Goal: Information Seeking & Learning: Learn about a topic

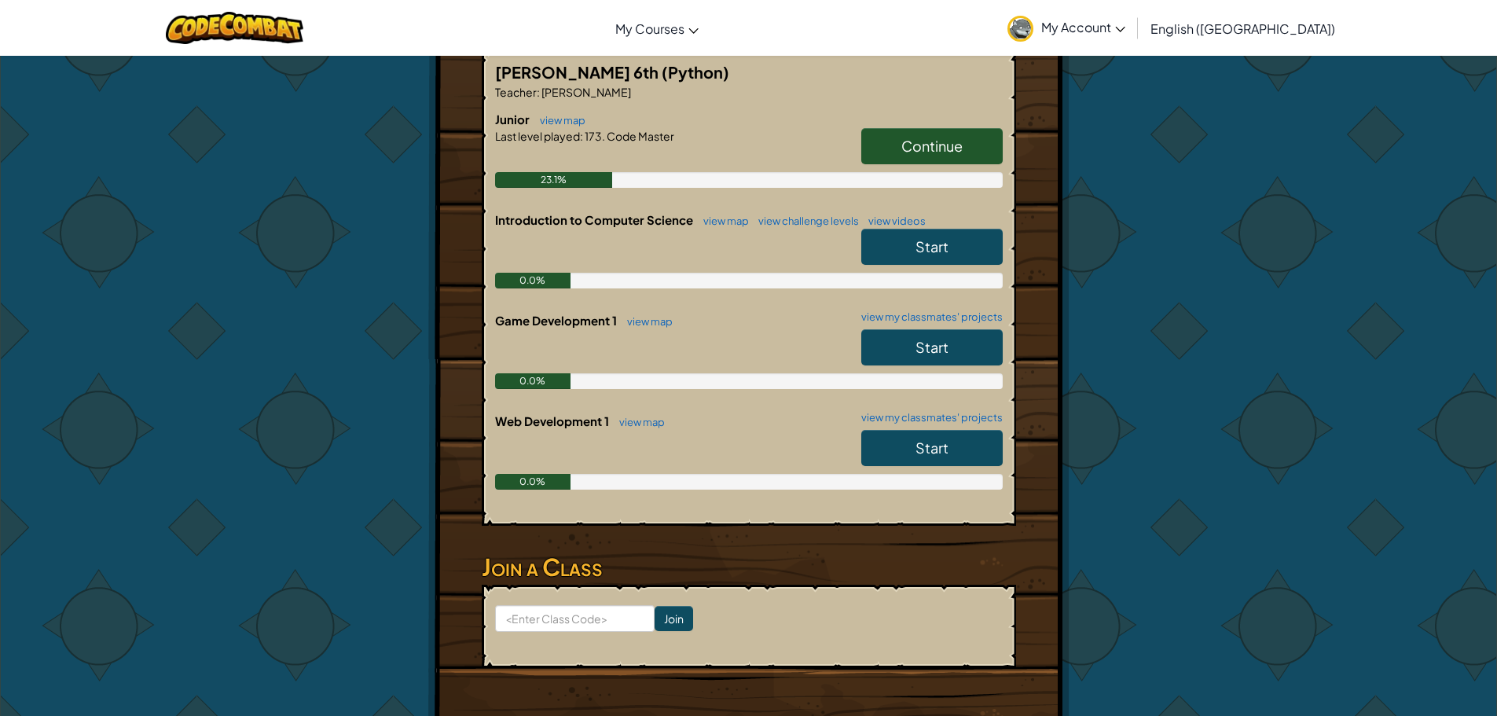
scroll to position [550, 0]
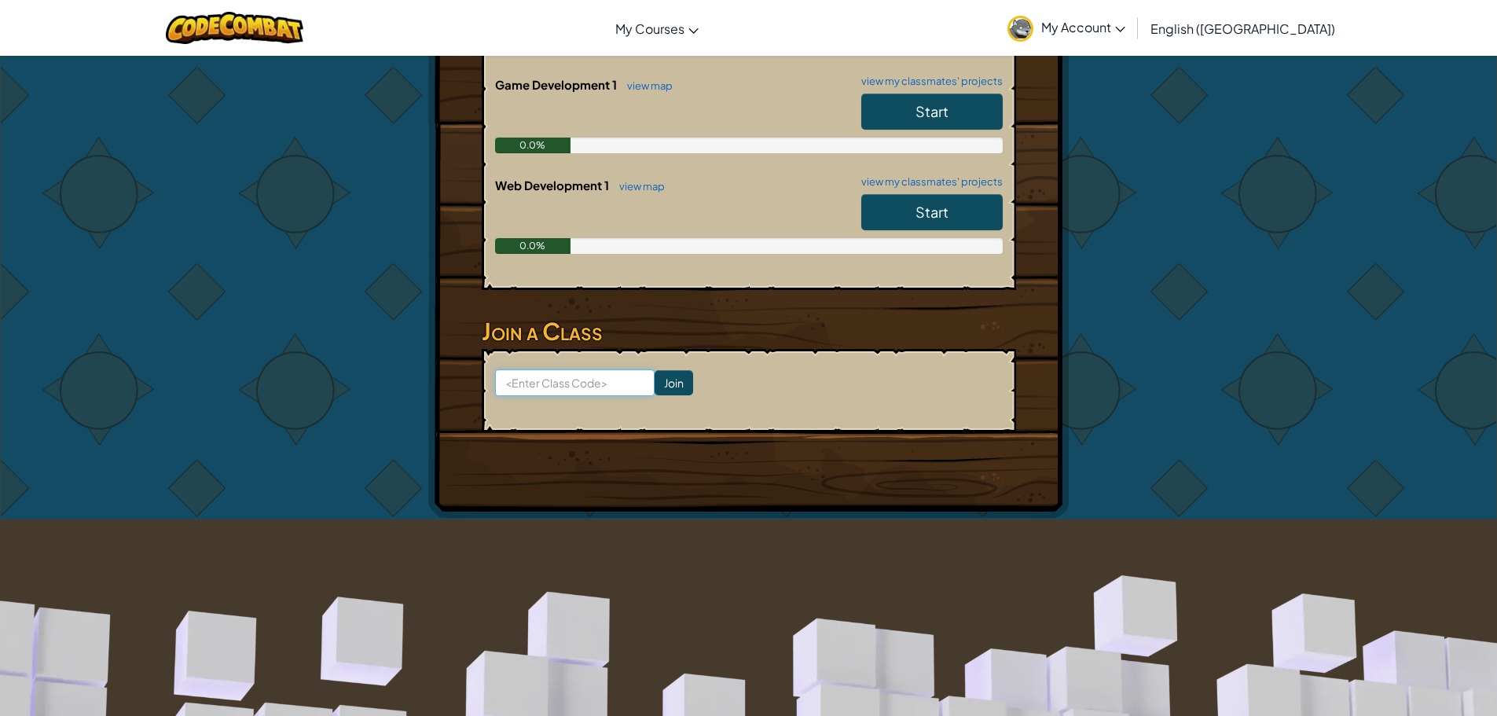
click at [536, 380] on input at bounding box center [575, 382] width 160 height 27
type input "WatchRockPull"
click at [655, 384] on input "Join" at bounding box center [674, 382] width 39 height 25
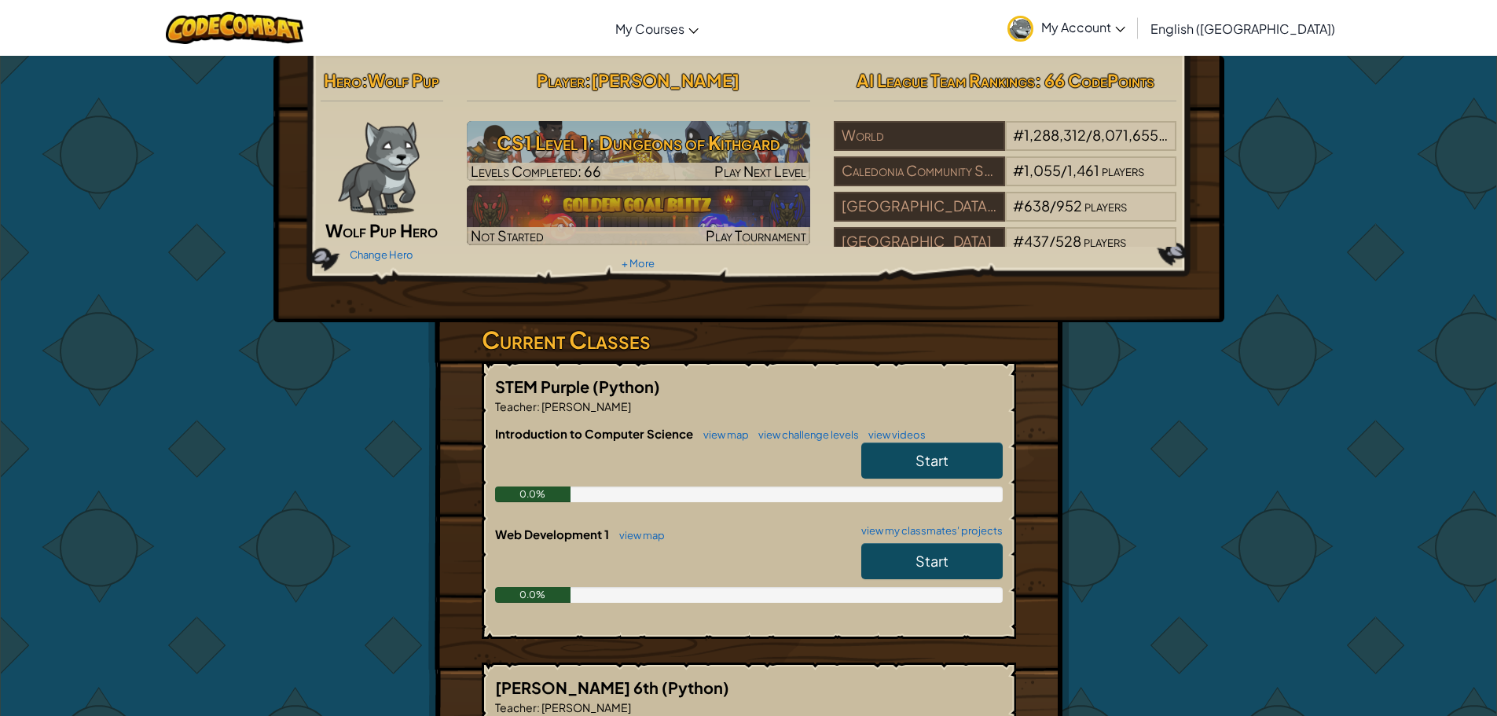
click at [891, 553] on link "Start" at bounding box center [931, 561] width 141 height 36
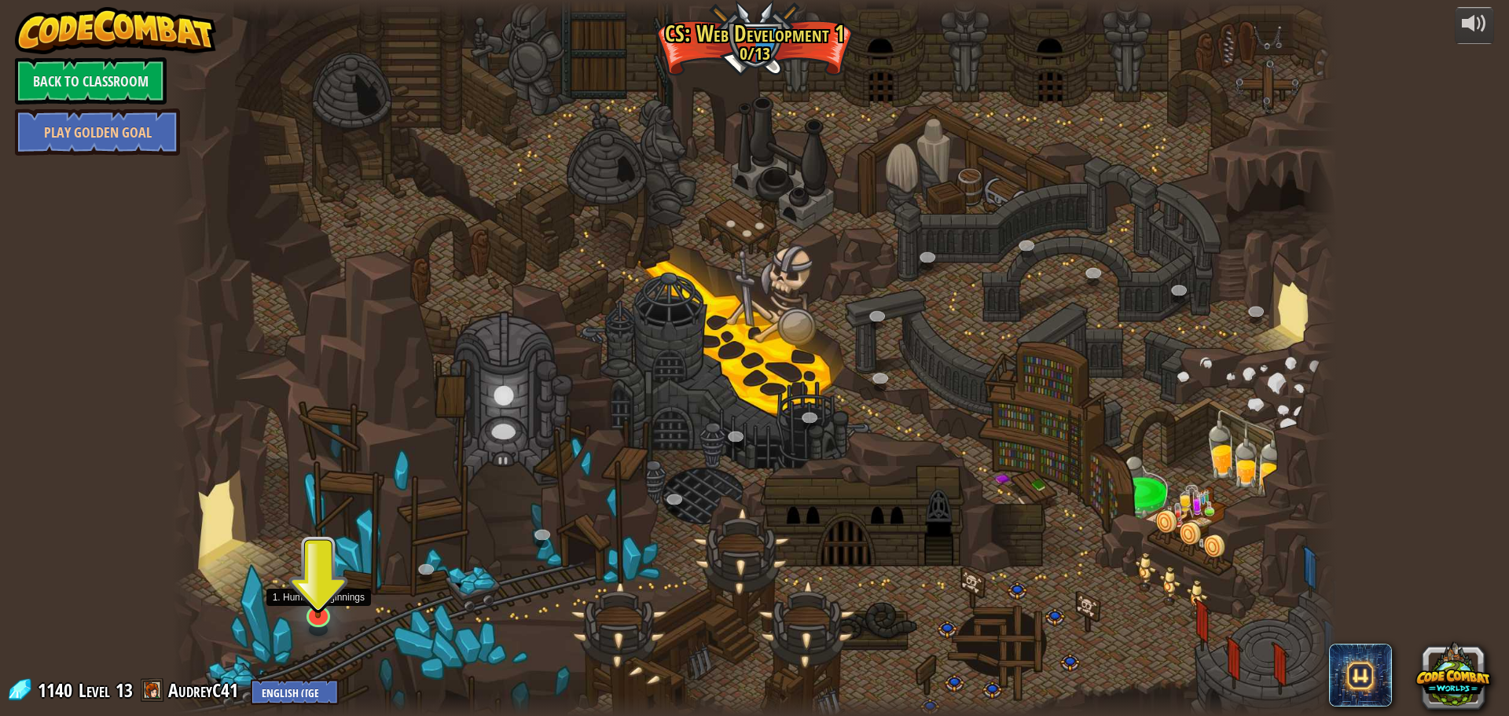
click at [324, 609] on img at bounding box center [318, 582] width 31 height 72
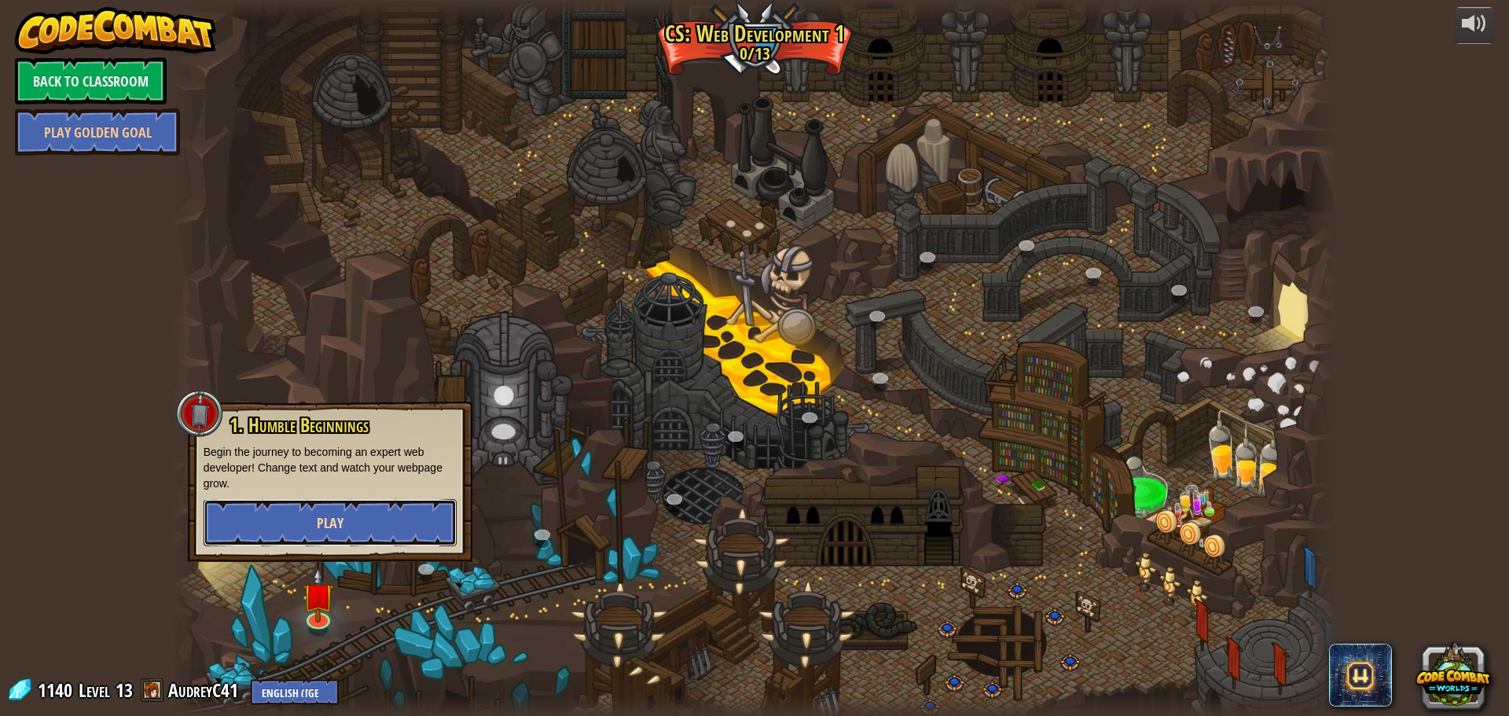
click at [314, 519] on button "Play" at bounding box center [330, 522] width 253 height 47
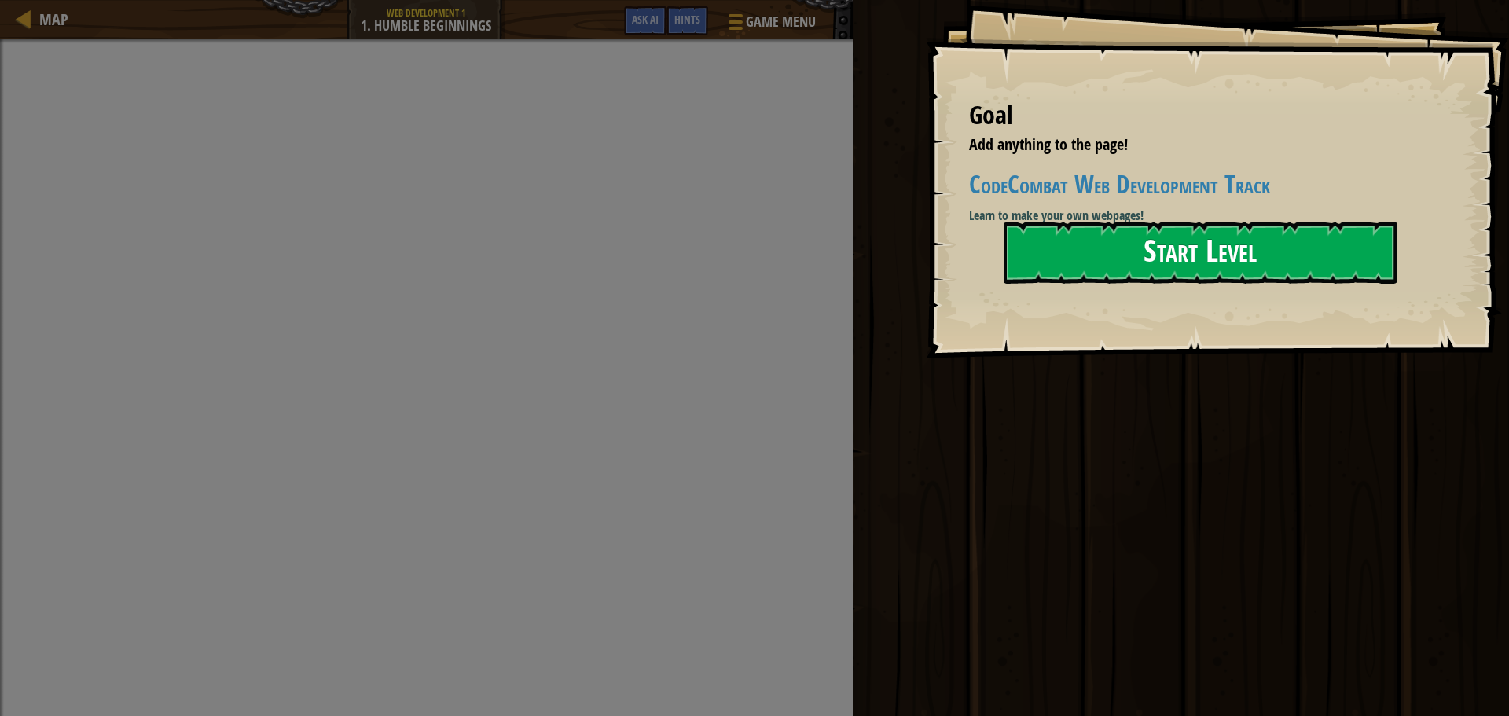
click at [1062, 259] on button "Start Level" at bounding box center [1201, 253] width 394 height 62
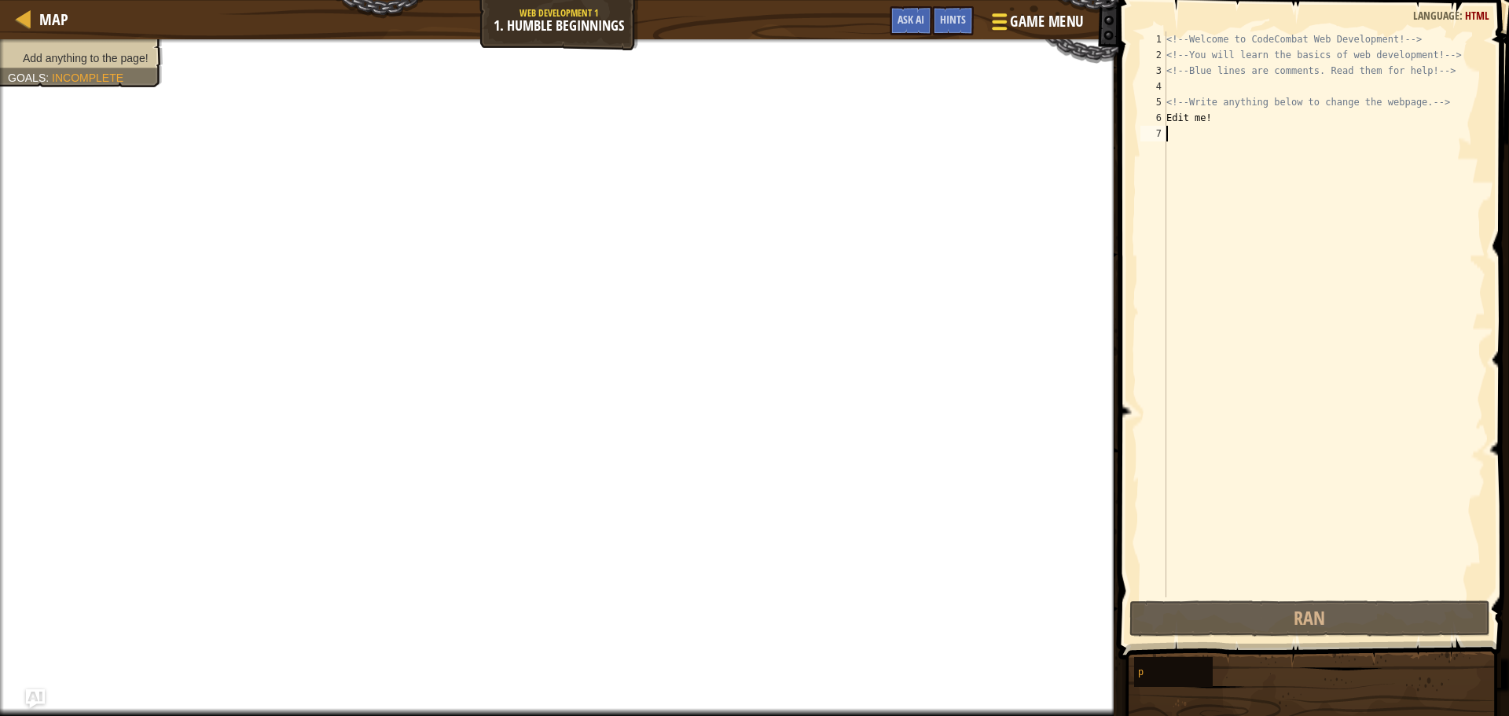
click at [1033, 18] on span "Game Menu" at bounding box center [1046, 21] width 73 height 21
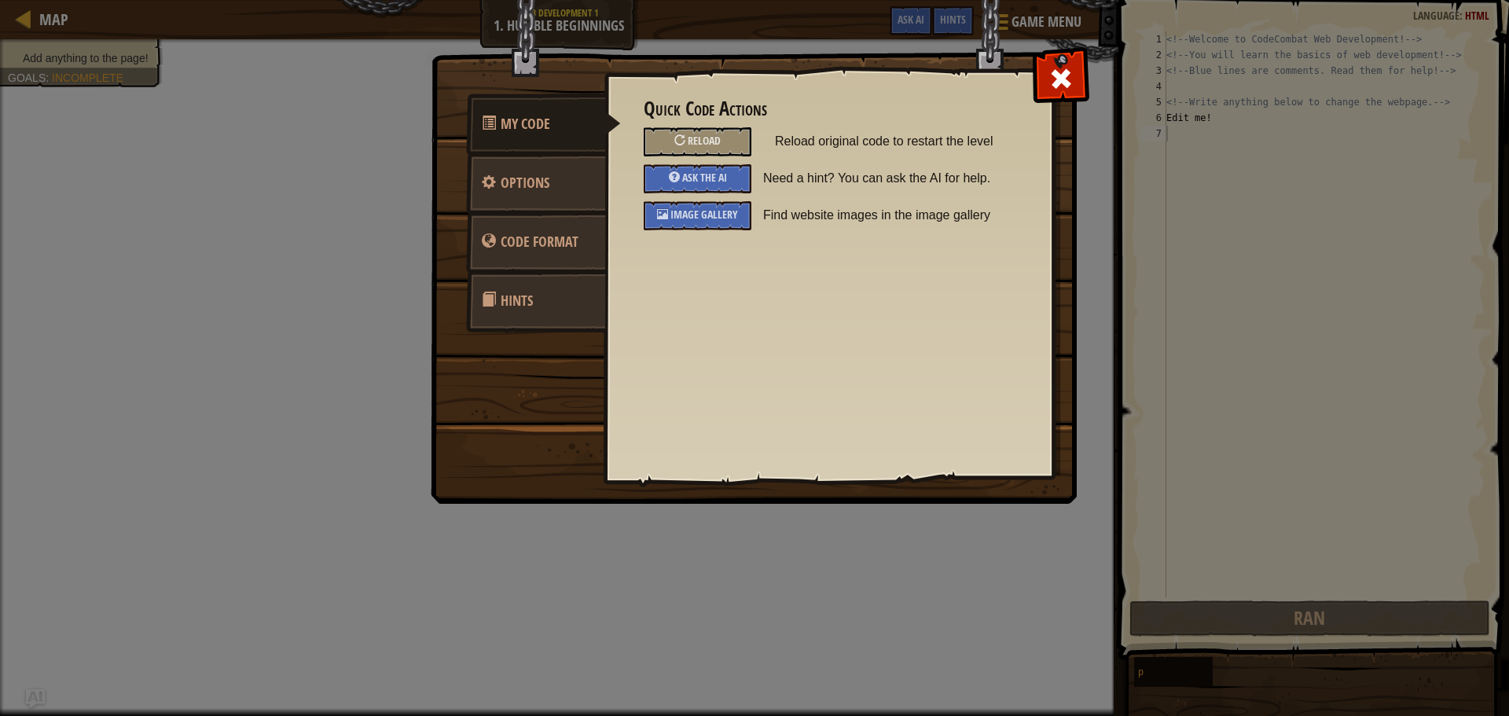
click at [548, 317] on link "Hints" at bounding box center [536, 300] width 140 height 61
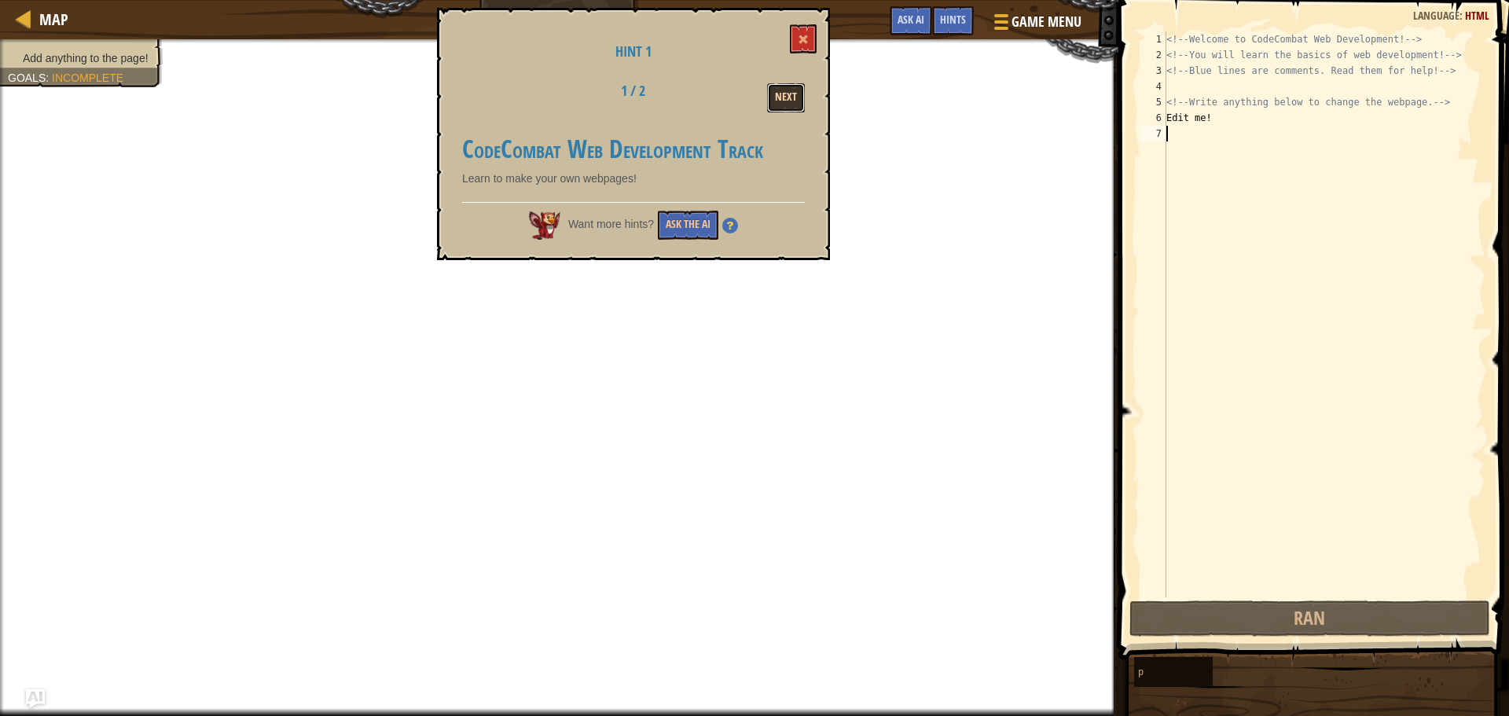
click at [780, 90] on button "Next" at bounding box center [786, 97] width 38 height 29
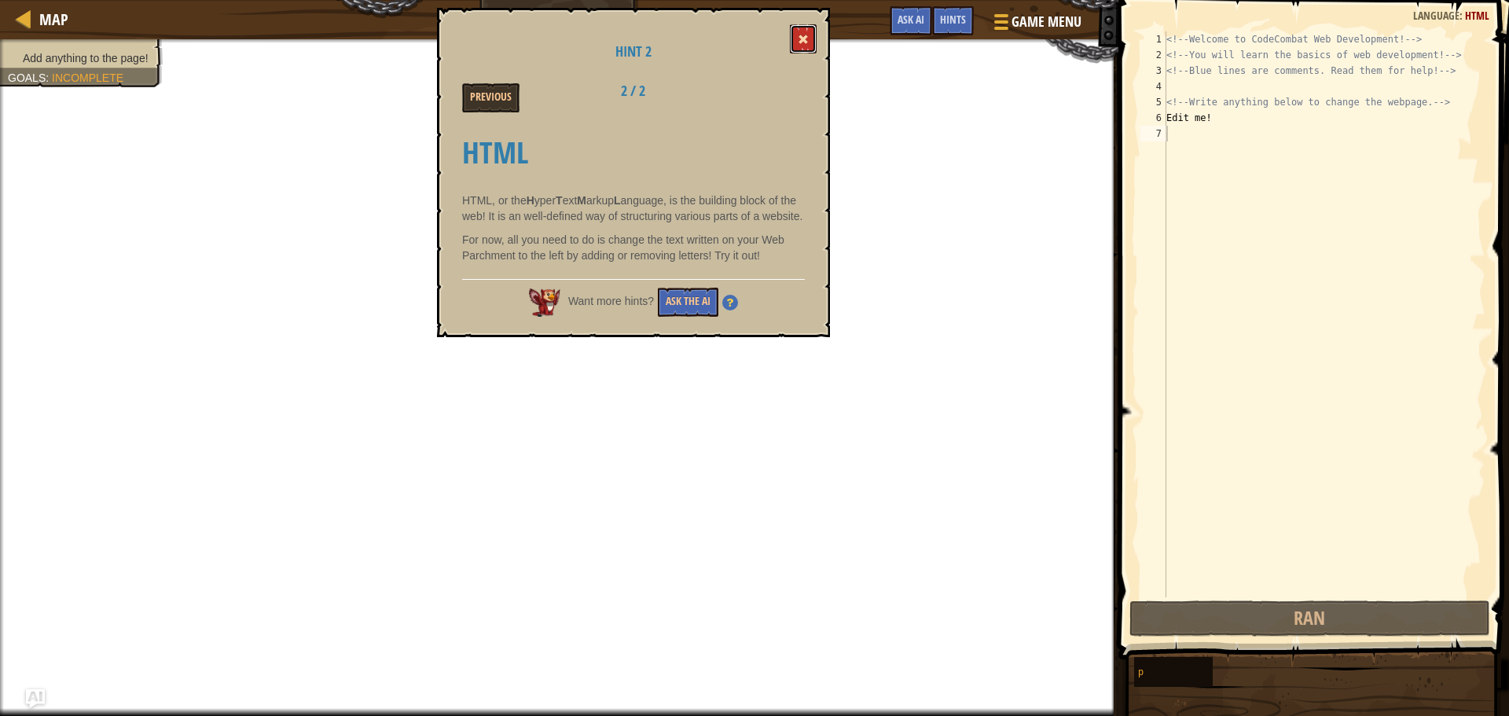
click at [798, 30] on button at bounding box center [803, 38] width 27 height 29
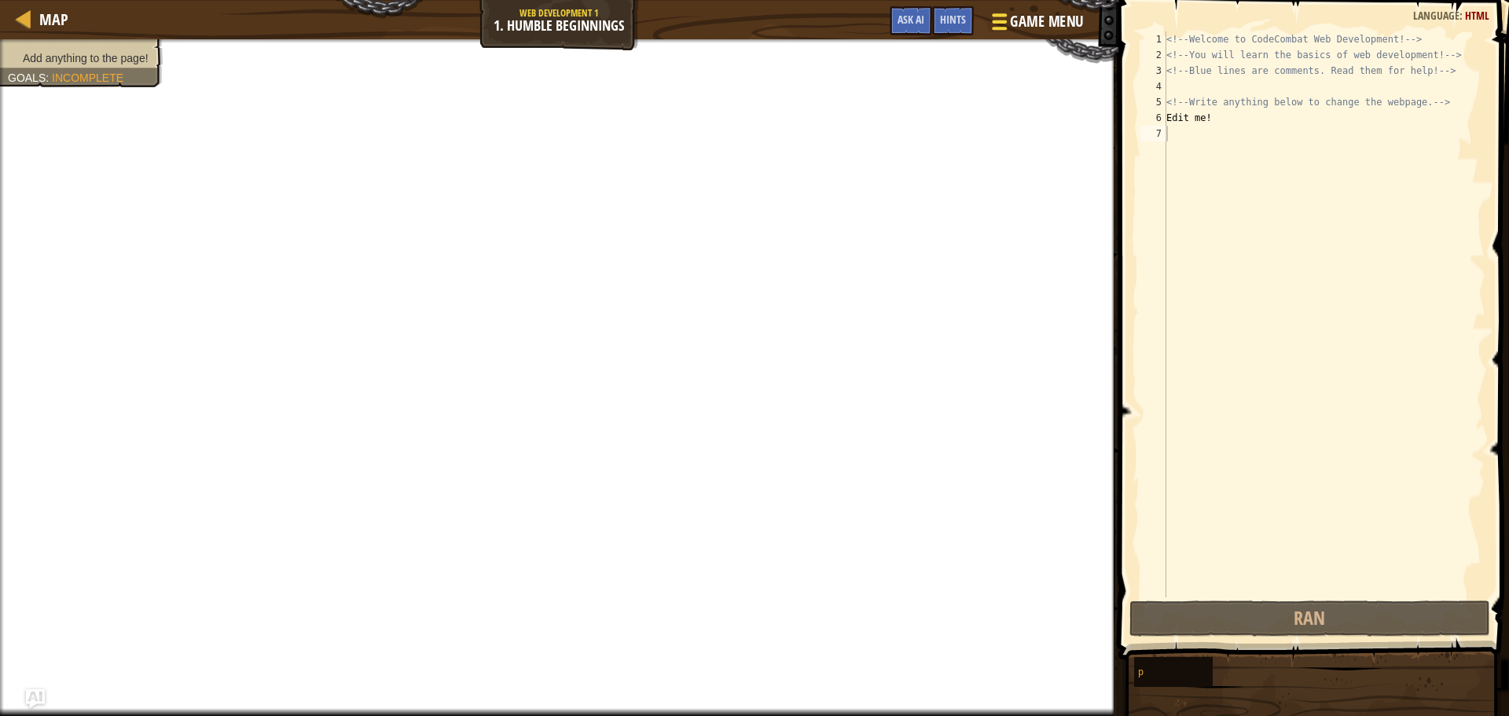
click at [1006, 27] on span at bounding box center [999, 28] width 15 height 3
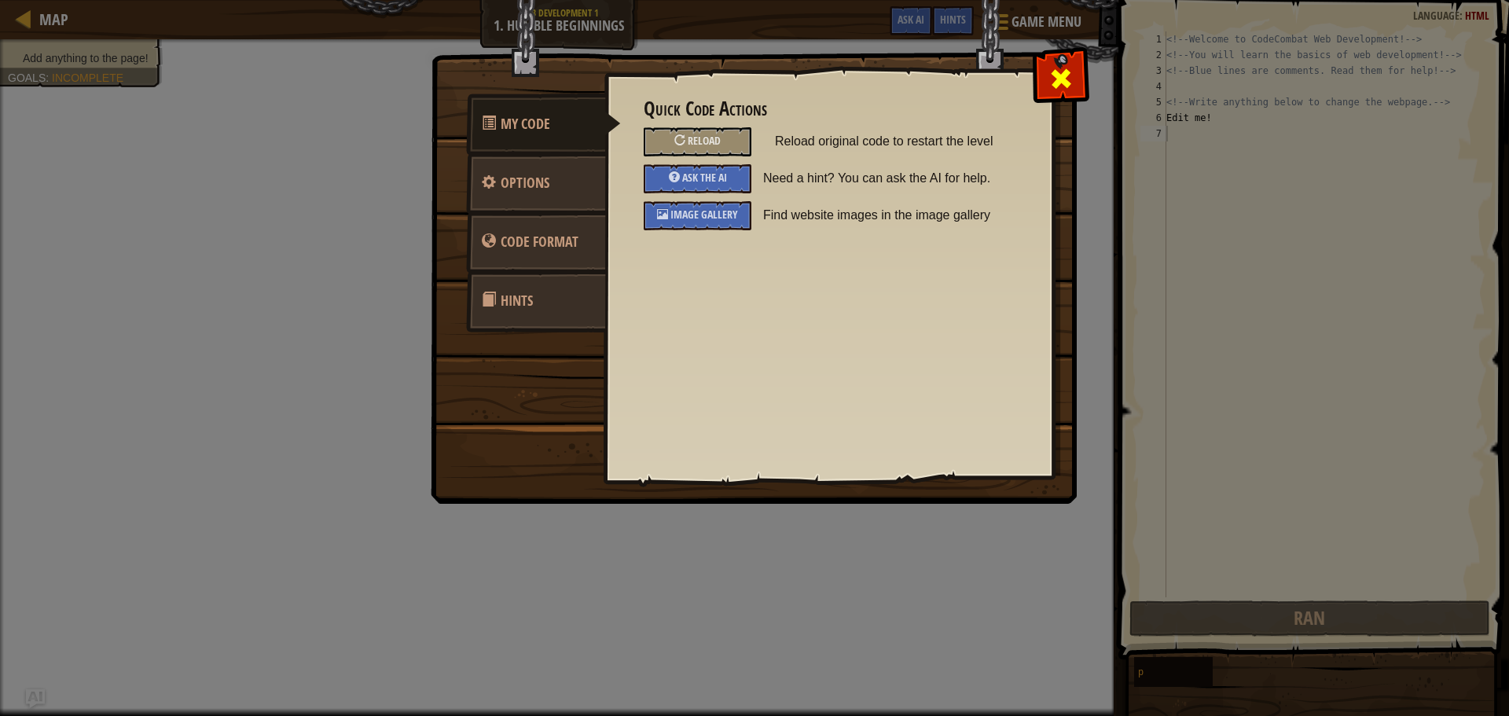
click at [1057, 75] on span at bounding box center [1061, 78] width 25 height 25
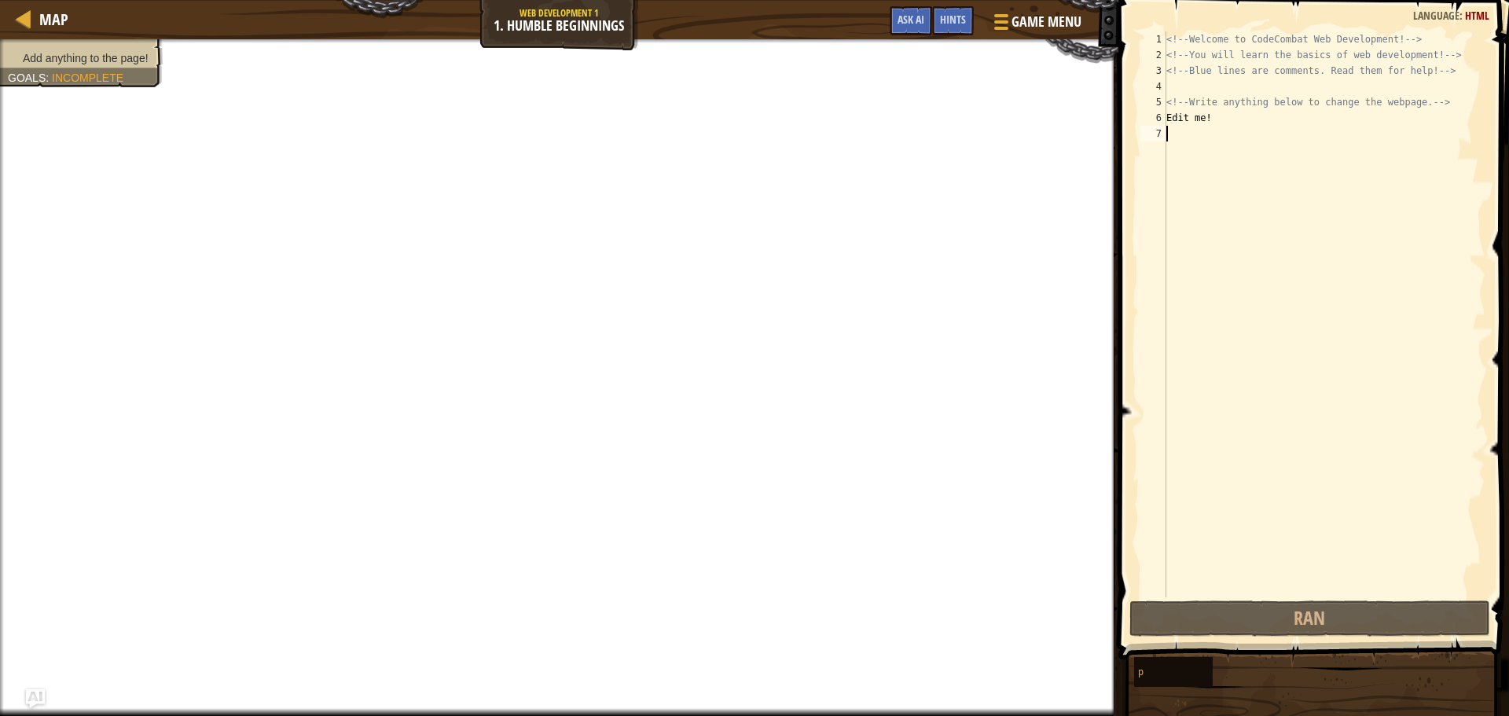
drag, startPoint x: 1149, startPoint y: 502, endPoint x: 1440, endPoint y: 555, distance: 295.5
click at [1440, 555] on div "<!-- Welcome to CodeCombat Web Development! --> <!-- You will learn the basics …" at bounding box center [1324, 329] width 322 height 597
click at [1049, 34] on button "Game Menu" at bounding box center [1036, 25] width 115 height 39
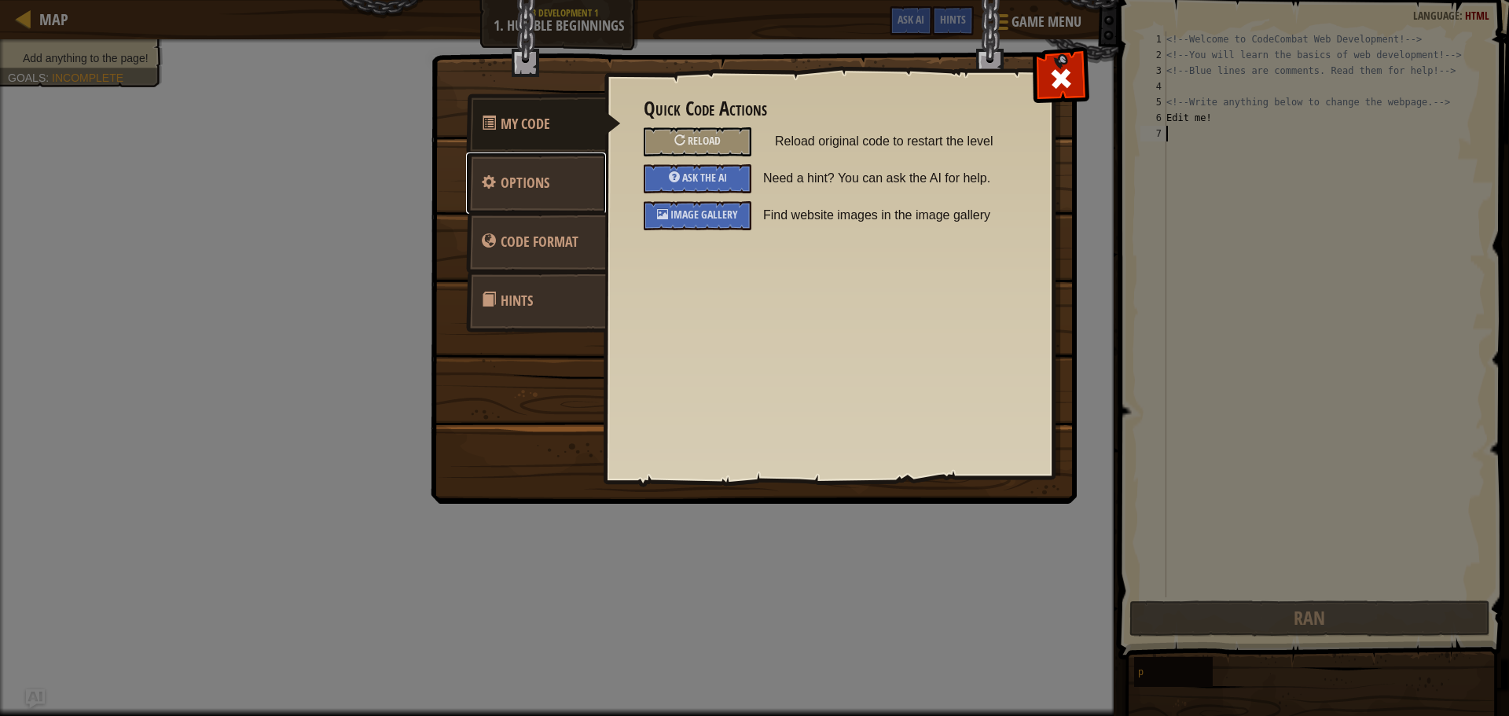
click at [535, 168] on link "Options" at bounding box center [536, 182] width 140 height 61
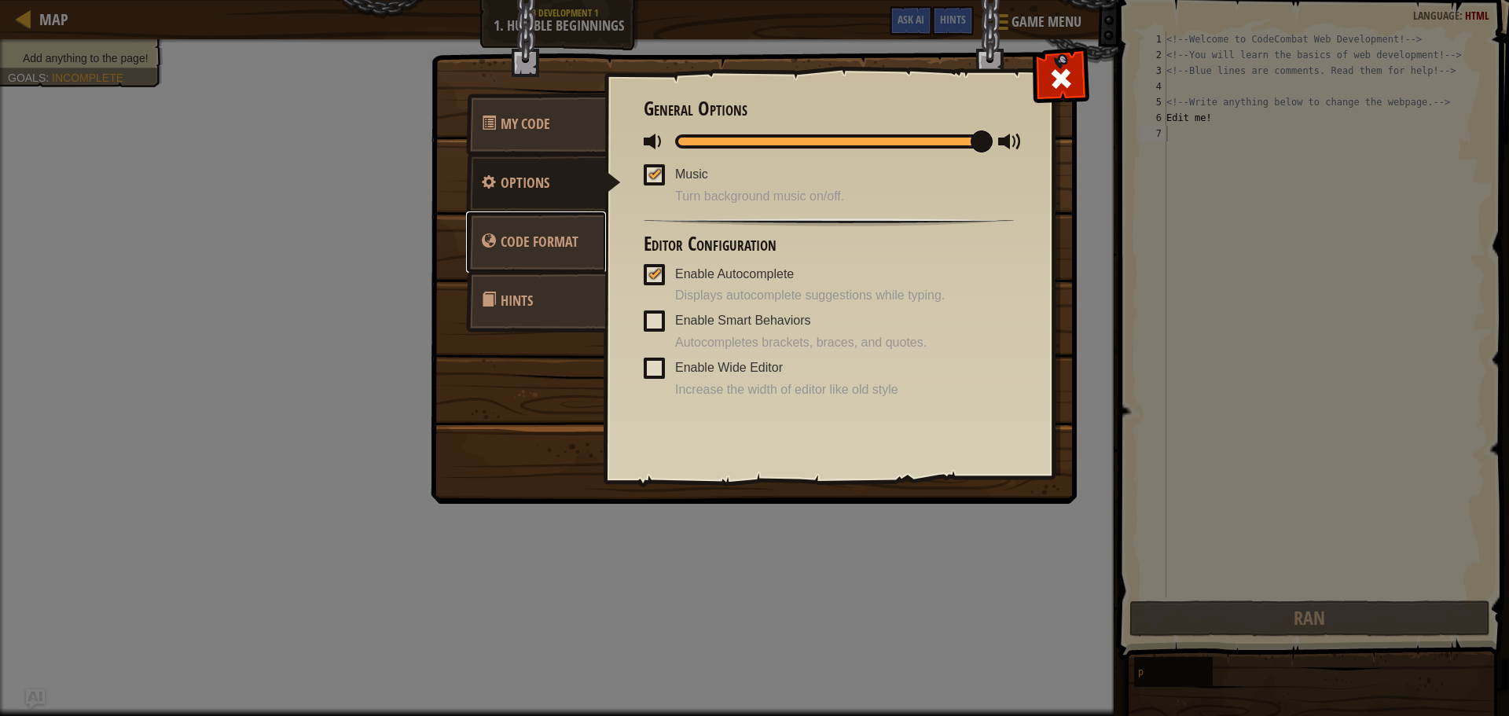
click at [533, 241] on span "Code Format" at bounding box center [540, 242] width 78 height 20
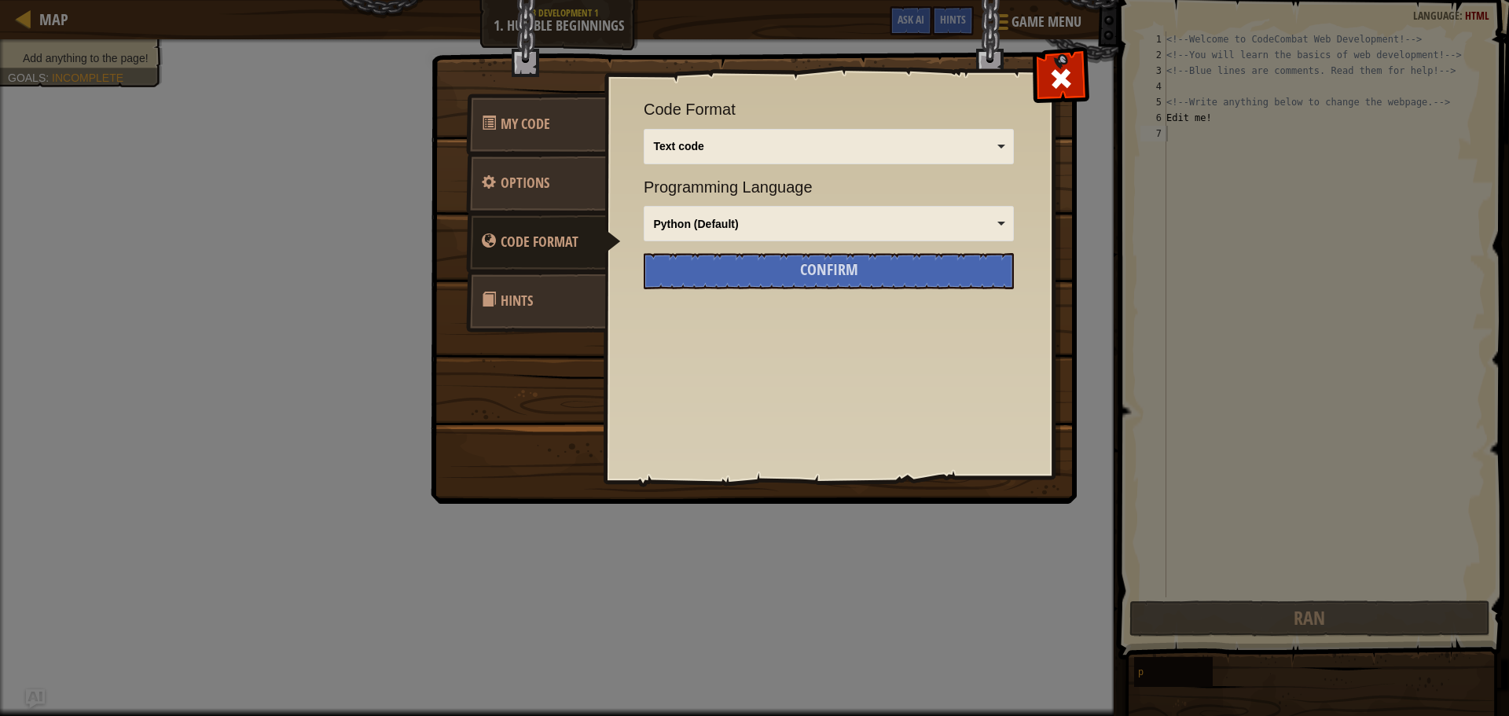
click at [533, 283] on link "Hints" at bounding box center [536, 300] width 140 height 61
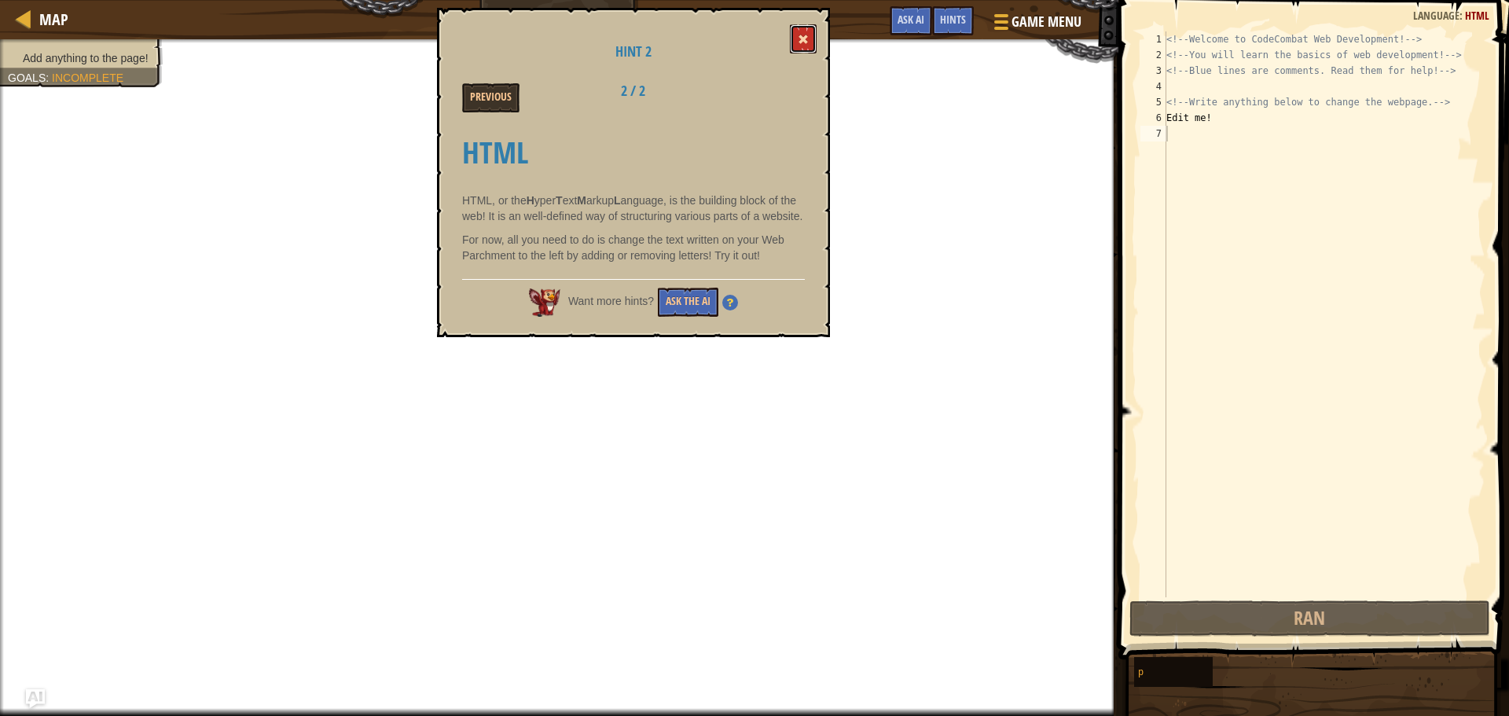
click at [794, 31] on button at bounding box center [803, 38] width 27 height 29
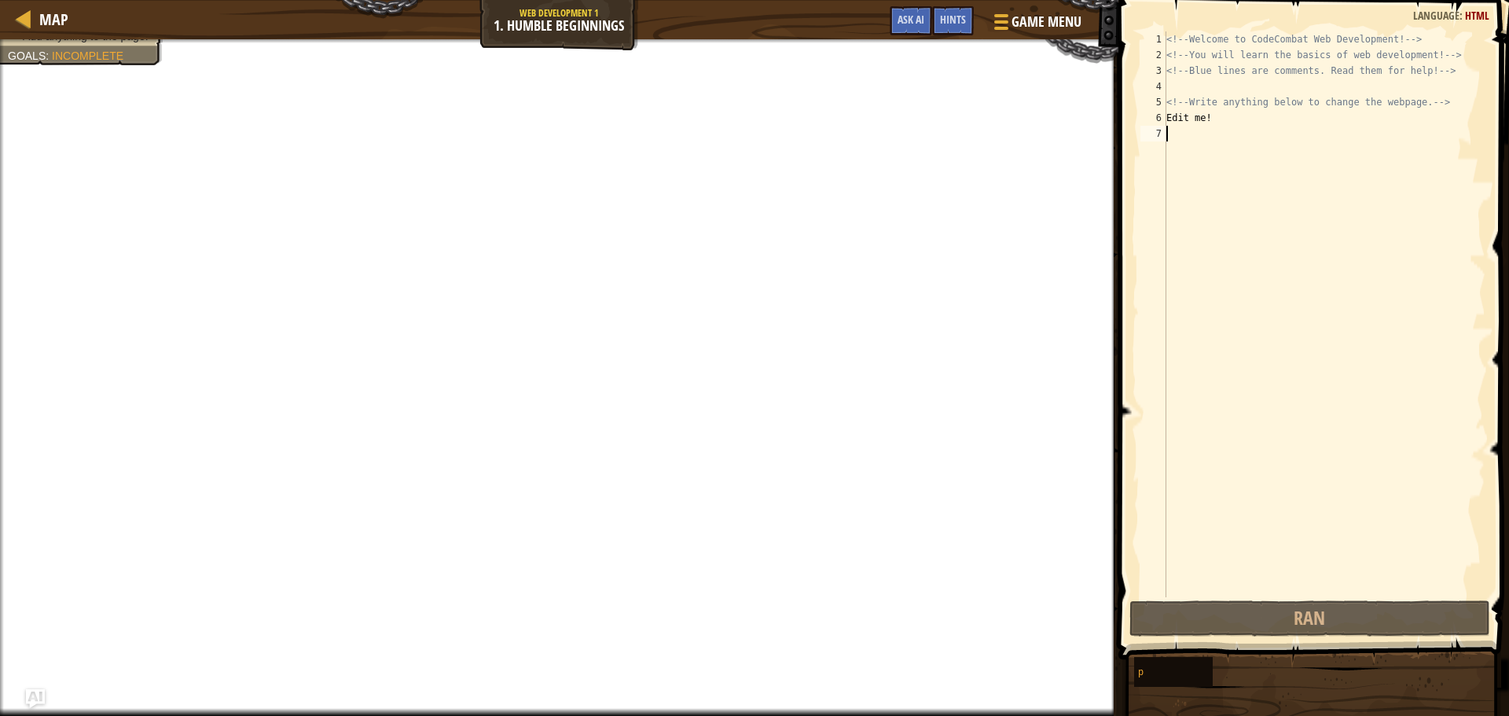
drag, startPoint x: 1215, startPoint y: 134, endPoint x: 1204, endPoint y: 134, distance: 11.0
click at [1204, 134] on div "<!-- Welcome to CodeCombat Web Development! --> <!-- You will learn the basics …" at bounding box center [1324, 329] width 322 height 597
type textarea "h"
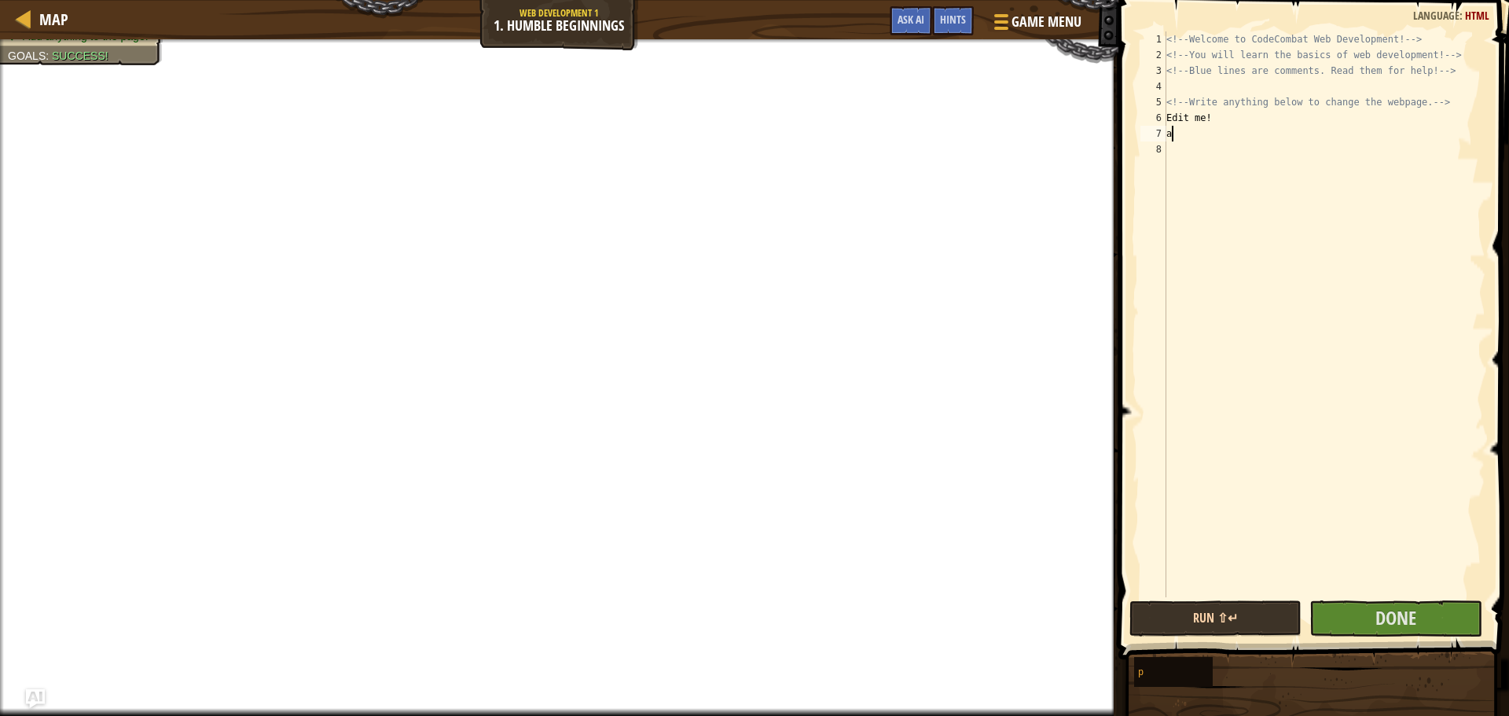
type textarea "a"
click at [1267, 612] on button "Run ⇧↵" at bounding box center [1215, 618] width 172 height 36
click at [1353, 623] on button "Done" at bounding box center [1395, 618] width 172 height 36
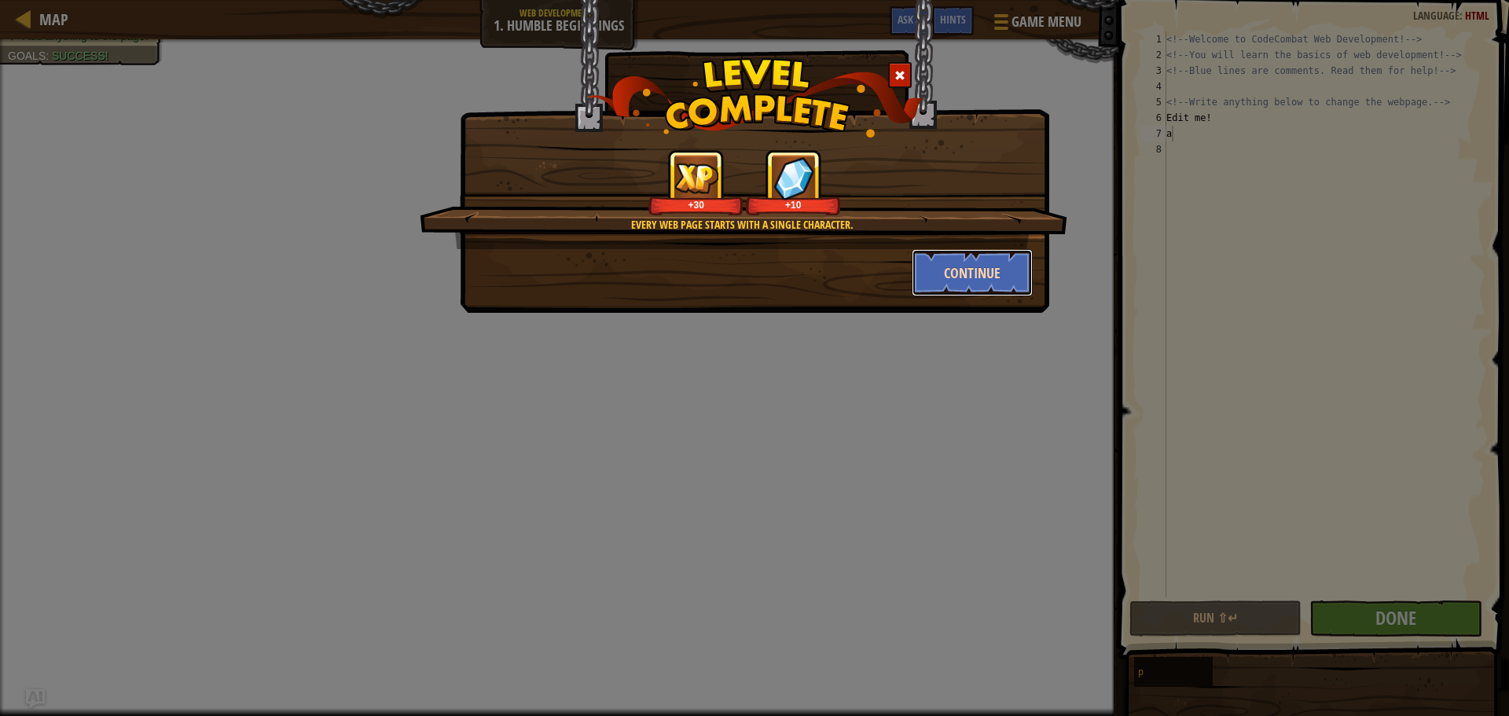
click at [935, 265] on button "Continue" at bounding box center [973, 272] width 122 height 47
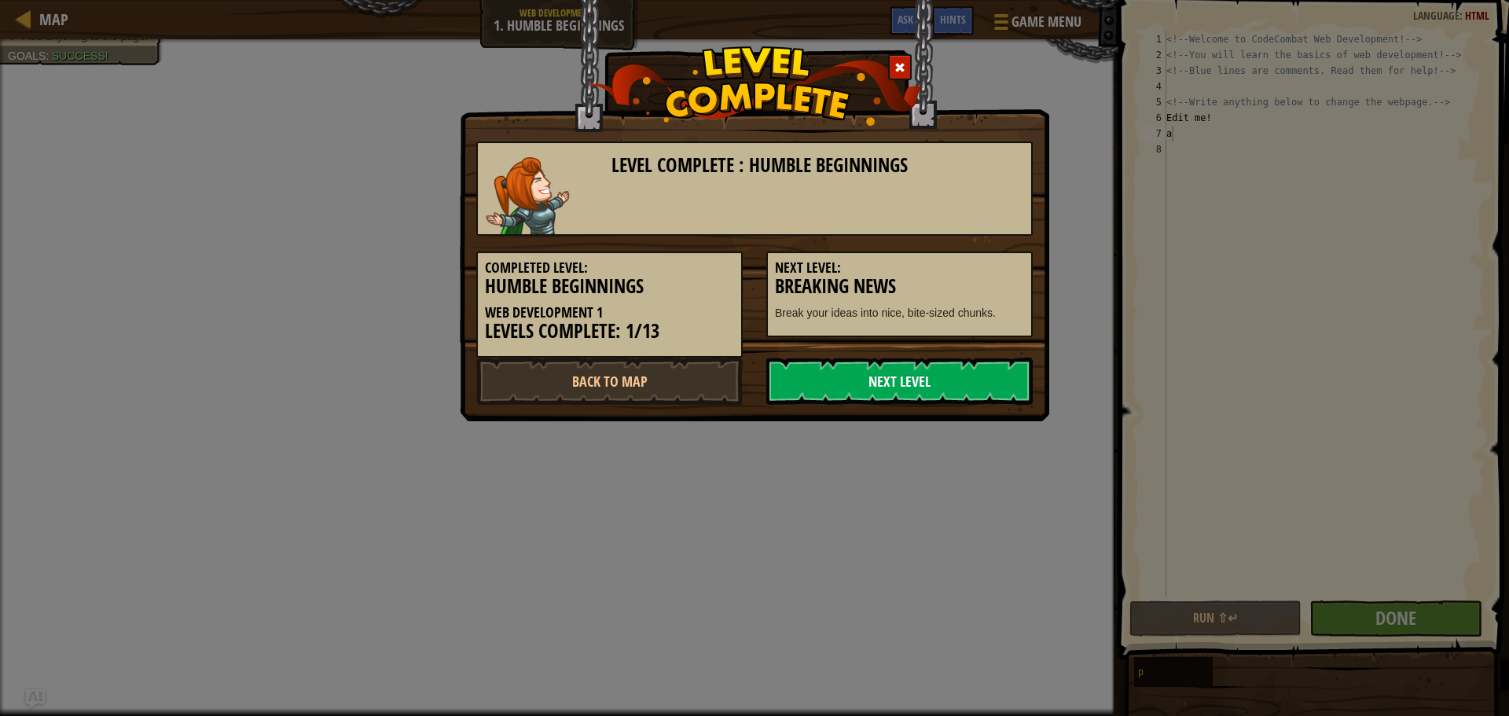
click at [920, 381] on link "Next Level" at bounding box center [899, 381] width 266 height 47
click at [917, 2] on body "Map Web Development 1 1. Humble Beginnings Game Menu Done Hints Ask AI 1 הההההה…" at bounding box center [754, 1] width 1509 height 2
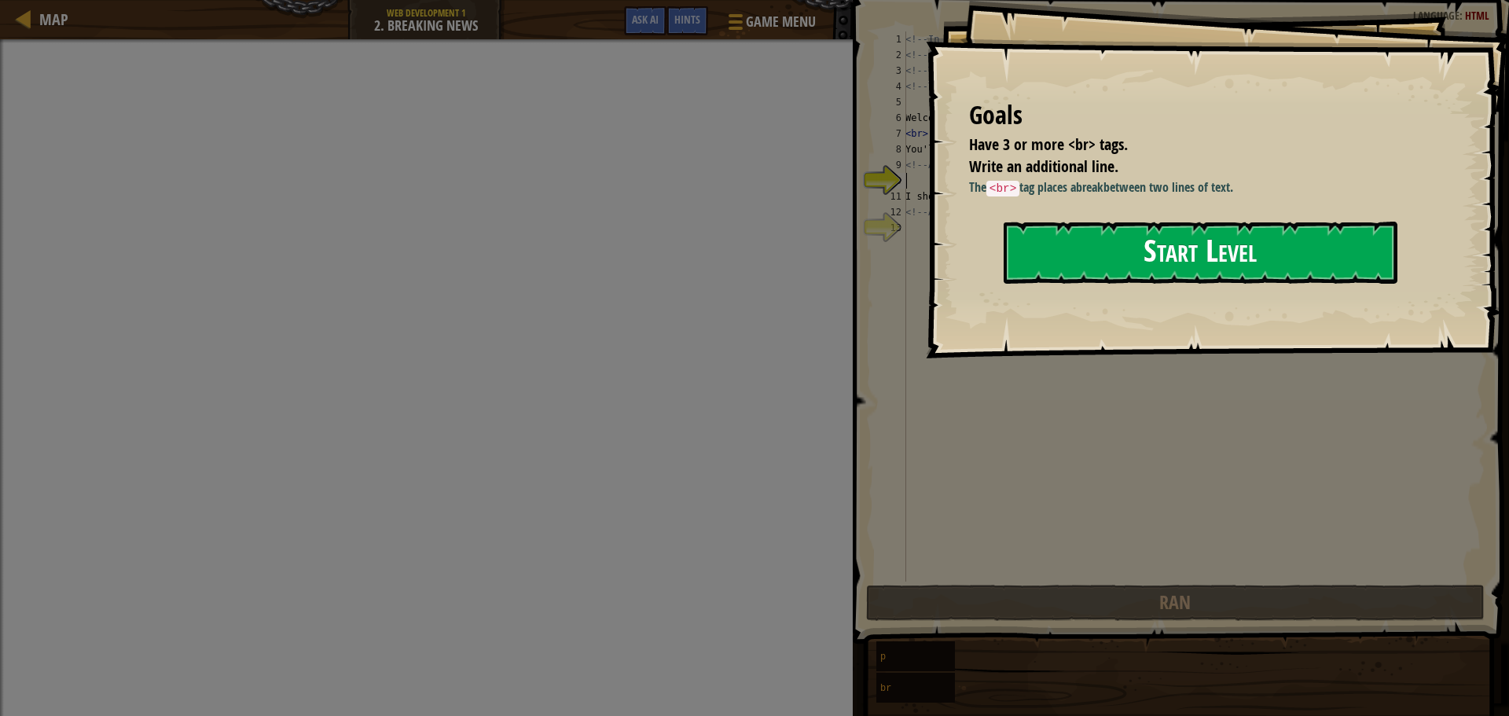
click at [1102, 262] on button "Start Level" at bounding box center [1201, 253] width 394 height 62
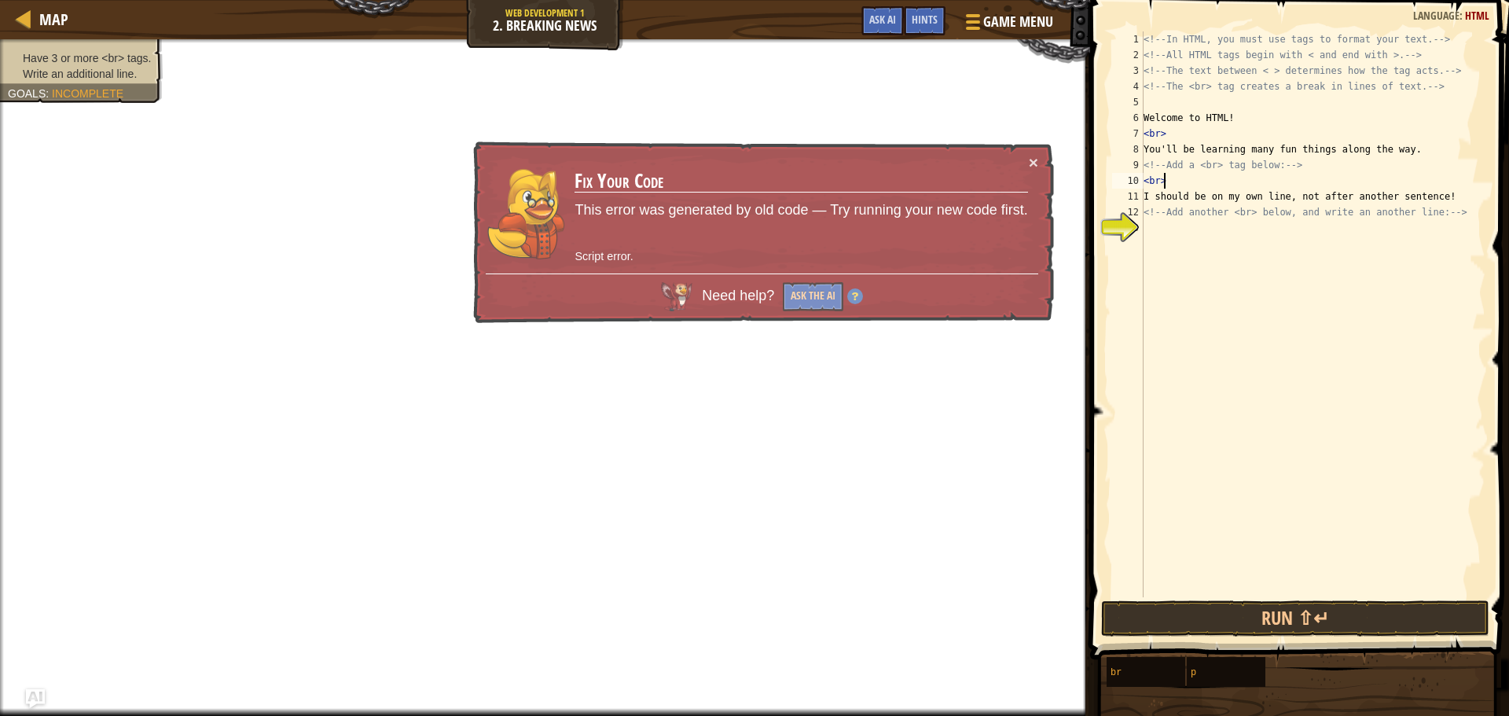
scroll to position [7, 1]
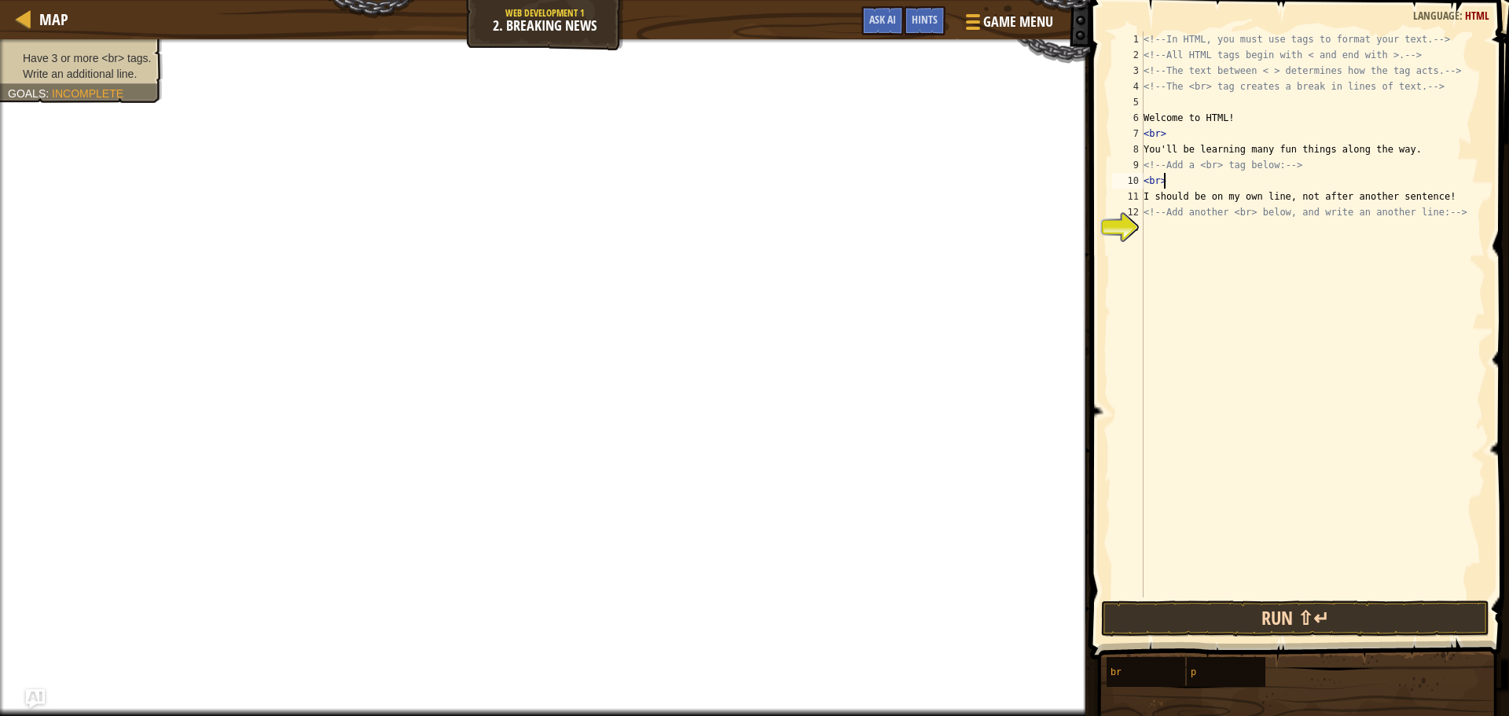
type textarea "<br>"
click at [1293, 623] on button "Run ⇧↵" at bounding box center [1295, 618] width 388 height 36
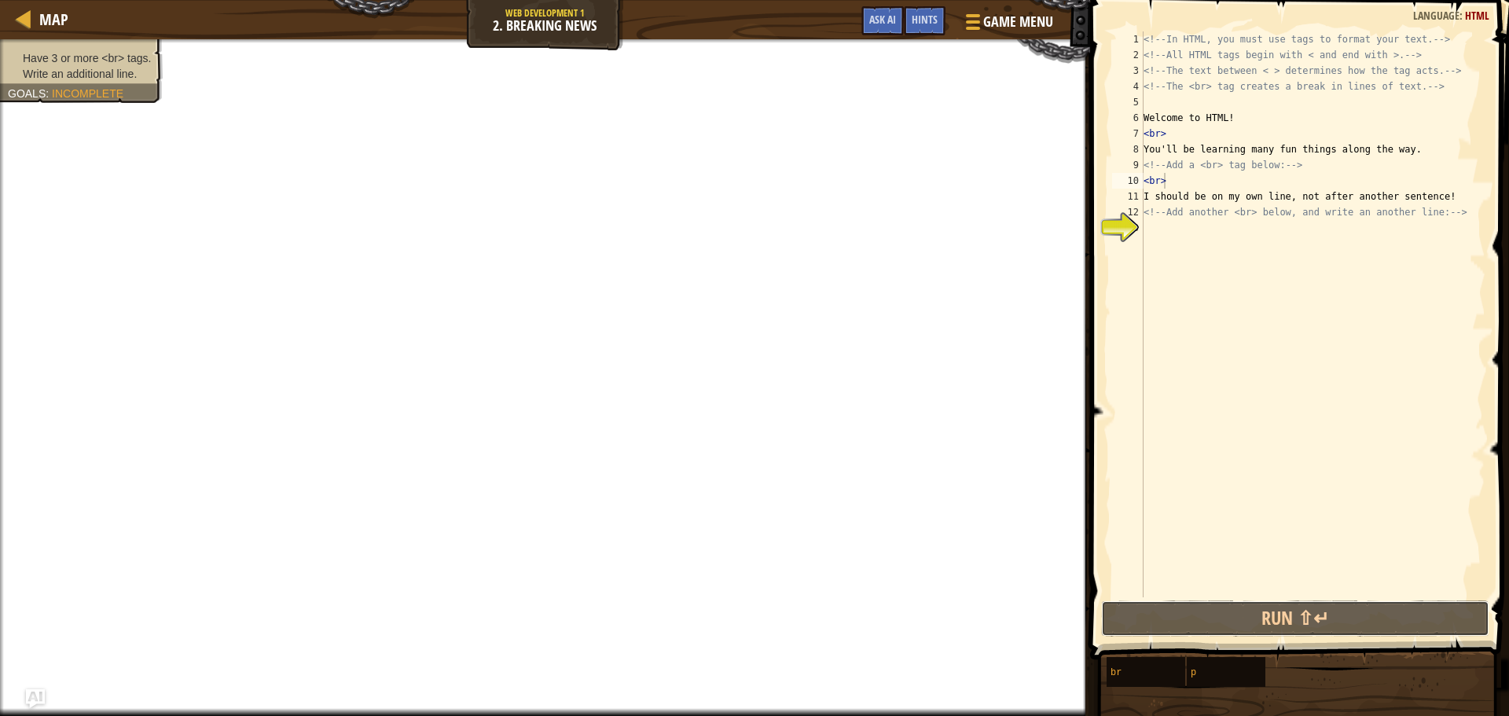
drag, startPoint x: 1293, startPoint y: 623, endPoint x: 1186, endPoint y: 350, distance: 292.9
click at [1291, 605] on button "Run ⇧↵" at bounding box center [1295, 618] width 388 height 36
click at [1157, 220] on div "<!-- In HTML, you must use tags to format your text. --> <!-- All HTML tags beg…" at bounding box center [1312, 329] width 345 height 597
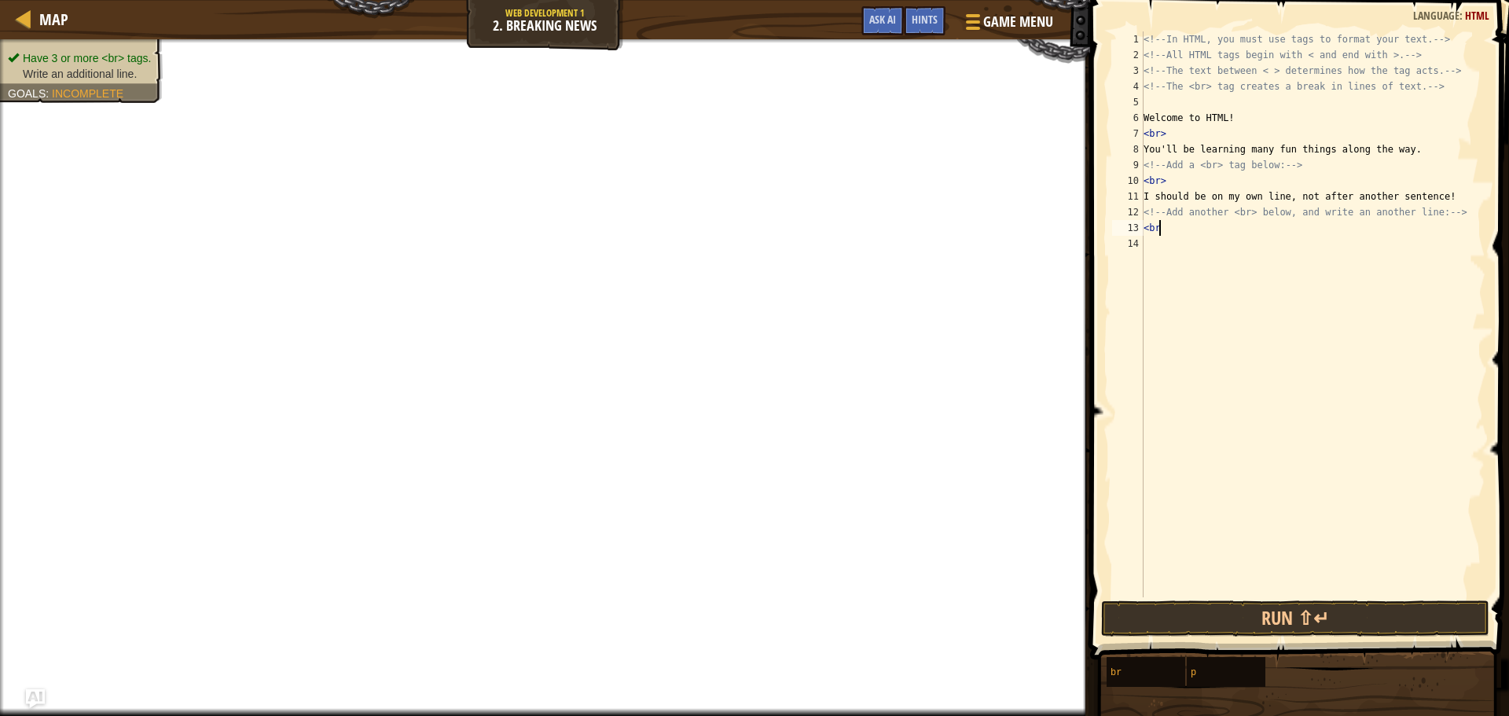
type textarea "<br>"
click at [1182, 281] on div "<!-- In HTML, you must use tags to format your text. --> <!-- All HTML tags beg…" at bounding box center [1312, 329] width 345 height 597
click at [1294, 623] on button "Run ⇧↵" at bounding box center [1295, 618] width 388 height 36
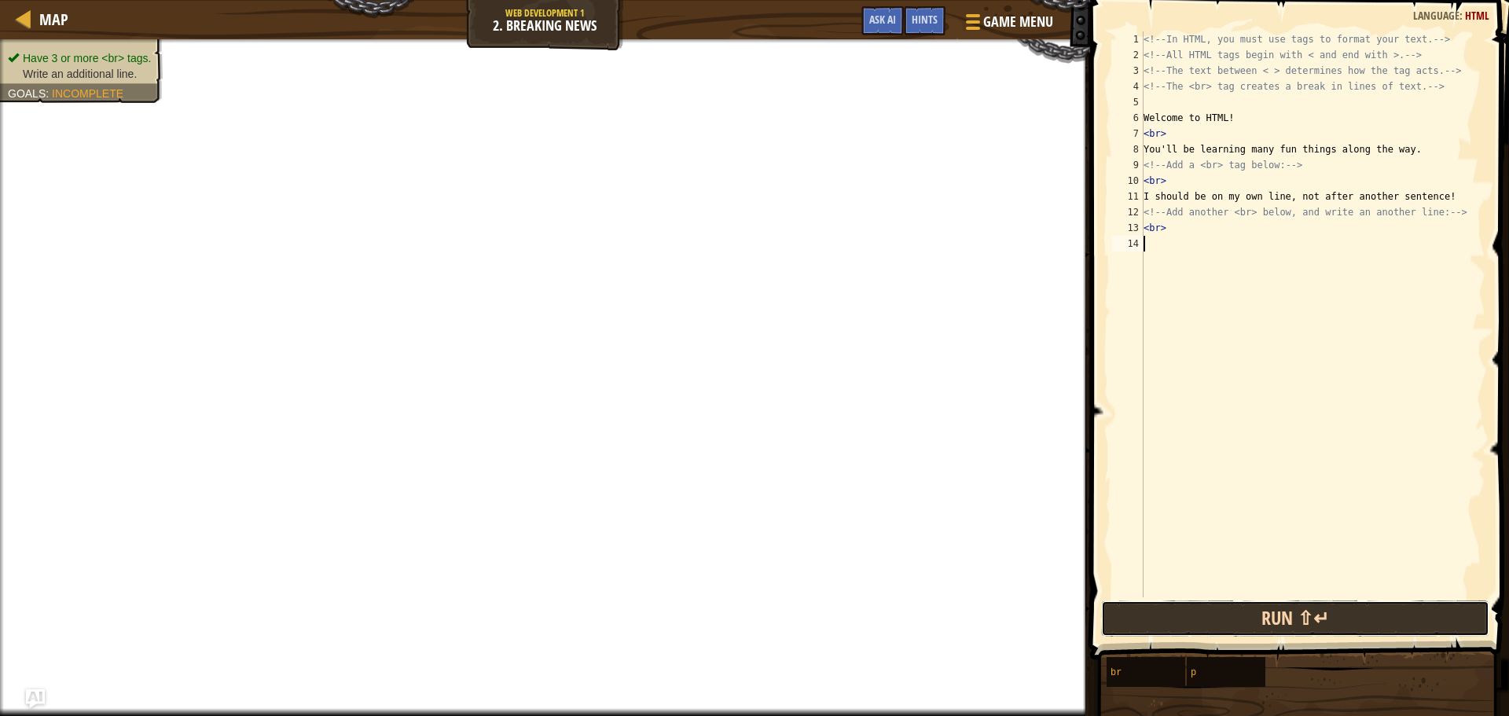
click at [1294, 623] on button "Run ⇧↵" at bounding box center [1295, 618] width 388 height 36
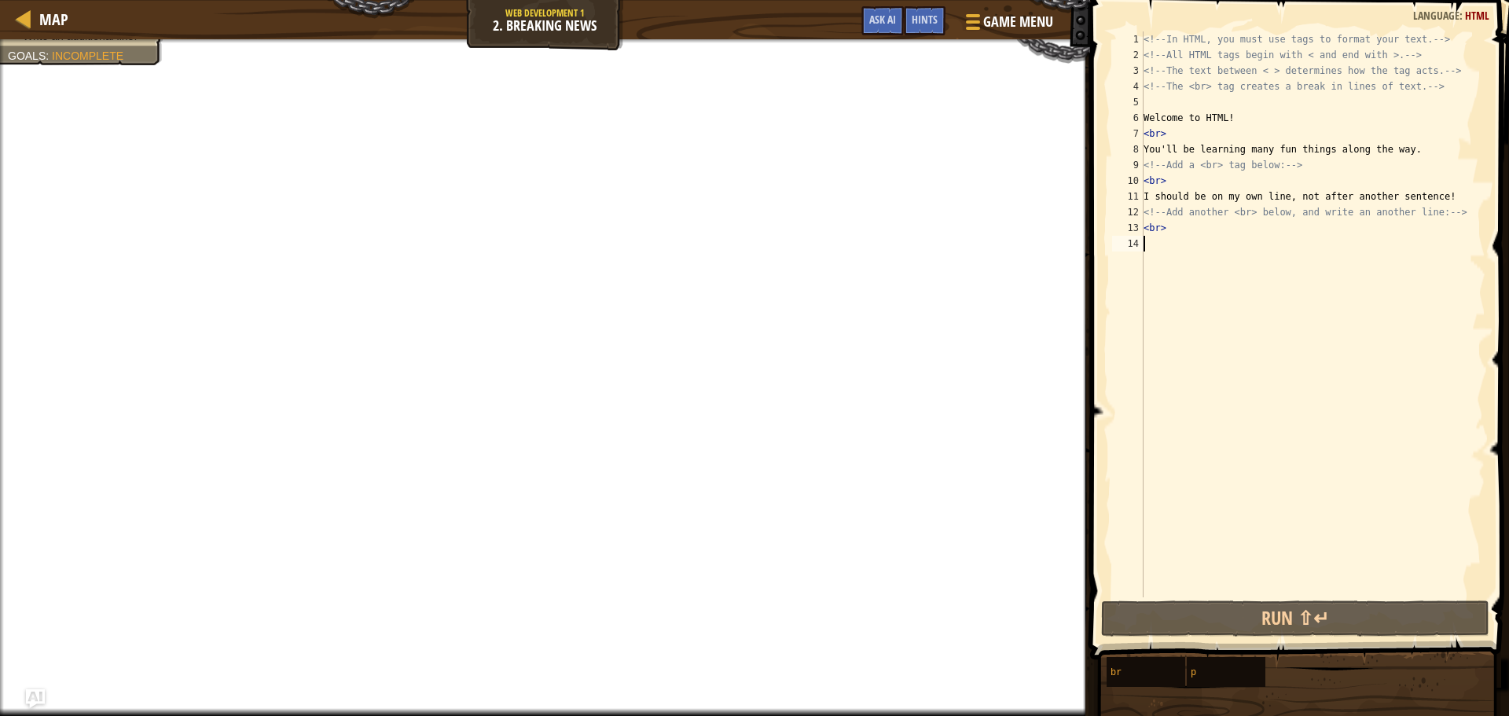
click at [1348, 580] on div "<!-- In HTML, you must use tags to format your text. --> <!-- All HTML tags beg…" at bounding box center [1312, 329] width 345 height 597
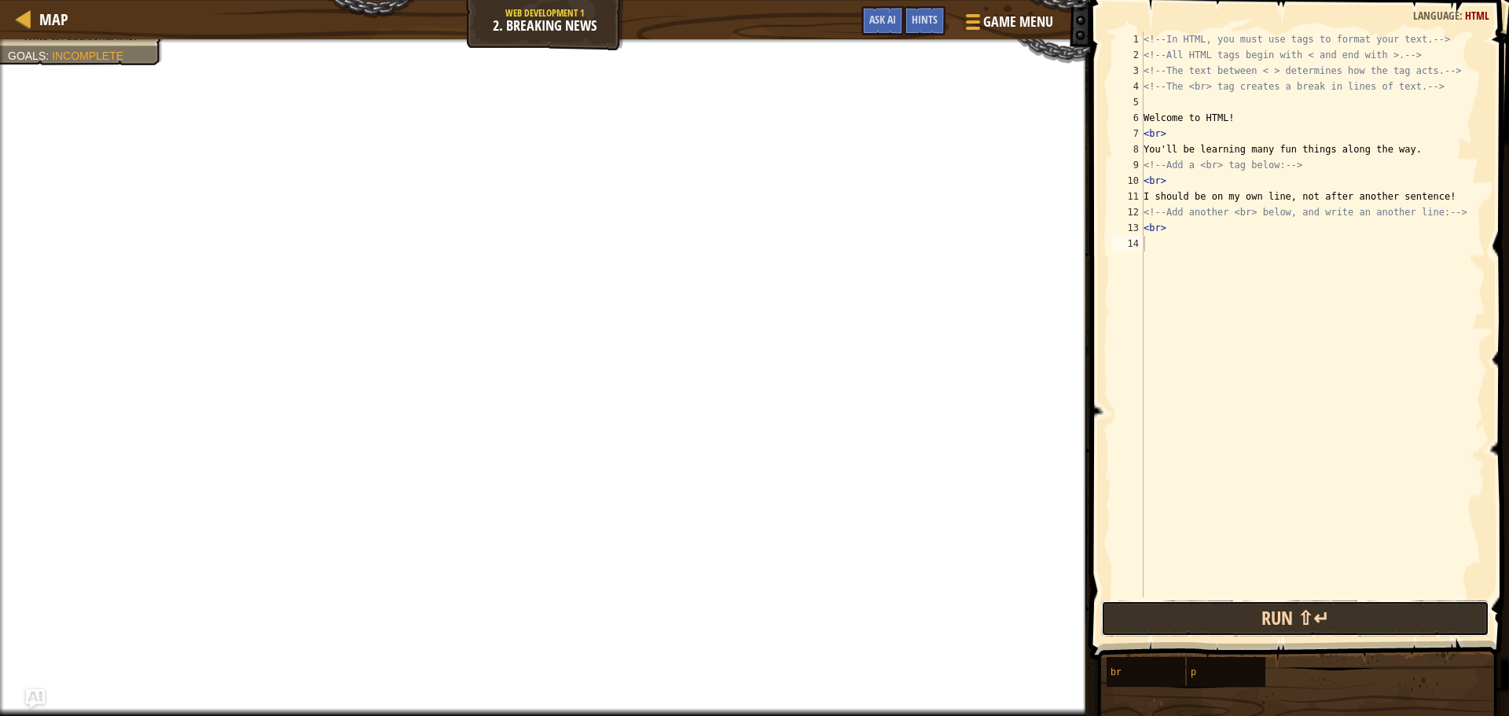
click at [1347, 629] on button "Run ⇧↵" at bounding box center [1295, 618] width 388 height 36
click at [1346, 622] on button "Run ⇧↵" at bounding box center [1295, 618] width 388 height 36
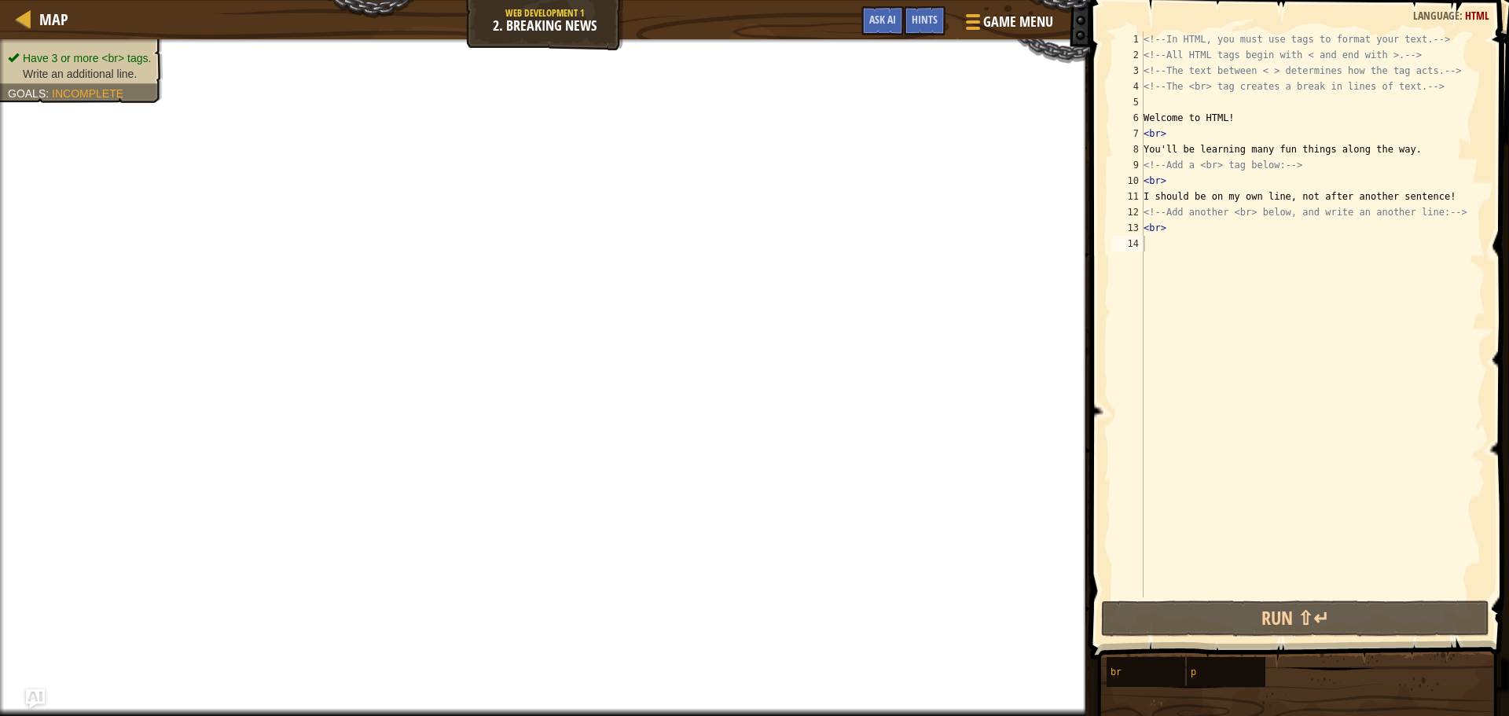
click at [104, 50] on ul "Have 3 or more <br> tags. Write an additional line." at bounding box center [81, 65] width 147 height 31
click at [929, 16] on span "Hints" at bounding box center [925, 19] width 26 height 15
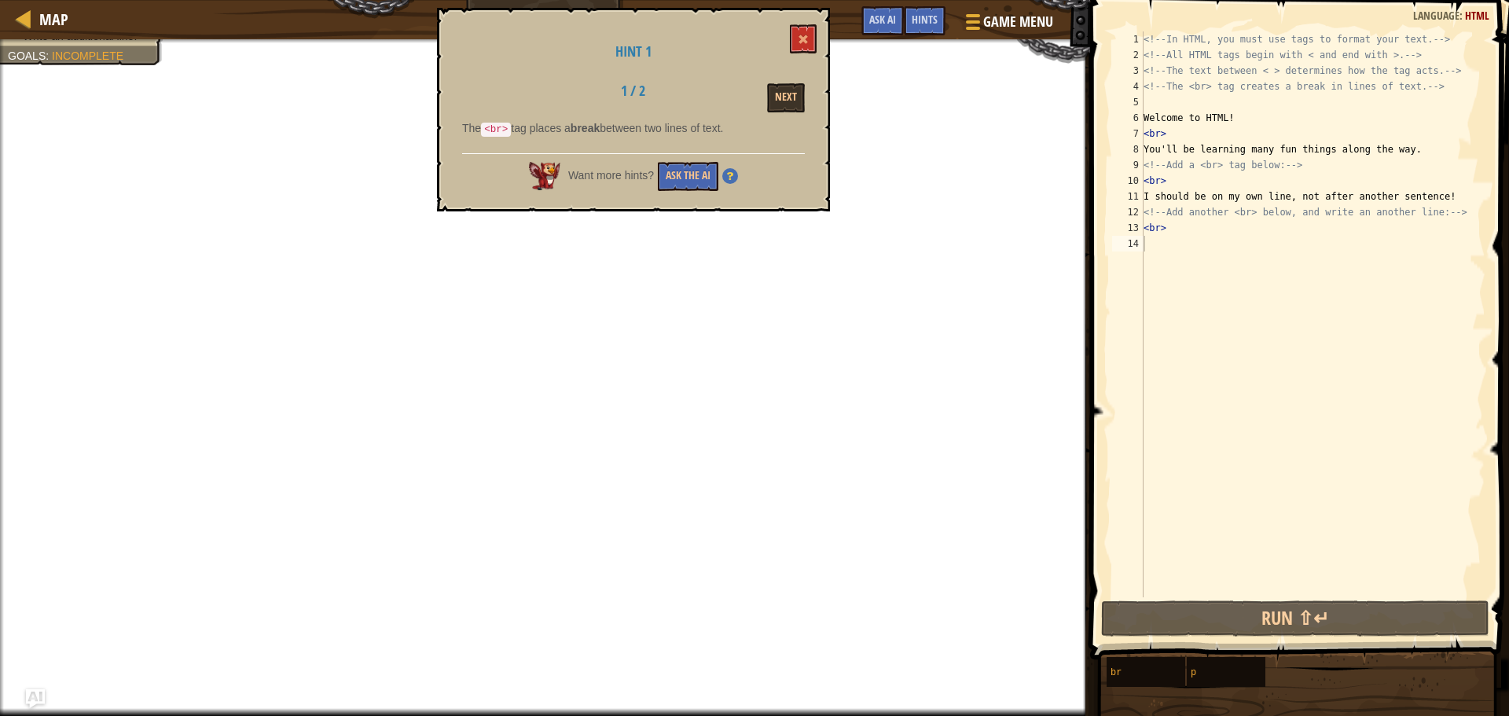
click at [799, 23] on div "Hint 1 1 / 2 Next The <br> tag places a break between two lines of text. Want m…" at bounding box center [633, 110] width 393 height 204
click at [1287, 362] on div "<!-- In HTML, you must use tags to format your text. --> <!-- All HTML tags beg…" at bounding box center [1312, 329] width 345 height 597
click at [1144, 62] on div "<!-- In HTML, you must use tags to format your text. --> <!-- All HTML tags beg…" at bounding box center [1312, 329] width 345 height 597
click at [1145, 67] on div "<!-- In HTML, you must use tags to format your text. --> <!-- All HTML tags beg…" at bounding box center [1312, 329] width 345 height 597
type textarea "<!-- The text between < > determines how the tag acts. -->"
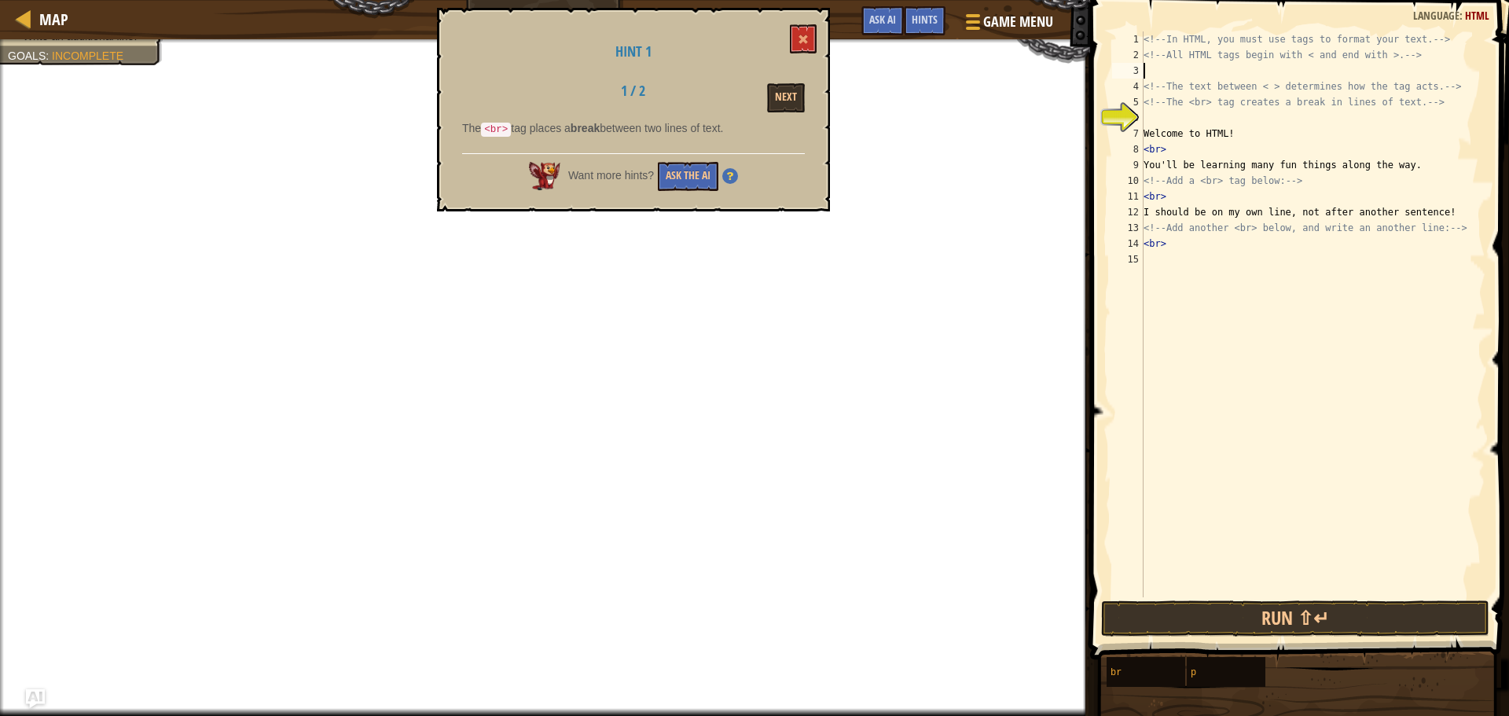
click at [1170, 68] on div "<!-- In HTML, you must use tags to format your text. --> <!-- All HTML tags beg…" at bounding box center [1312, 329] width 345 height 597
click at [1160, 121] on div "<!-- In HTML, you must use tags to format your text. --> <!-- All HTML tags beg…" at bounding box center [1312, 329] width 345 height 597
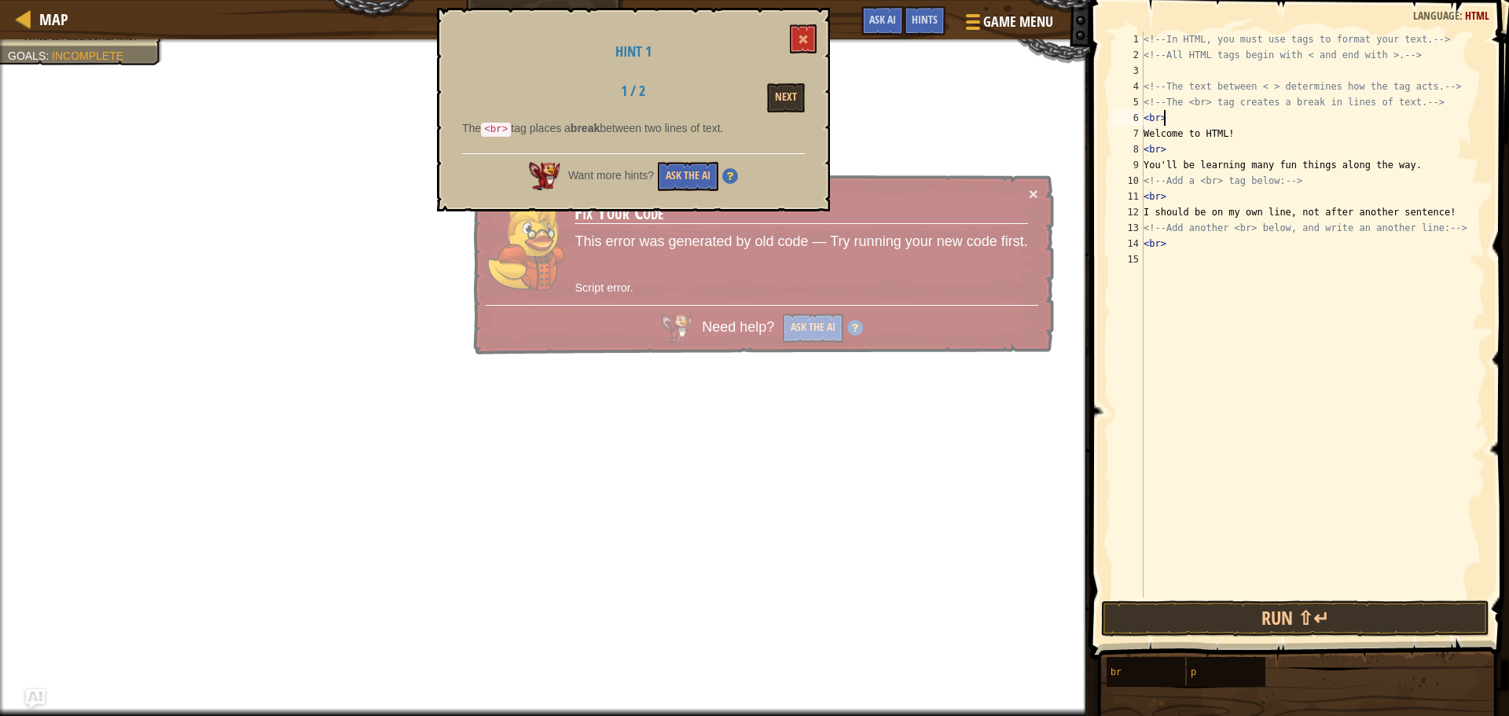
scroll to position [7, 1]
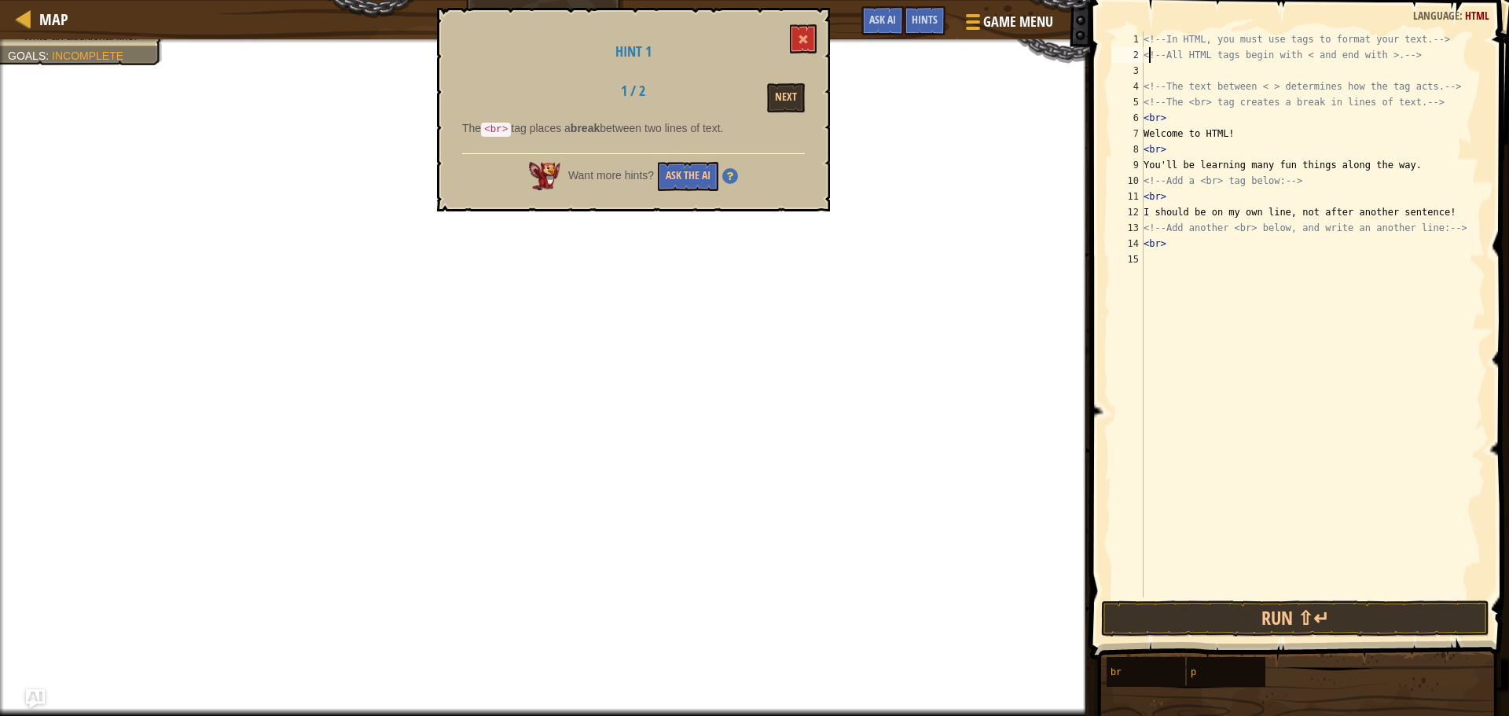
click at [1150, 62] on div "<!-- In HTML, you must use tags to format your text. --> <!-- All HTML tags beg…" at bounding box center [1312, 329] width 345 height 597
type textarea "<!-- All HTML tags begin with < and end with >. -->"
click at [1152, 74] on div "<!-- In HTML, you must use tags to format your text. --> <!-- All HTML tags beg…" at bounding box center [1312, 329] width 345 height 597
click at [1147, 30] on span at bounding box center [1301, 307] width 432 height 706
click at [1147, 31] on span at bounding box center [1301, 307] width 432 height 706
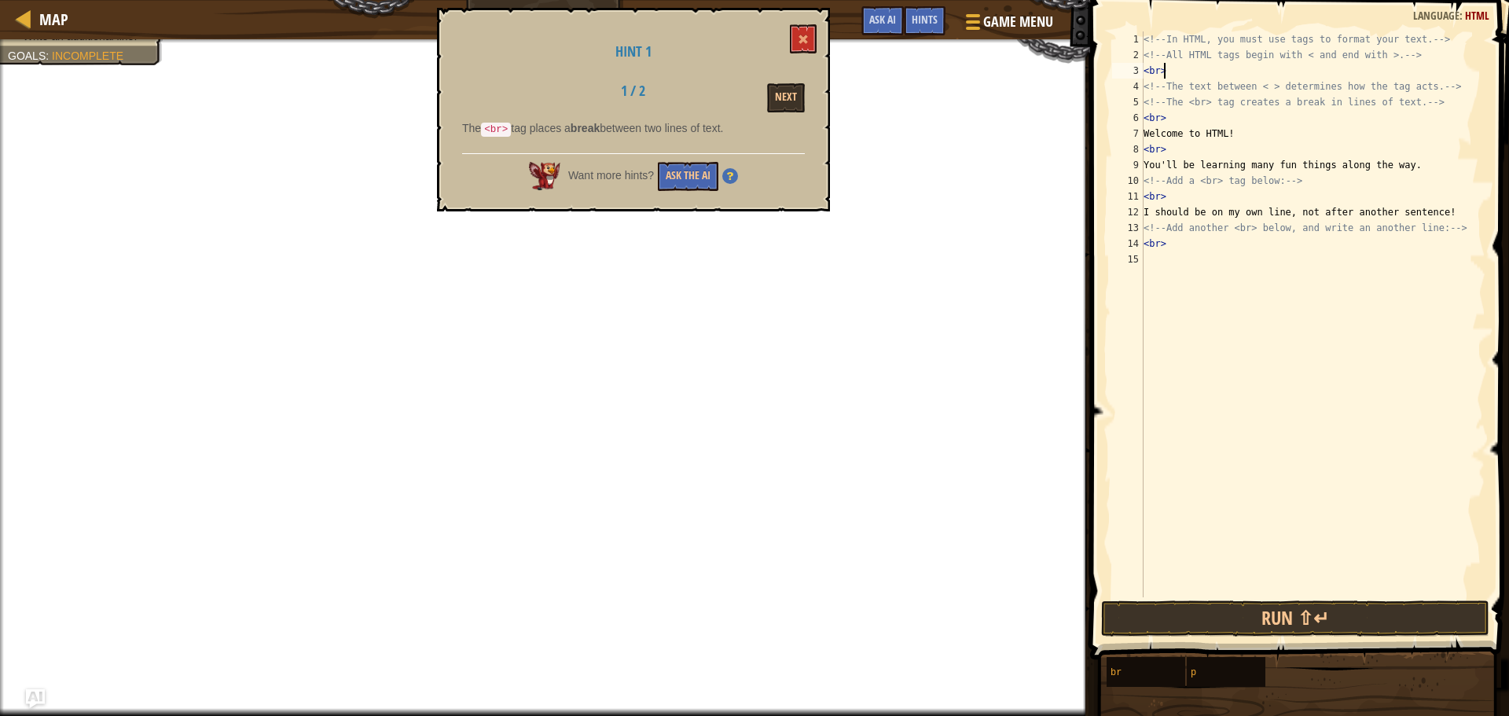
click at [1144, 36] on div "<!-- In HTML, you must use tags to format your text. --> <!-- All HTML tags beg…" at bounding box center [1312, 329] width 345 height 597
type textarea "<!-- In HTML, you must use tags to format your text. -->"
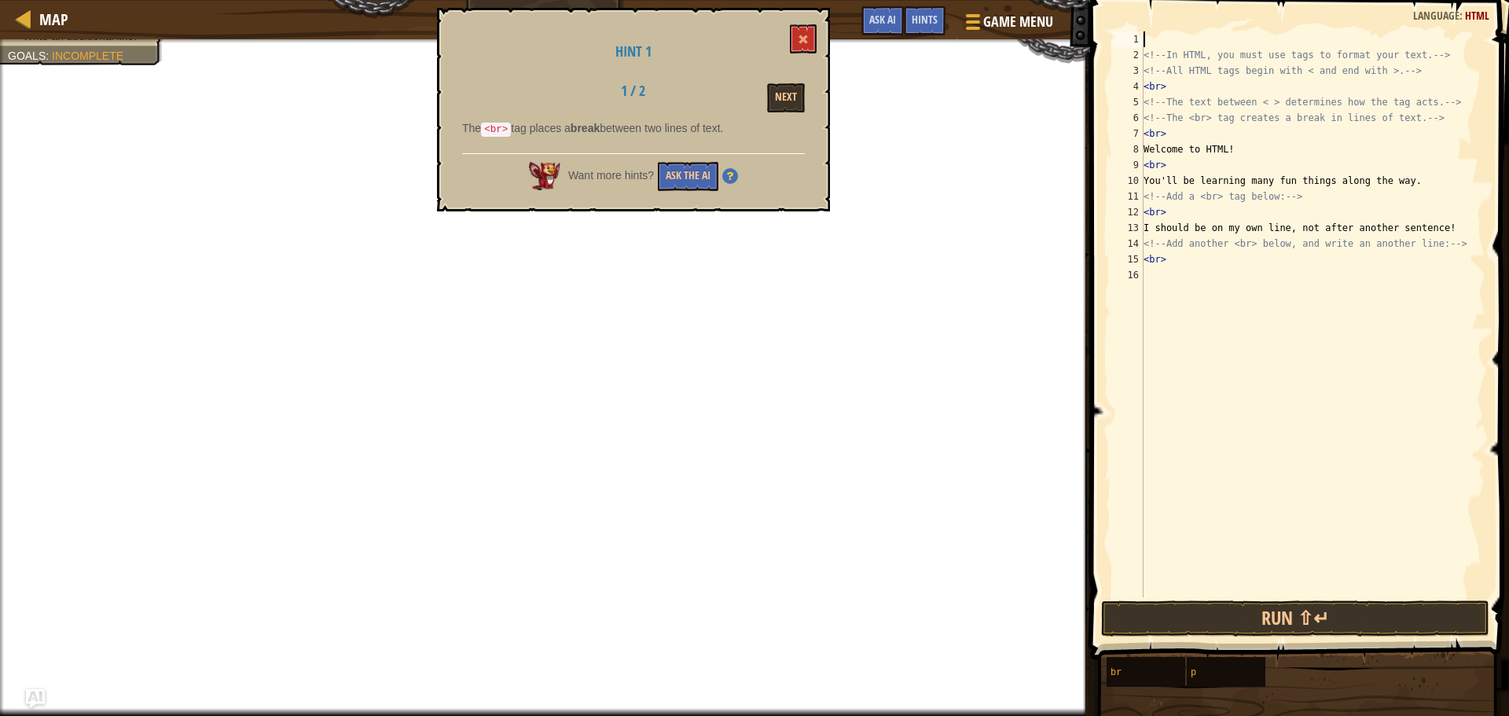
click at [1153, 39] on div "<!-- In HTML, you must use tags to format your text. --> <!-- All HTML tags beg…" at bounding box center [1312, 329] width 345 height 597
type textarea "<br>"
click at [793, 25] on button at bounding box center [803, 38] width 27 height 29
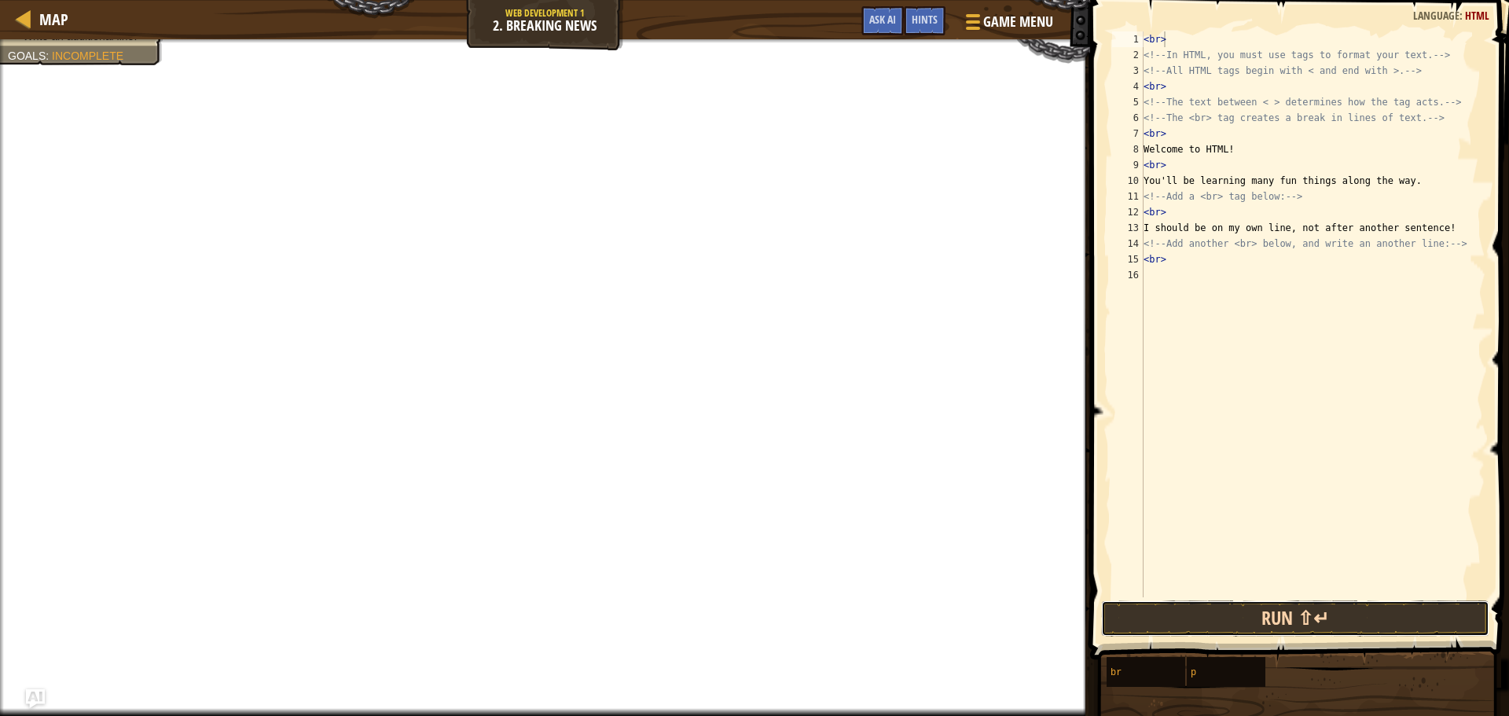
click at [1299, 619] on button "Run ⇧↵" at bounding box center [1295, 618] width 388 height 36
click at [1262, 617] on button "Run ⇧↵" at bounding box center [1295, 618] width 388 height 36
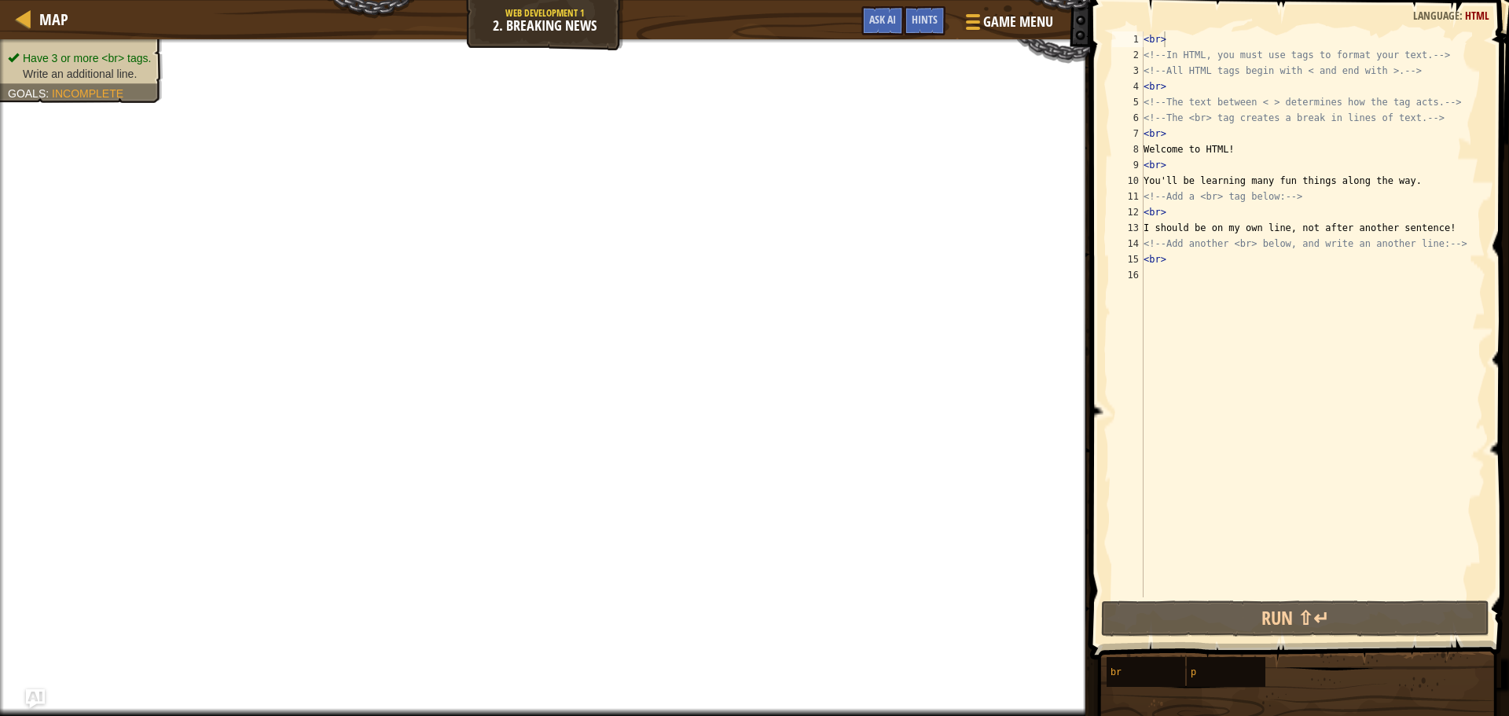
click at [82, 61] on div "Have 3 or more <br> tags. Write an additional line. Goals : Incomplete" at bounding box center [81, 65] width 147 height 31
click at [131, 60] on span "Have 3 or more <br> tags." at bounding box center [87, 58] width 128 height 13
click at [936, 25] on span "Hints" at bounding box center [925, 19] width 26 height 15
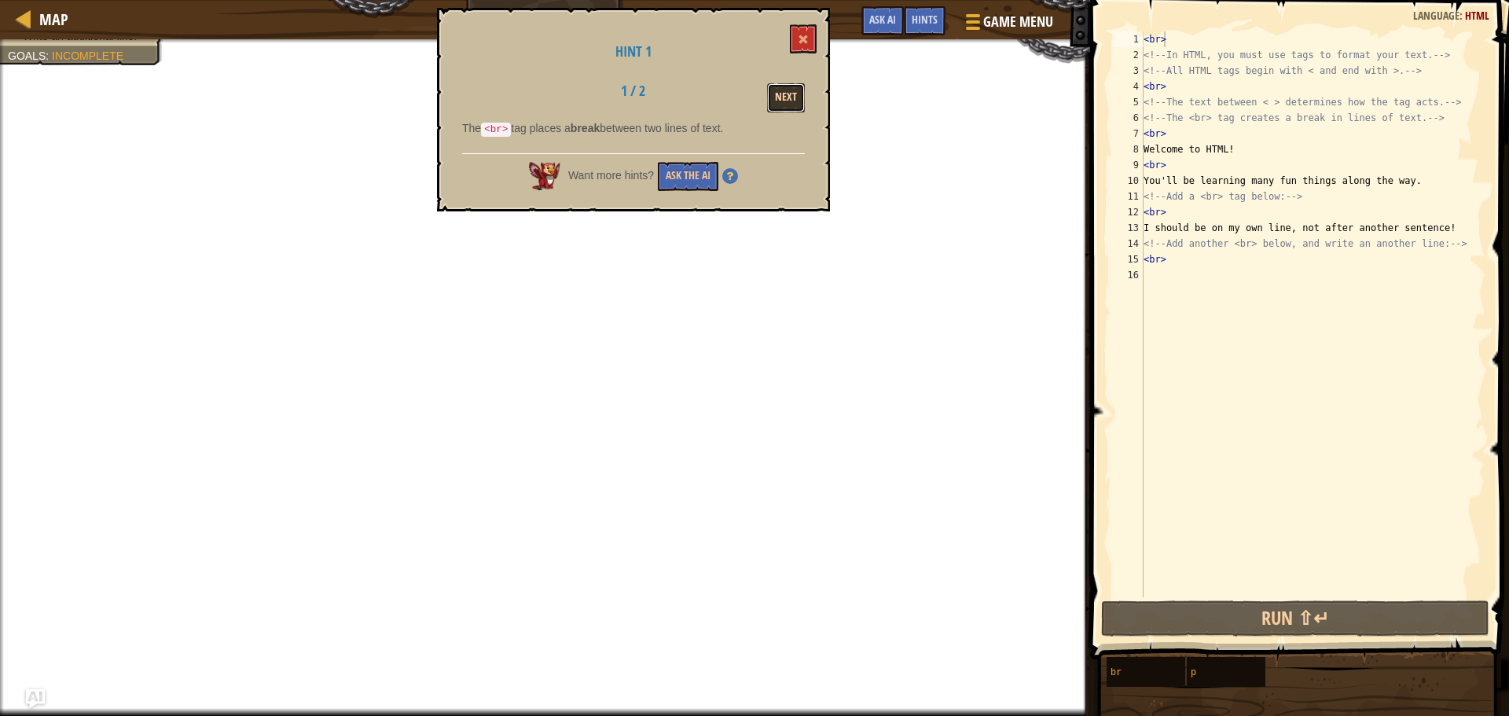
click at [799, 101] on button "Next" at bounding box center [786, 97] width 38 height 29
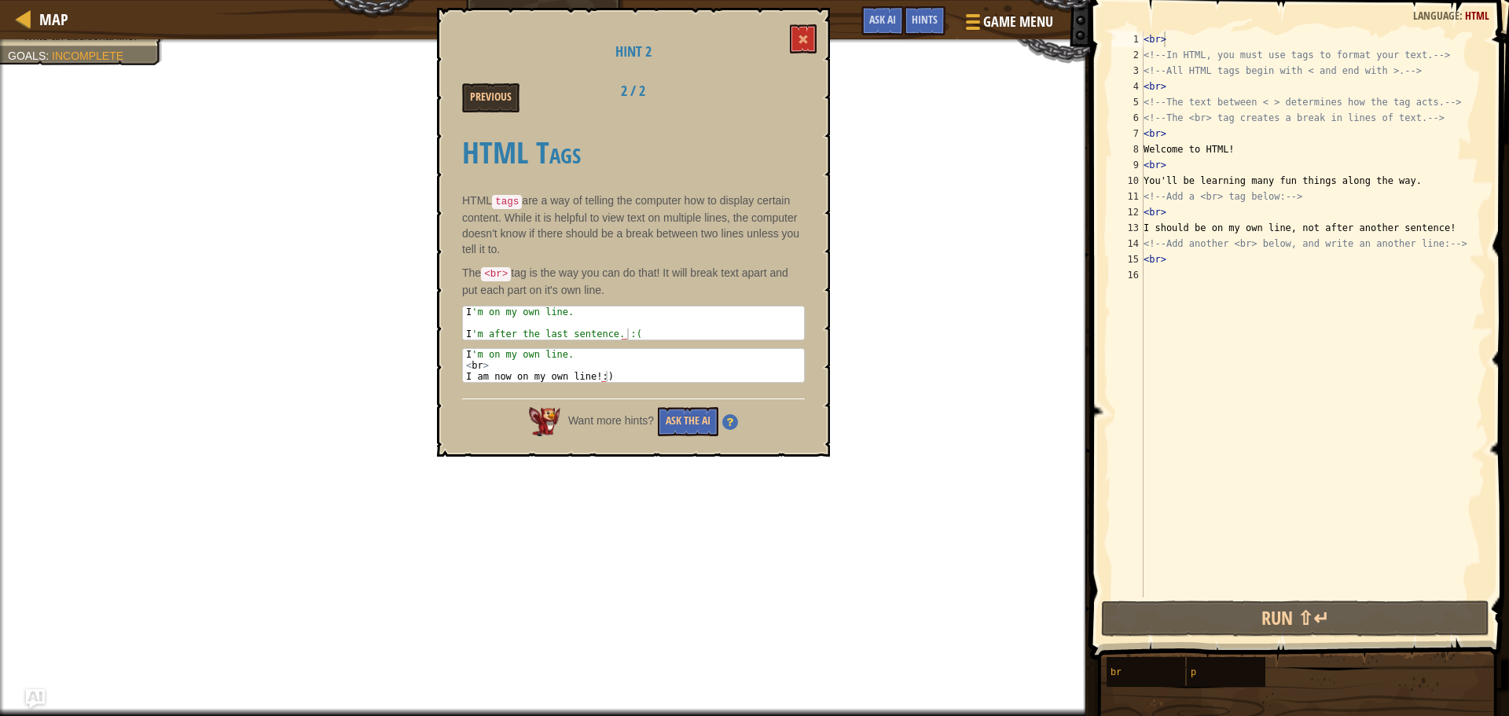
click at [789, 31] on div "Hint 2 Previous 2 / 2 HTML Tags HTML tags are a way of telling the computer how…" at bounding box center [633, 232] width 393 height 449
click at [798, 38] on button at bounding box center [803, 38] width 27 height 29
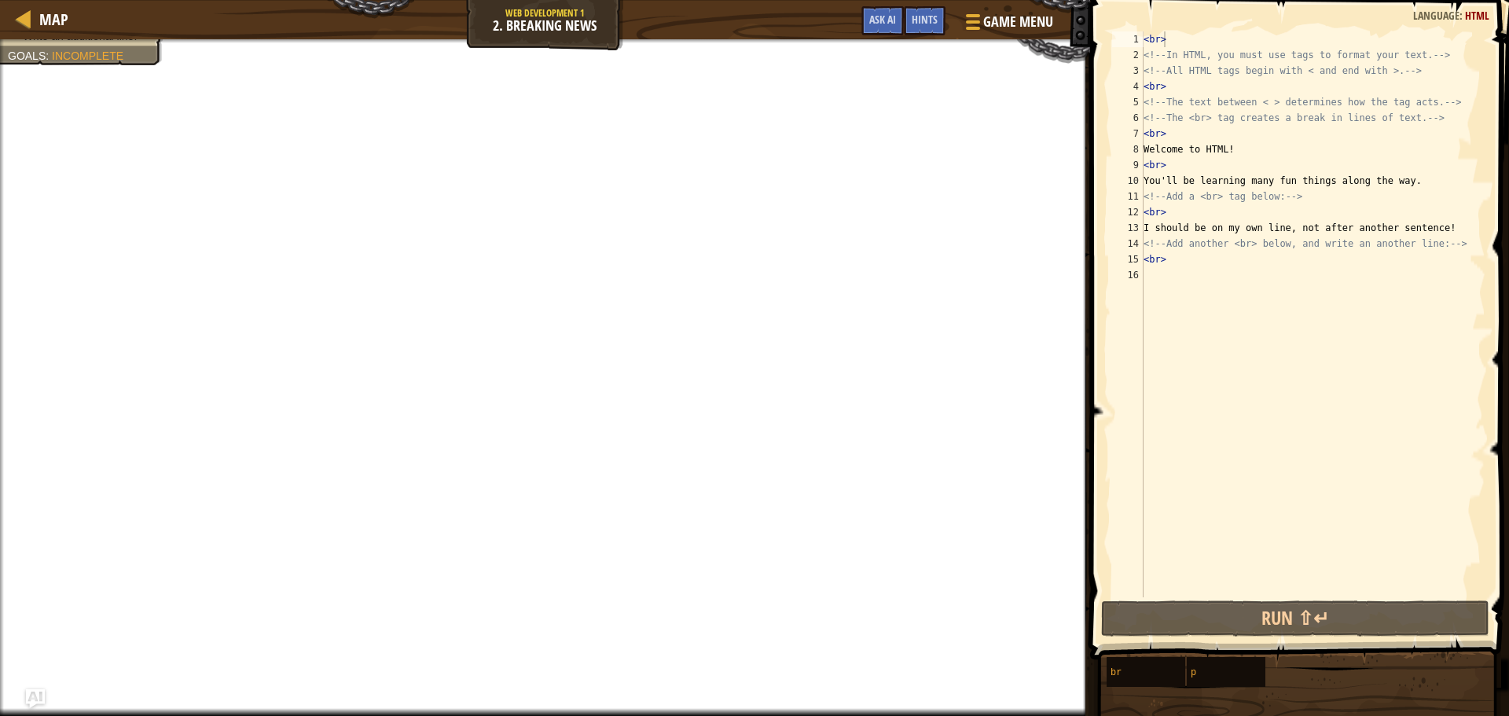
click at [514, 17] on div "Map Web Development 1 2. Breaking News Game Menu Done Hints Ask AI" at bounding box center [545, 19] width 1090 height 39
drag, startPoint x: 1175, startPoint y: 305, endPoint x: 1159, endPoint y: 288, distance: 22.8
click at [1173, 303] on div "< br > <!-- In HTML, you must use tags to format your text. --> <!-- All HTML t…" at bounding box center [1312, 329] width 345 height 597
type textarea "h"
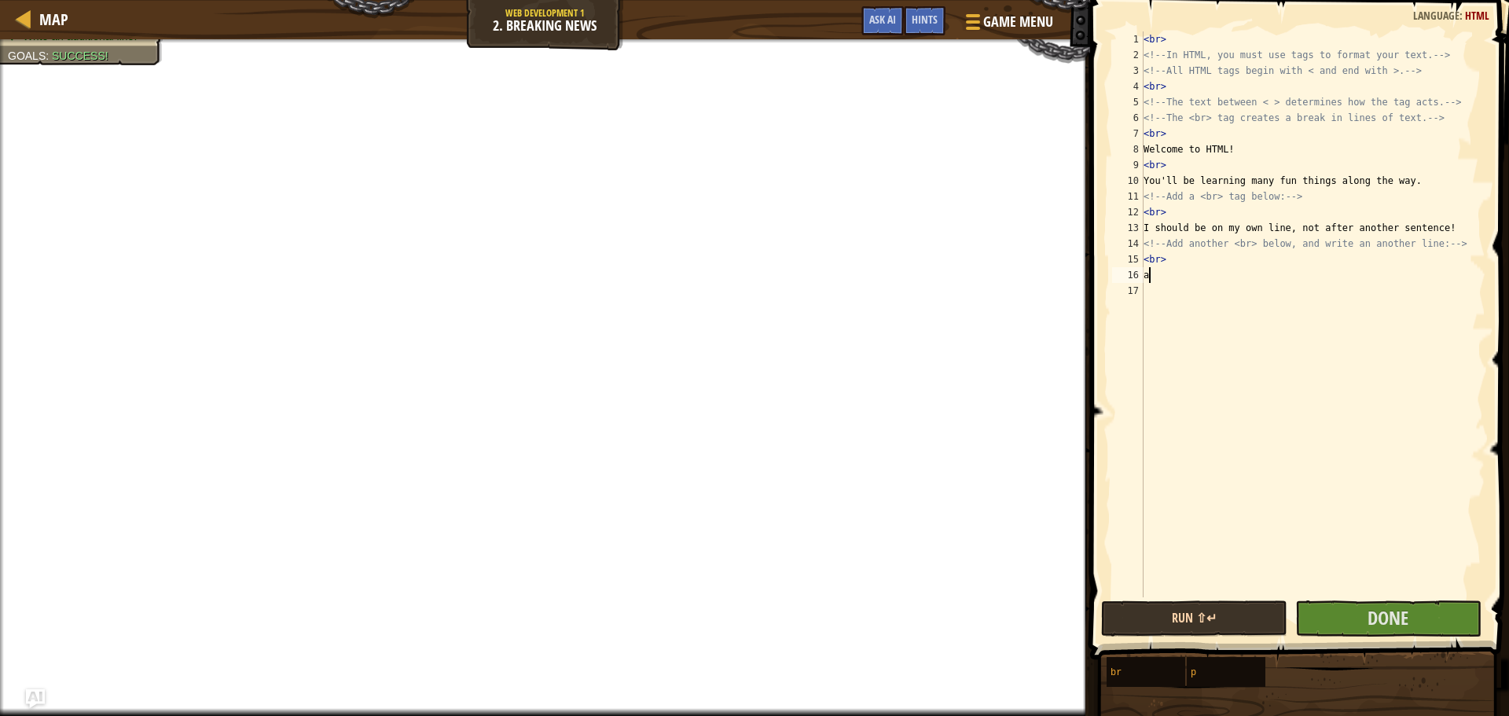
type textarea "a"
click at [1266, 615] on button "Run ⇧↵" at bounding box center [1194, 618] width 186 height 36
click at [1332, 617] on button "Done" at bounding box center [1388, 618] width 186 height 36
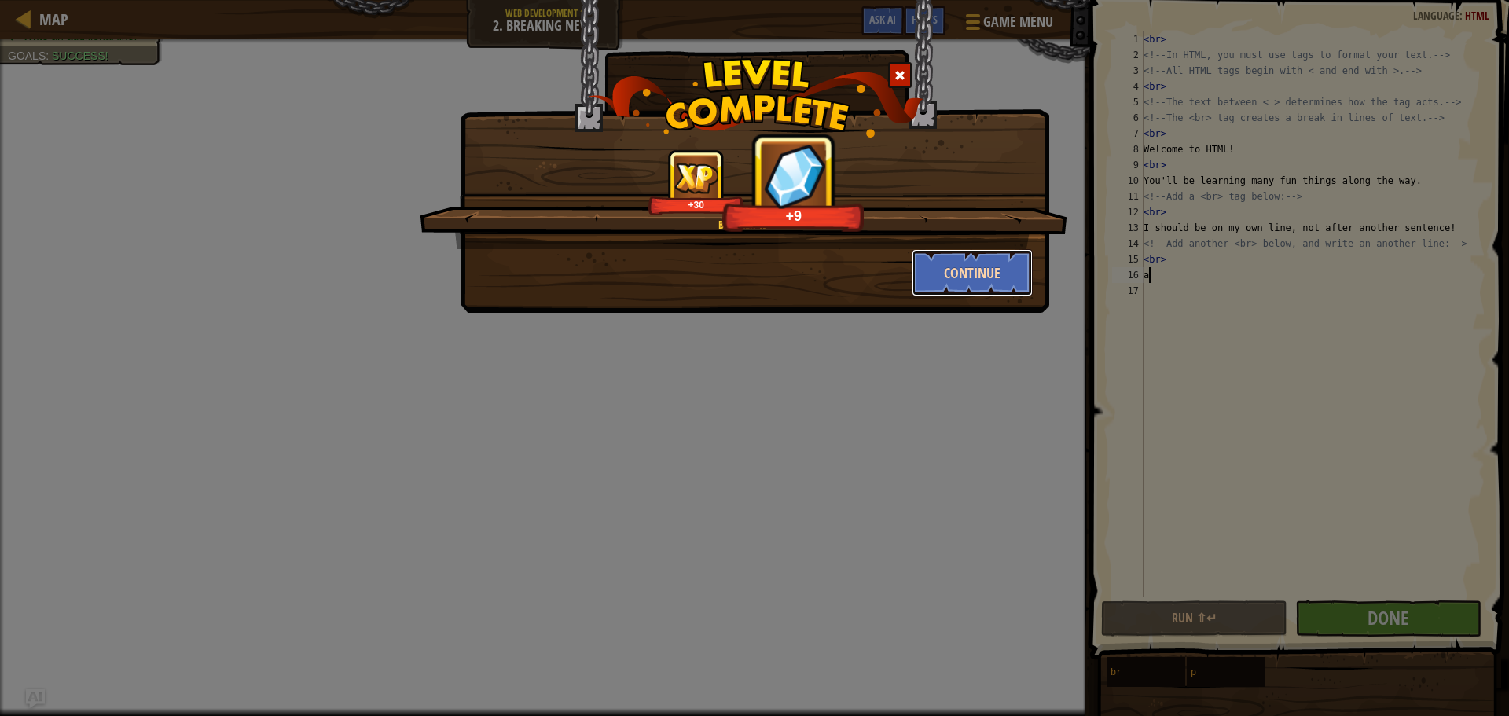
click at [945, 289] on button "Continue" at bounding box center [973, 272] width 122 height 47
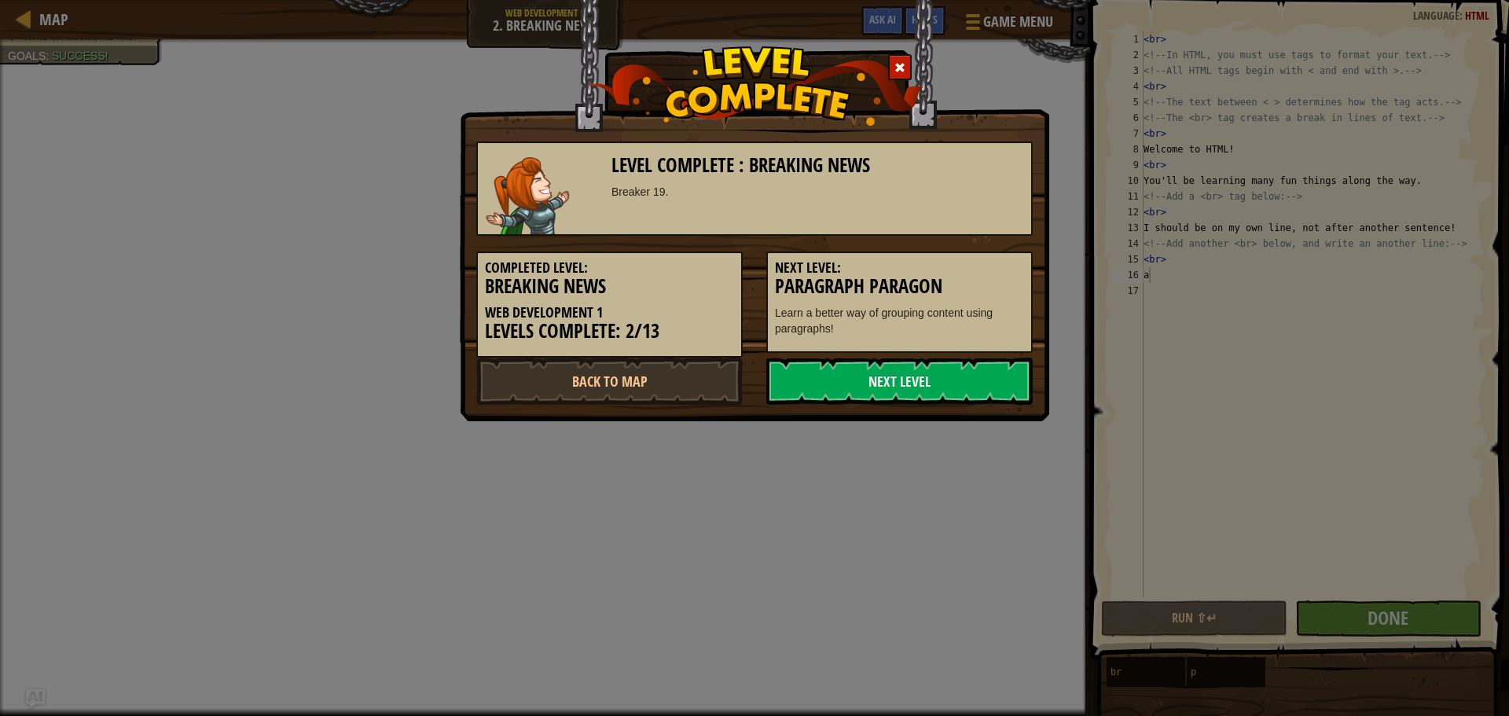
click at [756, 385] on div "Next Level" at bounding box center [900, 381] width 290 height 47
click at [828, 389] on link "Next Level" at bounding box center [899, 381] width 266 height 47
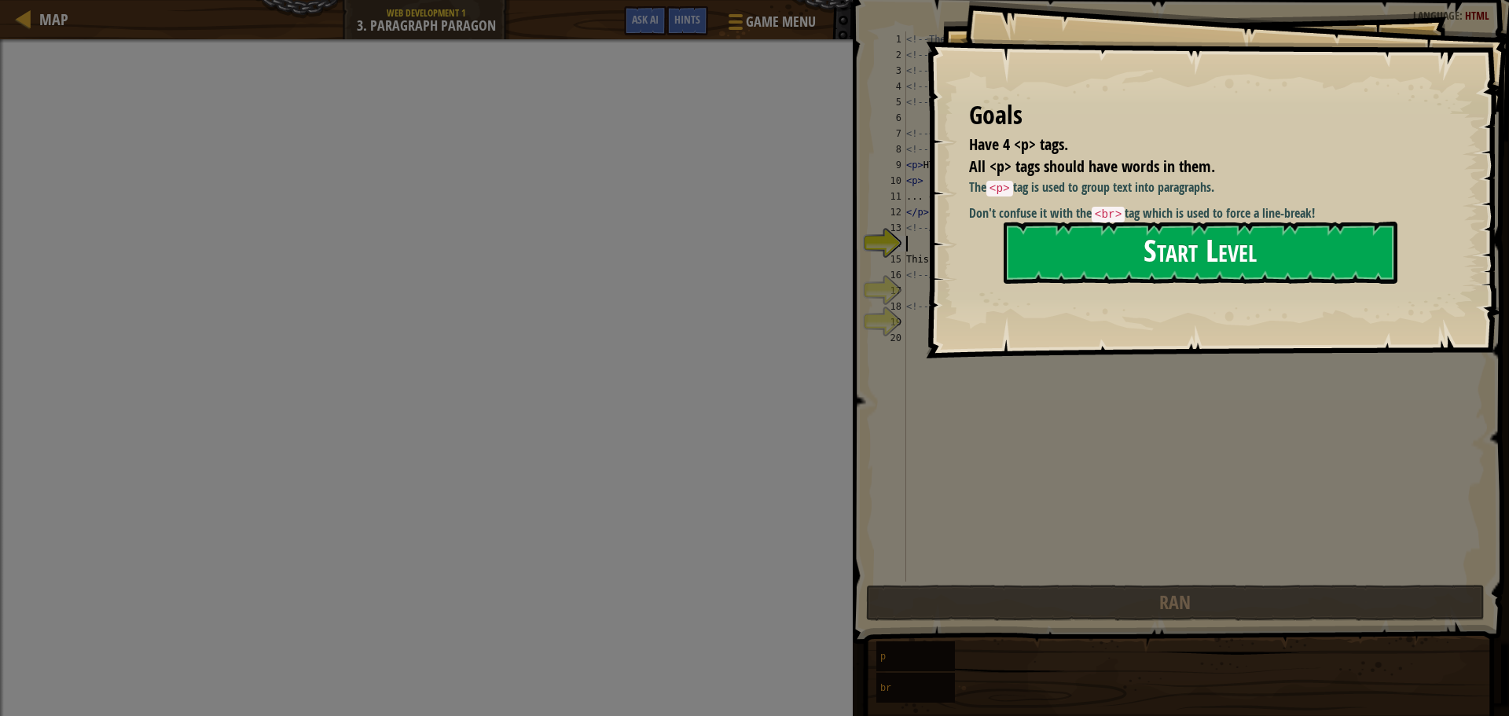
click at [1118, 252] on button "Start Level" at bounding box center [1201, 253] width 394 height 62
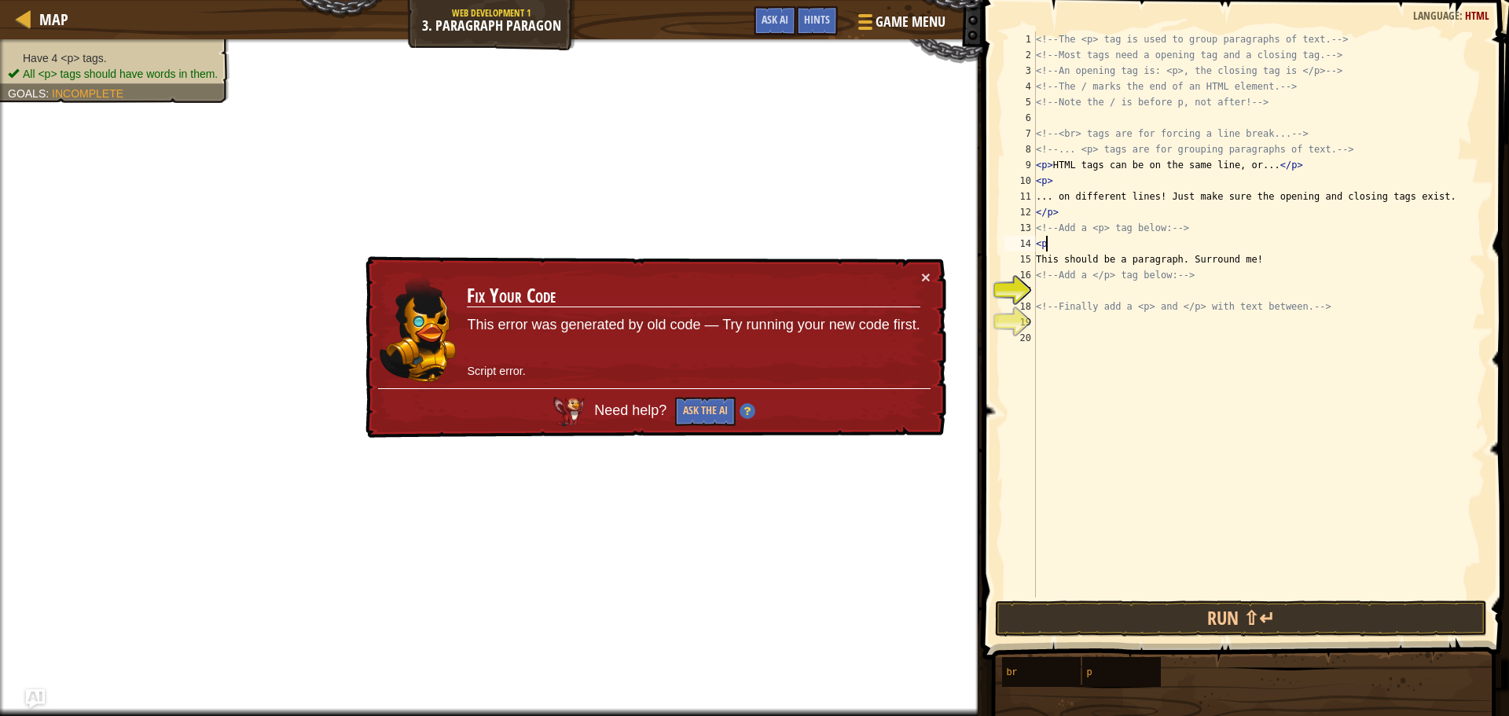
scroll to position [7, 1]
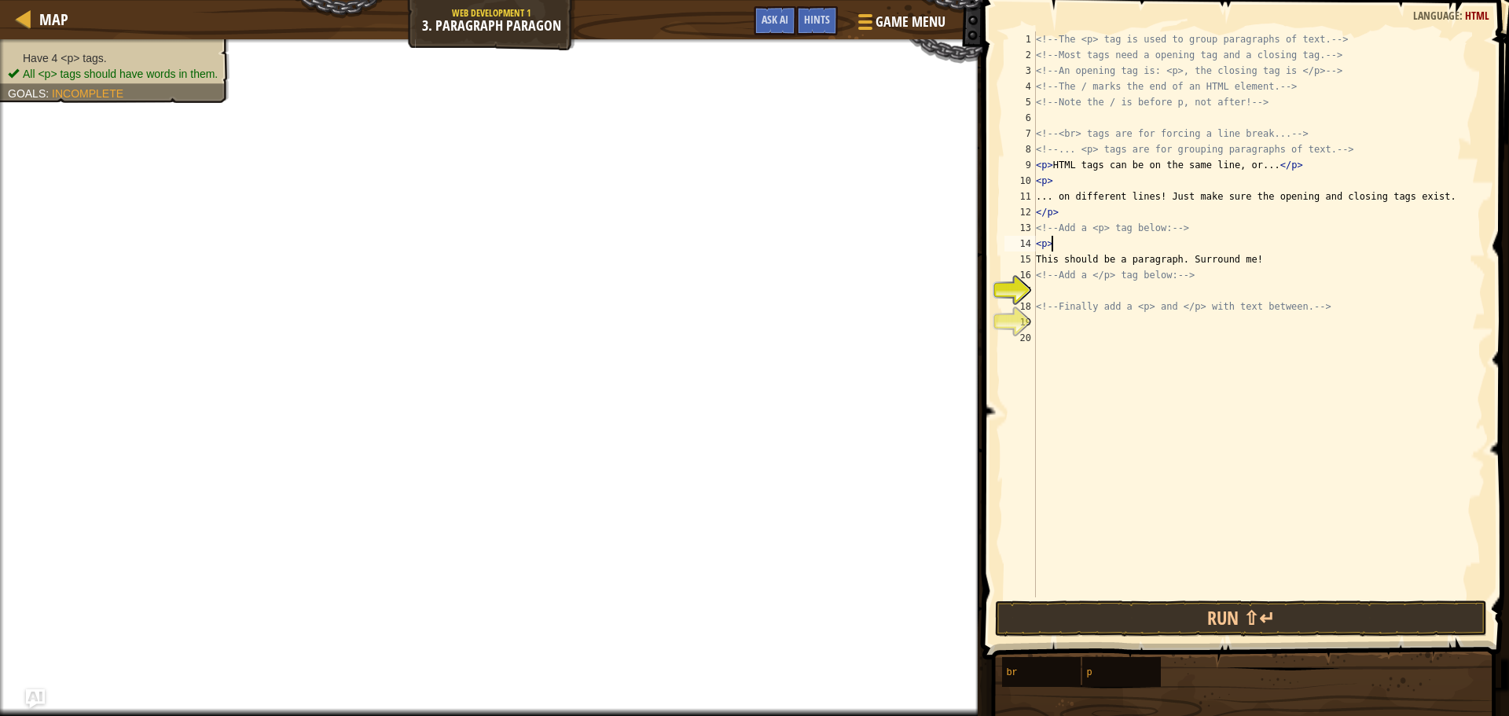
click at [1231, 267] on div "<!-- The <p> tag is used to group paragraphs of text. --> <!-- Most tags need a…" at bounding box center [1259, 329] width 453 height 597
type textarea "<!-- Add a </p> tag below: -->"
click at [1299, 600] on button "Run ⇧↵" at bounding box center [1241, 618] width 493 height 36
click at [1159, 626] on button "Run ⇧↵" at bounding box center [1241, 618] width 493 height 36
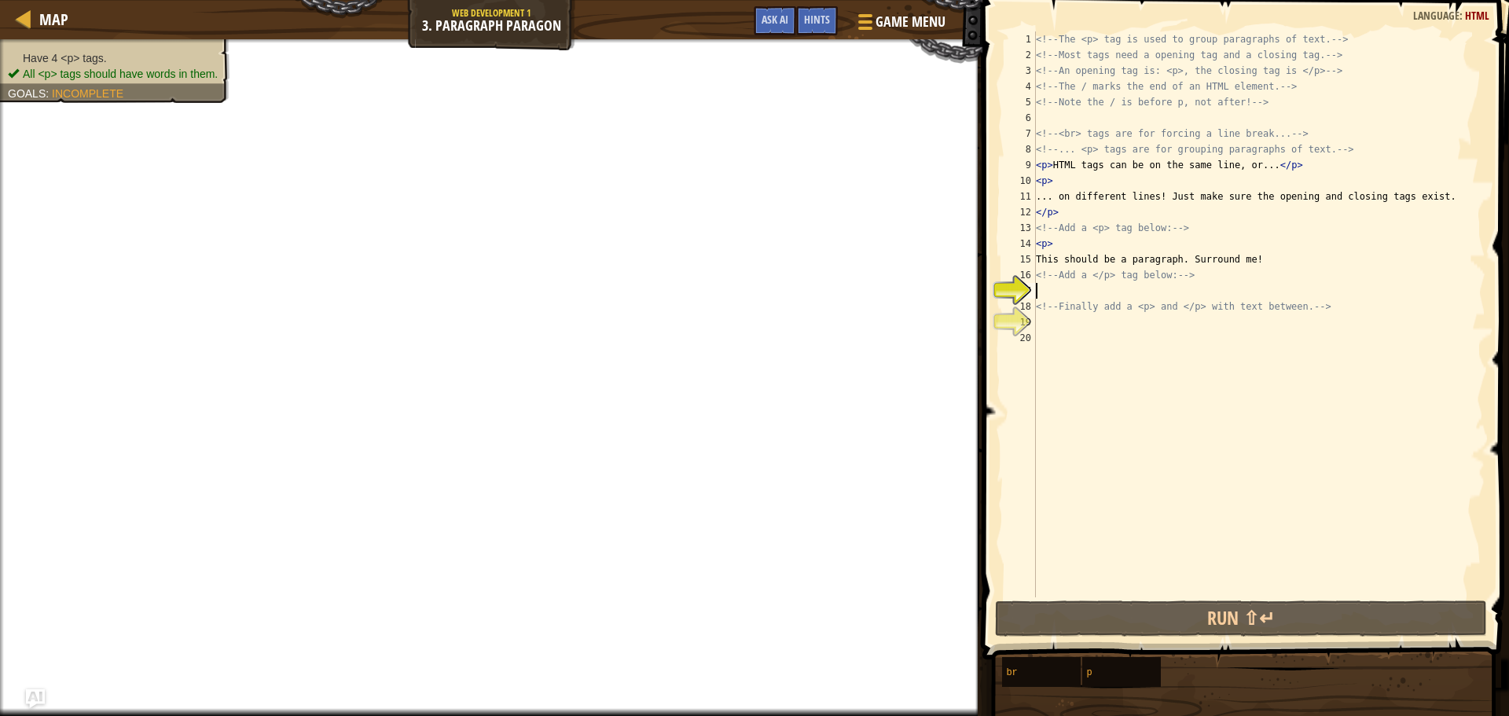
click at [1203, 284] on div "<!-- The <p> tag is used to group paragraphs of text. --> <!-- Most tags need a…" at bounding box center [1259, 329] width 453 height 597
click at [1271, 262] on div "<!-- The <p> tag is used to group paragraphs of text. --> <!-- Most tags need a…" at bounding box center [1259, 329] width 453 height 597
type textarea "This should be a paragraph. Surround me!"
click at [1045, 288] on div "<!-- The <p> tag is used to group paragraphs of text. --> <!-- Most tags need a…" at bounding box center [1259, 329] width 453 height 597
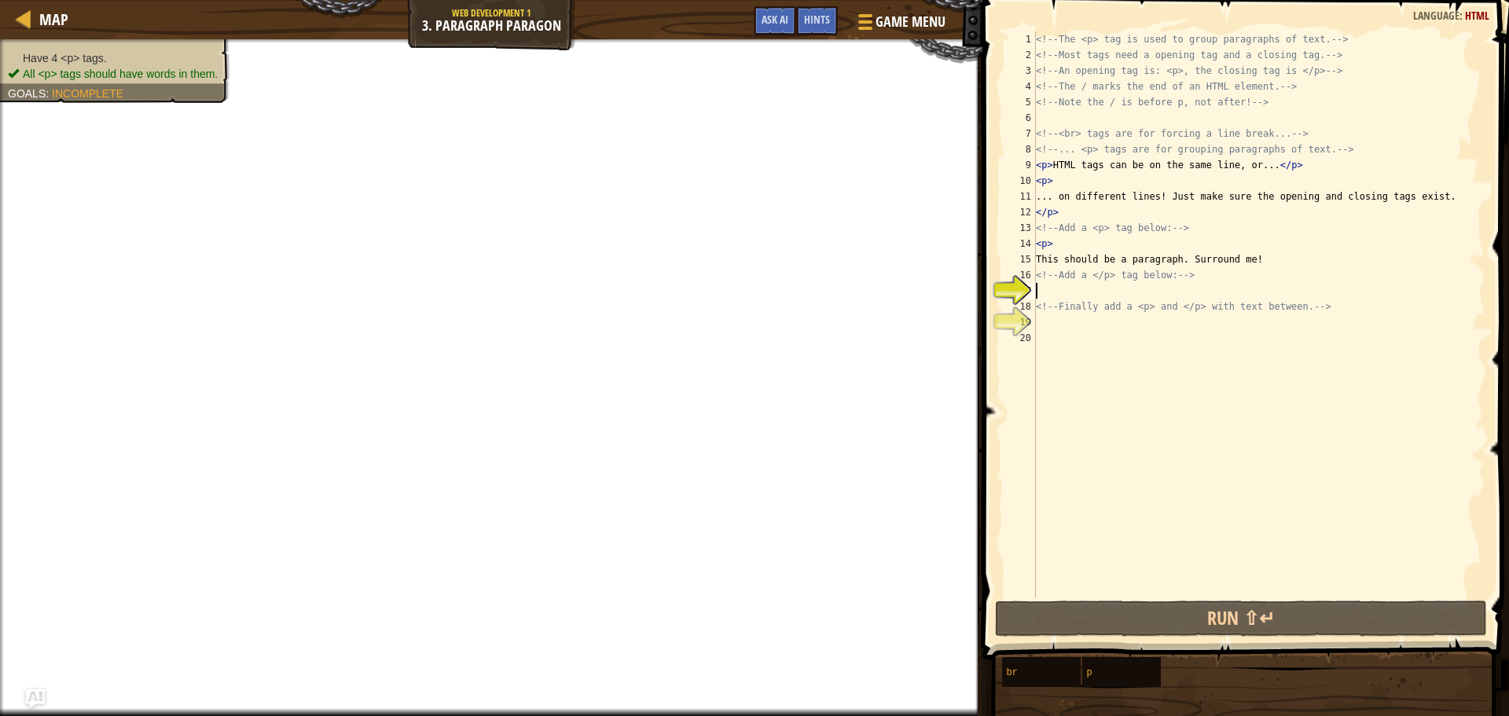
type textarea "P"
type textarea ">"
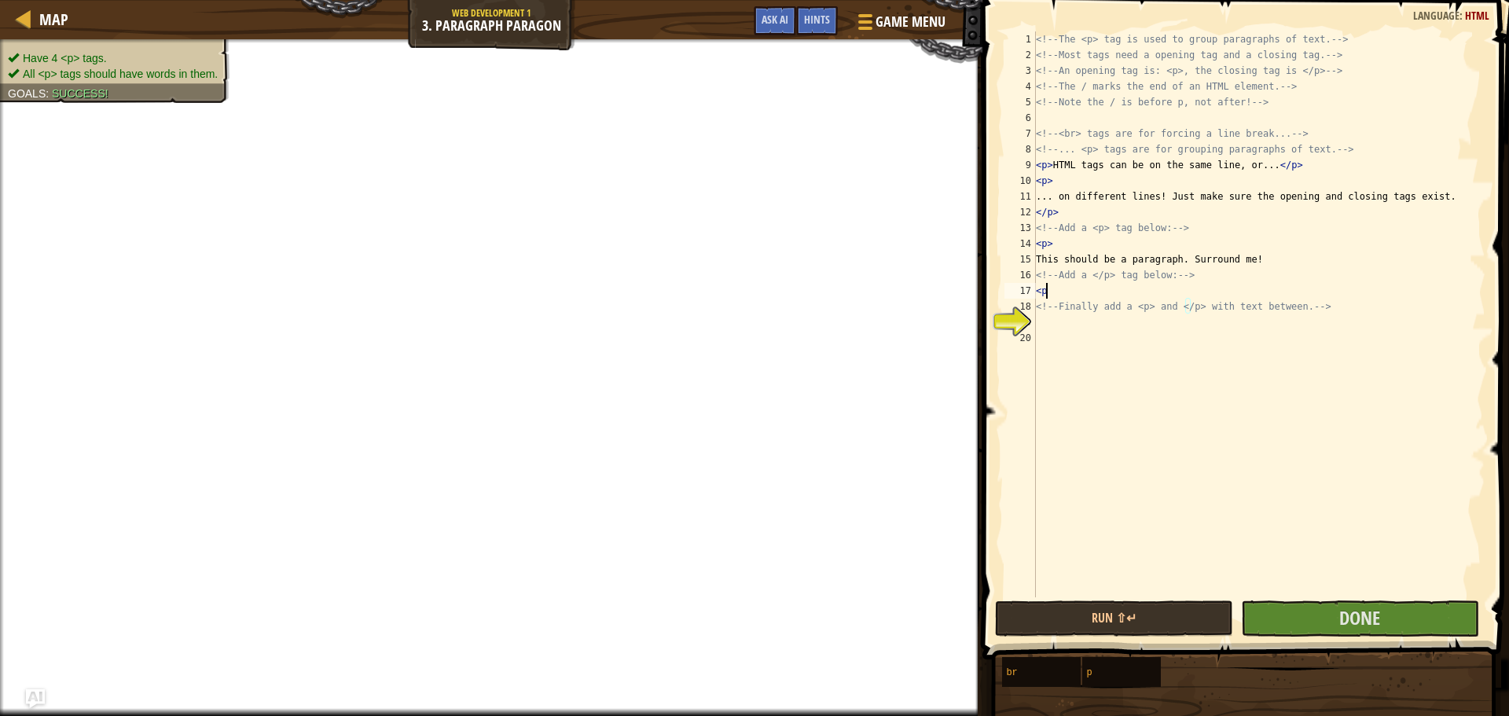
type textarea "<p>"
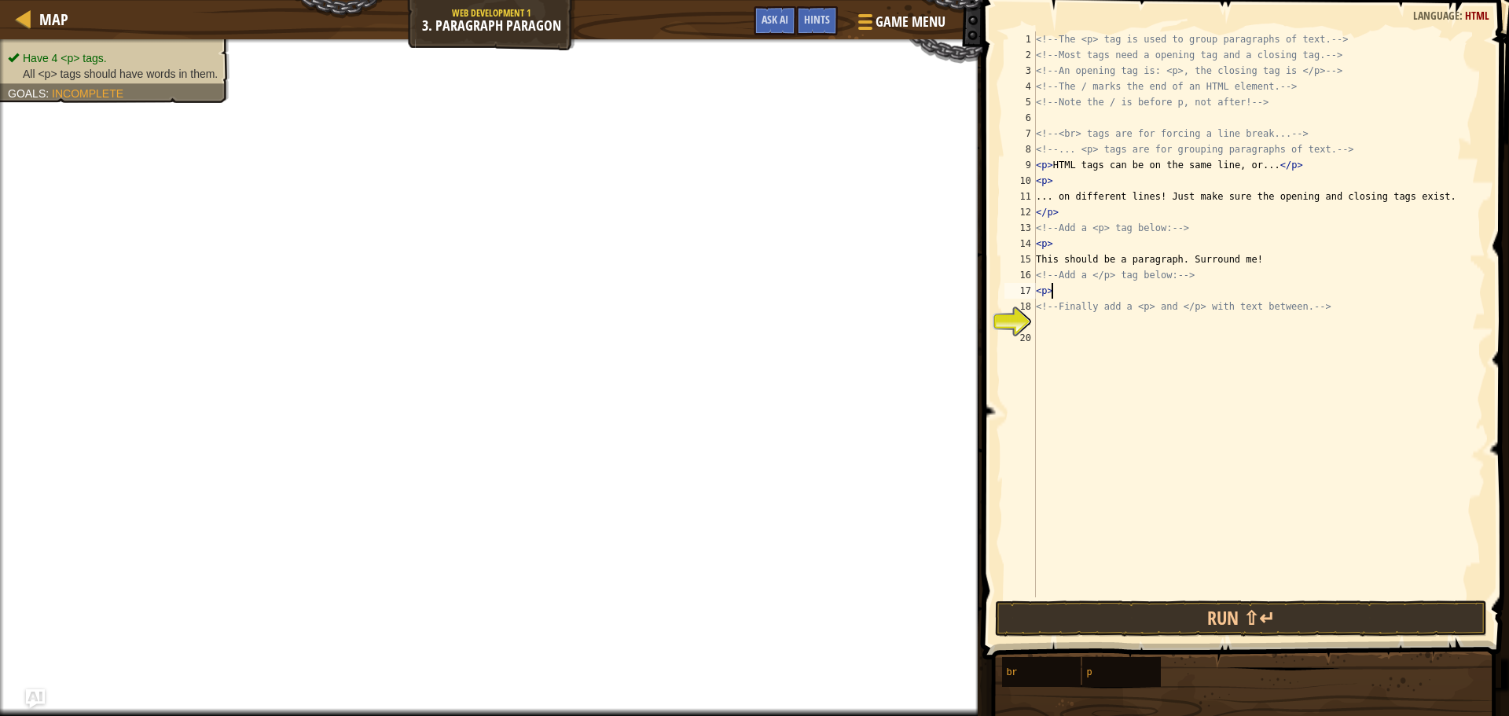
scroll to position [7, 1]
click at [1050, 318] on div "<!-- The <p> tag is used to group paragraphs of text. --> <!-- Most tags need a…" at bounding box center [1259, 329] width 453 height 597
type textarea "</P>"
click at [1109, 353] on div "<!-- The <p> tag is used to group paragraphs of text. --> <!-- Most tags need a…" at bounding box center [1259, 329] width 453 height 597
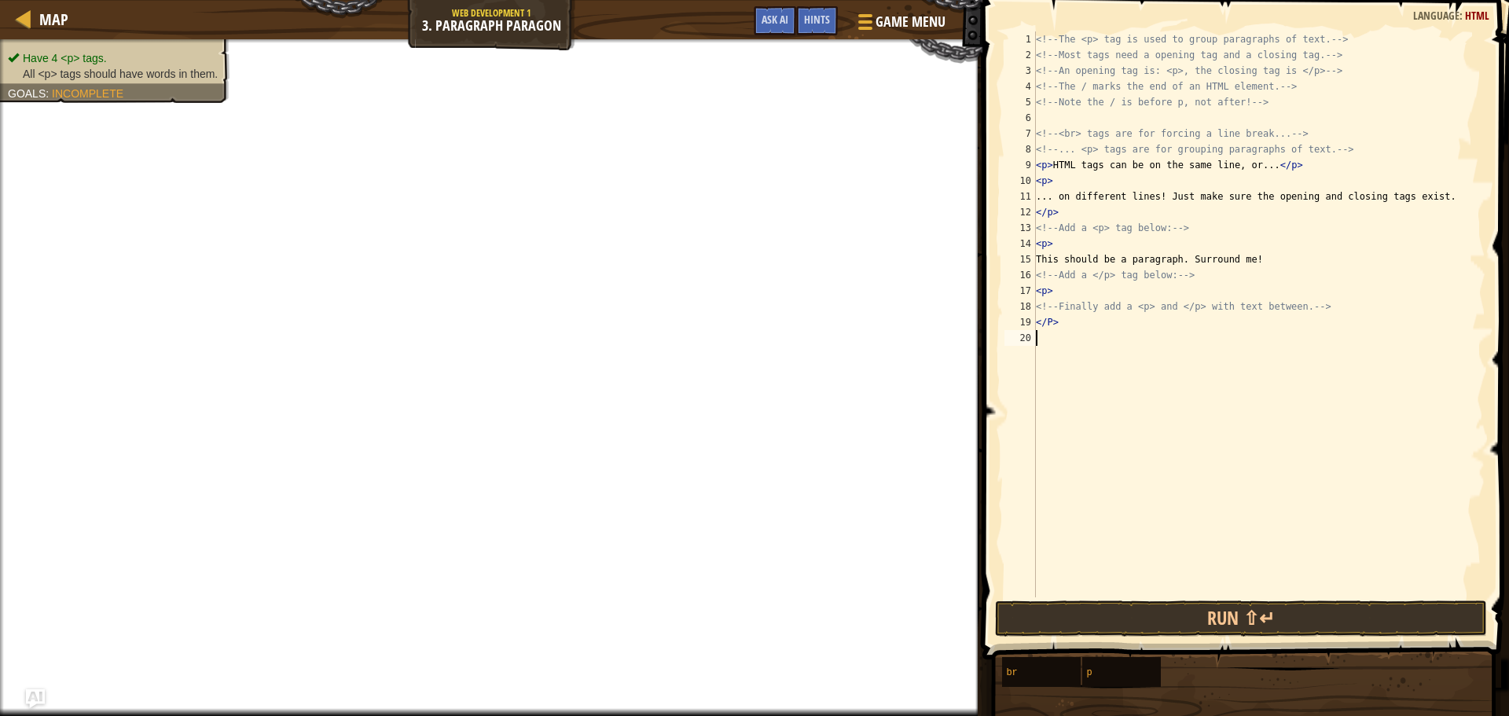
drag, startPoint x: 1049, startPoint y: 215, endPoint x: 1049, endPoint y: 206, distance: 9.5
click at [1049, 207] on div "<!-- The <p> tag is used to group paragraphs of text. --> <!-- Most tags need a…" at bounding box center [1259, 329] width 453 height 597
click at [1055, 193] on div "<!-- The <p> tag is used to group paragraphs of text. --> <!-- Most tags need a…" at bounding box center [1259, 329] width 453 height 597
click at [1046, 290] on div "<!-- The <p> tag is used to group paragraphs of text. --> <!-- Most tags need a…" at bounding box center [1259, 329] width 453 height 597
click at [1046, 273] on div "<!-- The <p> tag is used to group paragraphs of text. --> <!-- Most tags need a…" at bounding box center [1259, 329] width 453 height 597
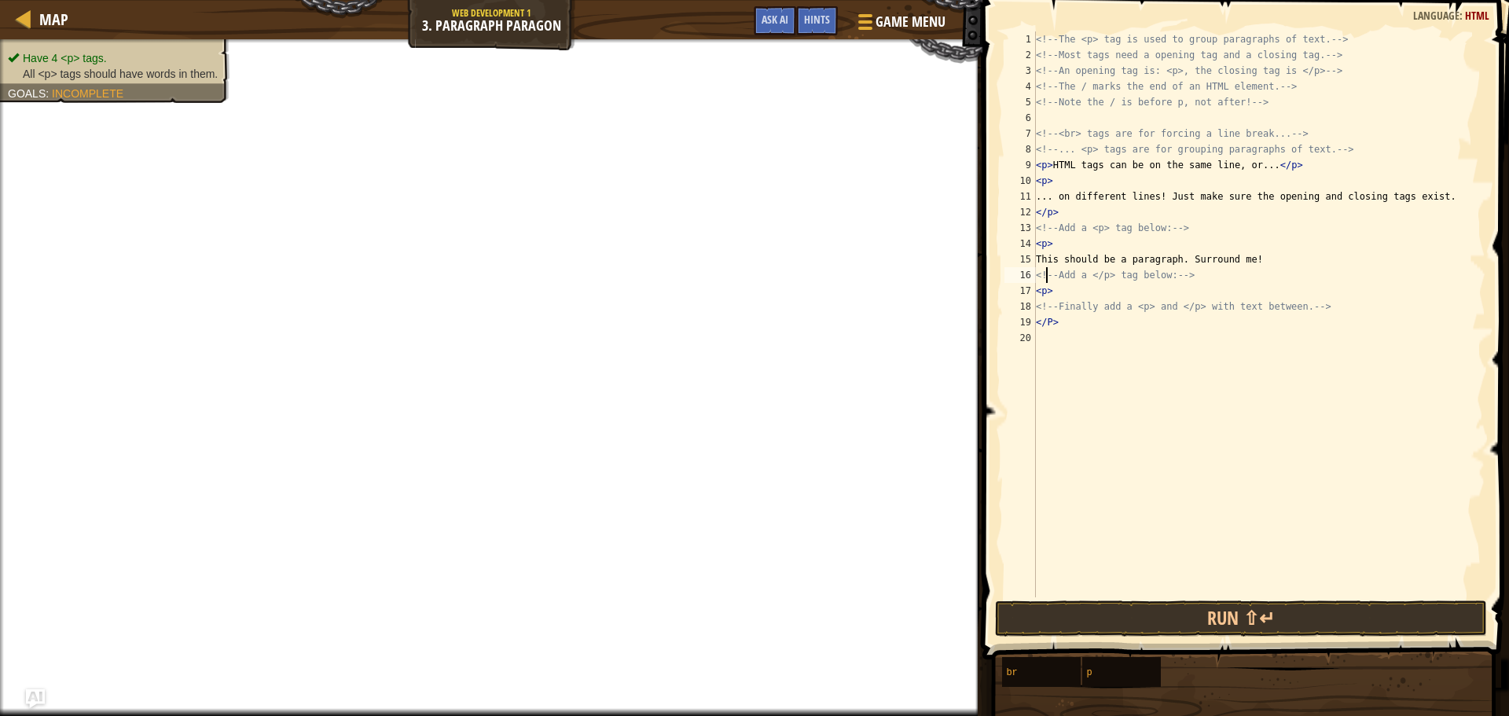
click at [1034, 281] on div "16" at bounding box center [1019, 275] width 31 height 16
click at [1263, 263] on div "<!-- The <p> tag is used to group paragraphs of text. --> <!-- Most tags need a…" at bounding box center [1259, 329] width 453 height 597
click at [1216, 618] on button "Run ⇧↵" at bounding box center [1241, 618] width 493 height 36
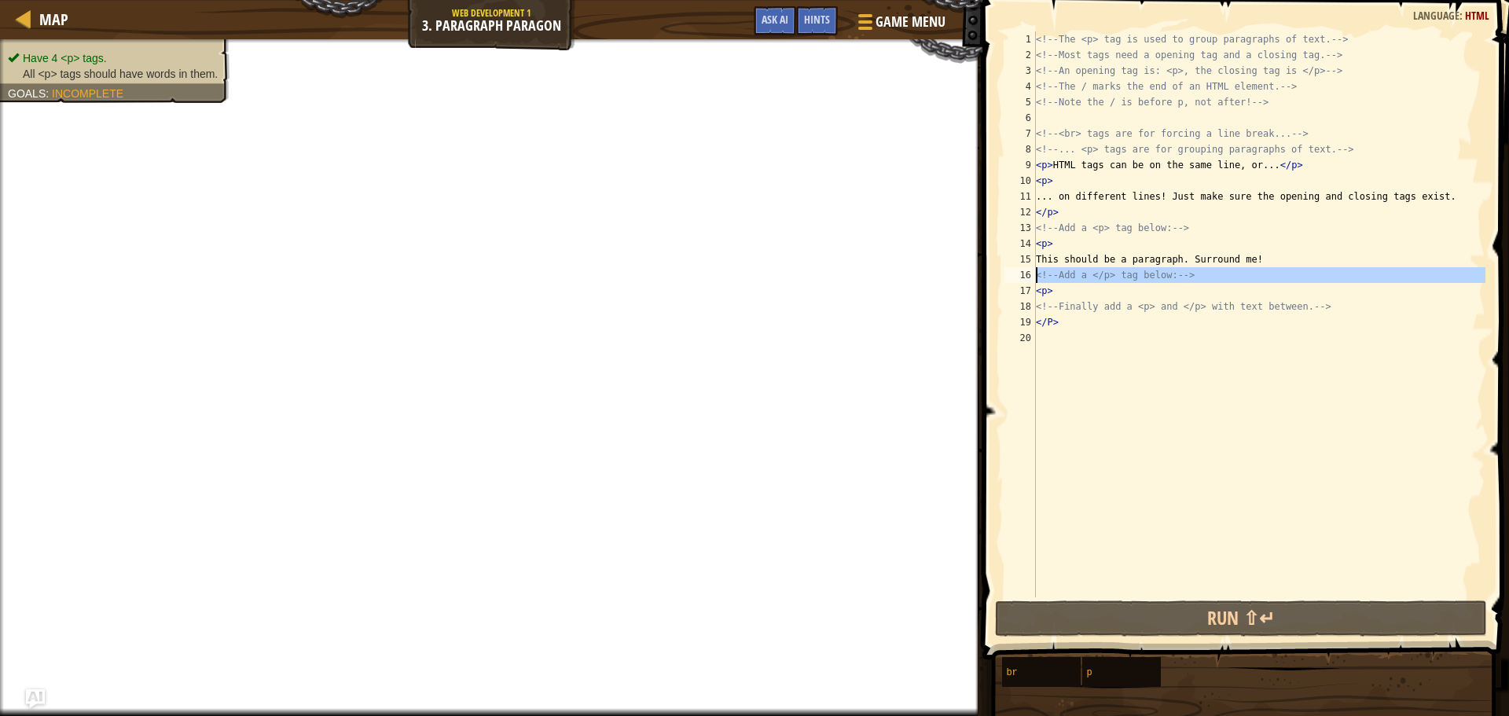
click at [1035, 274] on div "16" at bounding box center [1019, 275] width 31 height 16
click at [1038, 274] on div "<!-- The <p> tag is used to group paragraphs of text. --> <!-- Most tags need a…" at bounding box center [1259, 329] width 453 height 597
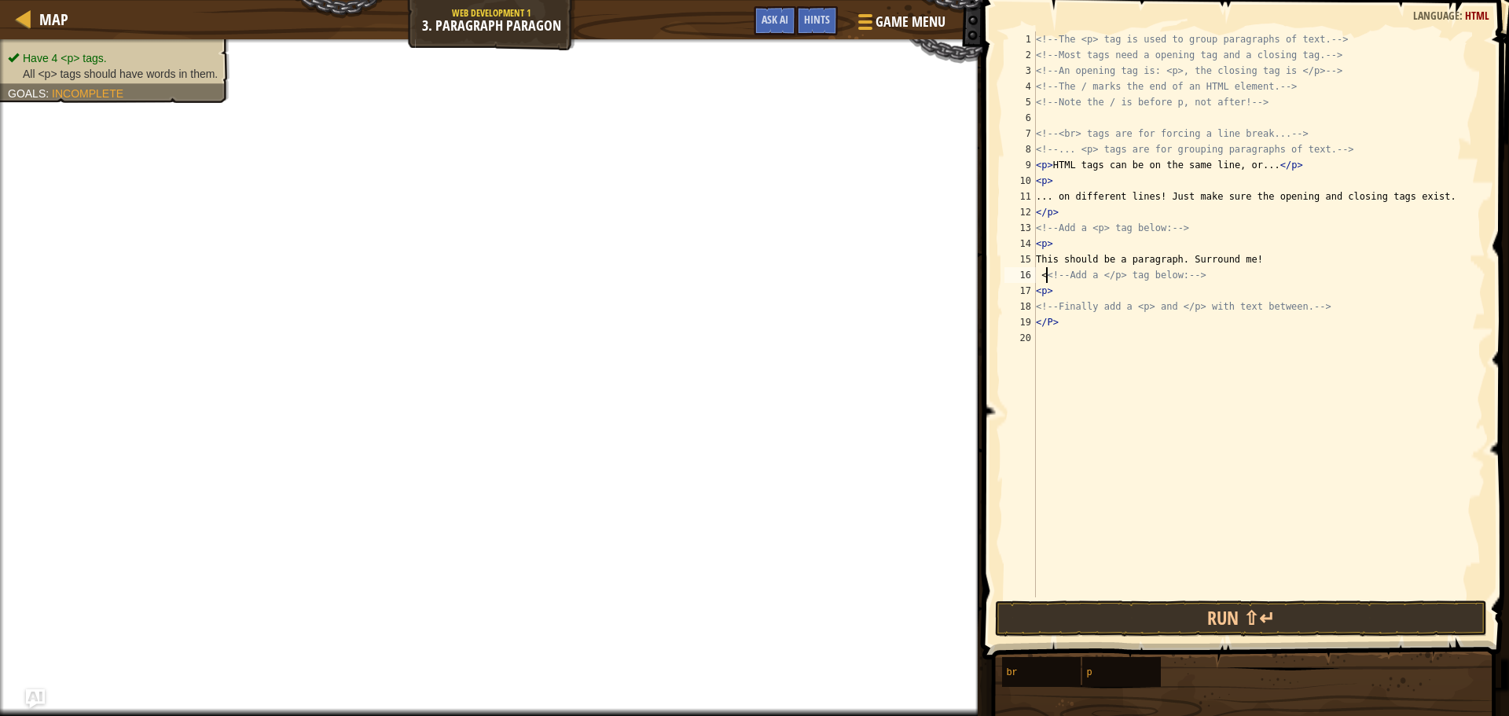
scroll to position [7, 2]
type textarea "<!-- Add a </p> tag below: -->"
type textarea "</p>"
click at [1315, 607] on button "Run ⇧↵" at bounding box center [1241, 618] width 493 height 36
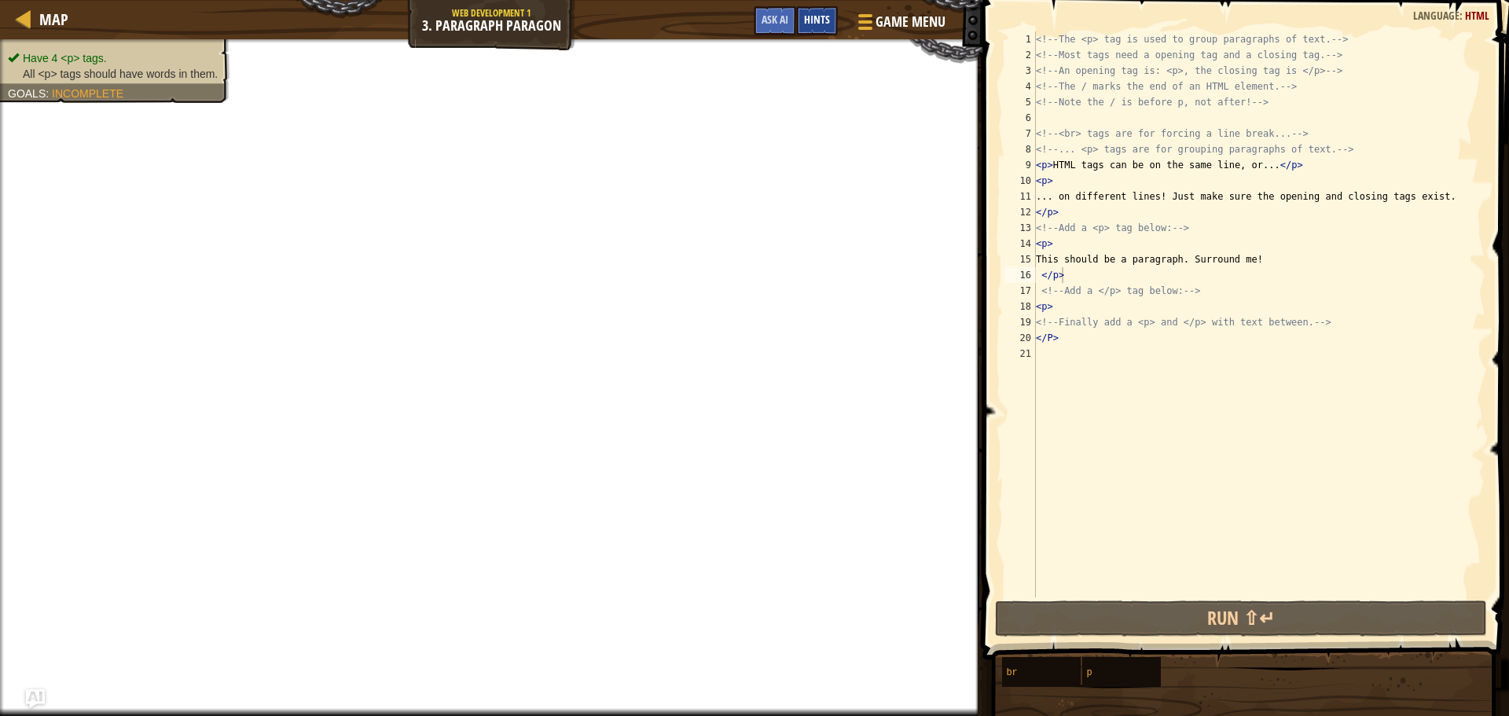
click at [814, 24] on span "Hints" at bounding box center [817, 19] width 26 height 15
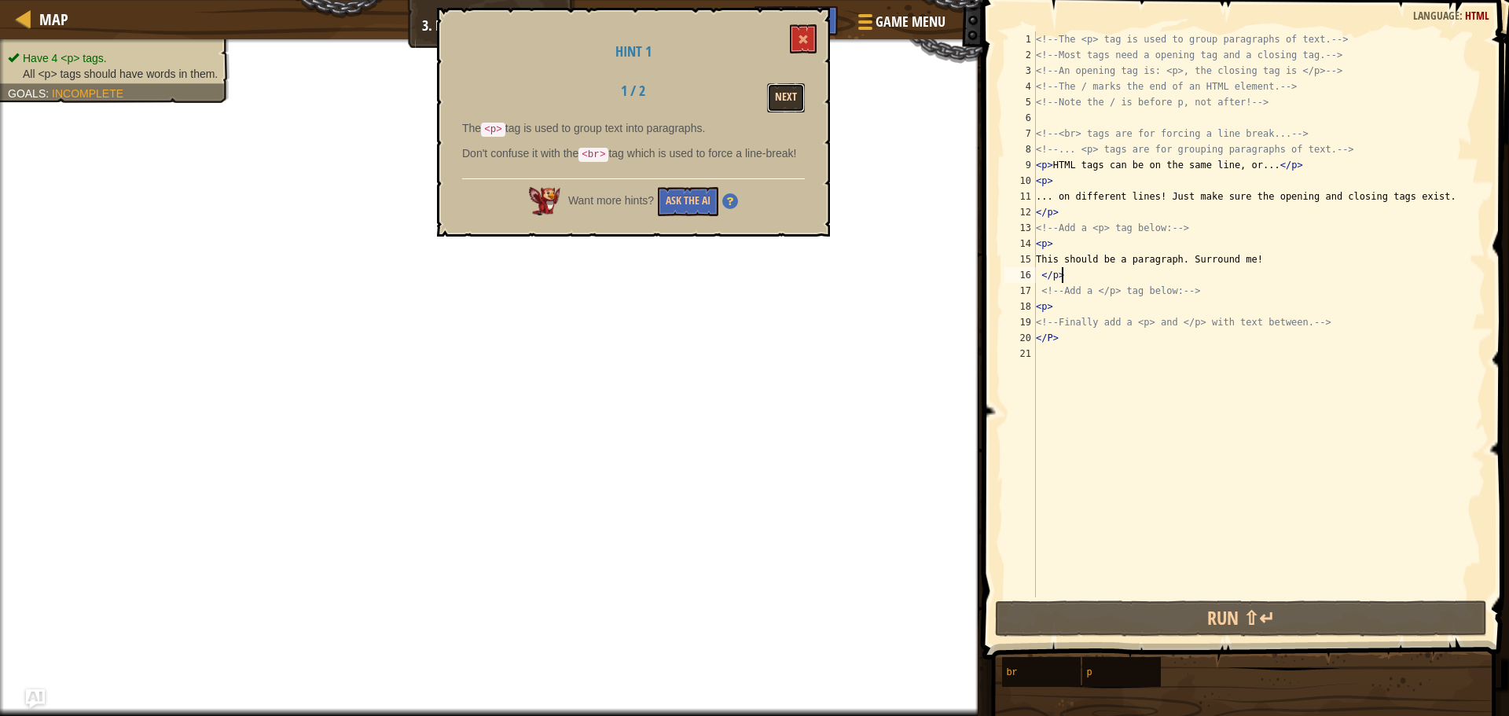
click at [796, 92] on button "Next" at bounding box center [786, 97] width 38 height 29
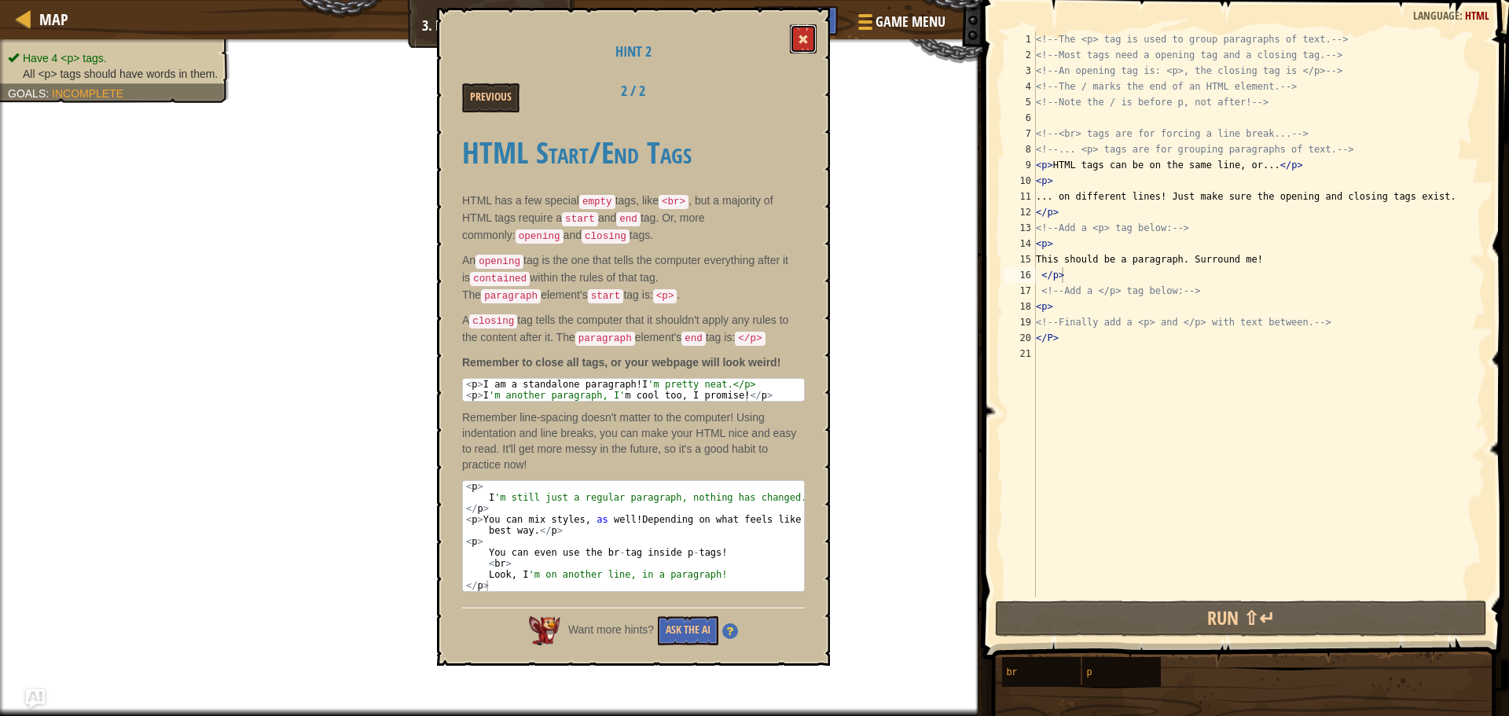
click at [795, 35] on button at bounding box center [803, 38] width 27 height 29
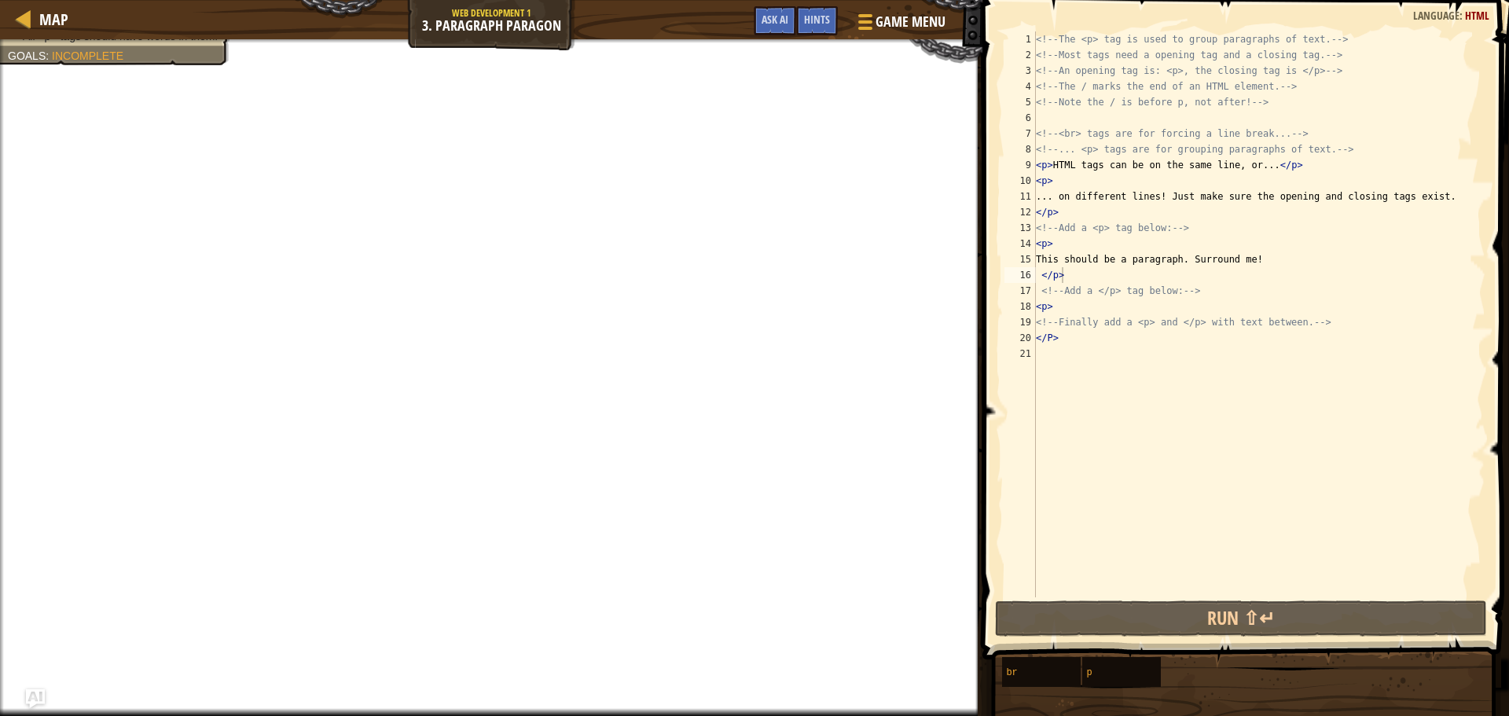
click at [1225, 278] on div "<!-- The <p> tag is used to group paragraphs of text. --> <!-- Most tags need a…" at bounding box center [1259, 329] width 453 height 597
click at [1285, 595] on div "<!-- The <p> tag is used to group paragraphs of text. --> <!-- Most tags need a…" at bounding box center [1259, 329] width 453 height 597
click at [1286, 595] on div "<!-- The <p> tag is used to group paragraphs of text. --> <!-- Most tags need a…" at bounding box center [1259, 329] width 453 height 597
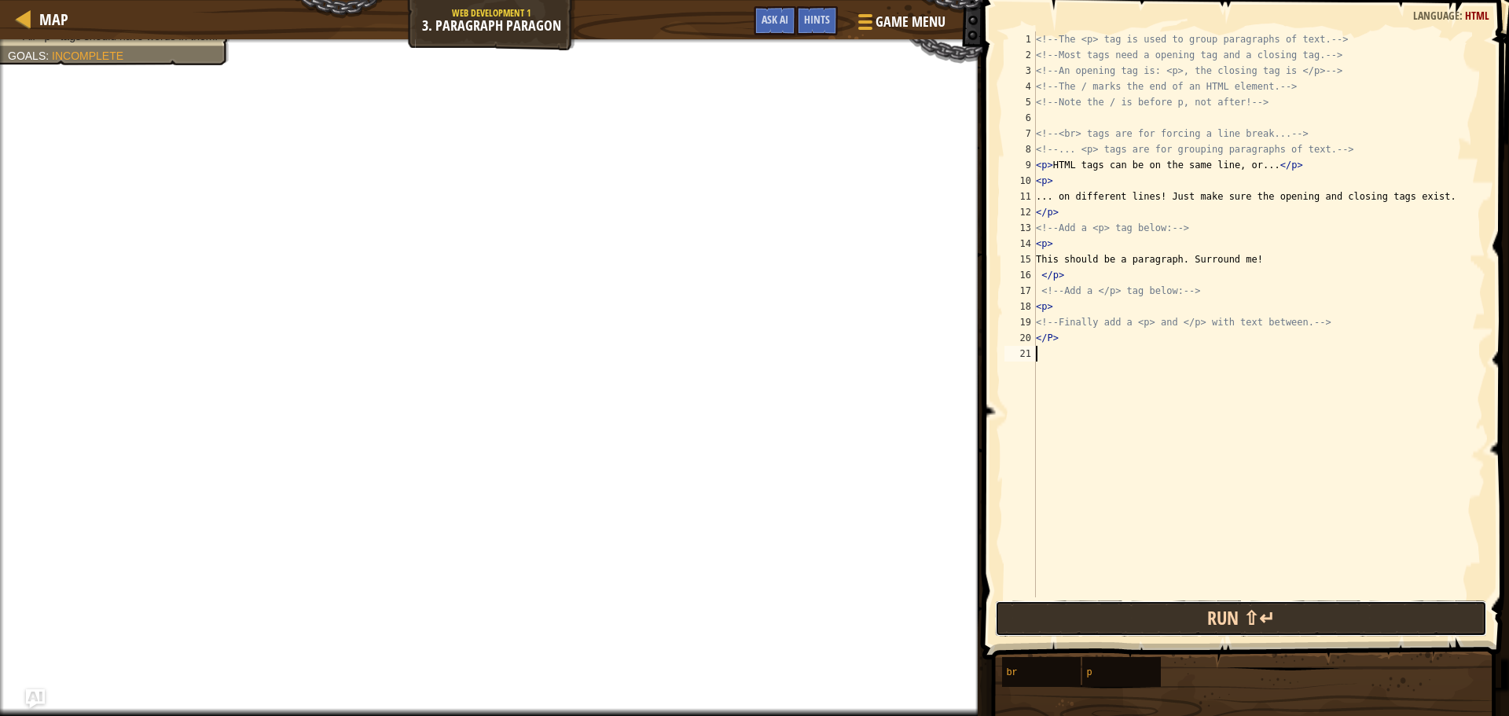
click at [1287, 602] on button "Run ⇧↵" at bounding box center [1241, 618] width 493 height 36
click at [1280, 608] on button "Run ⇧↵" at bounding box center [1241, 618] width 493 height 36
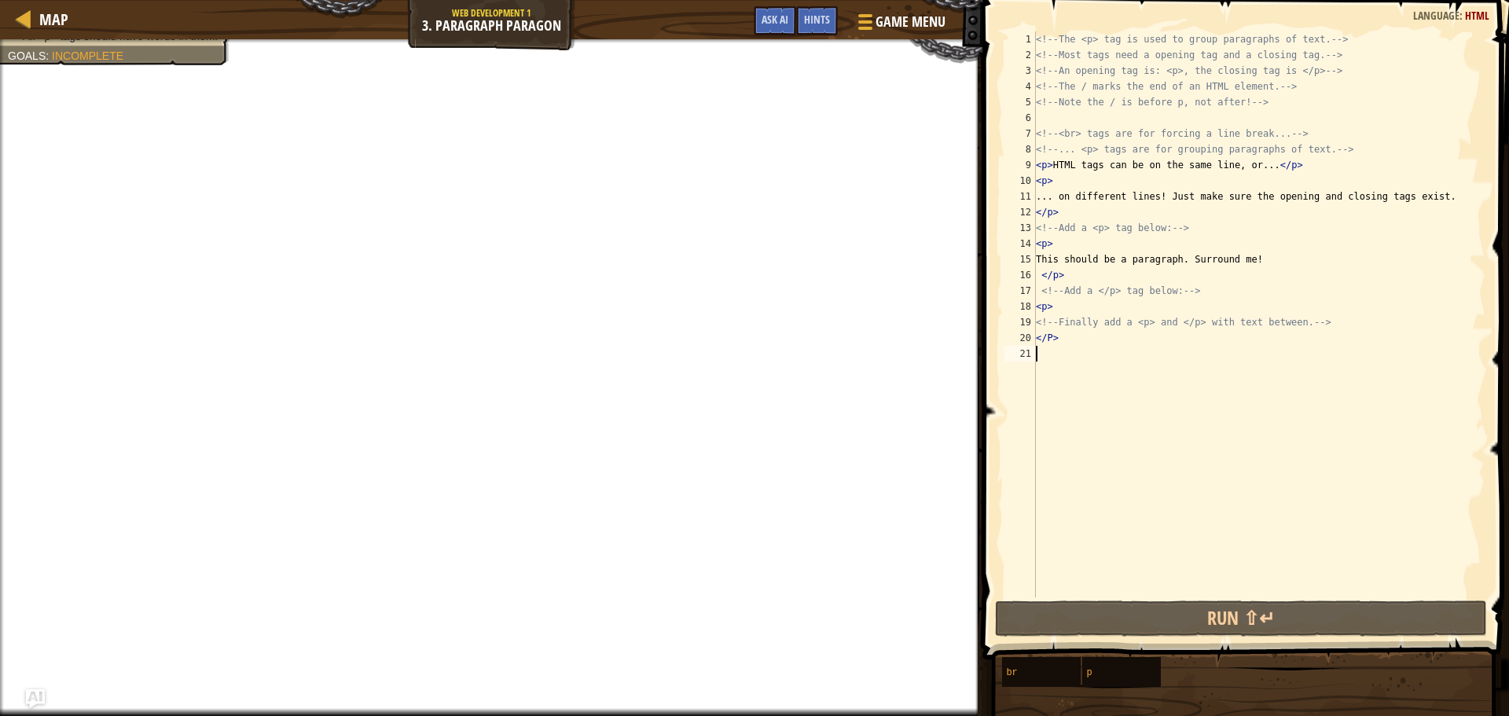
click at [1034, 310] on div "18" at bounding box center [1019, 307] width 31 height 16
click at [1104, 307] on div "<!-- The <p> tag is used to group paragraphs of text. --> <!-- Most tags need a…" at bounding box center [1259, 329] width 453 height 597
click at [1074, 270] on div "<!-- The <p> tag is used to group paragraphs of text. --> <!-- Most tags need a…" at bounding box center [1259, 329] width 453 height 597
click at [989, 222] on span at bounding box center [1247, 307] width 539 height 706
click at [1041, 187] on div "<!-- The <p> tag is used to group paragraphs of text. --> <!-- Most tags need a…" at bounding box center [1259, 329] width 453 height 597
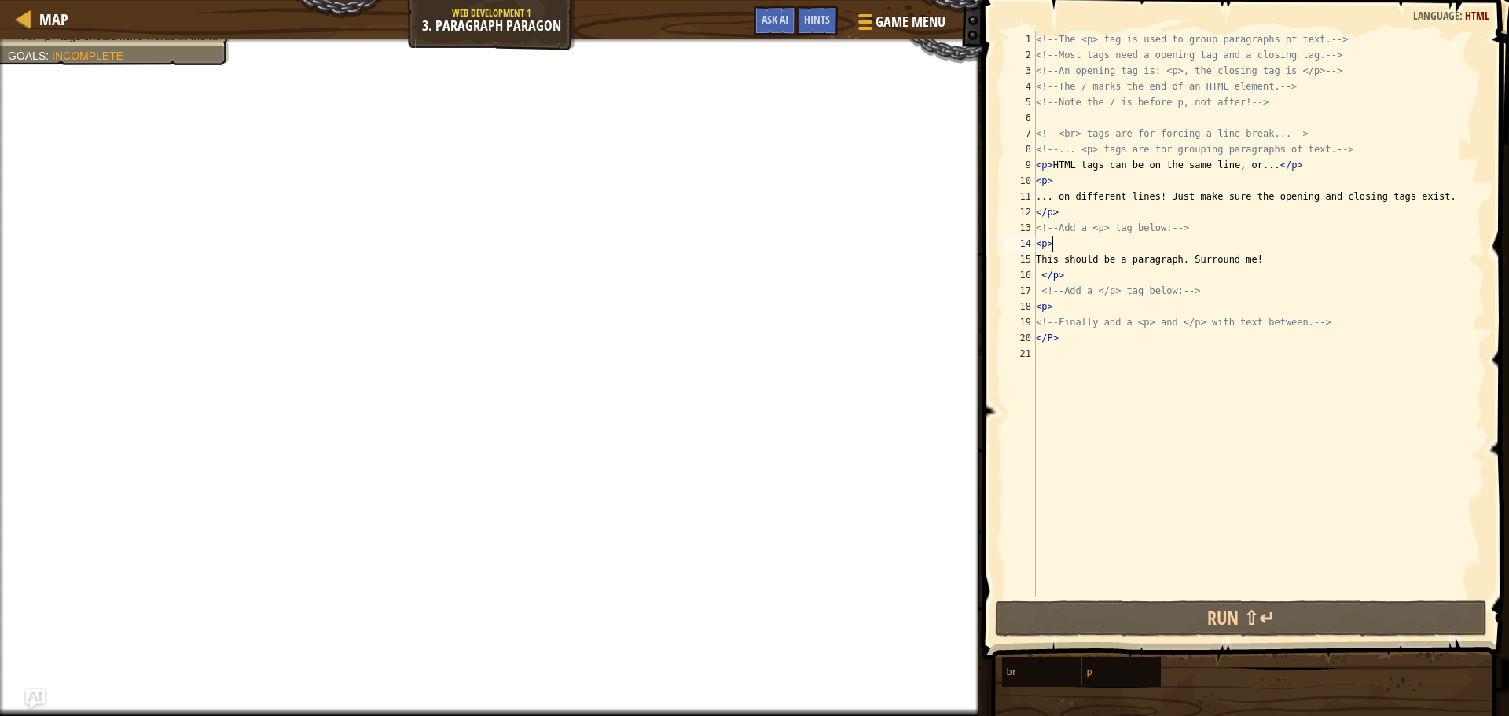
click at [1112, 243] on div "<!-- The <p> tag is used to group paragraphs of text. --> <!-- Most tags need a…" at bounding box center [1259, 329] width 453 height 597
type textarea "<p>"
click at [1049, 352] on div "<!-- The <p> tag is used to group paragraphs of text. --> <!-- Most tags need a…" at bounding box center [1259, 329] width 453 height 597
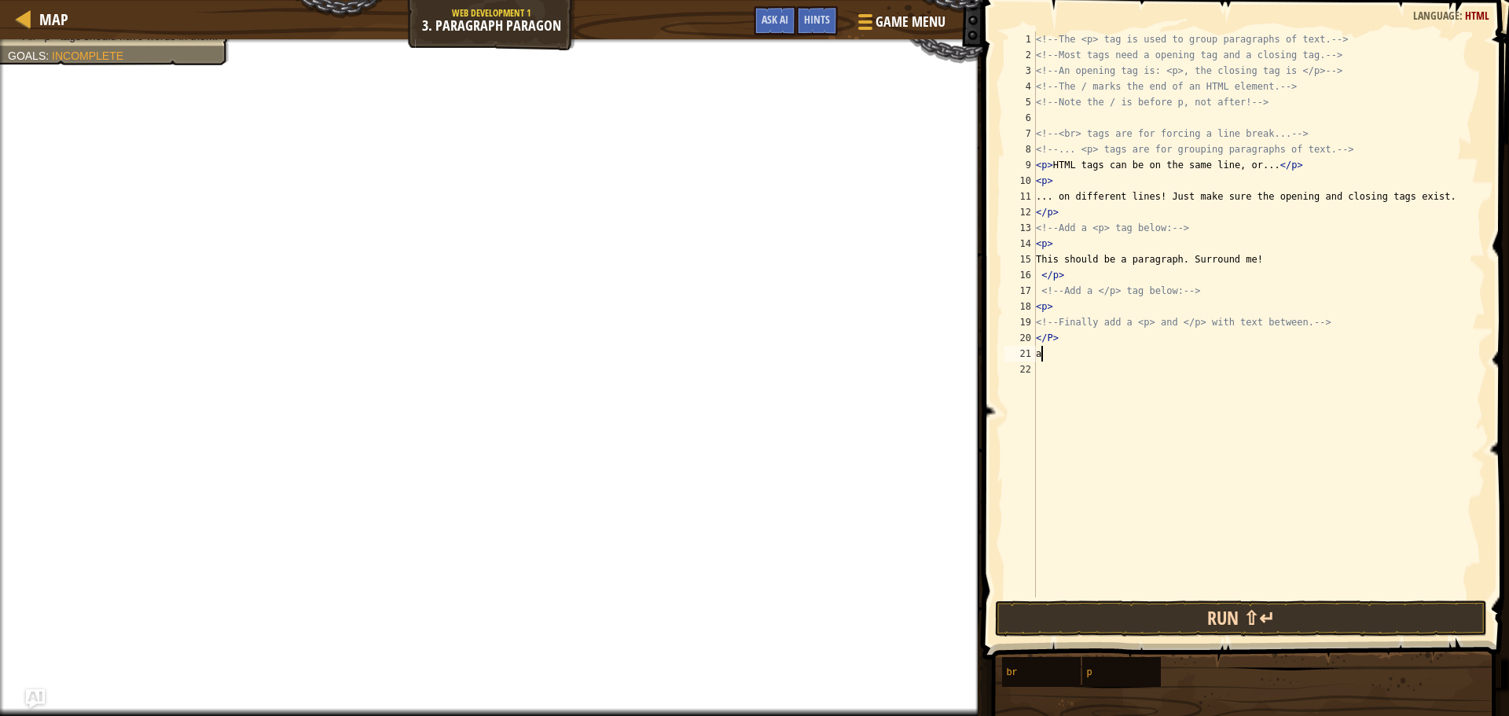
type textarea "a"
click at [1127, 608] on button "Run ⇧↵" at bounding box center [1241, 618] width 493 height 36
click at [1042, 345] on div "<!-- The <p> tag is used to group paragraphs of text. --> <!-- Most tags need a…" at bounding box center [1259, 329] width 453 height 597
type textarea "</P>"
click at [1125, 356] on div "<!-- The <p> tag is used to group paragraphs of text. --> <!-- Most tags need a…" at bounding box center [1259, 329] width 453 height 597
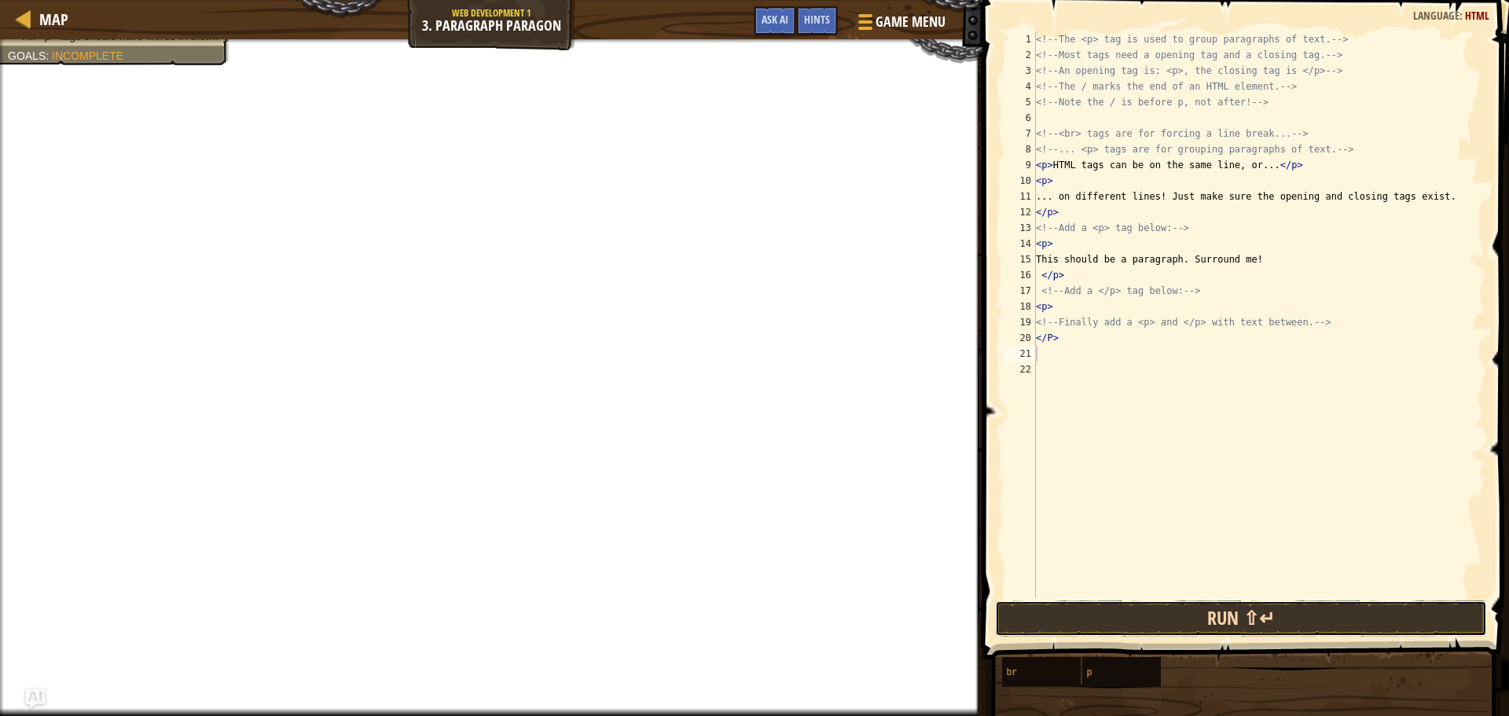
click at [1148, 624] on button "Run ⇧↵" at bounding box center [1241, 618] width 493 height 36
click at [1153, 612] on button "Run ⇧↵" at bounding box center [1241, 618] width 493 height 36
click at [1159, 604] on button "Run ⇧↵" at bounding box center [1241, 618] width 493 height 36
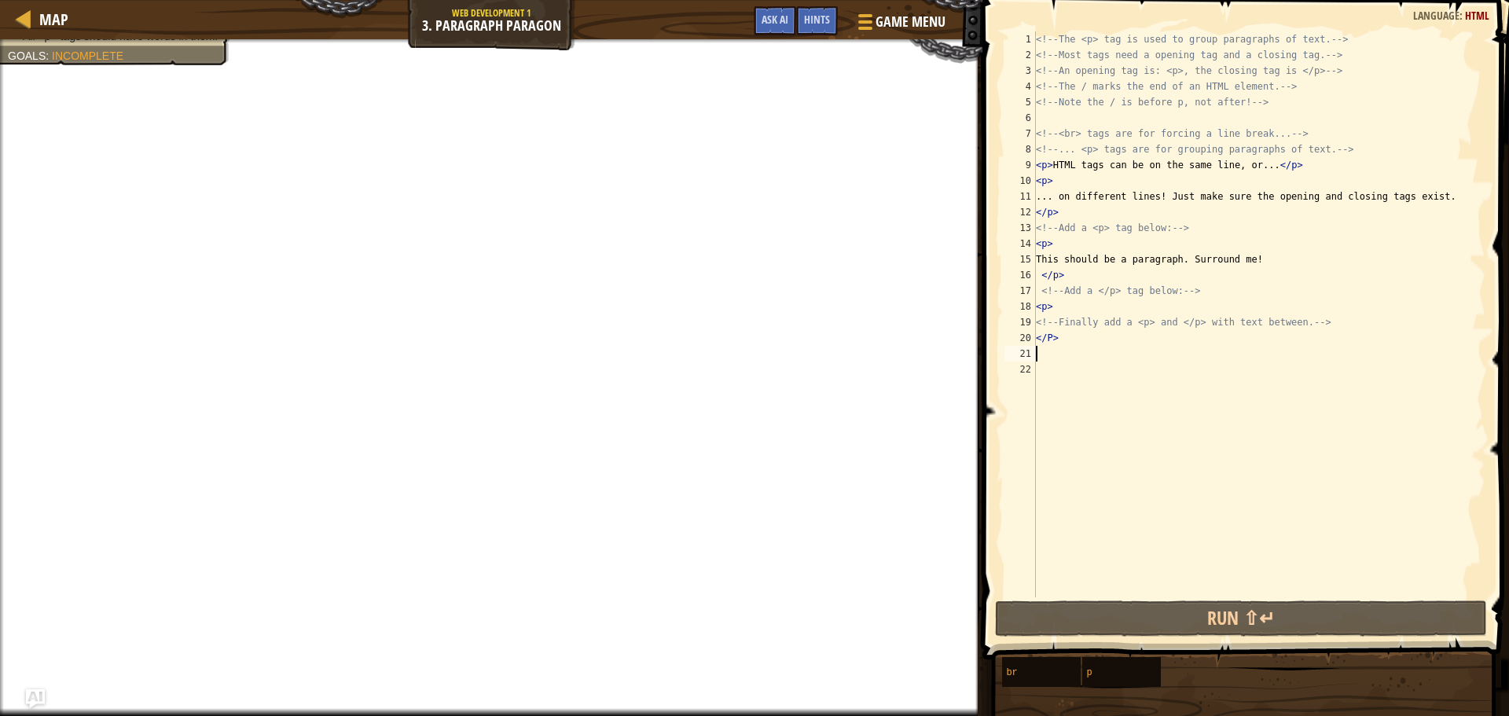
type textarea "<!-- Add a <p> tag below: -->"
drag, startPoint x: 1136, startPoint y: 230, endPoint x: 1133, endPoint y: 238, distance: 9.2
drag, startPoint x: 1133, startPoint y: 238, endPoint x: 1049, endPoint y: 436, distance: 214.9
click at [1049, 436] on div "<!-- The <p> tag is used to group paragraphs of text. --> <!-- Most tags need a…" at bounding box center [1259, 329] width 453 height 597
click at [888, 27] on span "Game Menu" at bounding box center [911, 21] width 73 height 21
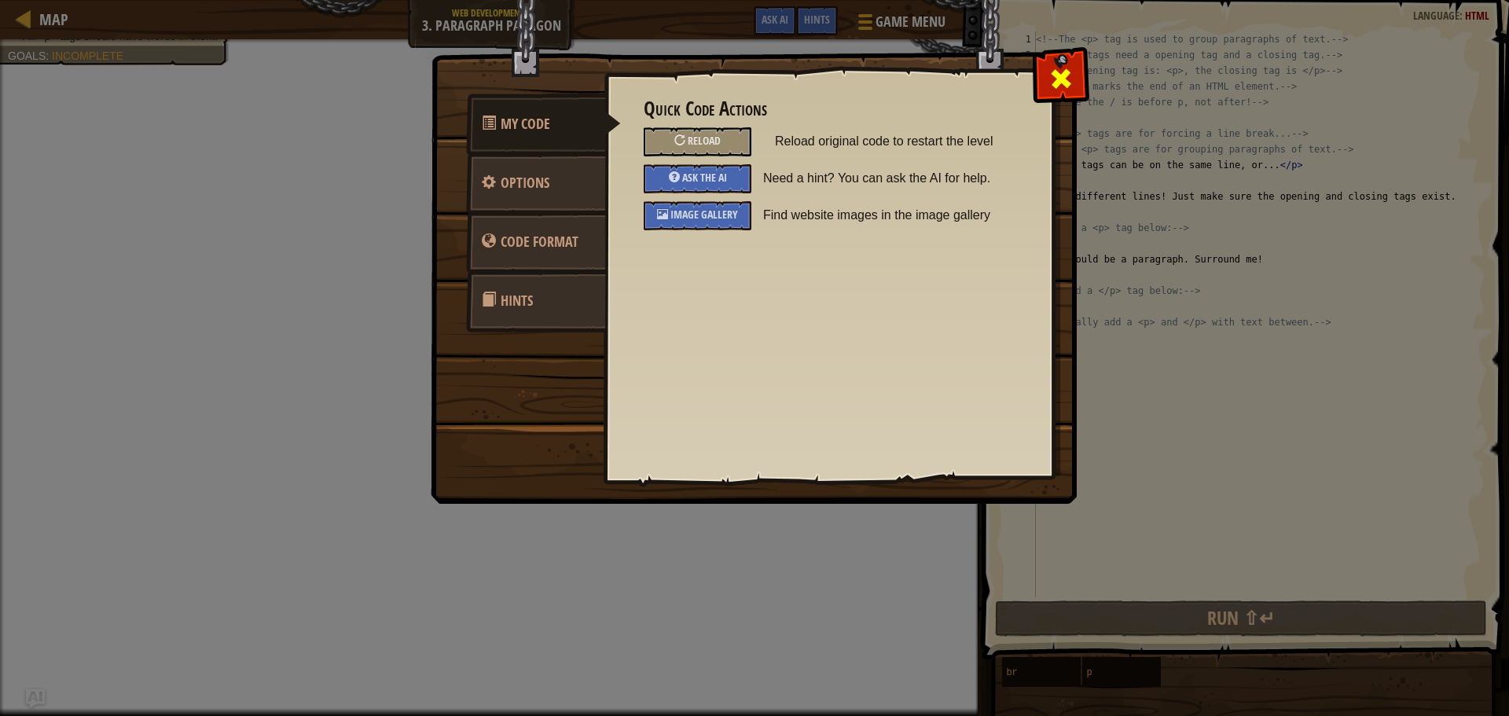
click at [1071, 85] on span at bounding box center [1061, 78] width 25 height 25
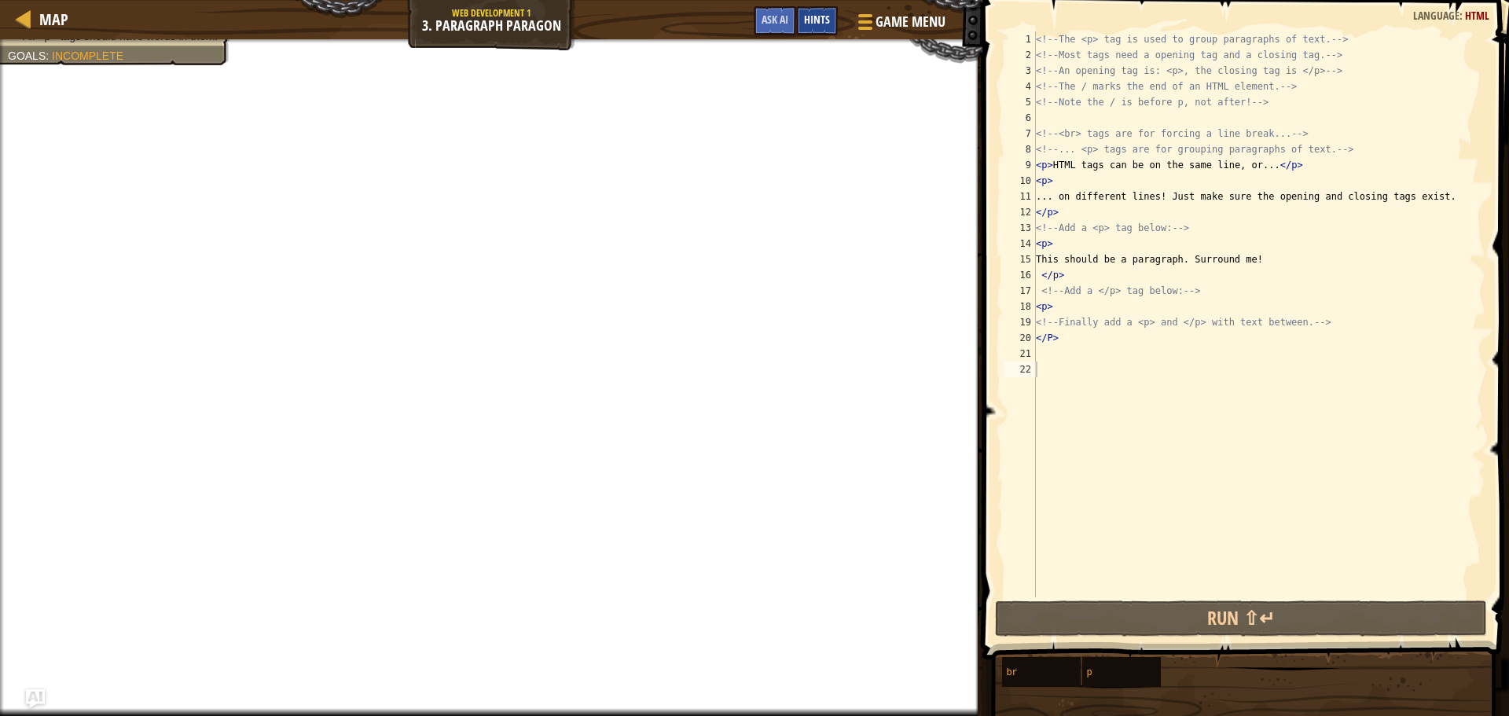
click at [827, 32] on div "Hints" at bounding box center [817, 20] width 42 height 29
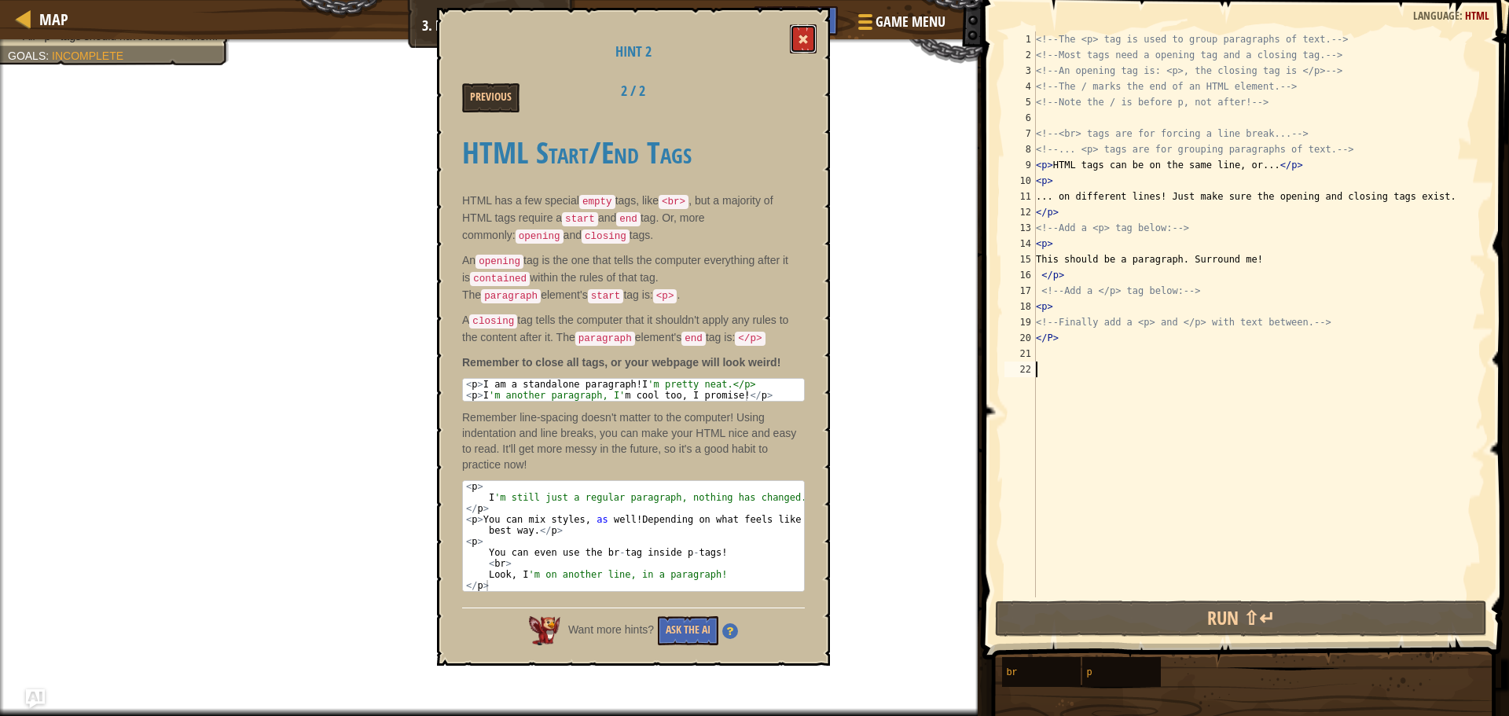
click at [799, 50] on button at bounding box center [803, 38] width 27 height 29
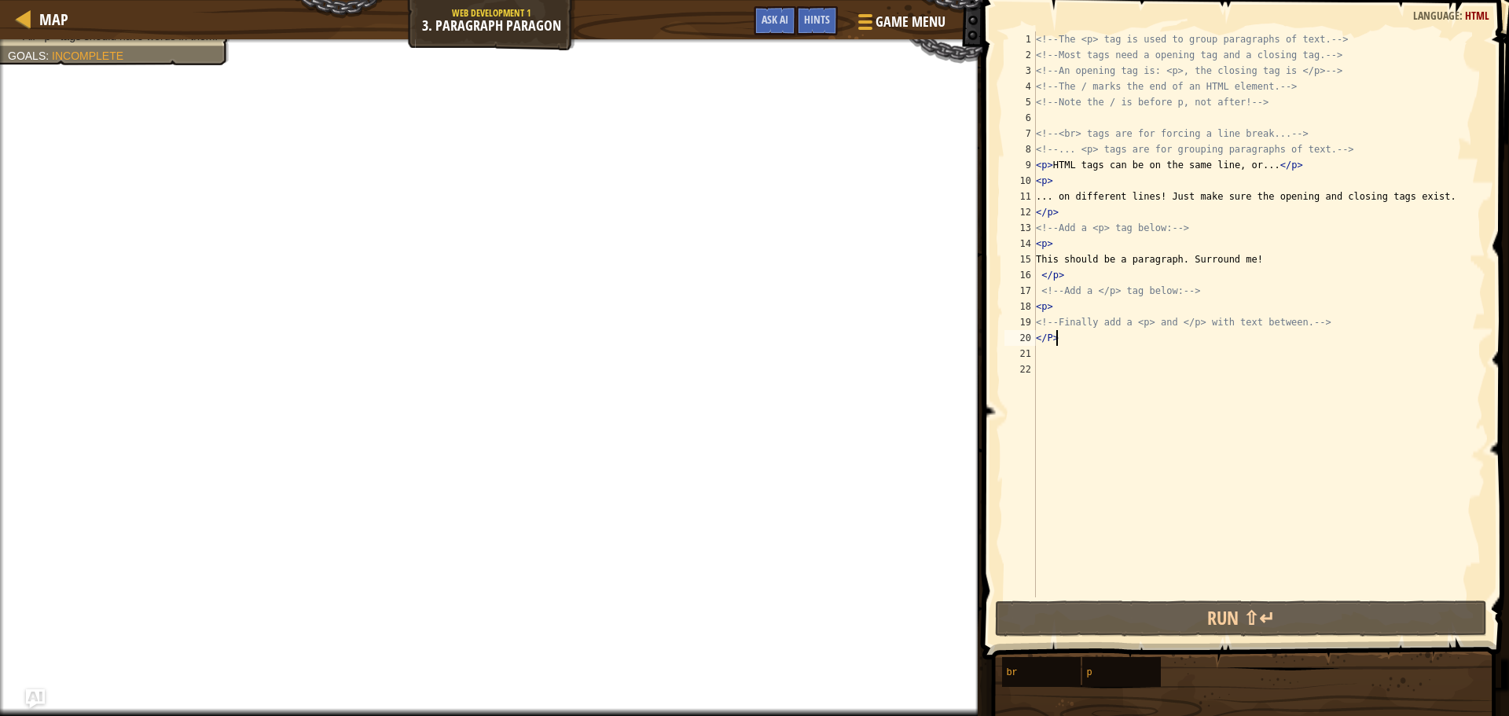
click at [1070, 338] on div "<!-- The <p> tag is used to group paragraphs of text. --> <!-- Most tags need a…" at bounding box center [1259, 329] width 453 height 597
click at [1057, 283] on div "<!-- The <p> tag is used to group paragraphs of text. --> <!-- Most tags need a…" at bounding box center [1259, 329] width 453 height 597
type textarea "<!-- Add a </p> tag below: -->"
click at [1059, 357] on div "<!-- The <p> tag is used to group paragraphs of text. --> <!-- Most tags need a…" at bounding box center [1259, 329] width 453 height 597
click at [1059, 345] on div "<!-- The <p> tag is used to group paragraphs of text. --> <!-- Most tags need a…" at bounding box center [1259, 329] width 453 height 597
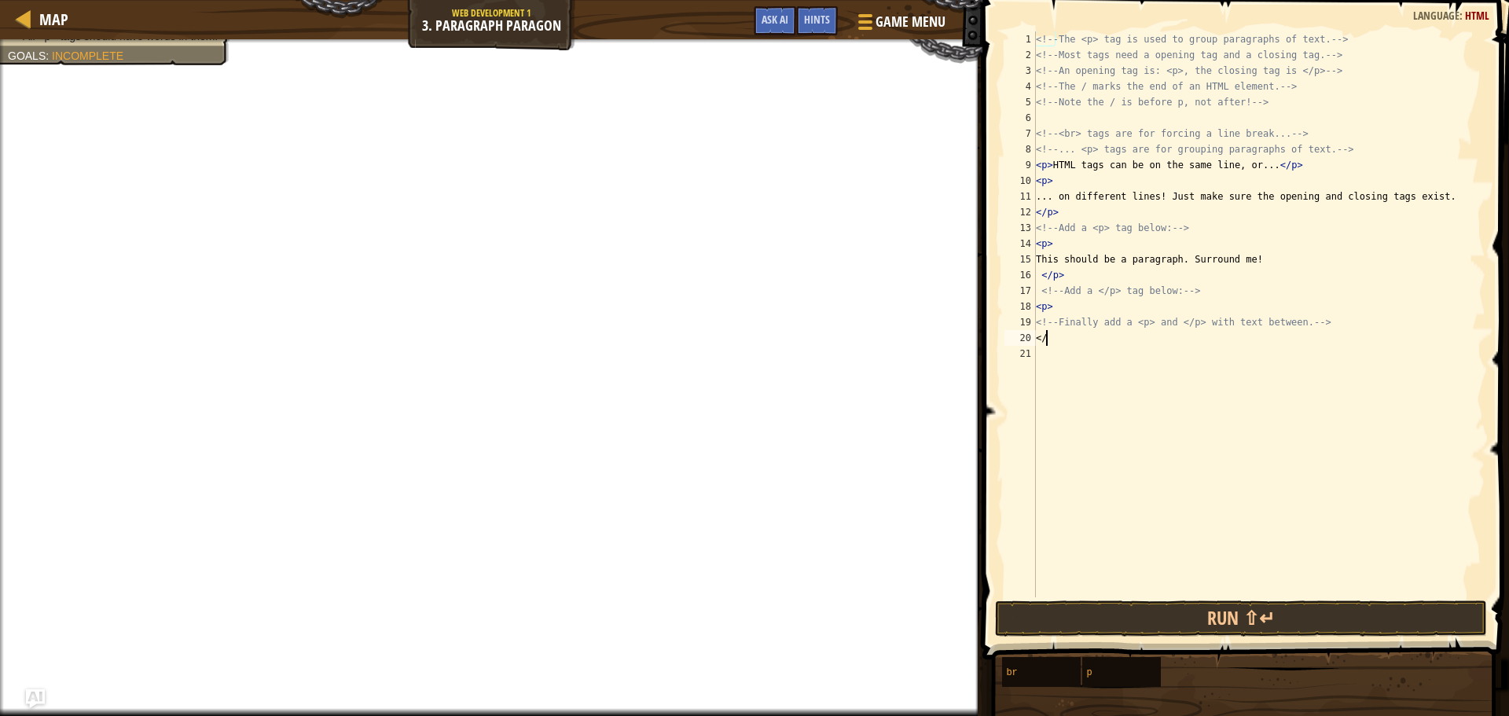
type textarea "<"
type textarea ","
click at [1306, 628] on button "Done" at bounding box center [1360, 618] width 238 height 36
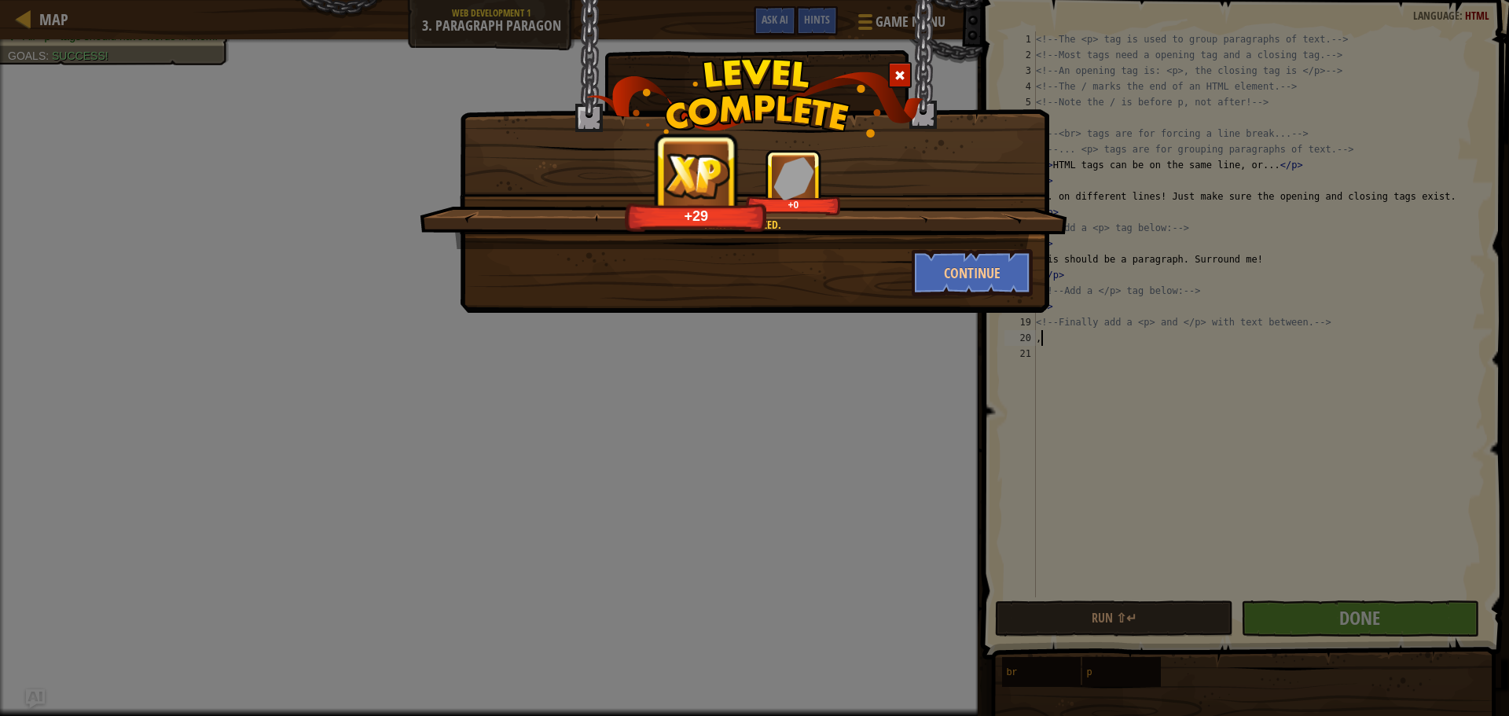
click at [948, 248] on div "Text: organized. +29 +0" at bounding box center [744, 199] width 648 height 100
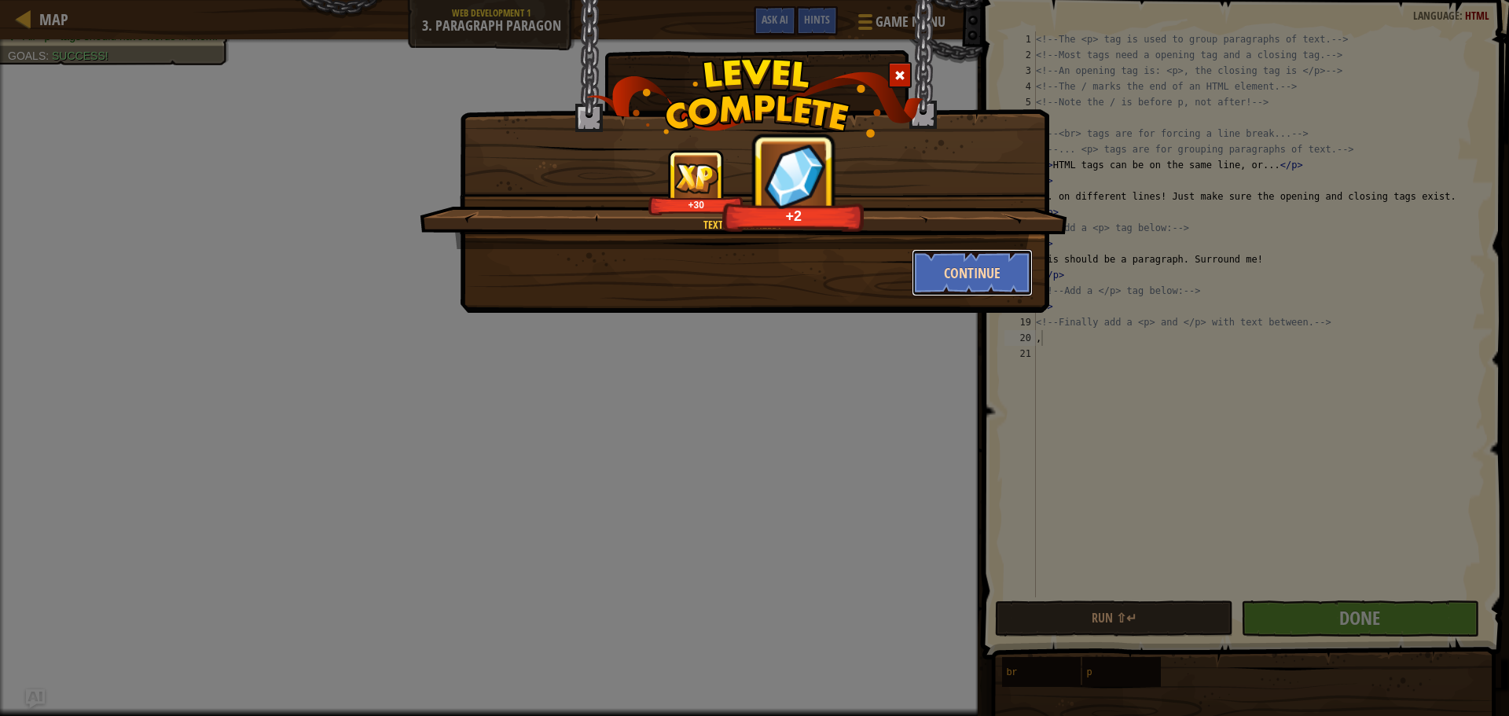
click at [953, 261] on button "Continue" at bounding box center [973, 272] width 122 height 47
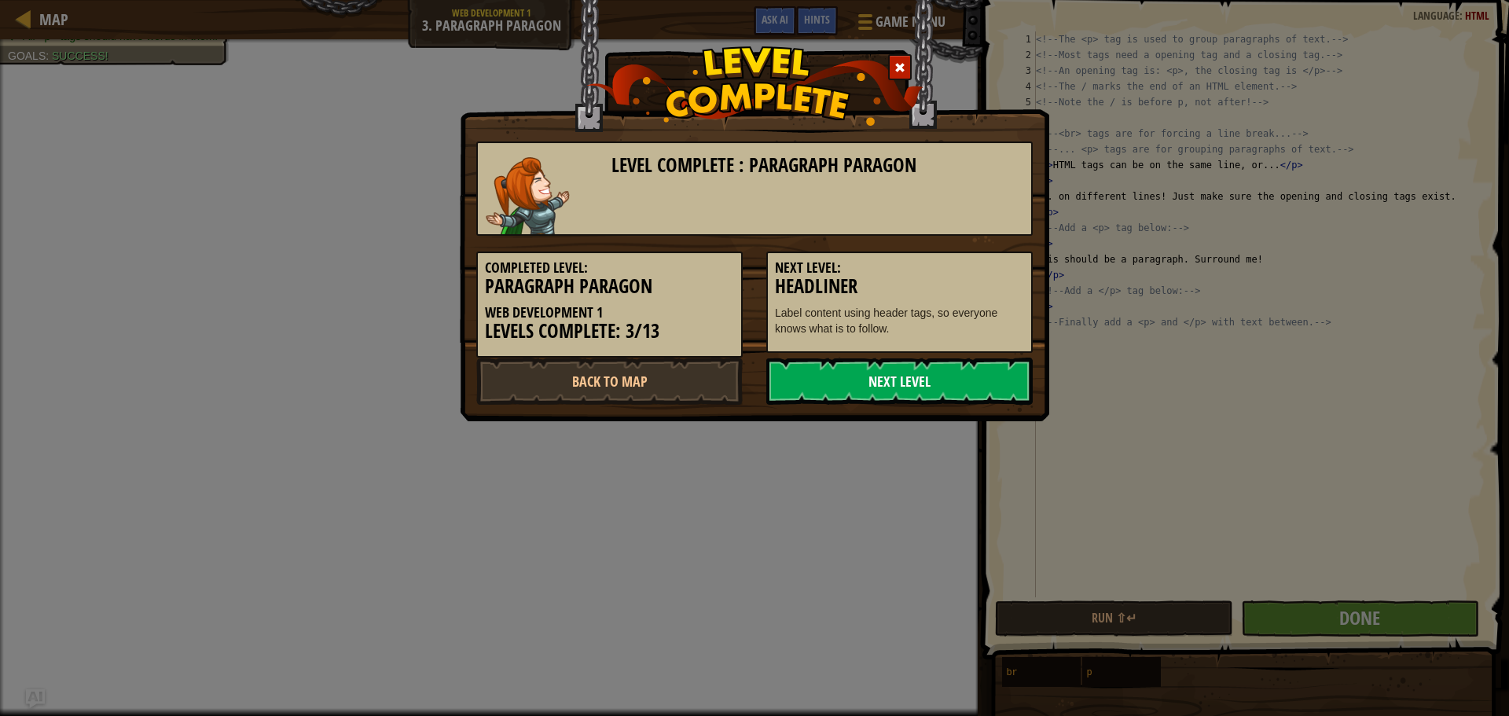
click at [916, 373] on link "Next Level" at bounding box center [899, 381] width 266 height 47
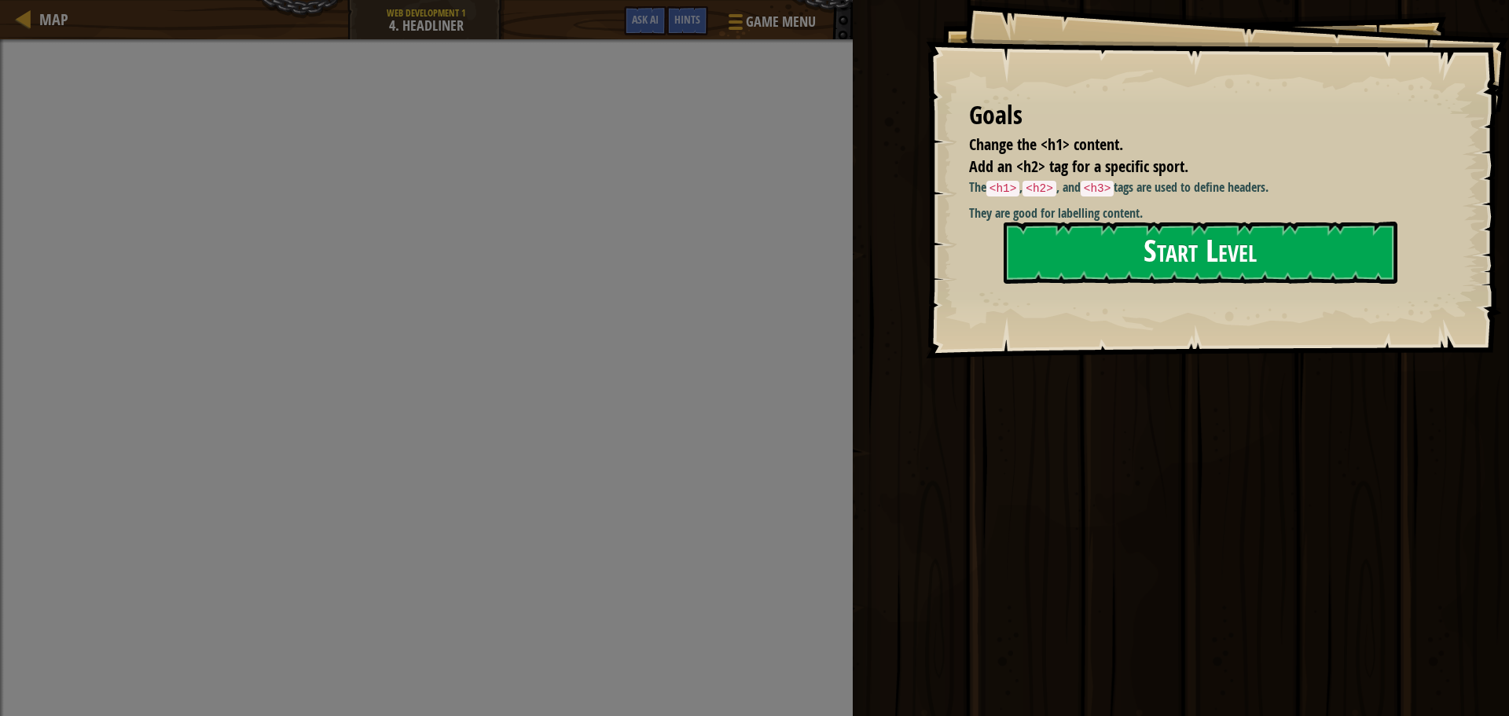
click at [1007, 261] on button "Start Level" at bounding box center [1201, 253] width 394 height 62
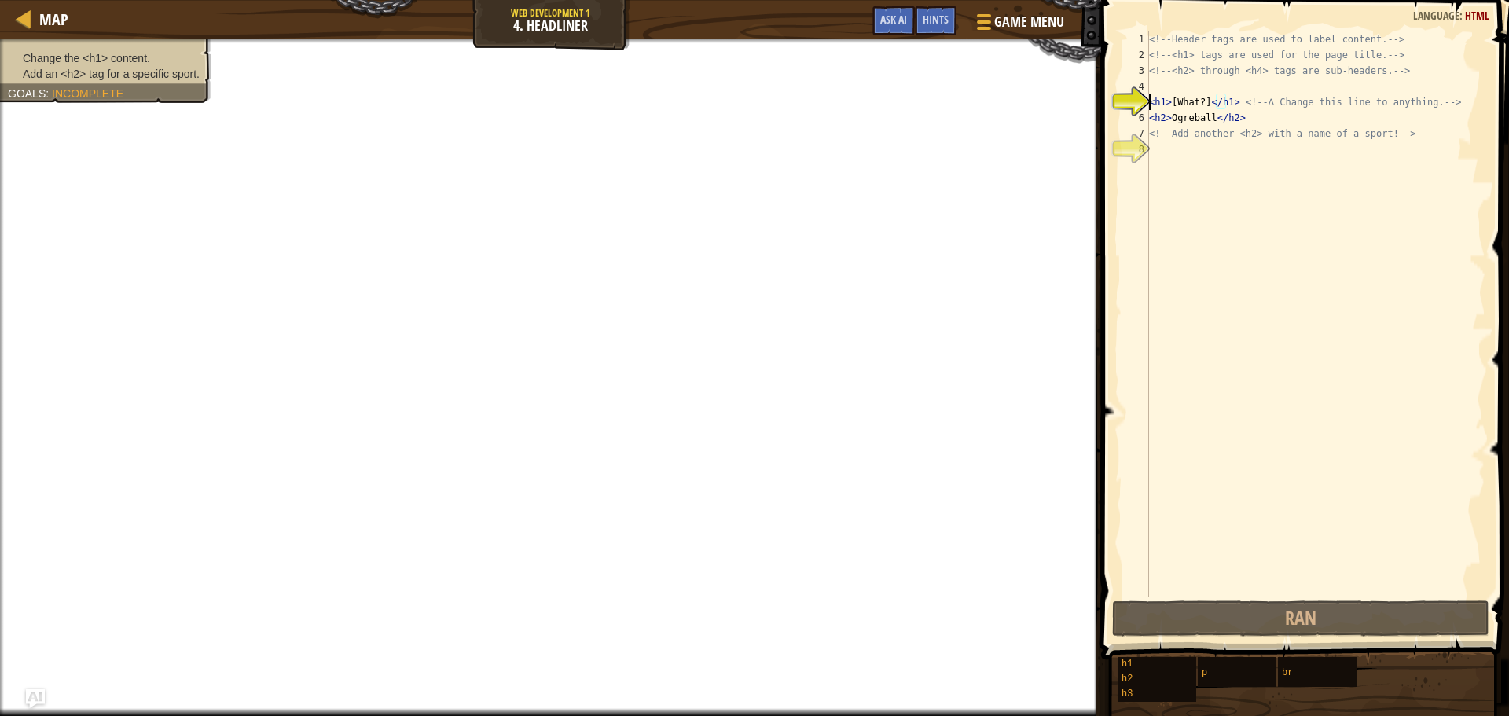
click at [1313, 423] on div "<!-- Header tags are used to label content. --> <!-- <h1> tags are used for the…" at bounding box center [1316, 329] width 340 height 597
drag, startPoint x: 1214, startPoint y: 290, endPoint x: 1177, endPoint y: 311, distance: 41.9
click at [1207, 293] on div "<!-- Header tags are used to label content. --> <!-- <h1> tags are used for the…" at bounding box center [1316, 329] width 340 height 597
drag, startPoint x: 1224, startPoint y: 189, endPoint x: 1214, endPoint y: 188, distance: 10.2
click at [1221, 189] on div "<!-- Header tags are used to label content. --> <!-- <h1> tags are used for the…" at bounding box center [1316, 329] width 340 height 597
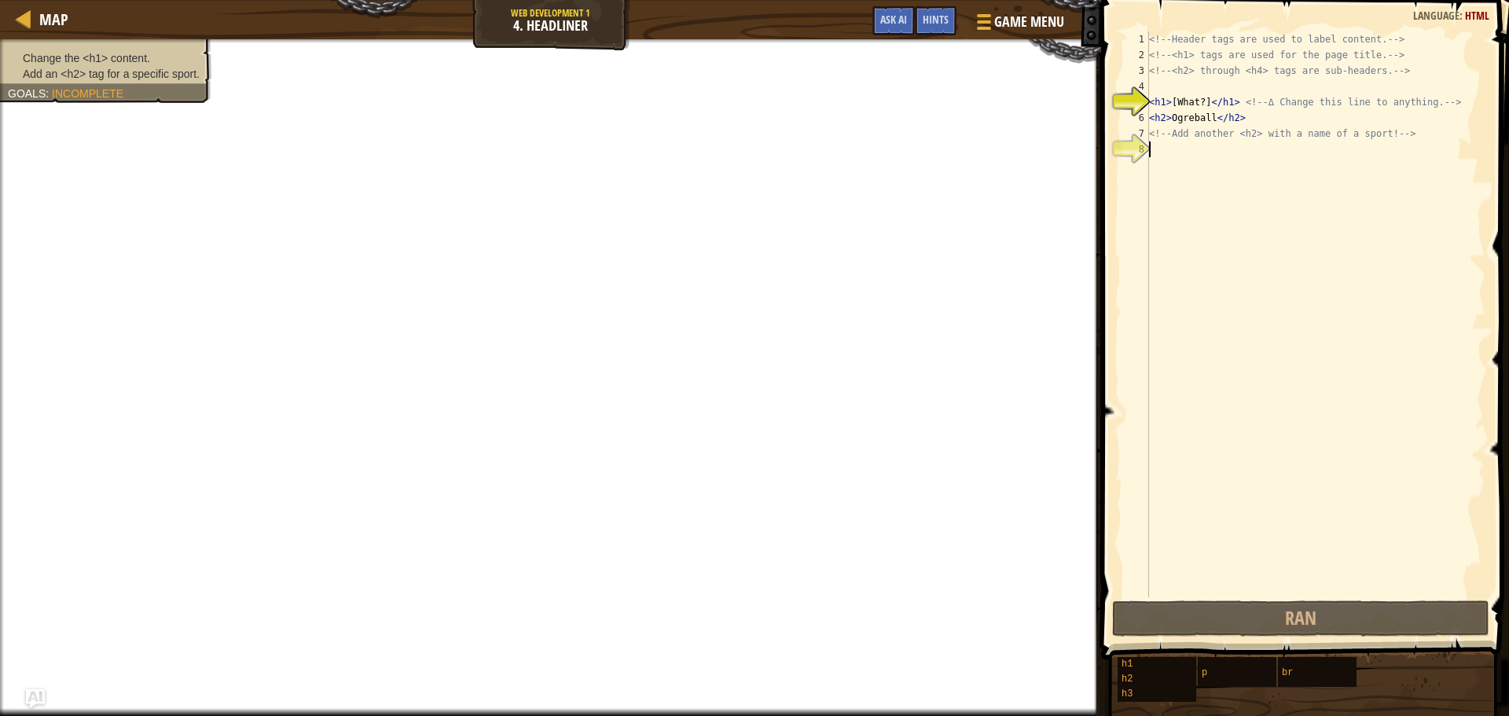
click at [1160, 167] on div "<!-- Header tags are used to label content. --> <!-- <h1> tags are used for the…" at bounding box center [1316, 329] width 340 height 597
click at [1141, 154] on div "8" at bounding box center [1136, 149] width 26 height 16
drag, startPoint x: 1188, startPoint y: 69, endPoint x: 1188, endPoint y: 105, distance: 35.4
click at [1188, 71] on div "<!-- Header tags are used to label content. --> <!-- <h1> tags are used for the…" at bounding box center [1316, 329] width 340 height 597
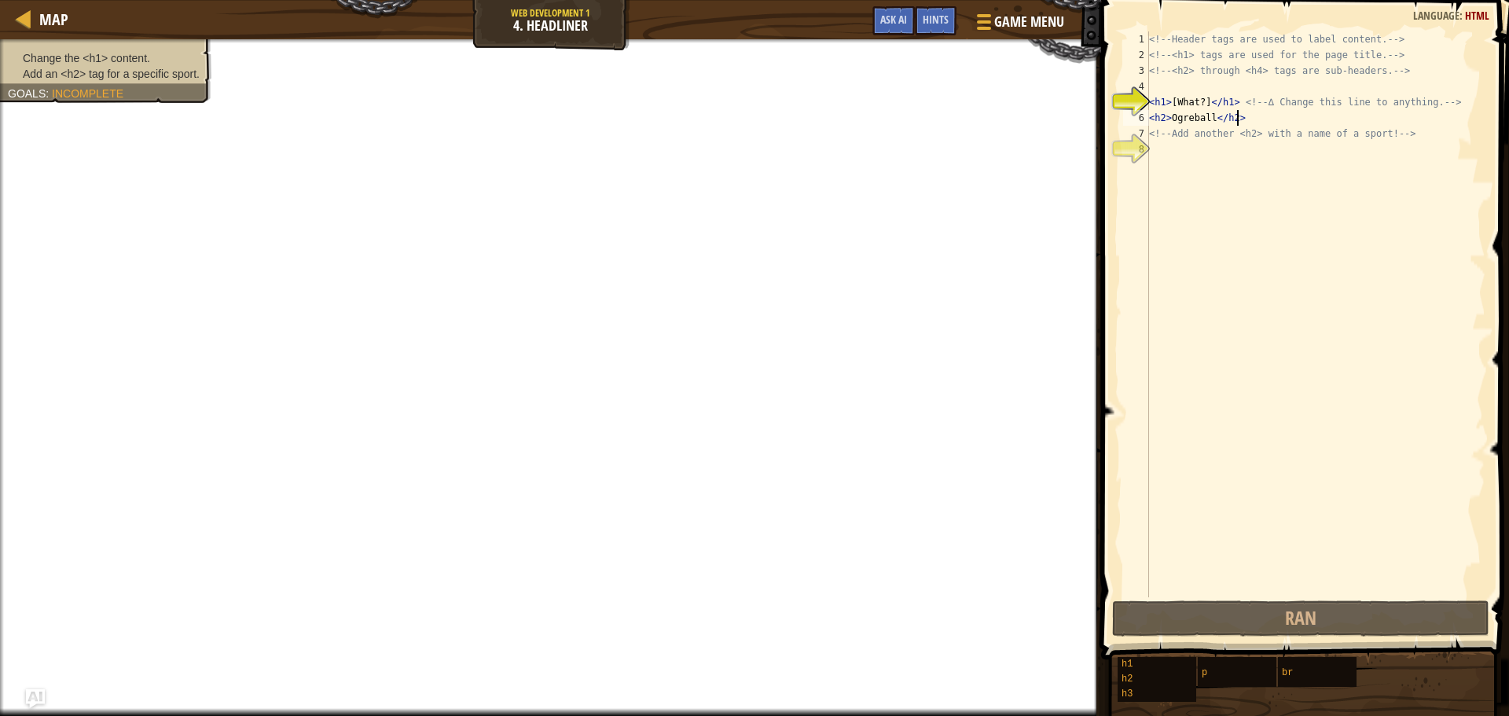
click at [1241, 122] on div "<!-- Header tags are used to label content. --> <!-- <h1> tags are used for the…" at bounding box center [1316, 329] width 340 height 597
type textarea "<h2>Ogreball</h2>"
click at [1157, 155] on div "<!-- Header tags are used to label content. --> <!-- <h1> tags are used for the…" at bounding box center [1316, 329] width 340 height 597
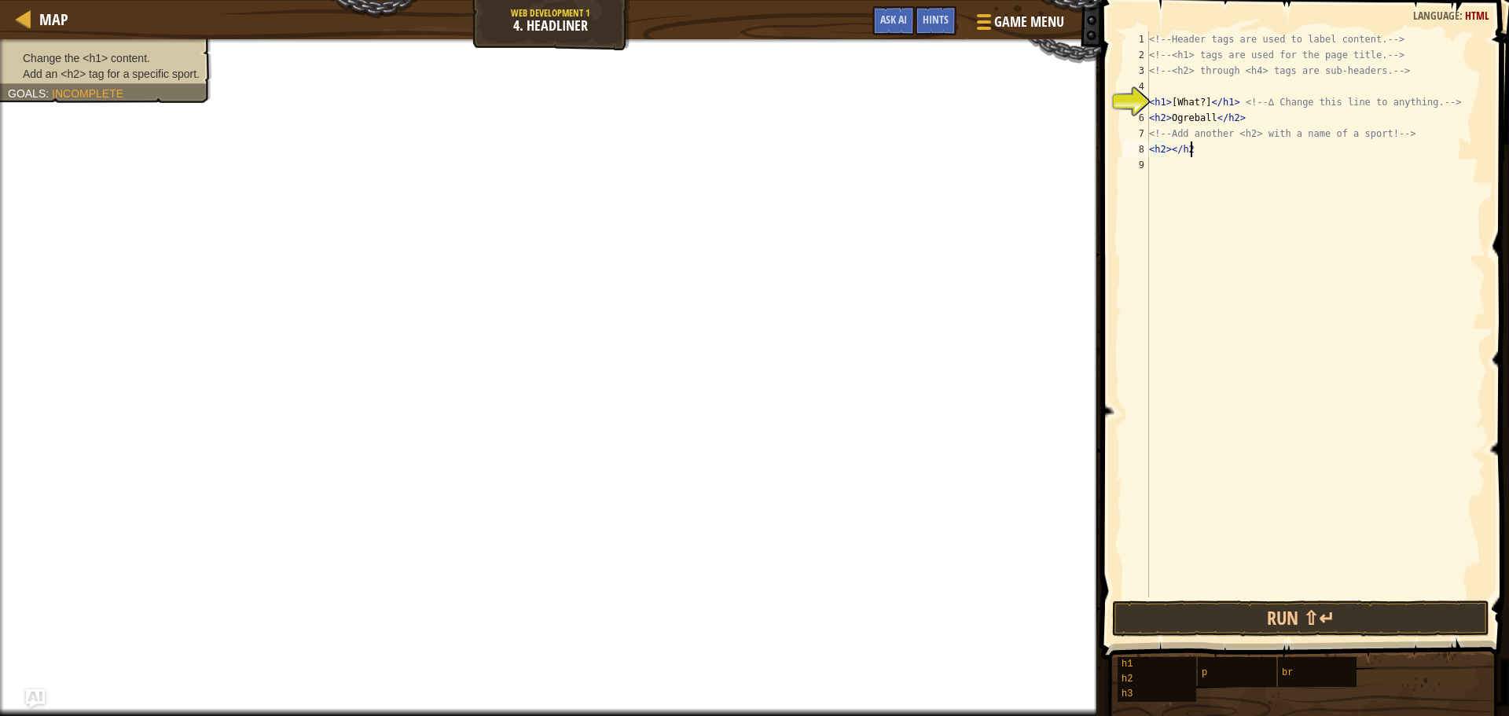
scroll to position [7, 3]
click at [1166, 148] on div "<!-- Header tags are used to label content. --> <!-- <h1> tags are used for the…" at bounding box center [1316, 329] width 340 height 597
type textarea "<h2>Soccer</h2>"
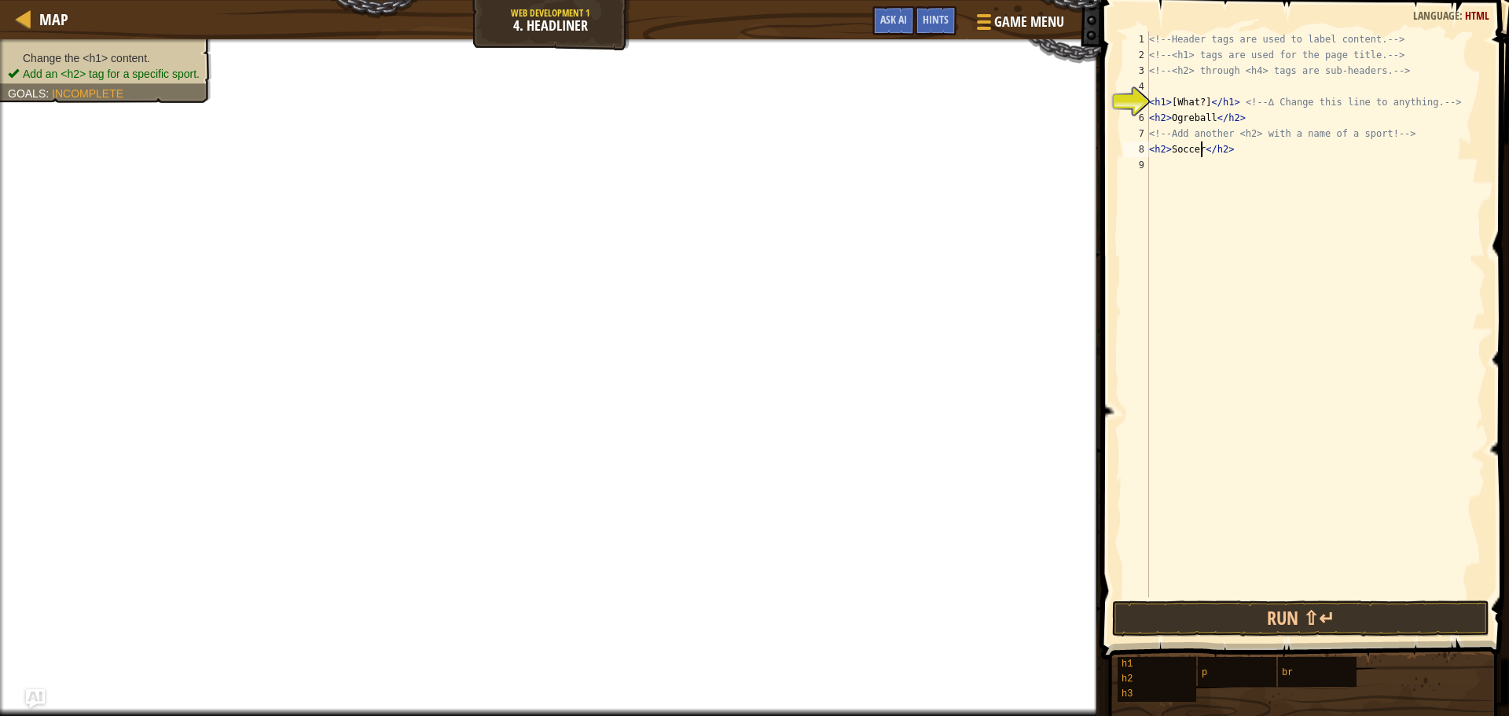
click at [1328, 224] on div "<!-- Header tags are used to label content. --> <!-- <h1> tags are used for the…" at bounding box center [1316, 329] width 340 height 597
click at [1327, 626] on button "Run ⇧↵" at bounding box center [1300, 618] width 377 height 36
click at [1352, 608] on button "Run ⇧↵" at bounding box center [1300, 618] width 377 height 36
click at [1351, 609] on button "Run ⇧↵" at bounding box center [1300, 618] width 377 height 36
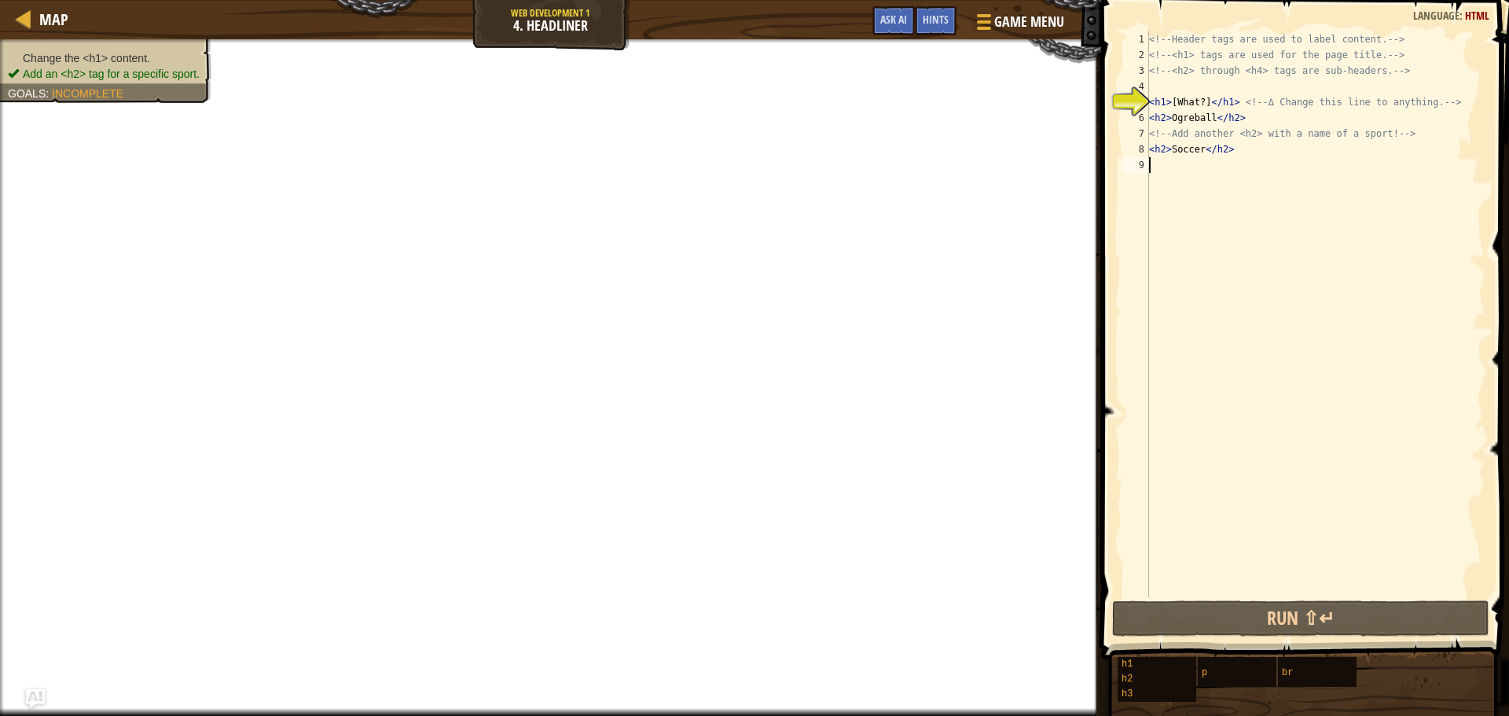
click at [1204, 102] on div "<!-- Header tags are used to label content. --> <!-- <h1> tags are used for the…" at bounding box center [1316, 329] width 340 height 597
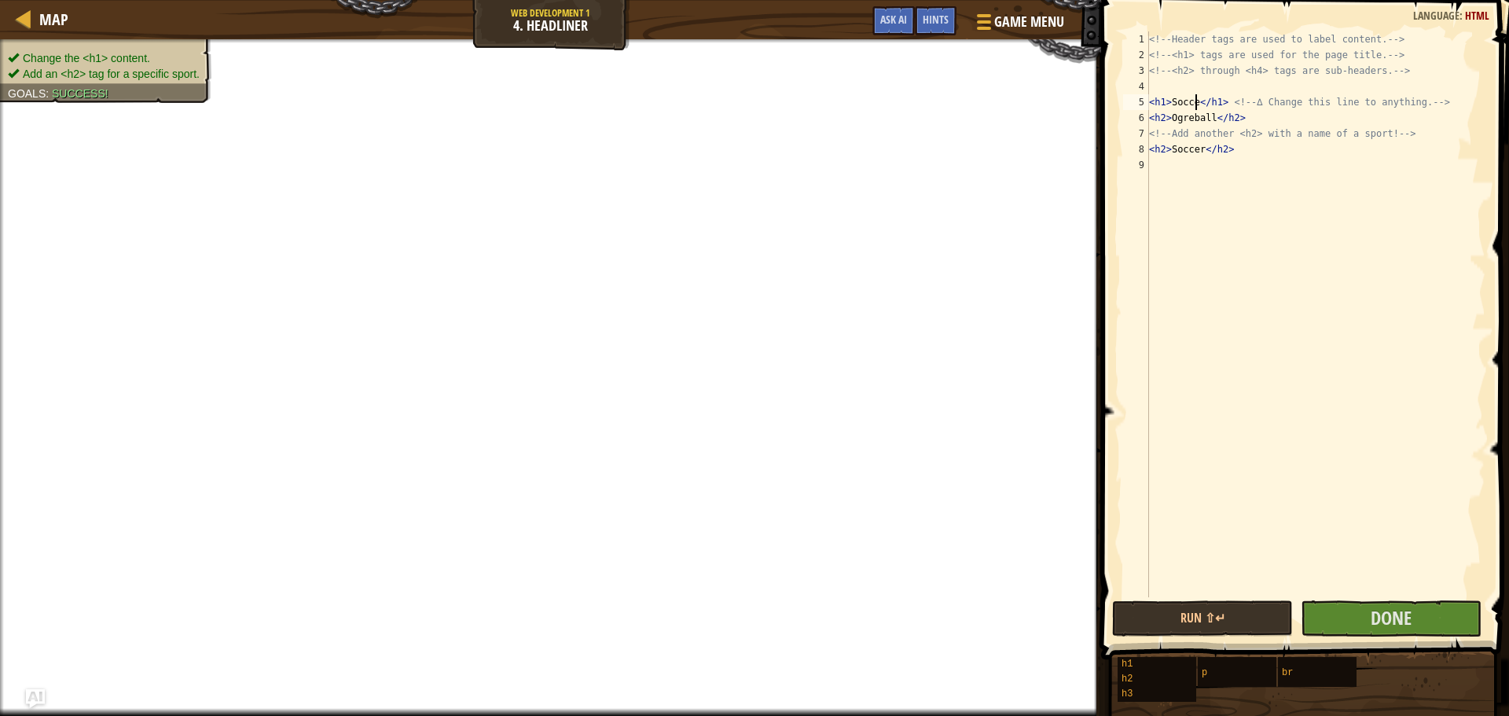
scroll to position [7, 5]
type textarea "<h1>Soccer</h1> <!-- ∆ Change this line to anything. -->"
click at [1410, 610] on span "Done" at bounding box center [1391, 617] width 41 height 25
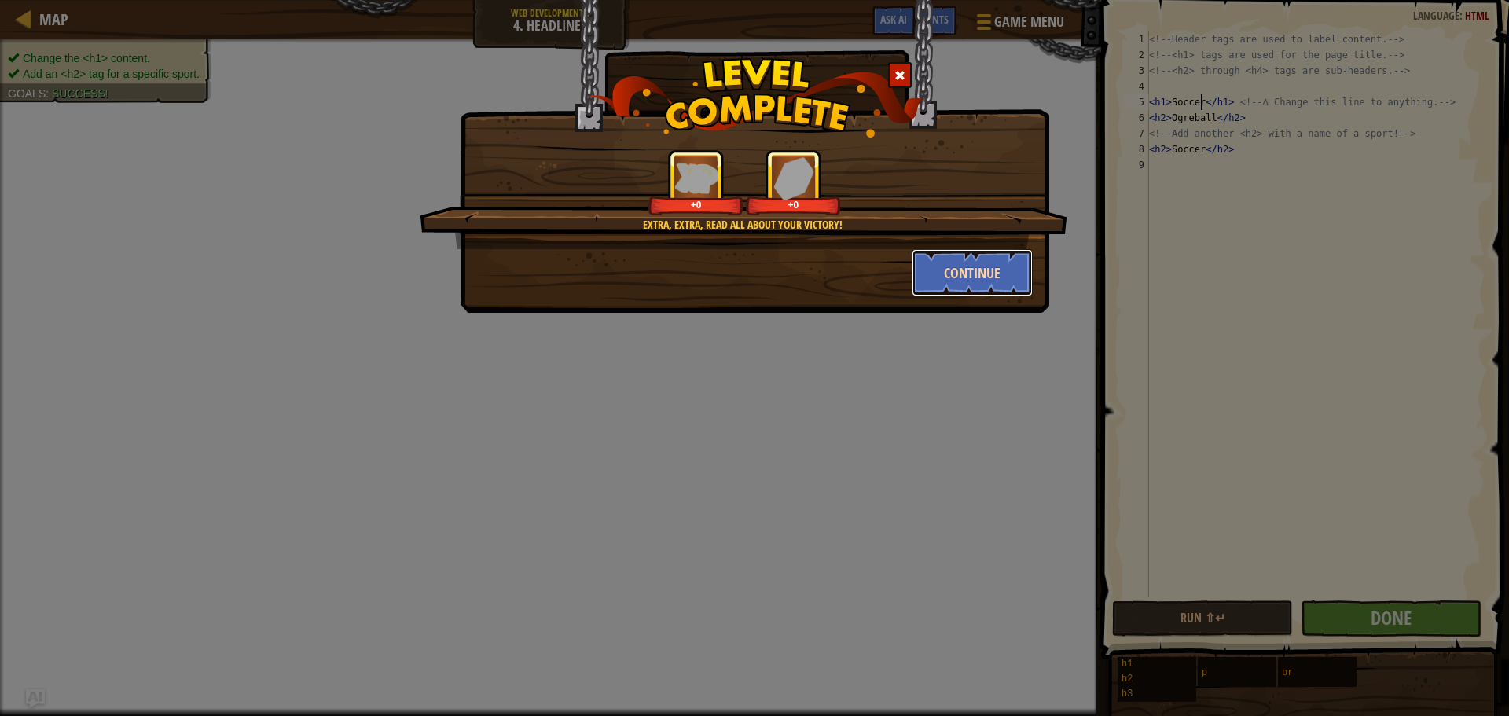
click at [981, 277] on button "Continue" at bounding box center [973, 272] width 122 height 47
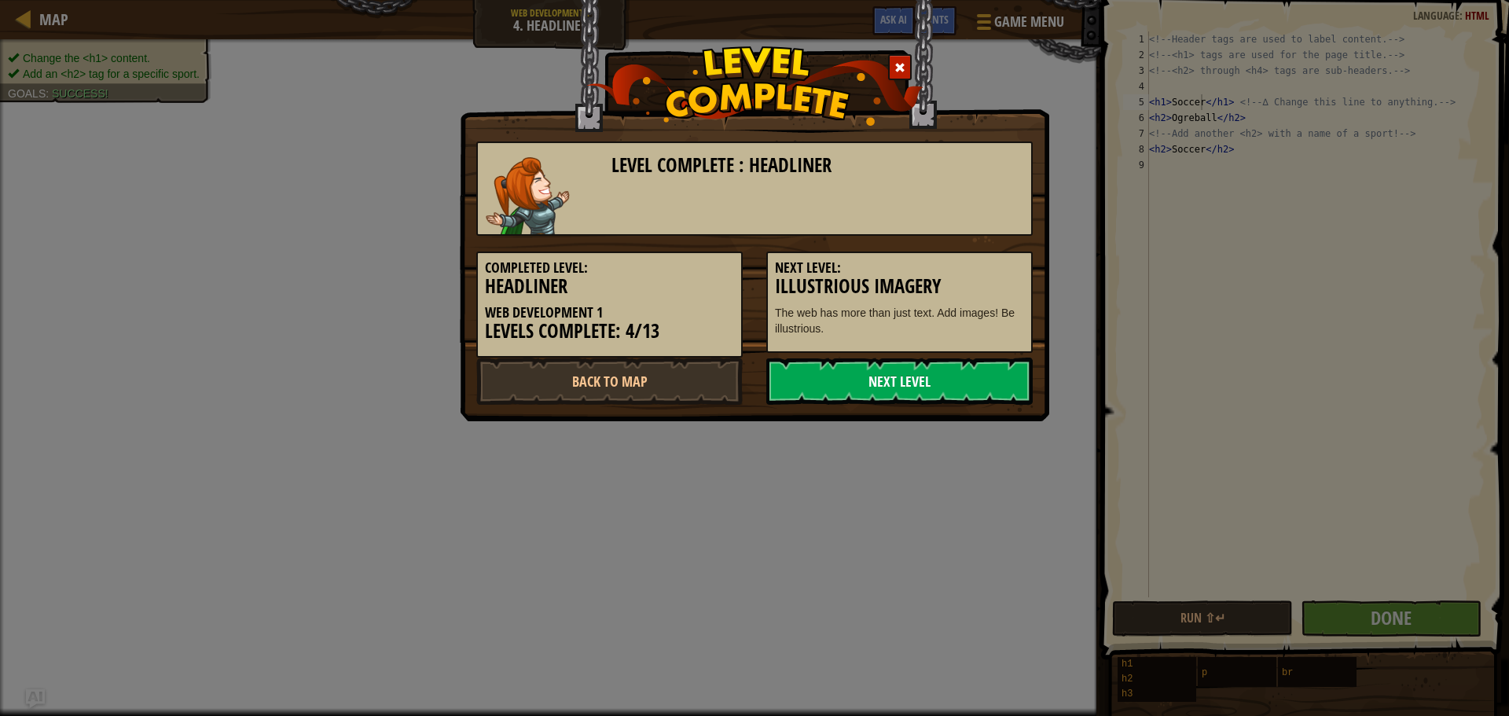
click at [931, 373] on link "Next Level" at bounding box center [899, 381] width 266 height 47
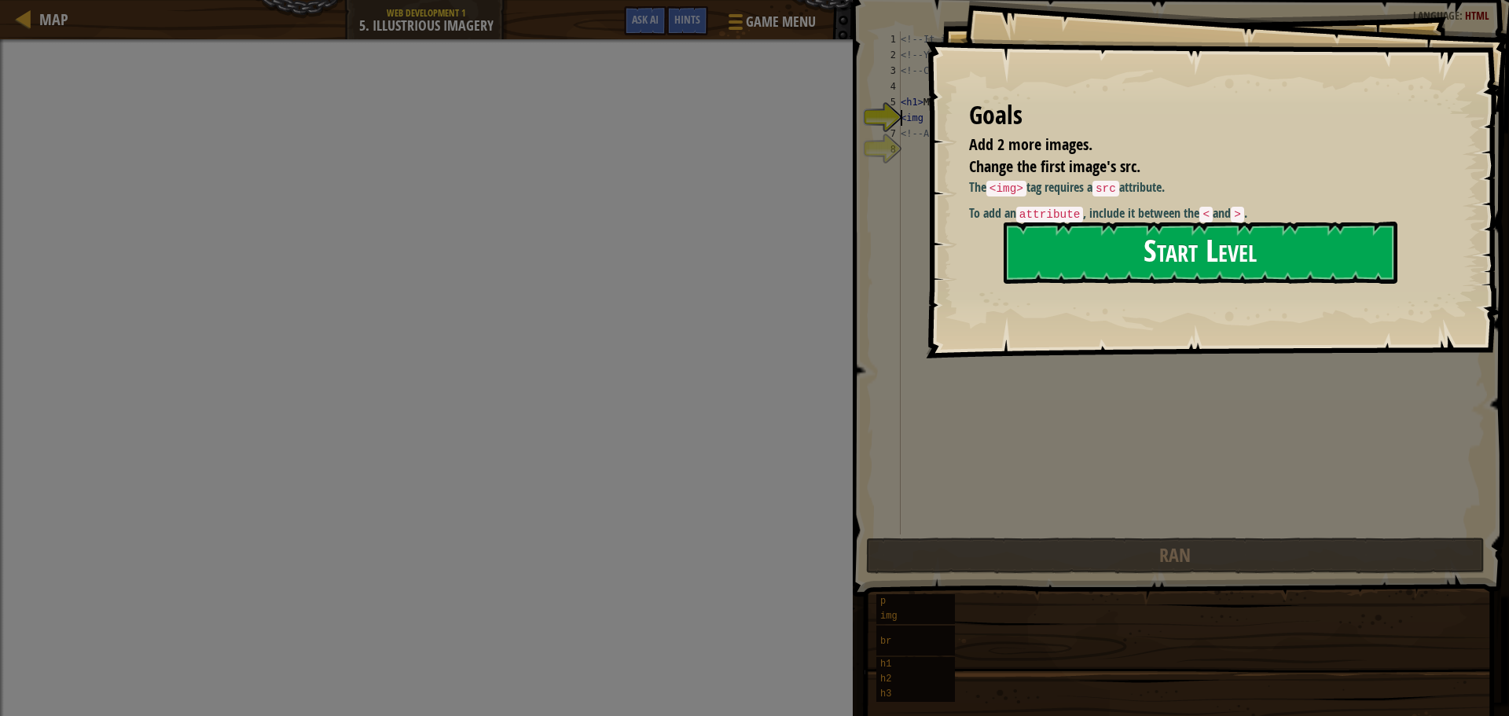
click at [1243, 229] on button "Start Level" at bounding box center [1201, 253] width 394 height 62
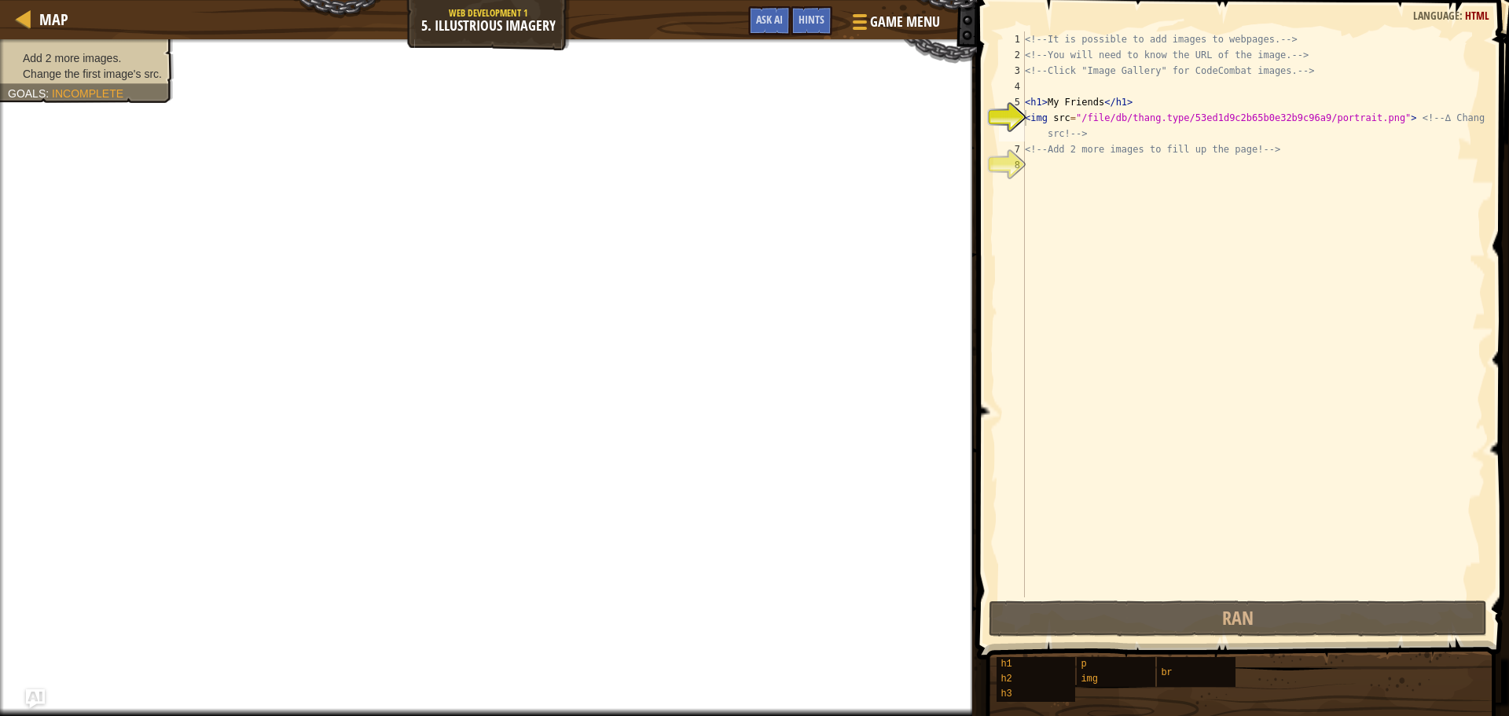
click at [1243, 345] on div "<!-- It is possible to add images to webpages. --> <!-- You will need to know t…" at bounding box center [1254, 329] width 464 height 597
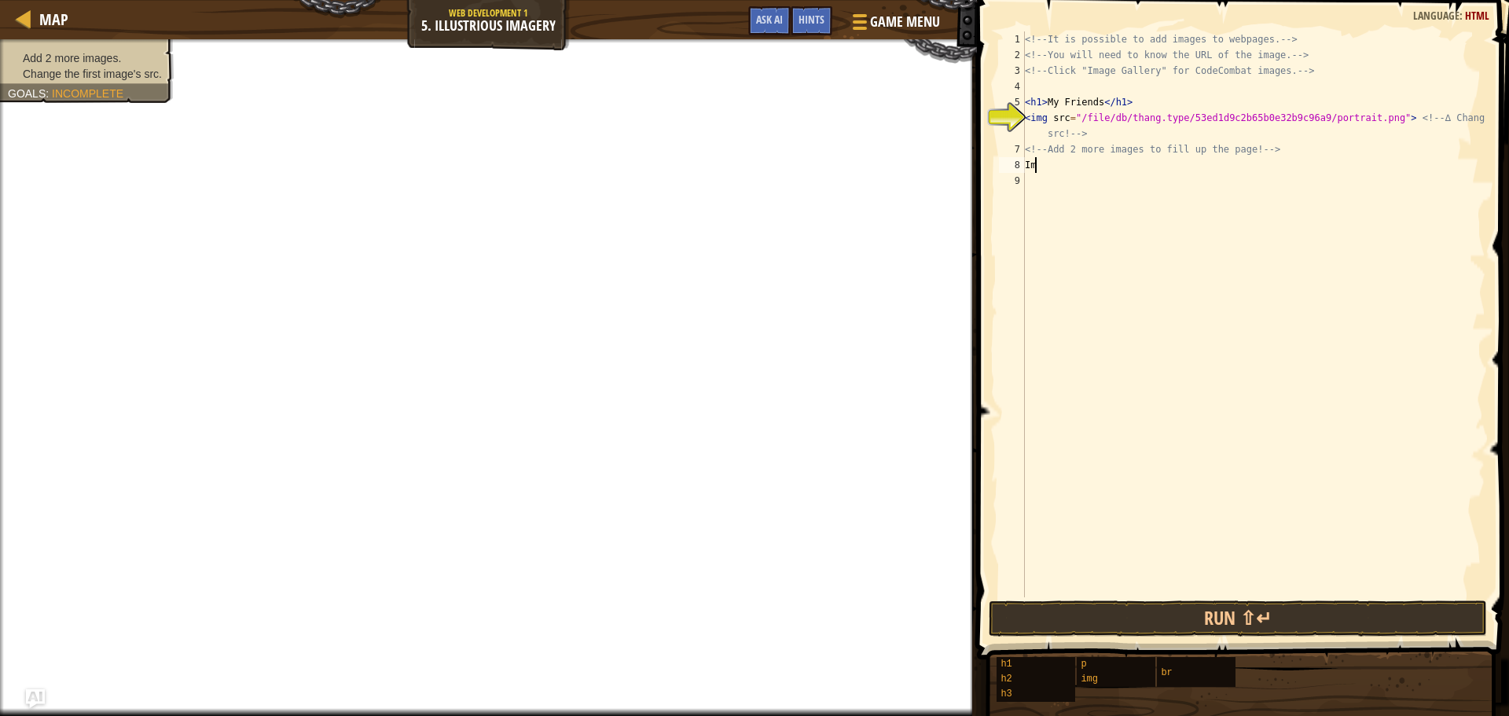
type textarea "I"
type textarea "<img scr=""
click at [927, 30] on span "Game Menu" at bounding box center [905, 21] width 73 height 21
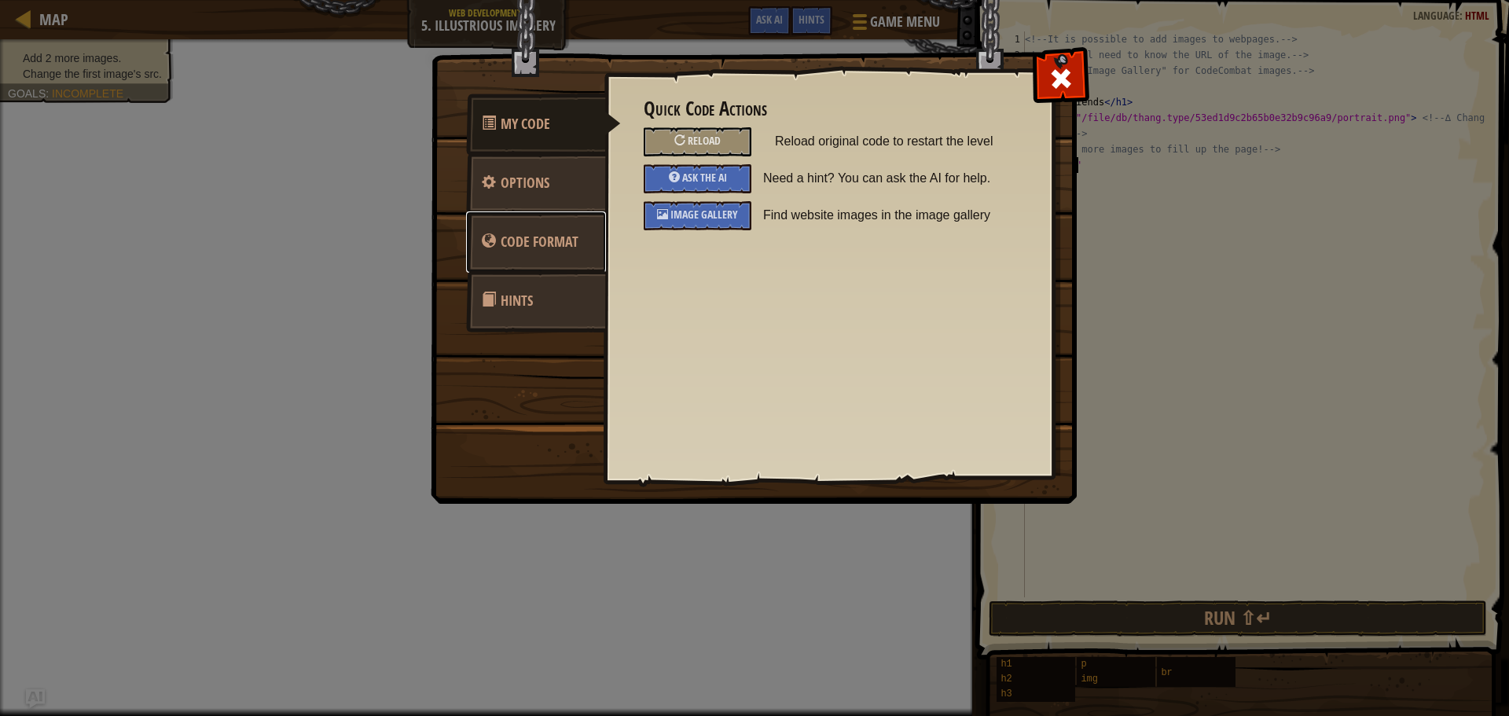
click at [574, 238] on span "Code Format" at bounding box center [540, 242] width 78 height 20
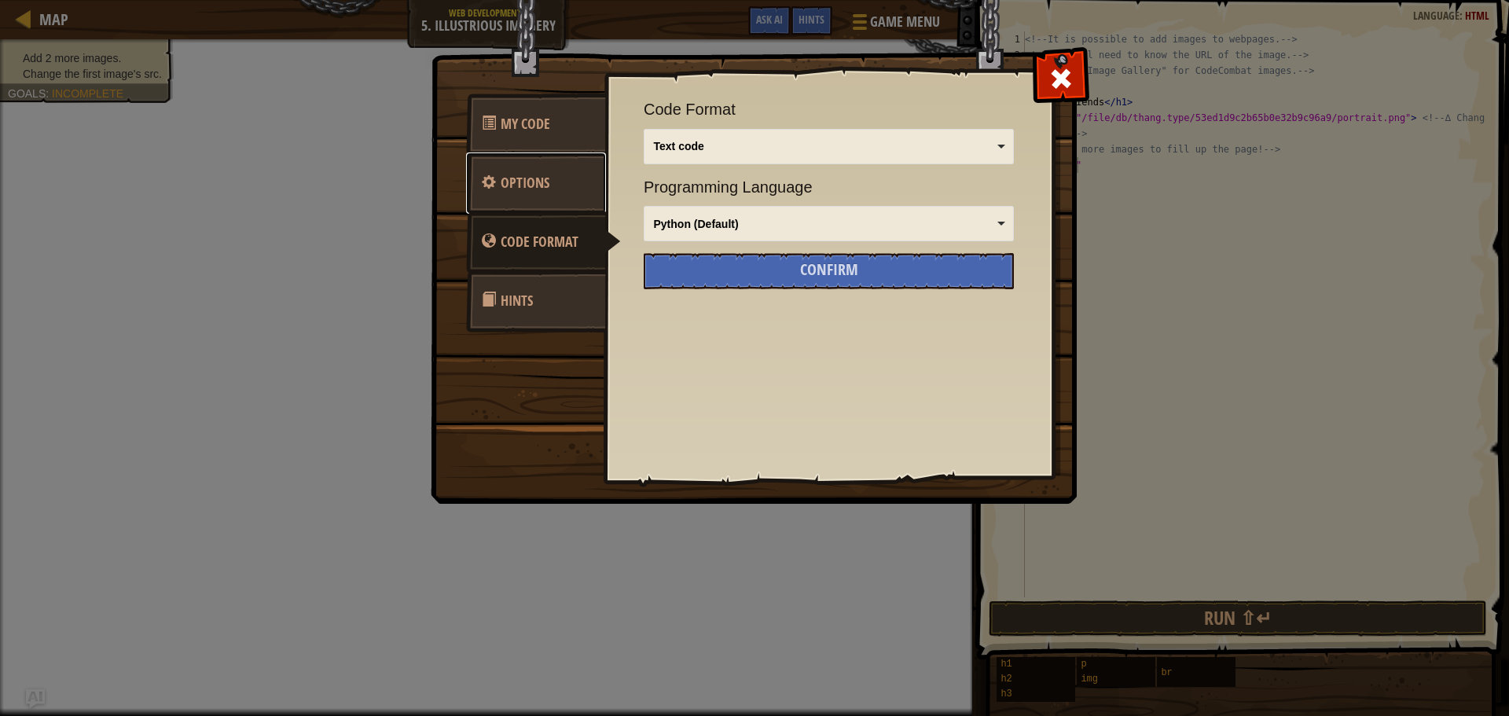
click at [555, 205] on link "Options" at bounding box center [536, 182] width 140 height 61
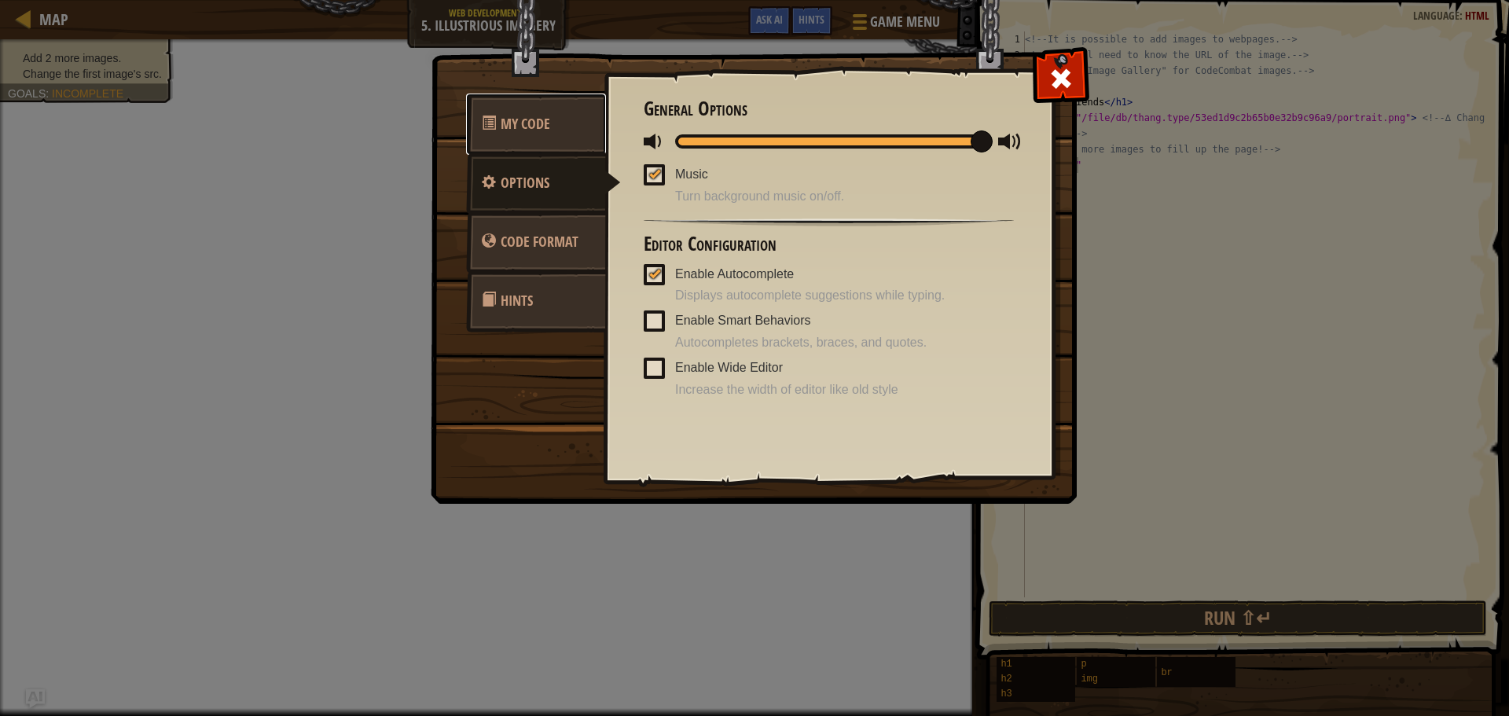
click at [530, 104] on link "My Code" at bounding box center [536, 124] width 140 height 61
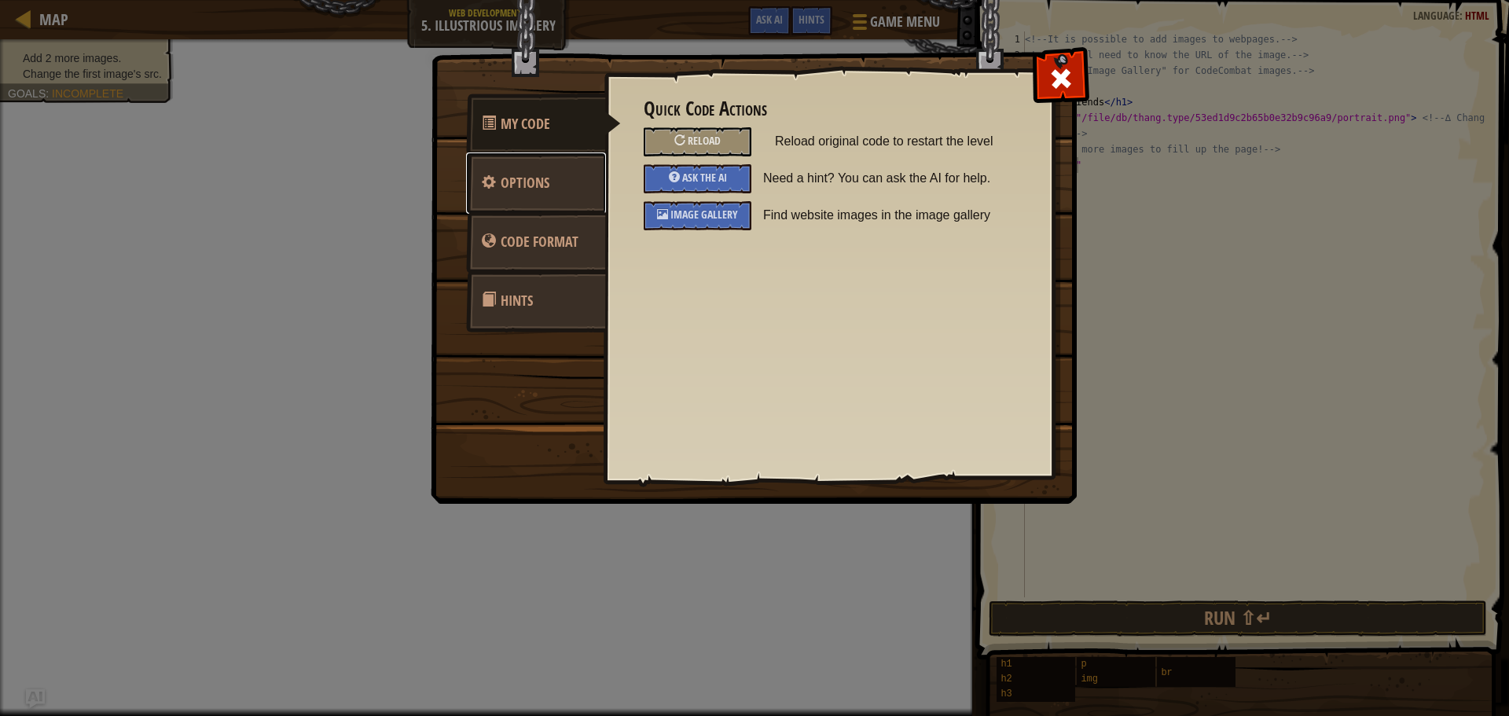
click at [500, 188] on link "Options" at bounding box center [536, 182] width 140 height 61
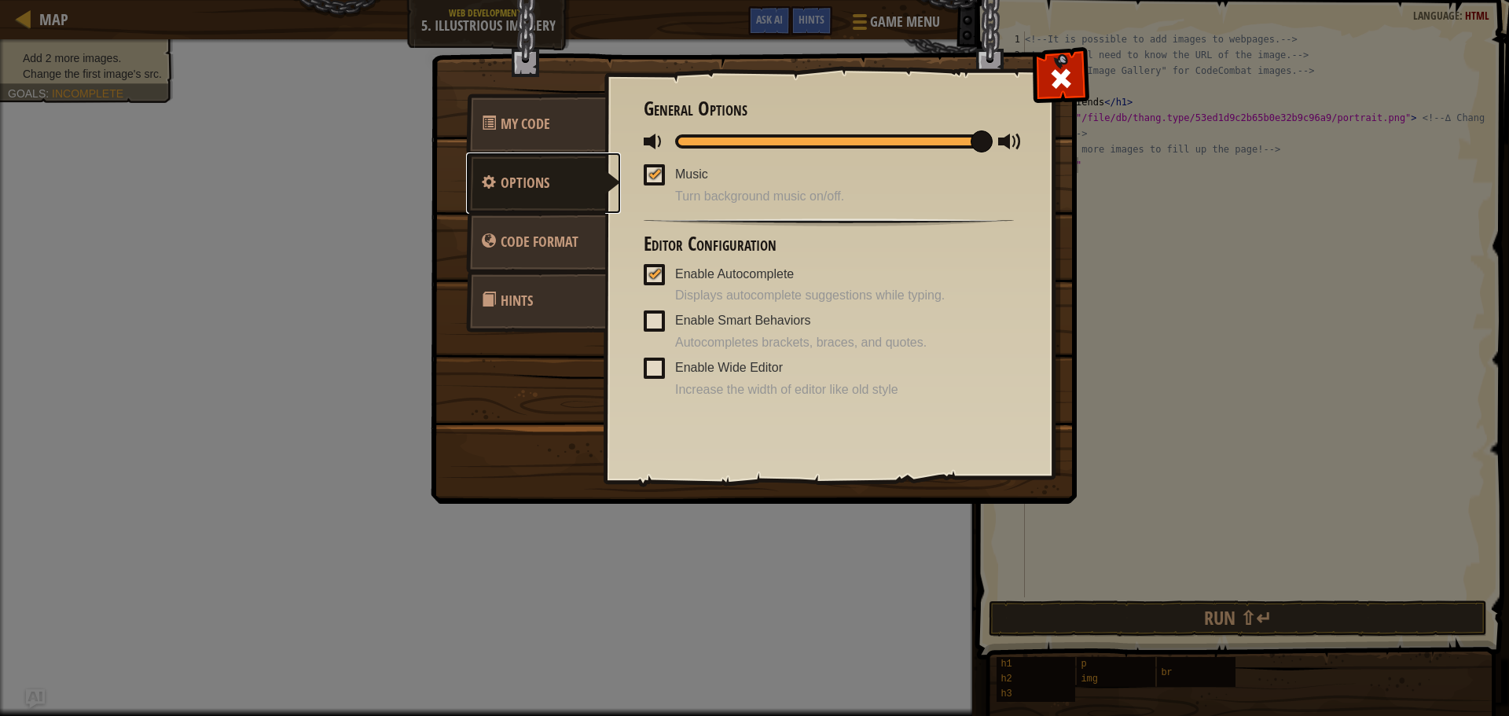
click at [512, 207] on link "Options" at bounding box center [543, 182] width 155 height 61
click at [490, 245] on span at bounding box center [489, 240] width 14 height 14
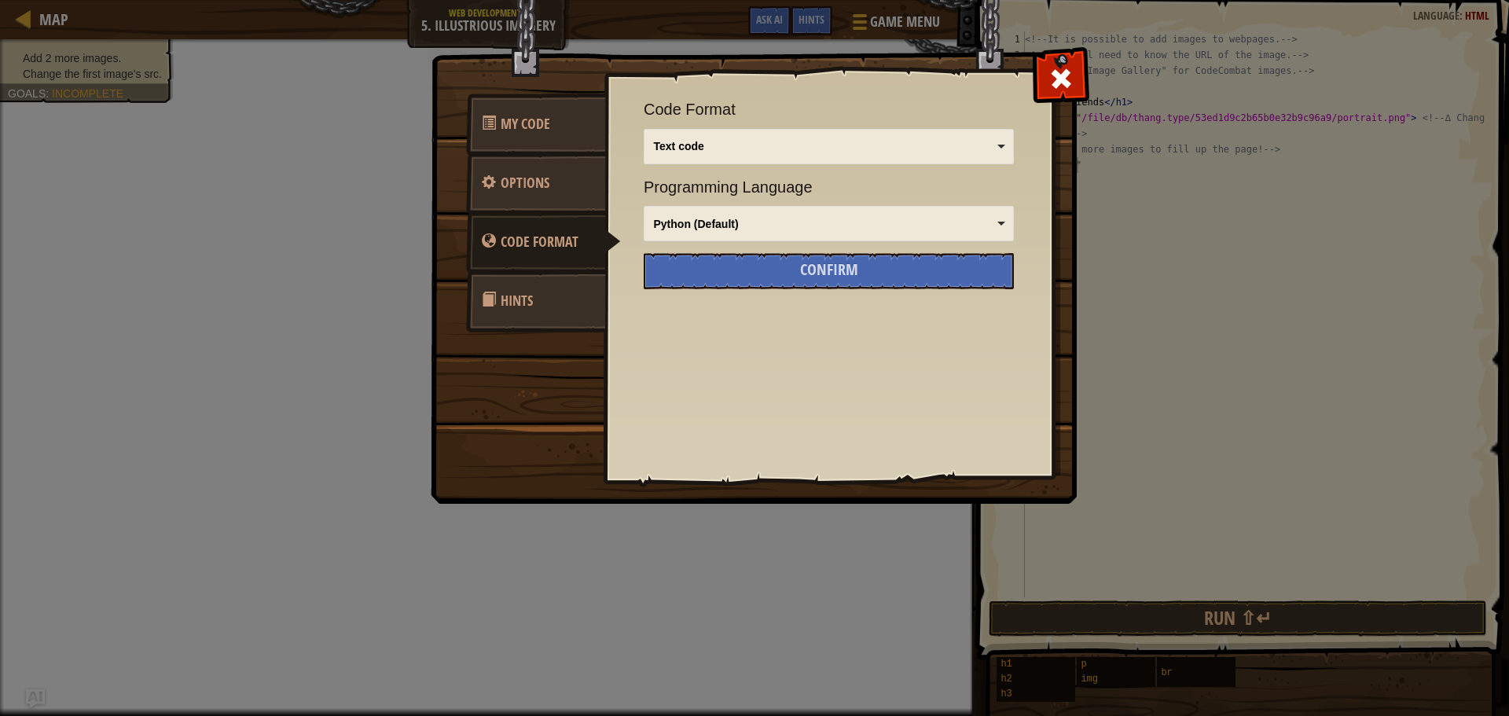
click at [509, 305] on span "Hints" at bounding box center [517, 301] width 32 height 20
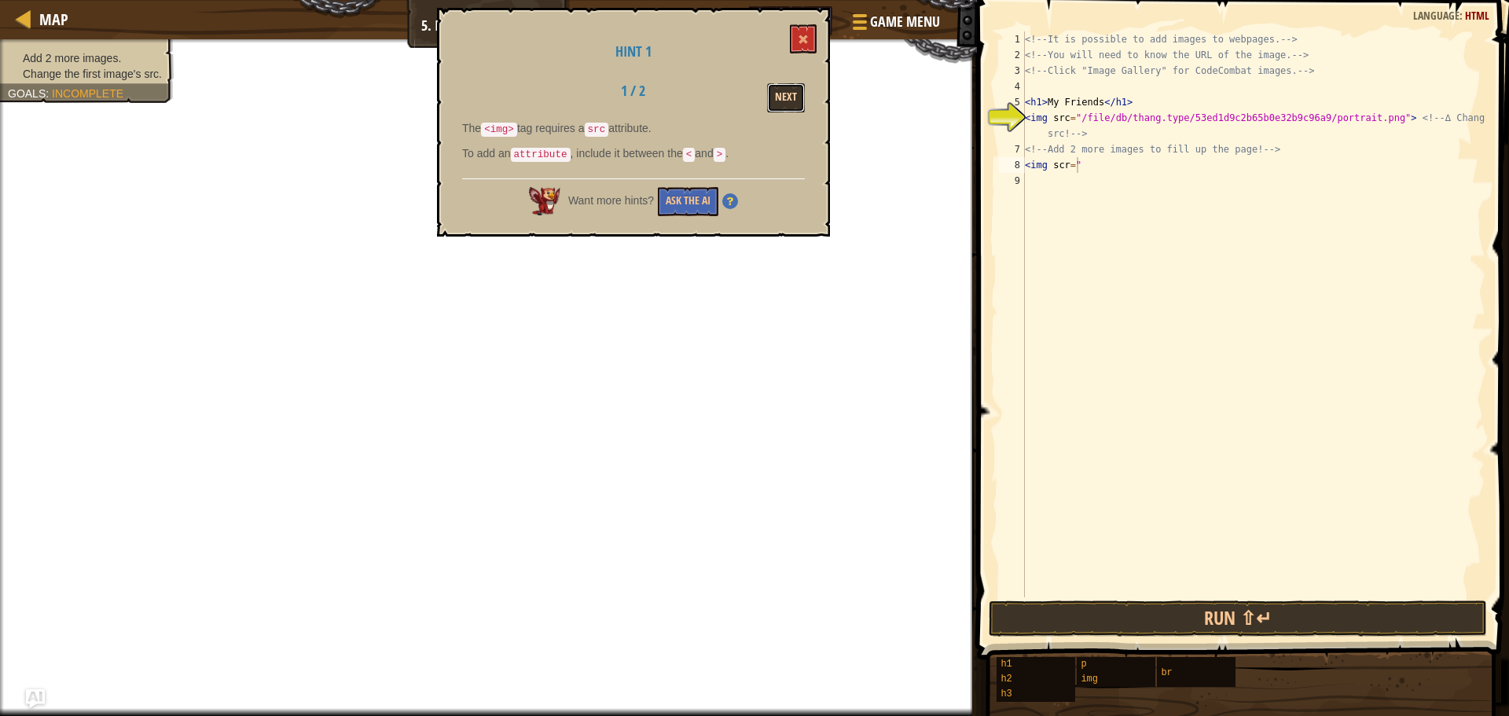
click at [779, 100] on button "Next" at bounding box center [786, 97] width 38 height 29
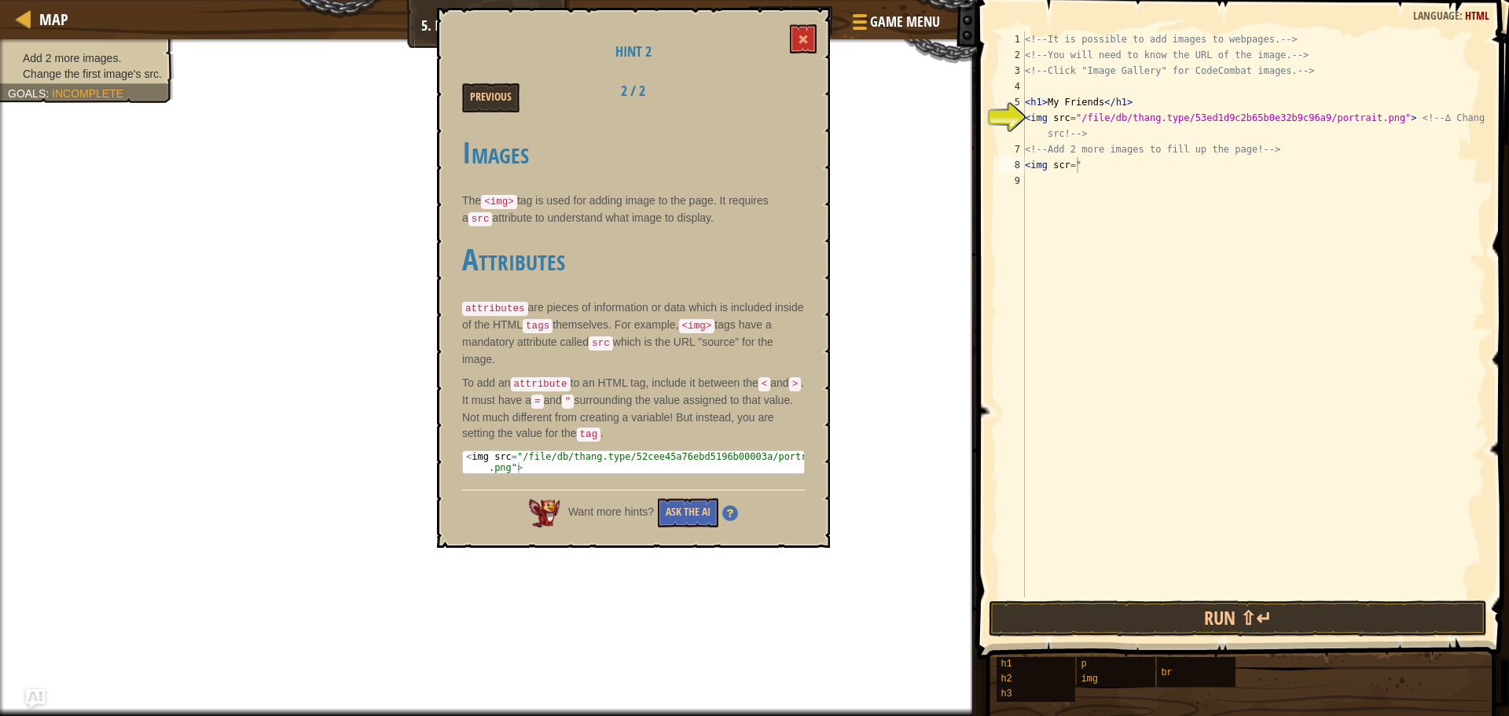
type textarea "<img src="/file/db/thang.type/52cee45a76ebd5196b00003a/portrait.png">"
click at [600, 451] on div "< img src = "/file/db/thang.type/52cee45a76ebd5196b00003a/portrait .png" >" at bounding box center [633, 484] width 341 height 66
click at [588, 452] on div "< img src = "/file/db/thang.type/52cee45a76ebd5196b00003a/portrait .png" >" at bounding box center [633, 484] width 341 height 66
click at [577, 451] on div "< img src = "/file/db/thang.type/52cee45a76ebd5196b00003a/portrait .png" >" at bounding box center [633, 484] width 341 height 66
click at [682, 375] on p "To add an attribute to an HTML tag, include it between the < and > . It must ha…" at bounding box center [633, 409] width 343 height 68
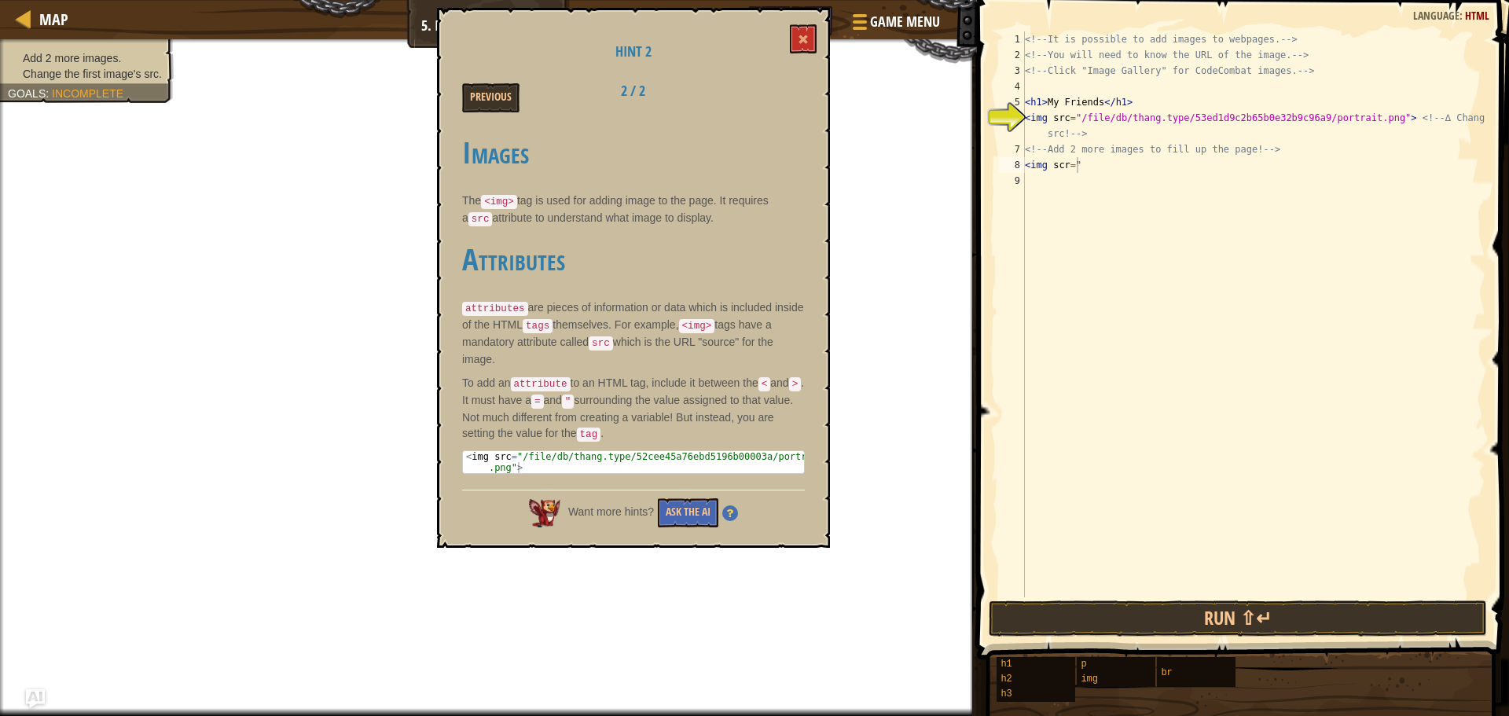
drag, startPoint x: 717, startPoint y: 267, endPoint x: 693, endPoint y: 332, distance: 68.6
click at [693, 332] on div "Images The <img> tag is used for adding image to the page. It requires a src at…" at bounding box center [633, 301] width 343 height 362
drag, startPoint x: 699, startPoint y: 329, endPoint x: 587, endPoint y: 449, distance: 164.1
click at [605, 424] on div "Images The <img> tag is used for adding image to the page. It requires a src at…" at bounding box center [633, 301] width 343 height 362
click at [582, 454] on div "< img src = "/file/db/thang.type/52cee45a76ebd5196b00003a/portrait .png" >" at bounding box center [633, 484] width 341 height 66
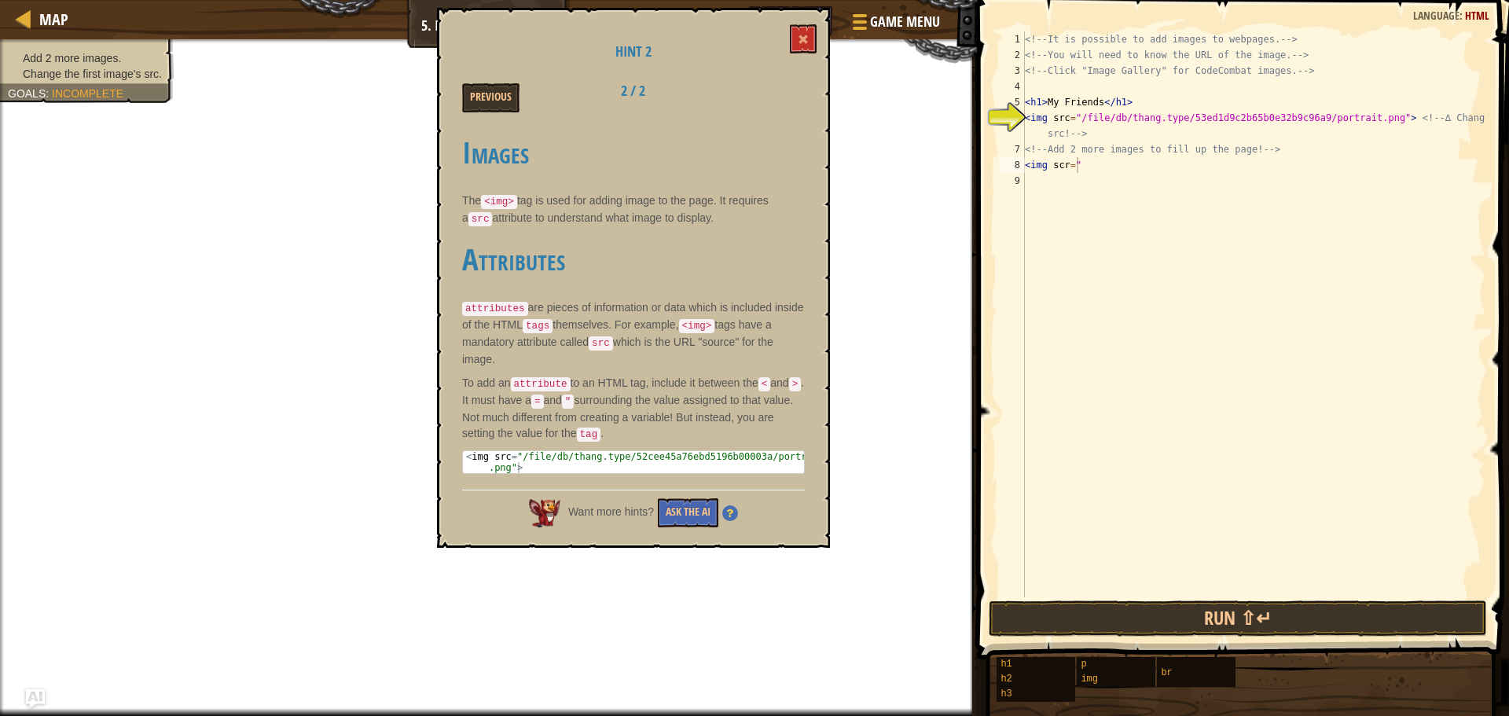
click at [567, 434] on div "Images The <img> tag is used for adding image to the page. It requires a src at…" at bounding box center [633, 301] width 343 height 362
click at [566, 450] on pre "<img src="/file/db/thang.type/52cee45a76ebd5196b00003a/portrait.png"> 1 < img s…" at bounding box center [633, 462] width 343 height 24
click at [562, 451] on div "< img src = "/file/db/thang.type/52cee45a76ebd5196b00003a/portrait .png" >" at bounding box center [633, 484] width 341 height 66
click at [579, 454] on div "< img src = "/file/db/thang.type/52cee45a76ebd5196b00003a/portrait .png" >" at bounding box center [633, 484] width 341 height 66
click at [558, 465] on div "Images The <img> tag is used for adding image to the page. It requires a src at…" at bounding box center [633, 301] width 343 height 362
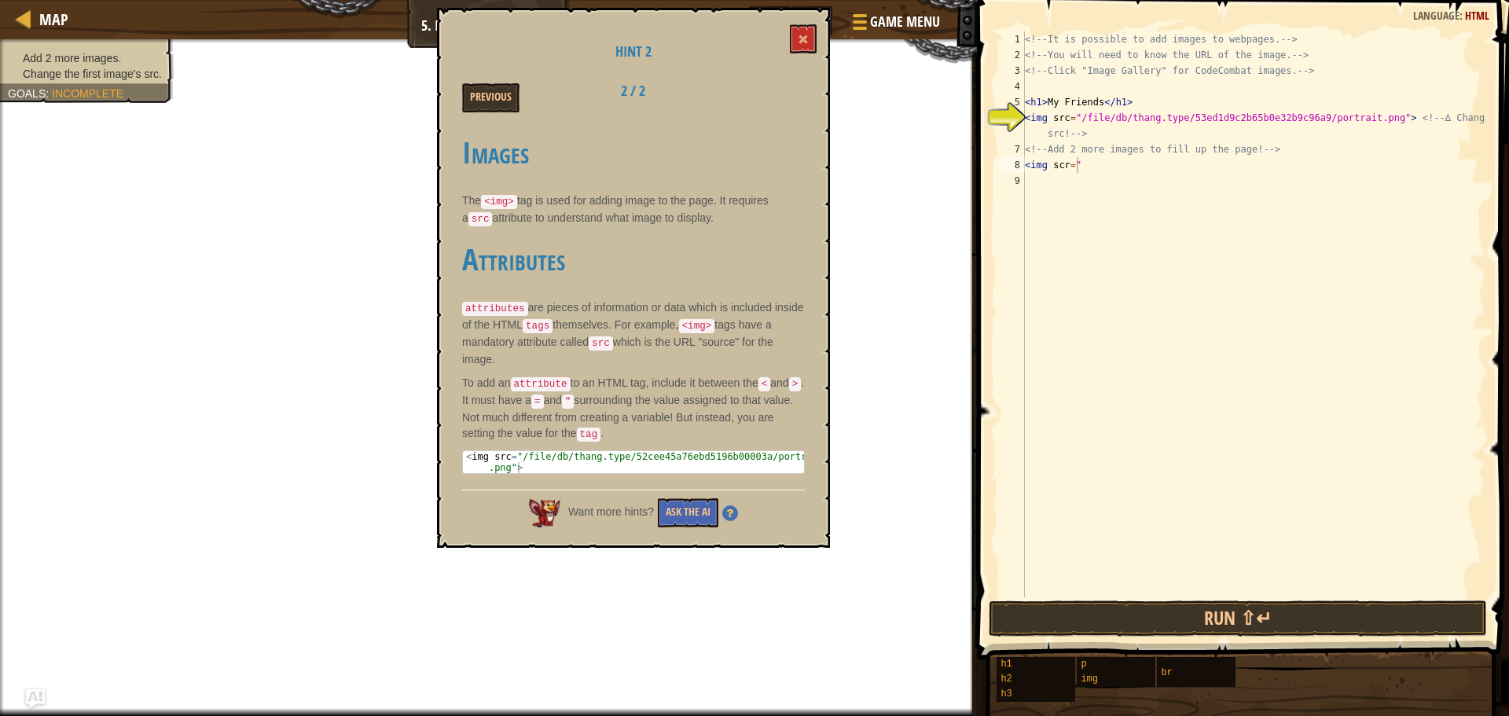
click at [558, 490] on div "Want more hints? Ask the AI" at bounding box center [633, 509] width 343 height 38
click at [800, 40] on span at bounding box center [803, 39] width 11 height 11
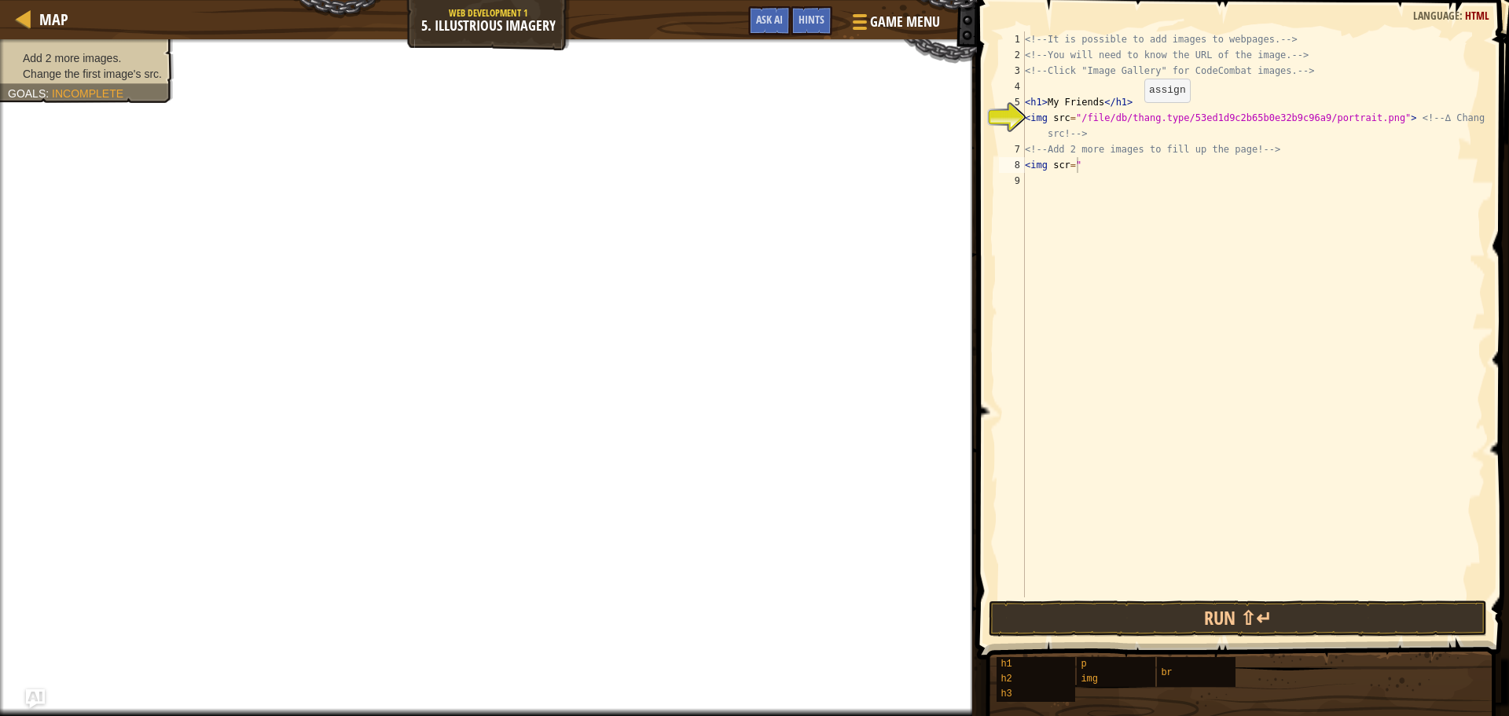
type textarea "<img src="/file/db/thang.type/53ed1d9c2b65b0e32b9c96a9/portrait.png"> <!-- ∆ Ch…"
click at [1137, 116] on div "<!-- It is possible to add images to webpages. --> <!-- You will need to know t…" at bounding box center [1254, 329] width 464 height 597
click at [1160, 117] on div "<!-- It is possible to add images to webpages. --> <!-- You will need to know t…" at bounding box center [1254, 329] width 464 height 597
click at [1149, 120] on div "<!-- It is possible to add images to webpages. --> <!-- You will need to know t…" at bounding box center [1254, 329] width 464 height 597
click at [1149, 119] on div "<!-- It is possible to add images to webpages. --> <!-- You will need to know t…" at bounding box center [1254, 329] width 464 height 597
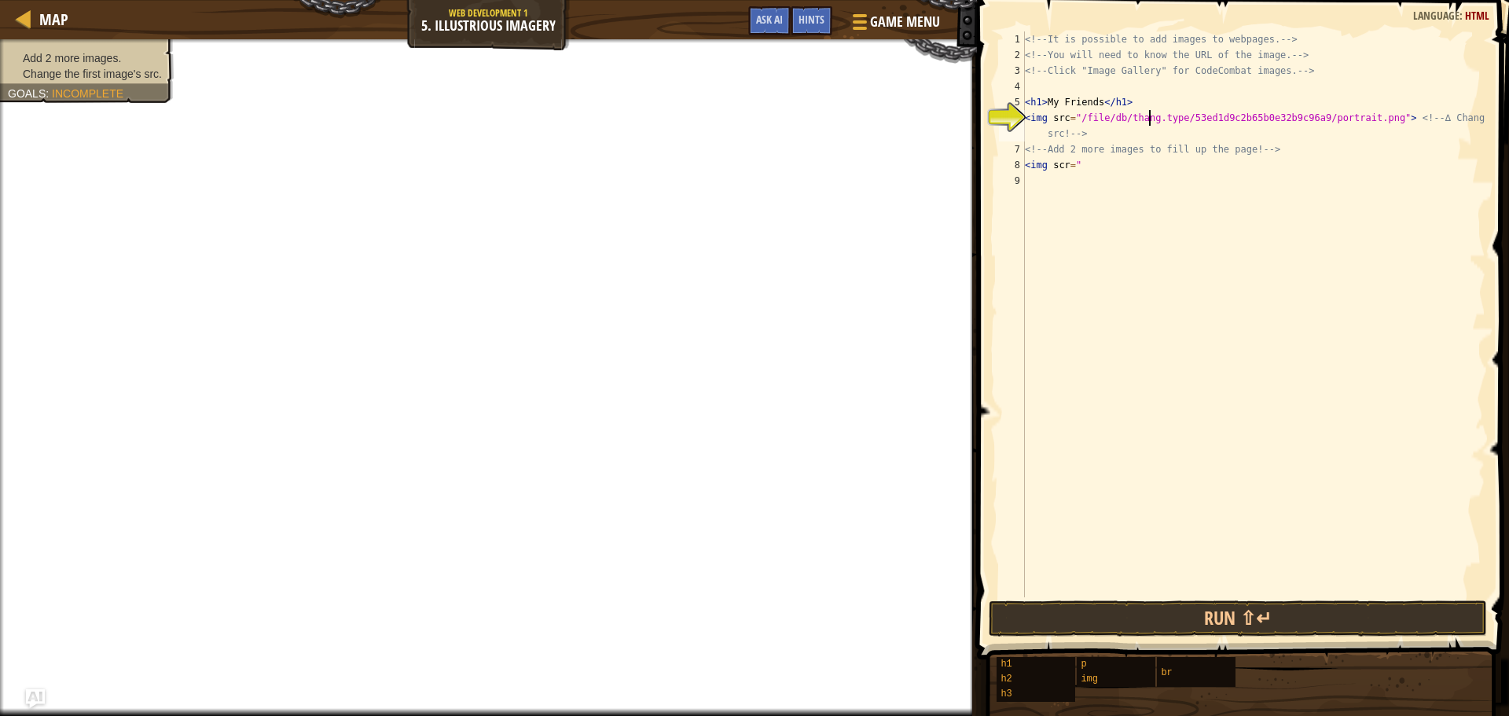
click at [1133, 175] on div "<!-- It is possible to add images to webpages. --> <!-- You will need to know t…" at bounding box center [1254, 329] width 464 height 597
click at [910, 9] on button "Game Menu" at bounding box center [894, 25] width 115 height 39
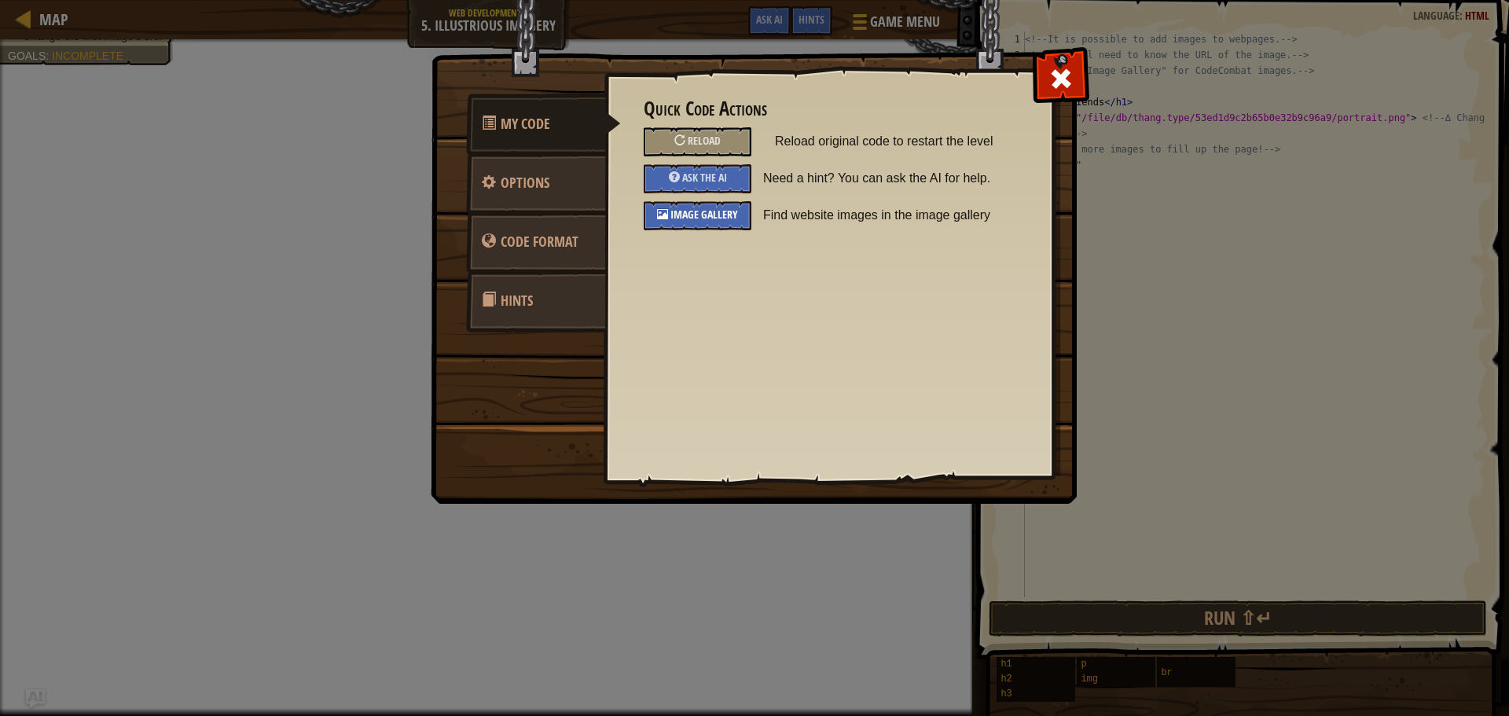
click at [726, 214] on span "Image Gallery" at bounding box center [704, 214] width 68 height 15
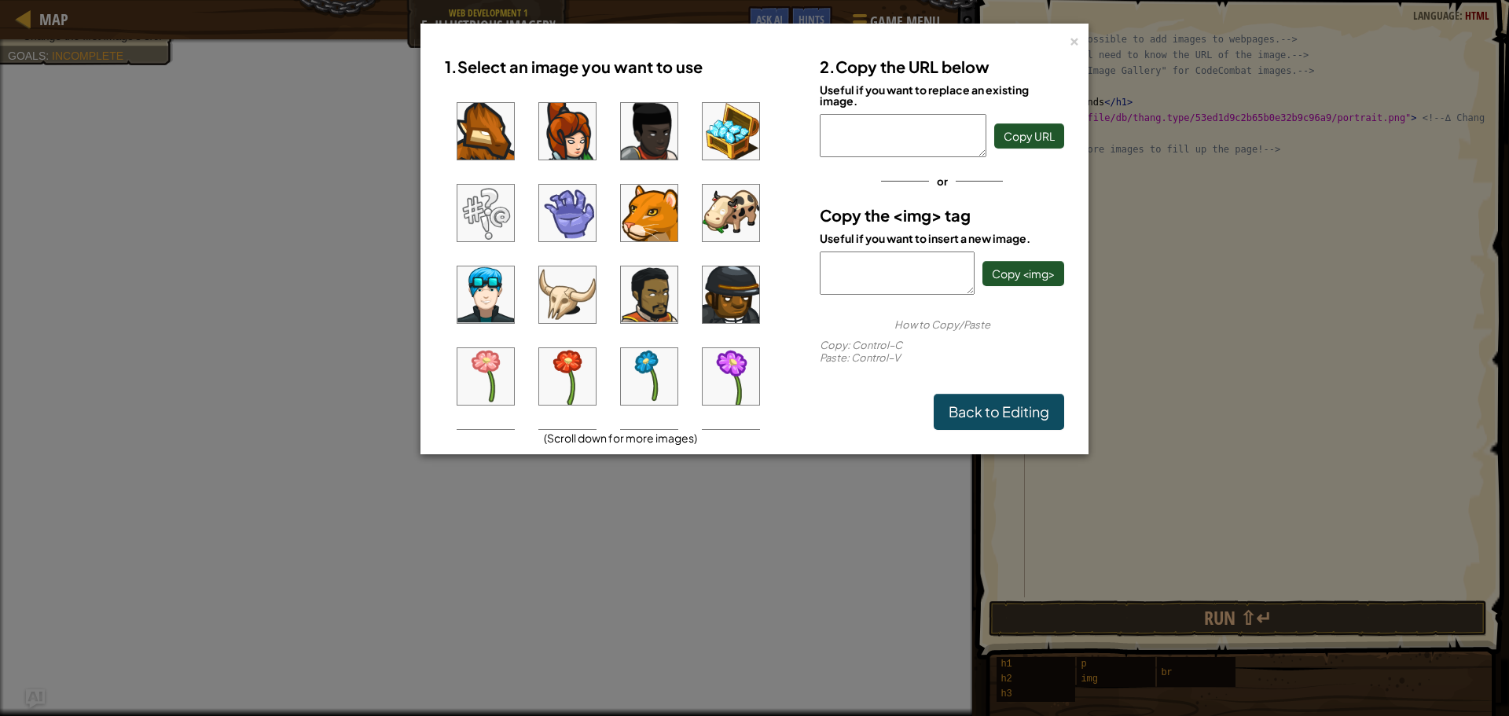
scroll to position [236, 0]
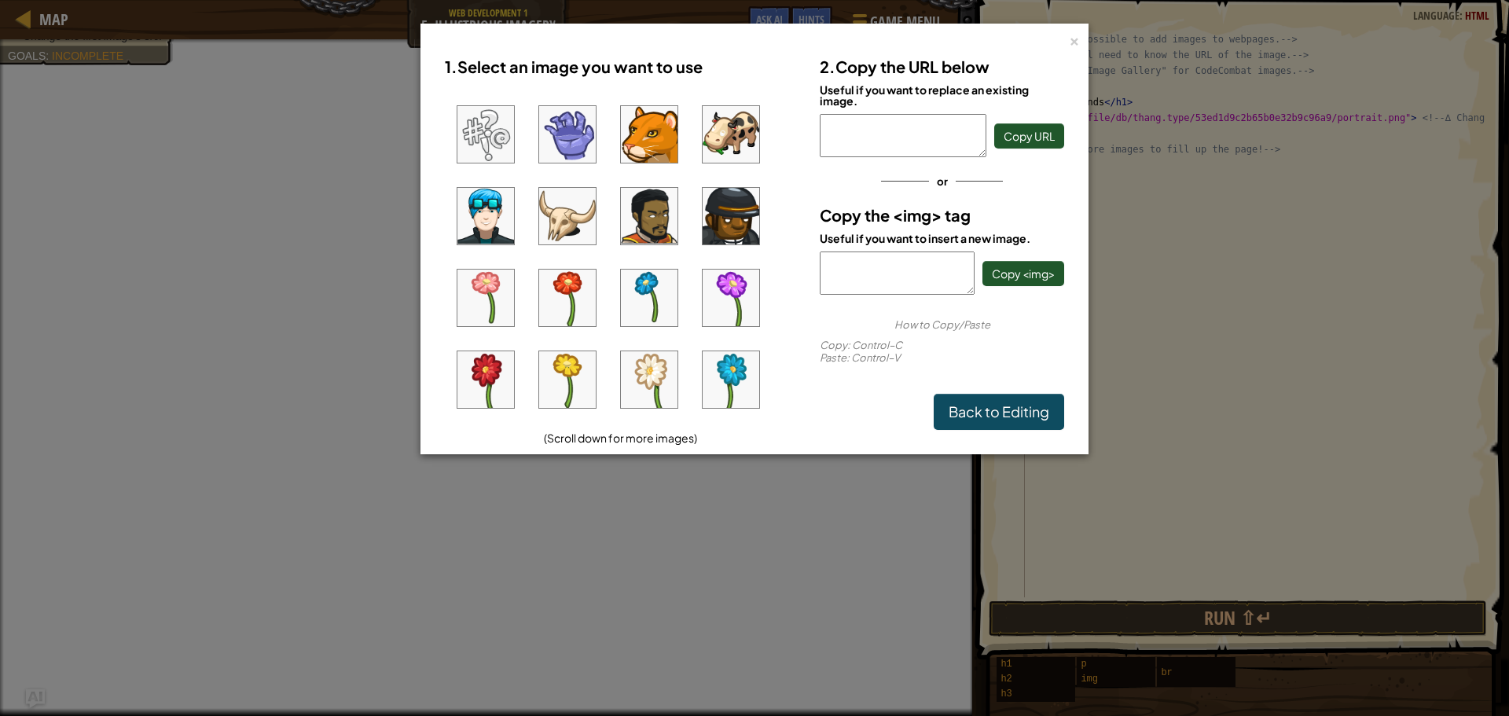
click at [510, 292] on img at bounding box center [485, 298] width 57 height 57
click at [992, 266] on span "Copy <img>" at bounding box center [1023, 273] width 63 height 14
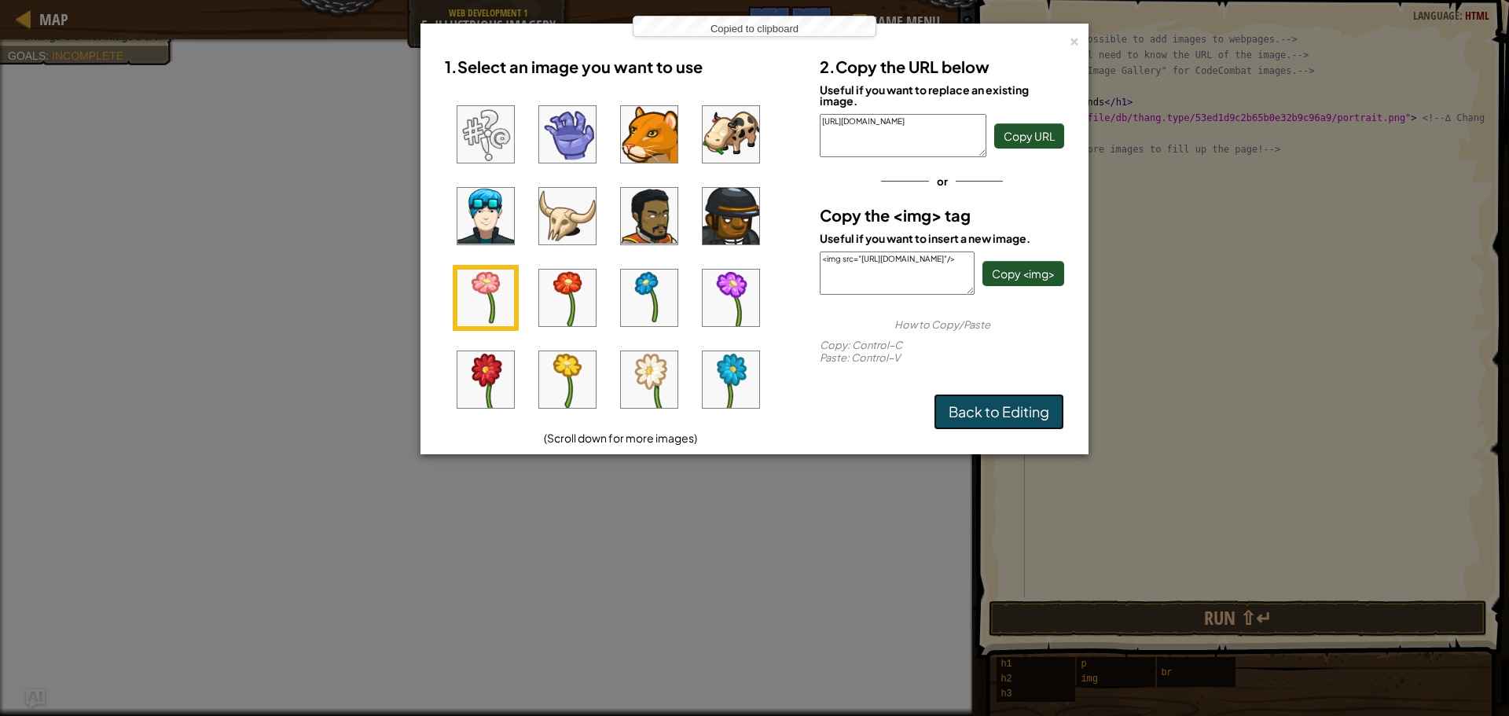
click at [960, 418] on link "Back to Editing" at bounding box center [999, 412] width 130 height 36
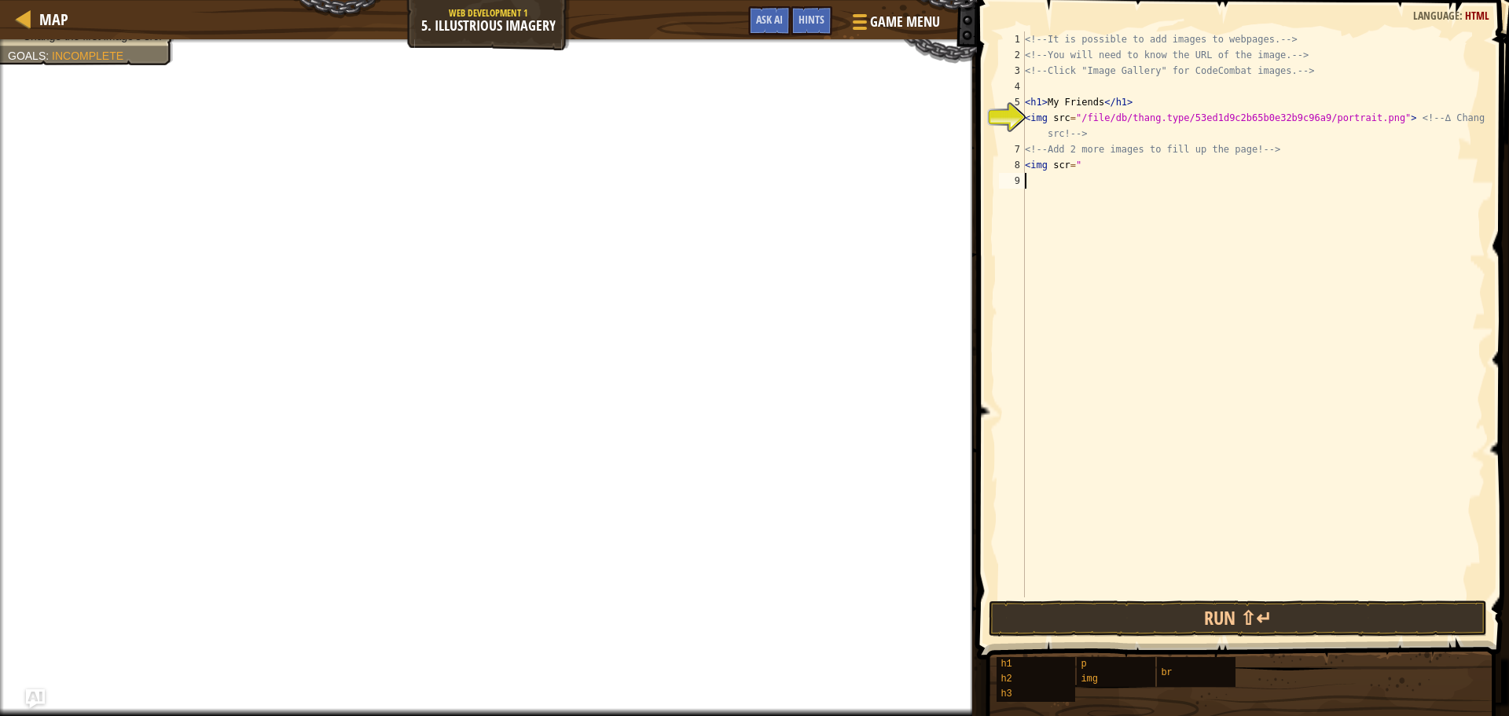
drag, startPoint x: 1092, startPoint y: 179, endPoint x: 1086, endPoint y: 173, distance: 8.4
click at [1086, 173] on div "<!-- It is possible to add images to webpages. --> <!-- You will need to know t…" at bounding box center [1254, 329] width 464 height 597
click at [1077, 163] on div "<!-- It is possible to add images to webpages. --> <!-- You will need to know t…" at bounding box center [1254, 329] width 464 height 597
paste textarea "<img src="[URL][DOMAIN_NAME]"/>"
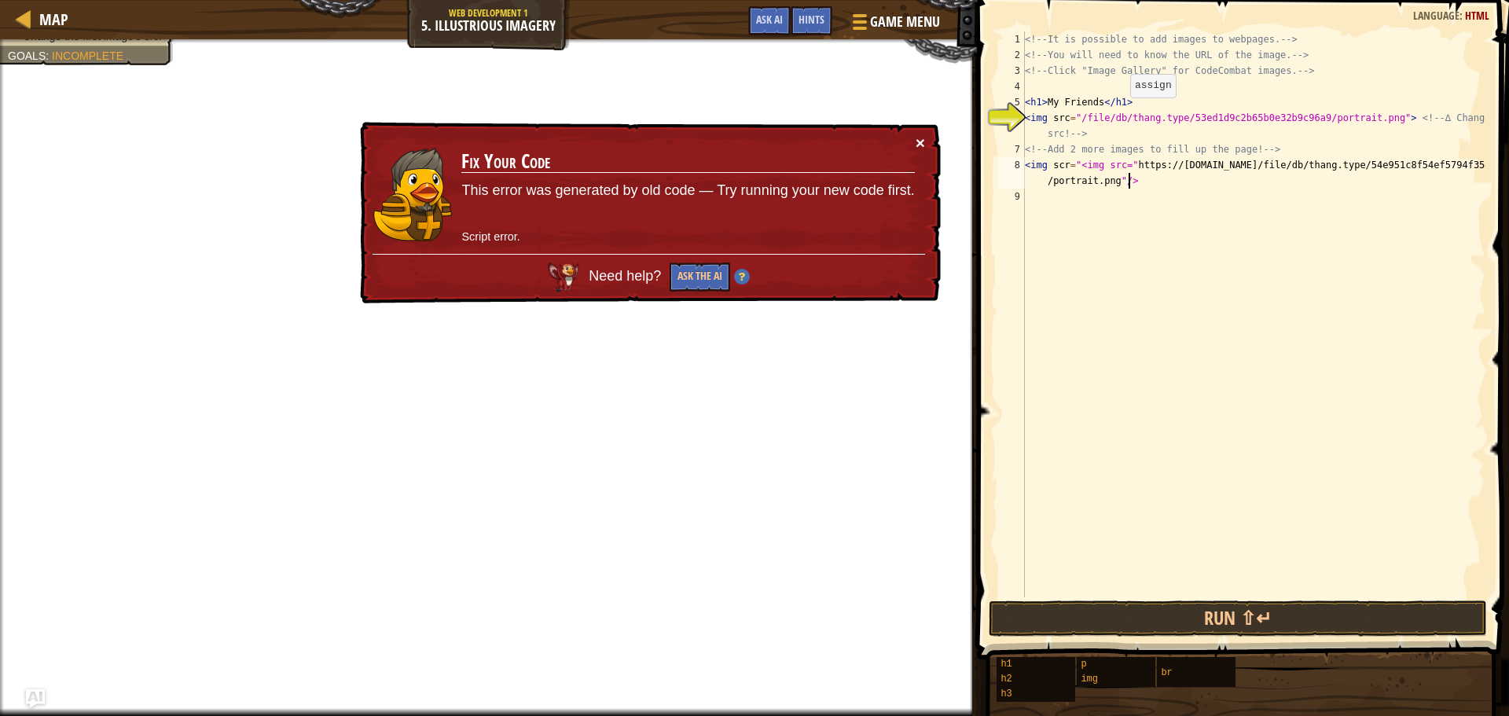
type textarea "<img scr="<img src="[URL][DOMAIN_NAME]"/>"
click at [924, 139] on button "×" at bounding box center [920, 142] width 9 height 17
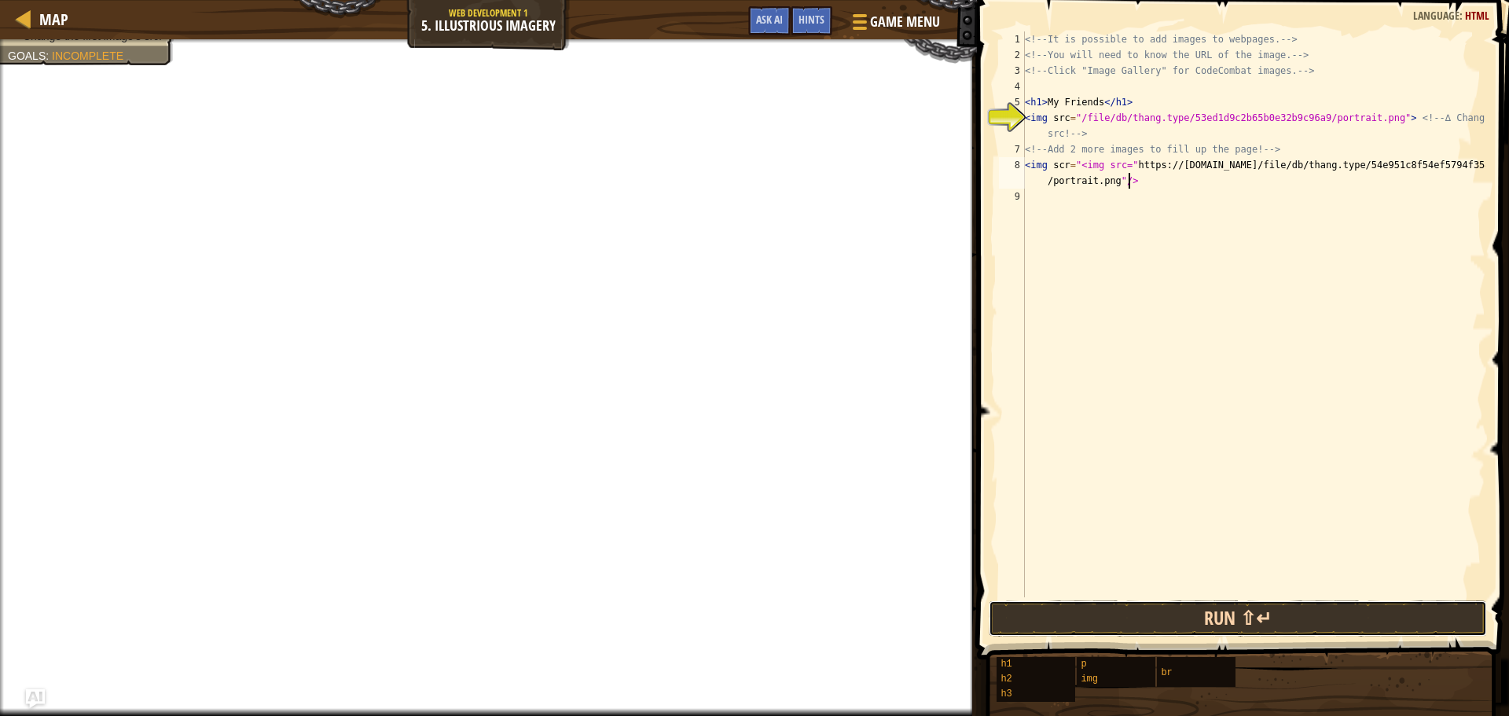
click at [1188, 622] on button "Run ⇧↵" at bounding box center [1238, 618] width 498 height 36
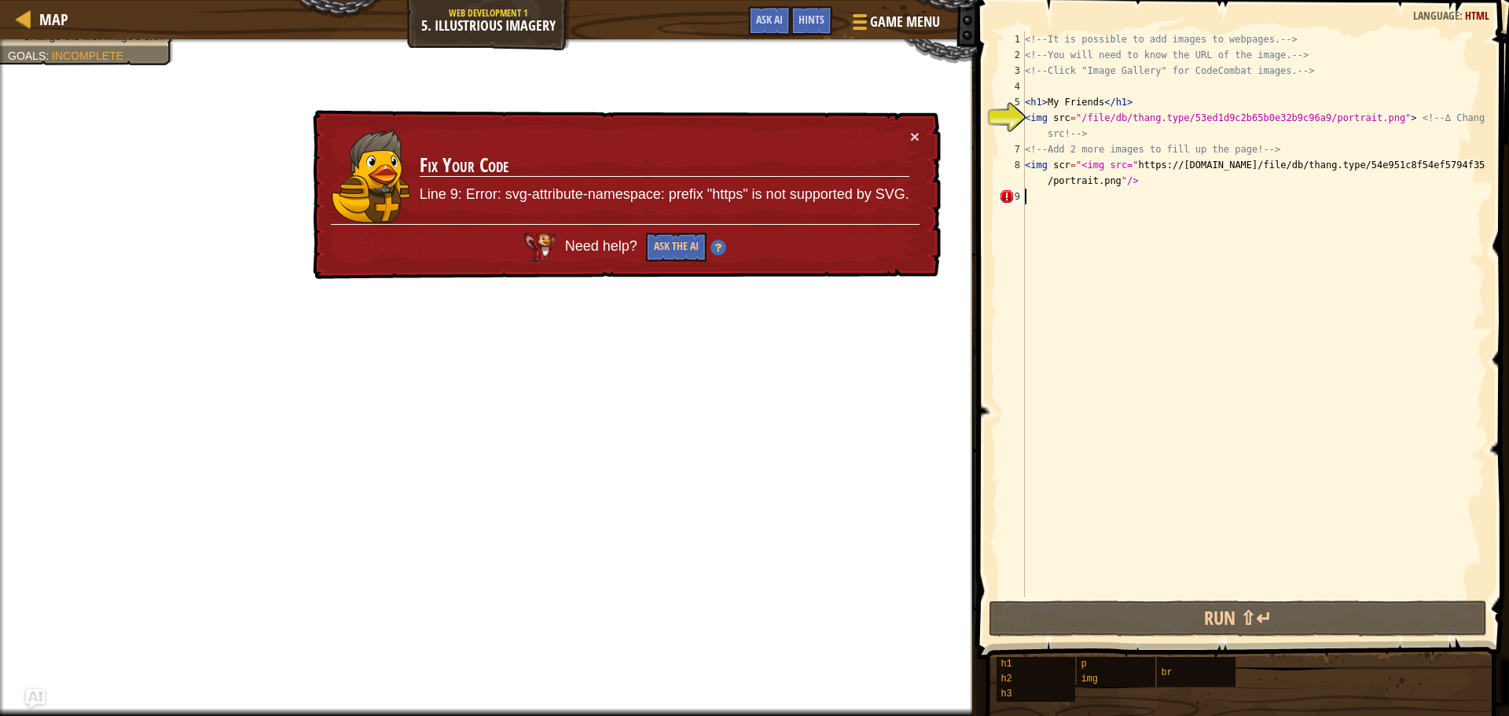
click at [1049, 193] on div "<!-- It is possible to add images to webpages. --> <!-- You will need to know t…" at bounding box center [1254, 329] width 464 height 597
click at [915, 149] on div "× Fix Your Code Line 9: Error: svg-attribute-namespace: prefix "https" is not s…" at bounding box center [625, 195] width 631 height 170
click at [913, 134] on button "×" at bounding box center [914, 136] width 9 height 17
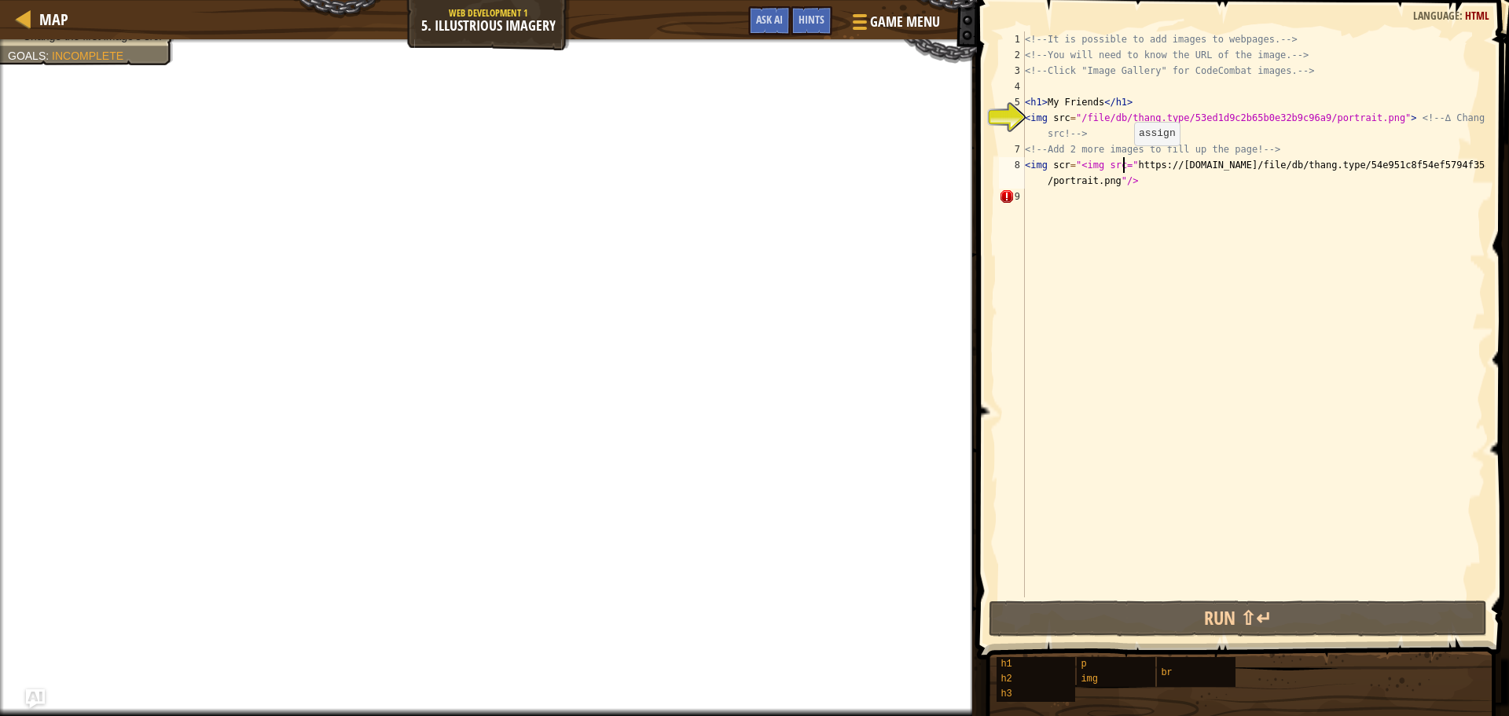
click at [1121, 161] on div "<!-- It is possible to add images to webpages. --> <!-- You will need to know t…" at bounding box center [1254, 329] width 464 height 597
click at [1126, 160] on div "<!-- It is possible to add images to webpages. --> <!-- You will need to know t…" at bounding box center [1254, 329] width 464 height 597
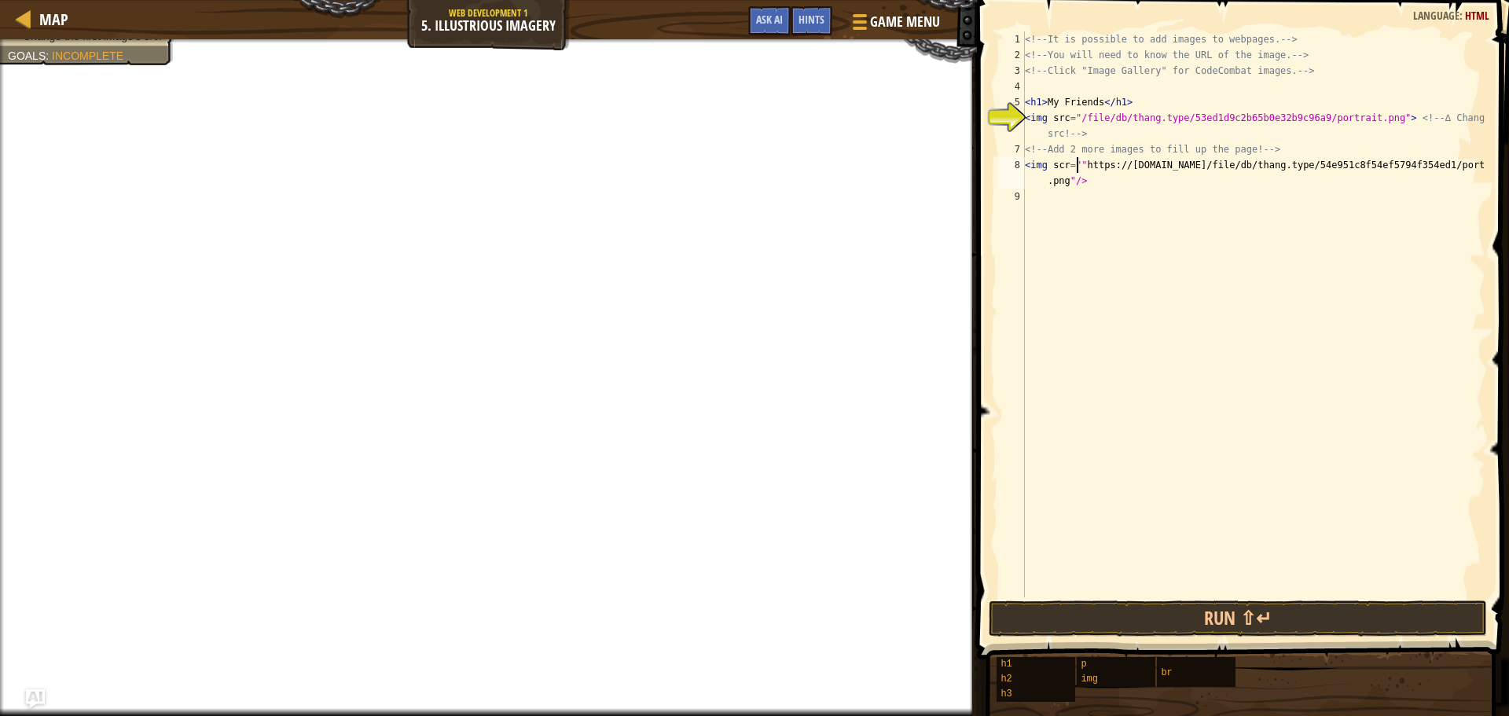
type textarea "<img scr="[URL][DOMAIN_NAME]"/>"
drag, startPoint x: 1173, startPoint y: 230, endPoint x: 1179, endPoint y: 253, distance: 23.4
click at [1178, 238] on div "<!-- It is possible to add images to webpages. --> <!-- You will need to know t…" at bounding box center [1254, 329] width 464 height 597
click at [1247, 605] on button "Run ⇧↵" at bounding box center [1238, 618] width 498 height 36
click at [1279, 606] on button "Run ⇧↵" at bounding box center [1238, 618] width 498 height 36
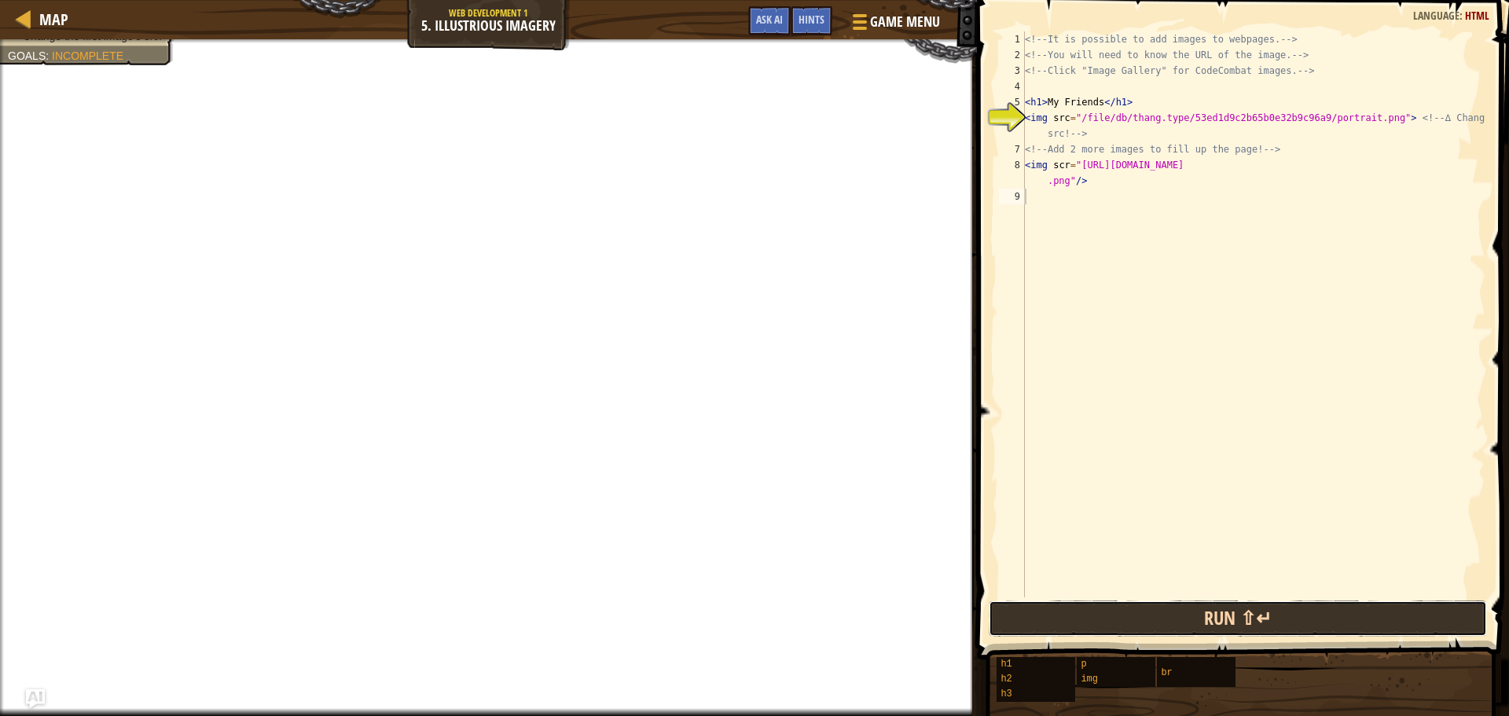
click at [1324, 612] on button "Run ⇧↵" at bounding box center [1238, 618] width 498 height 36
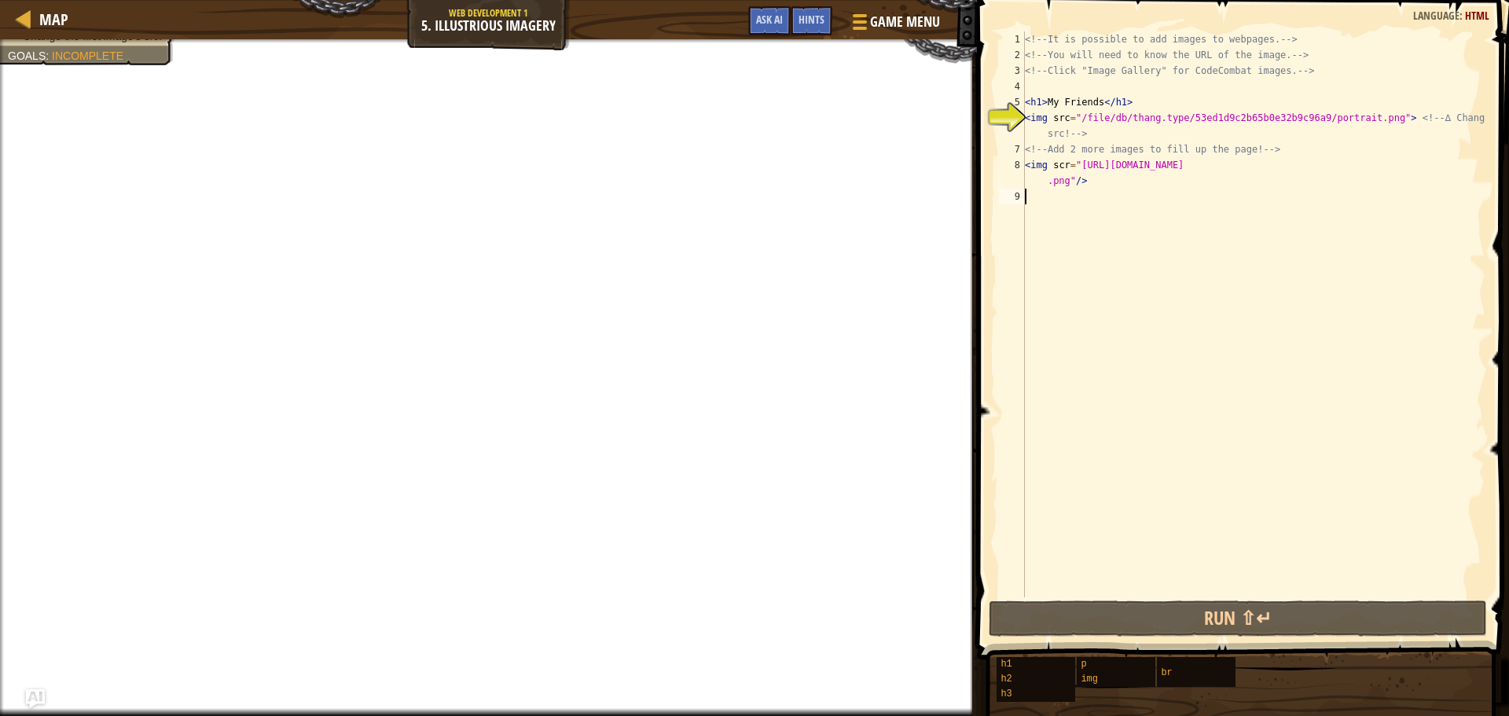
drag, startPoint x: 1113, startPoint y: 214, endPoint x: 1110, endPoint y: 192, distance: 22.2
click at [1111, 207] on div "<!-- It is possible to add images to webpages. --> <!-- You will need to know t…" at bounding box center [1254, 329] width 464 height 597
click at [1031, 112] on div "<!-- It is possible to add images to webpages. --> <!-- You will need to know t…" at bounding box center [1254, 329] width 464 height 597
type textarea "<img src="/file/db/thang.type/53ed1d9c2b65b0e32b9c96a9/portrait.png"> <!-- ∆ Ch…"
click at [1129, 134] on div "<!-- It is possible to add images to webpages. --> <!-- You will need to know t…" at bounding box center [1254, 329] width 464 height 597
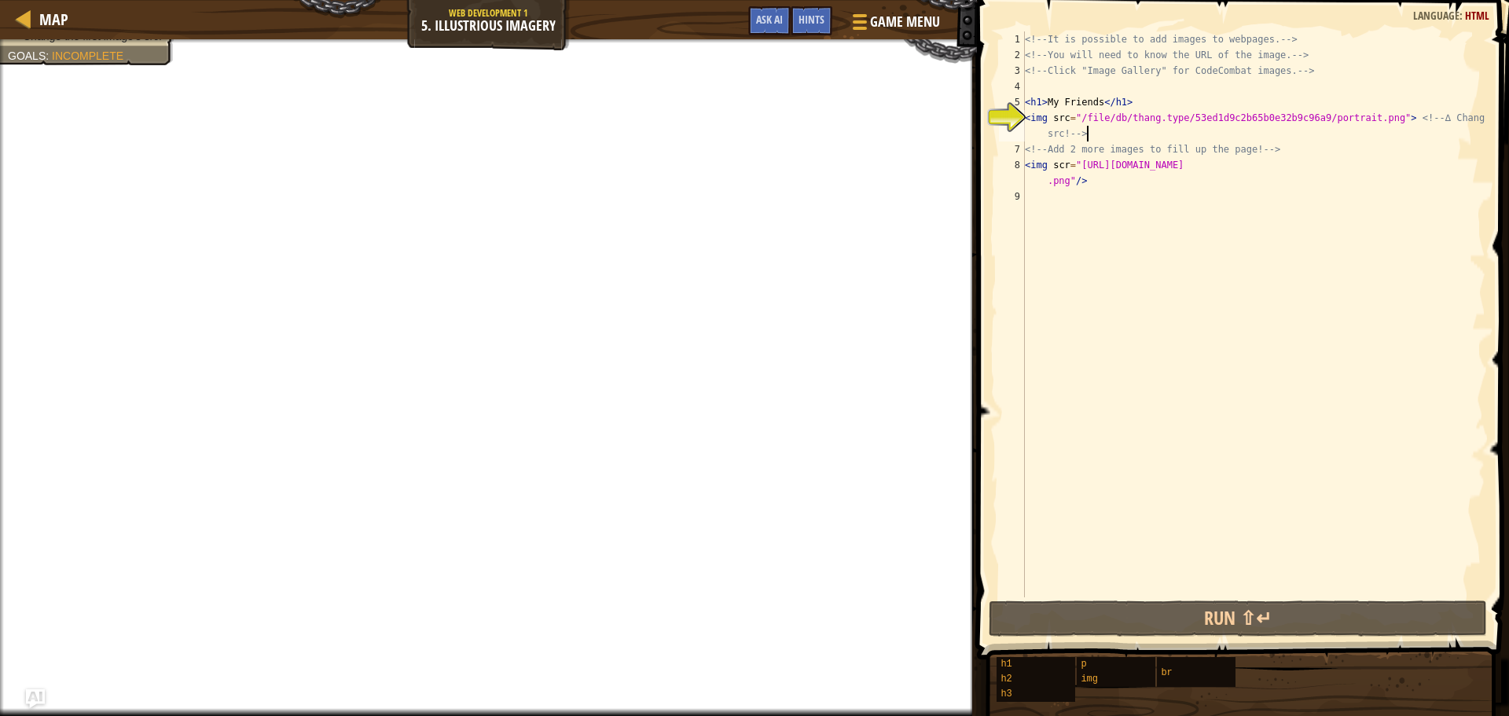
click at [1050, 208] on div "<!-- It is possible to add images to webpages. --> <!-- You will need to know t…" at bounding box center [1254, 329] width 464 height 597
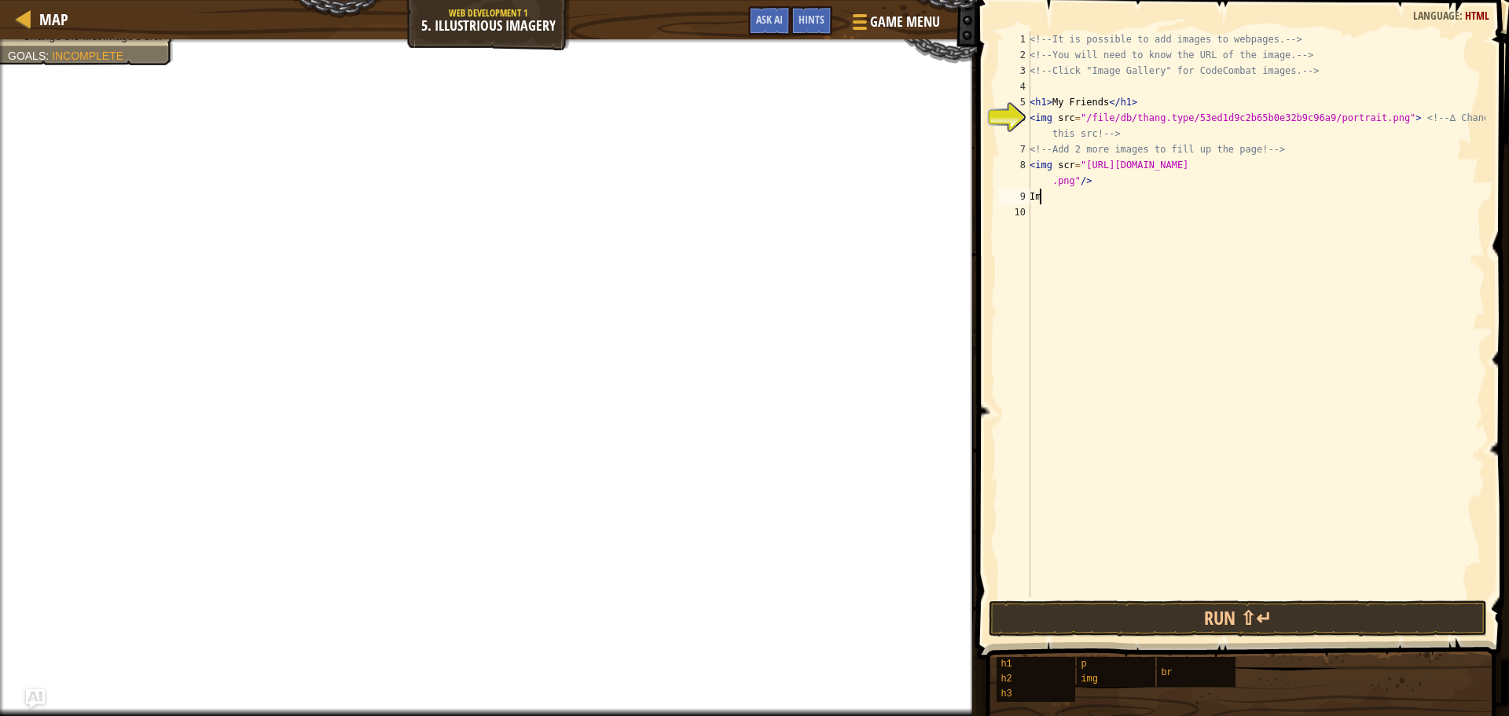
type textarea "I"
click at [892, 13] on span "Game Menu" at bounding box center [905, 21] width 73 height 21
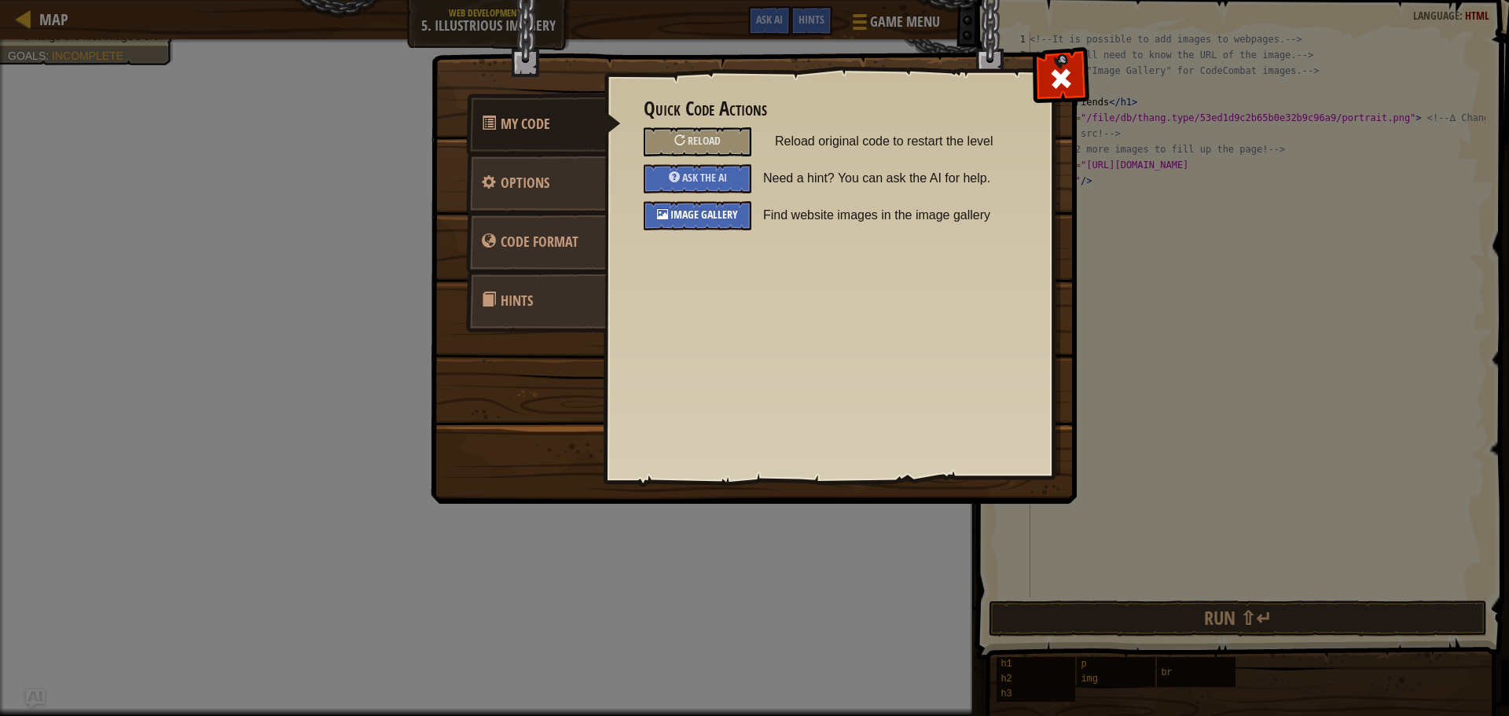
click at [713, 217] on span "Image Gallery" at bounding box center [704, 214] width 68 height 15
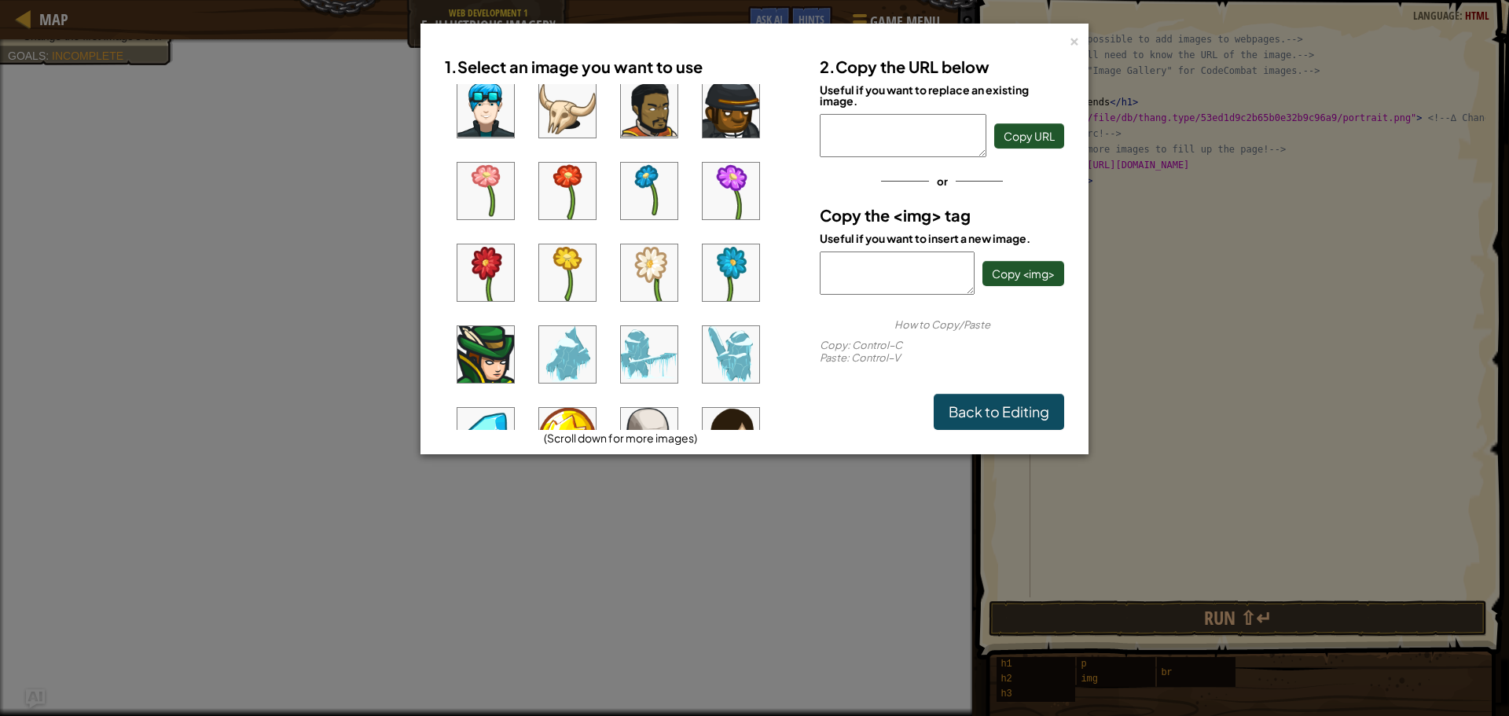
scroll to position [264, 0]
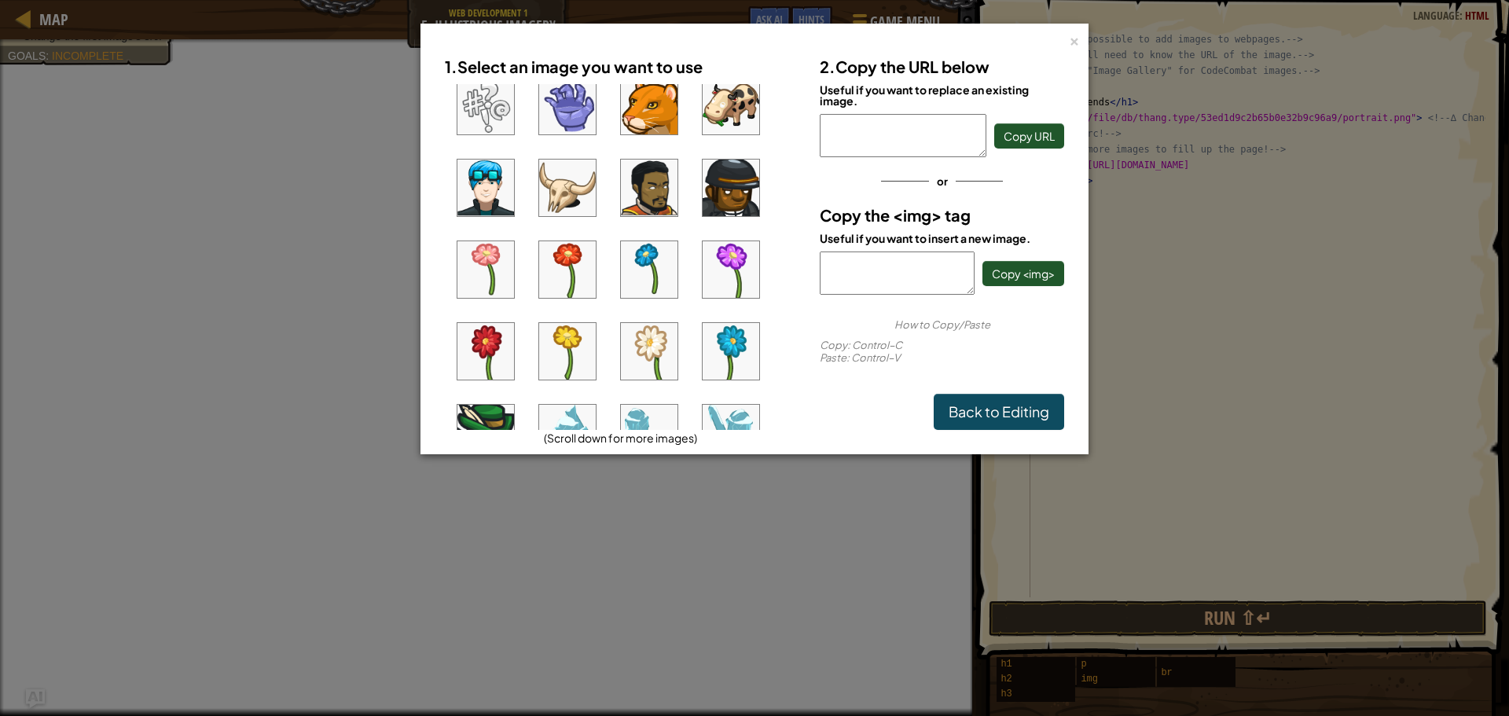
click at [655, 353] on img at bounding box center [649, 351] width 57 height 57
click at [1005, 264] on button "Copy <img>" at bounding box center [1023, 273] width 82 height 25
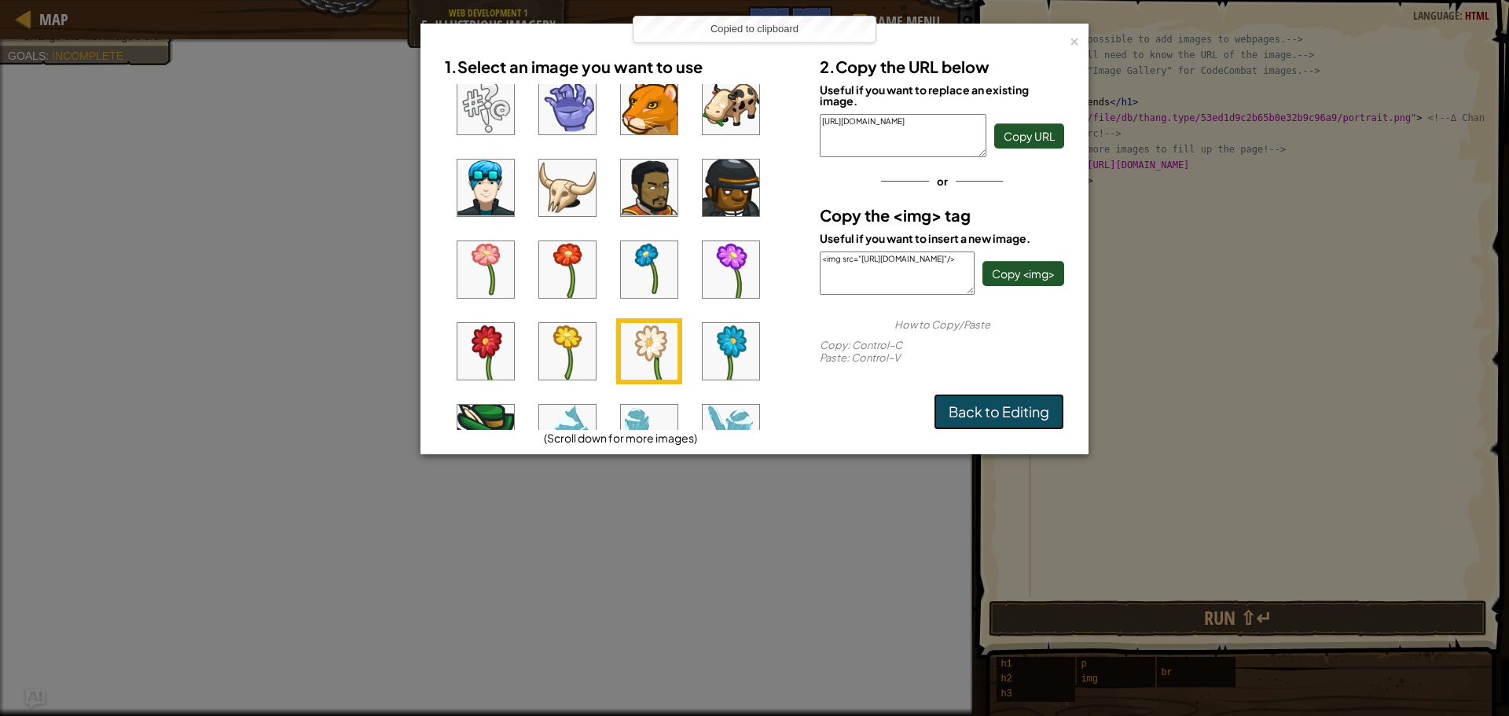
click at [1007, 413] on link "Back to Editing" at bounding box center [999, 412] width 130 height 36
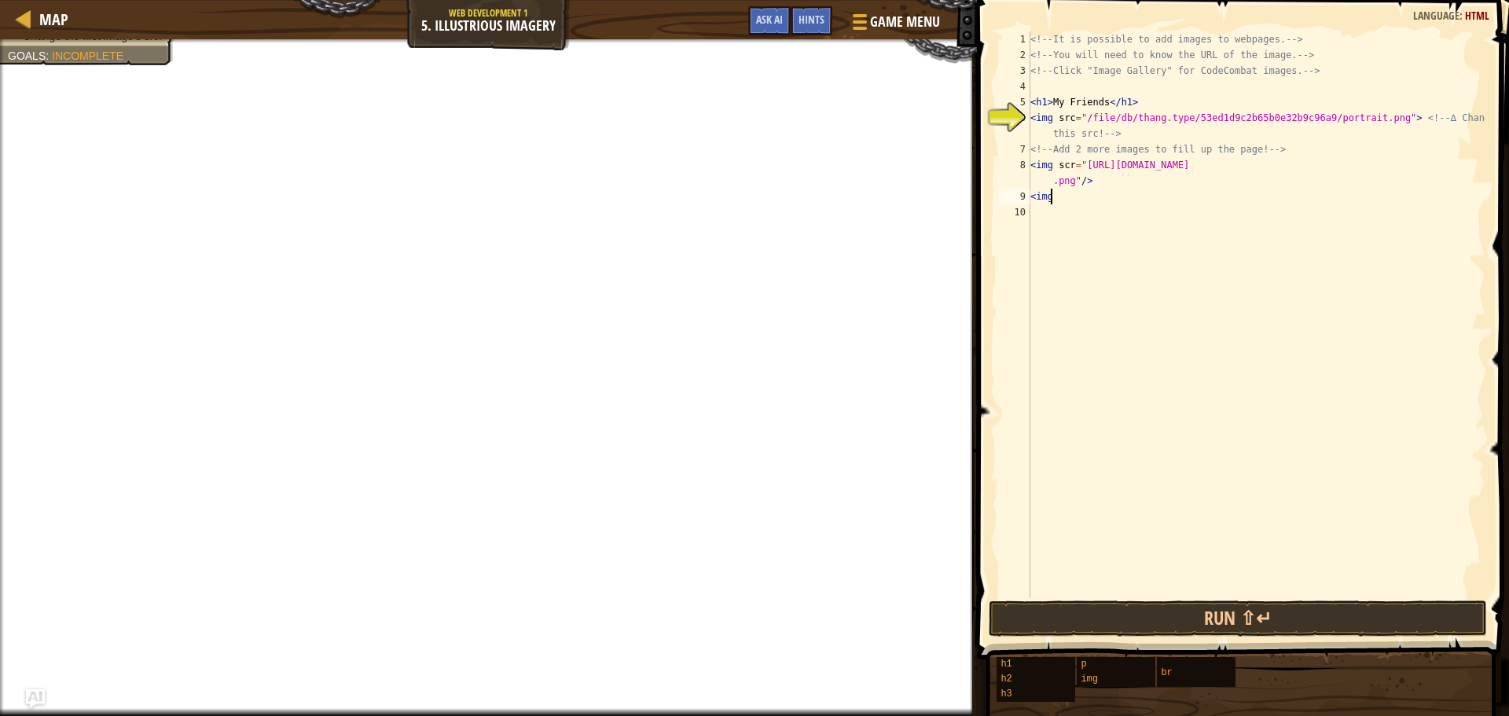
paste textarea "<img src="[URL][DOMAIN_NAME]"/>"
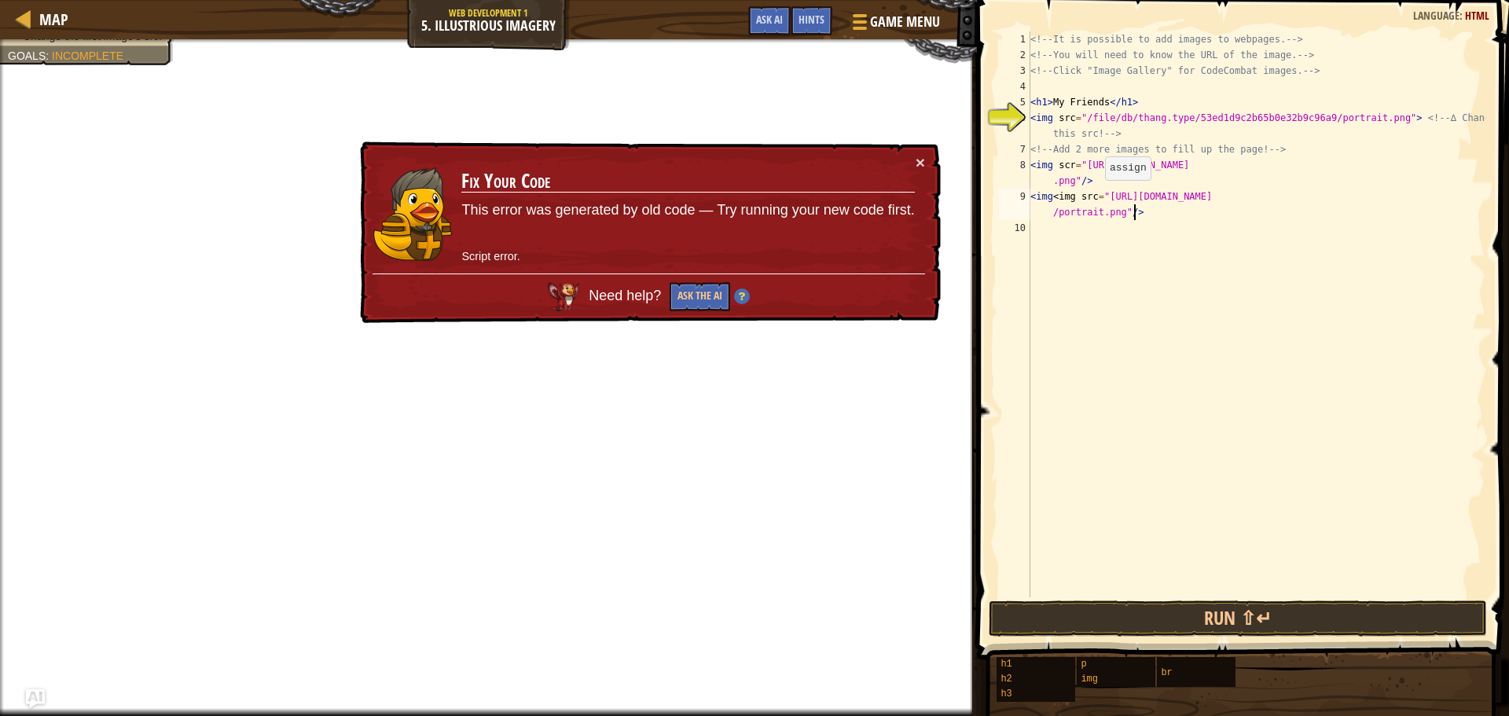
click at [1097, 196] on div "<!-- It is possible to add images to webpages. --> <!-- You will need to know t…" at bounding box center [1256, 329] width 458 height 597
click at [1082, 189] on div "<!-- It is possible to add images to webpages. --> <!-- You will need to know t…" at bounding box center [1256, 329] width 458 height 597
click at [1100, 195] on div "<!-- It is possible to add images to webpages. --> <!-- You will need to know t…" at bounding box center [1256, 329] width 458 height 597
click at [1099, 195] on div "<!-- It is possible to add images to webpages. --> <!-- You will need to know t…" at bounding box center [1256, 329] width 458 height 597
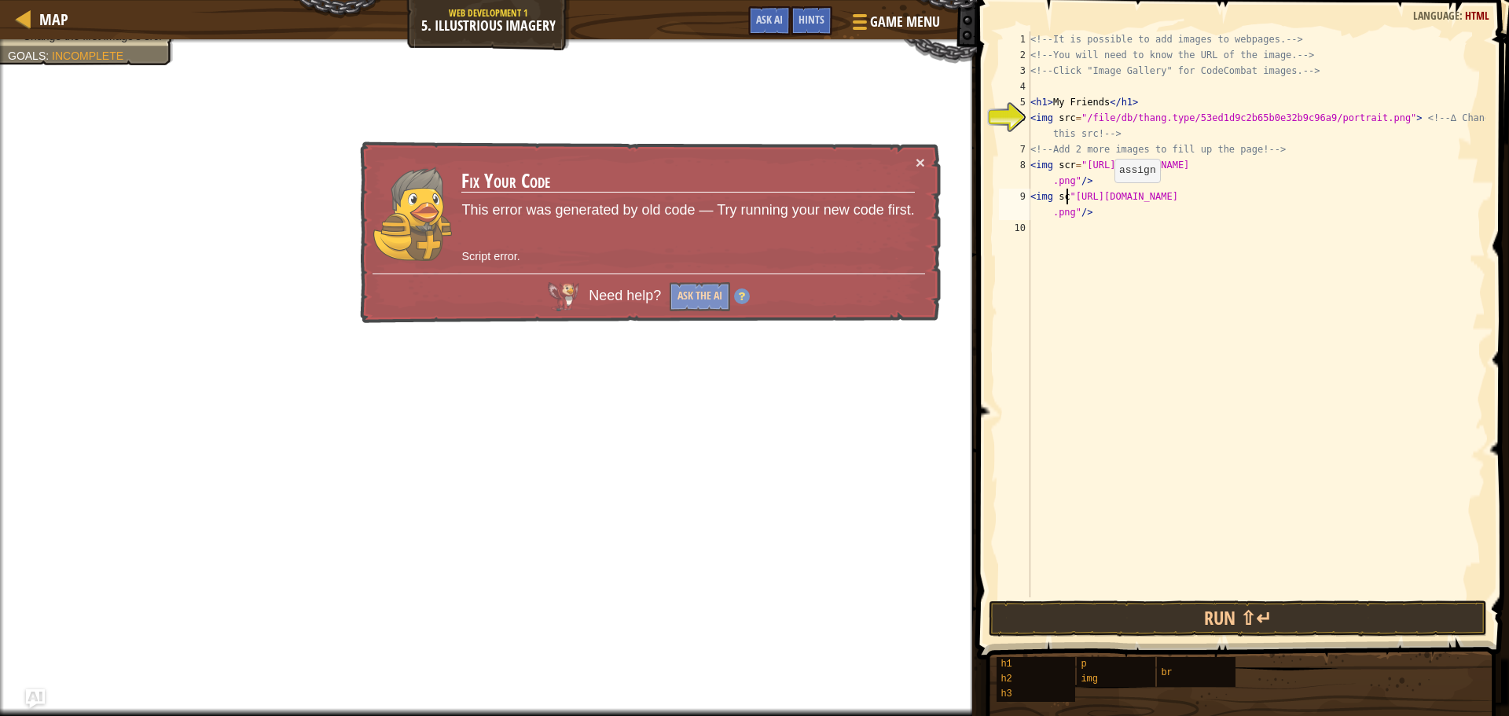
scroll to position [7, 3]
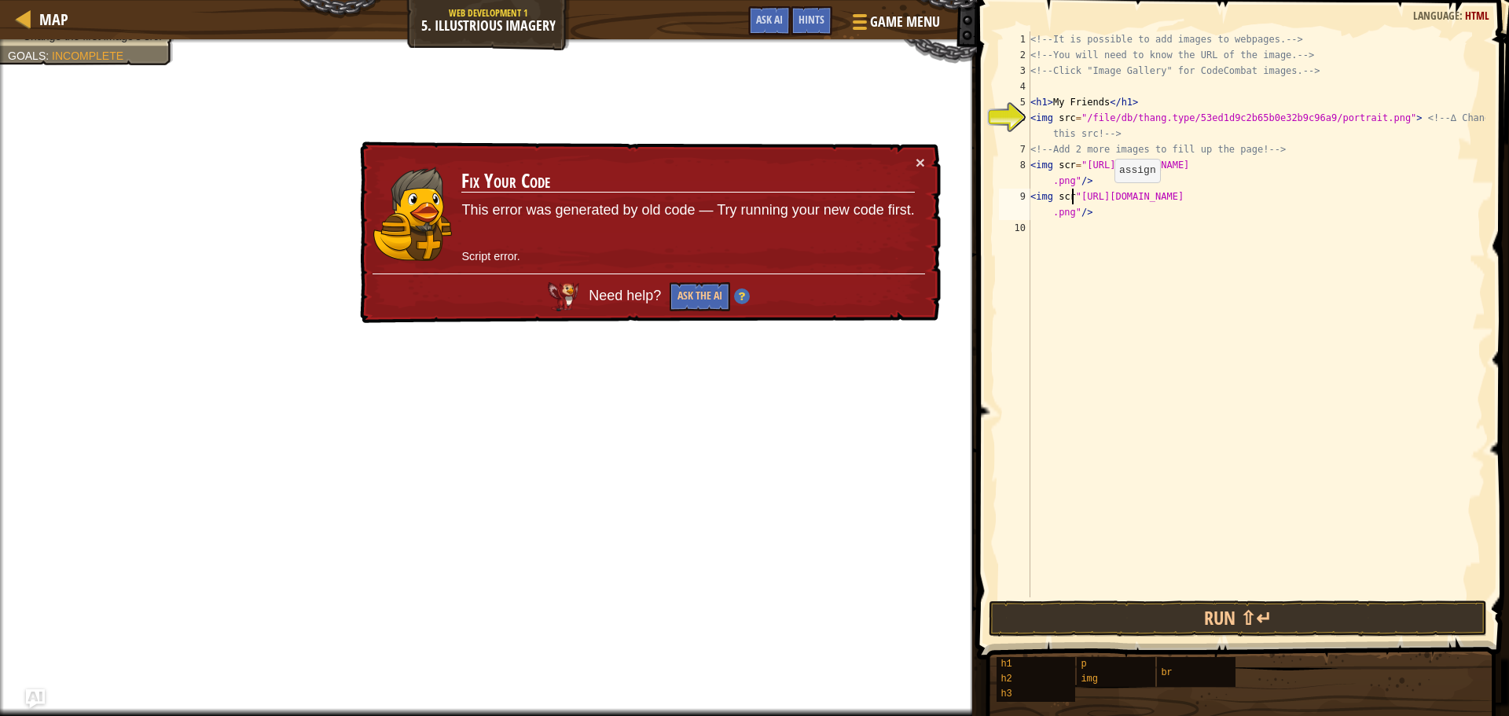
type textarea "<img scr="[URL][DOMAIN_NAME]"/>"
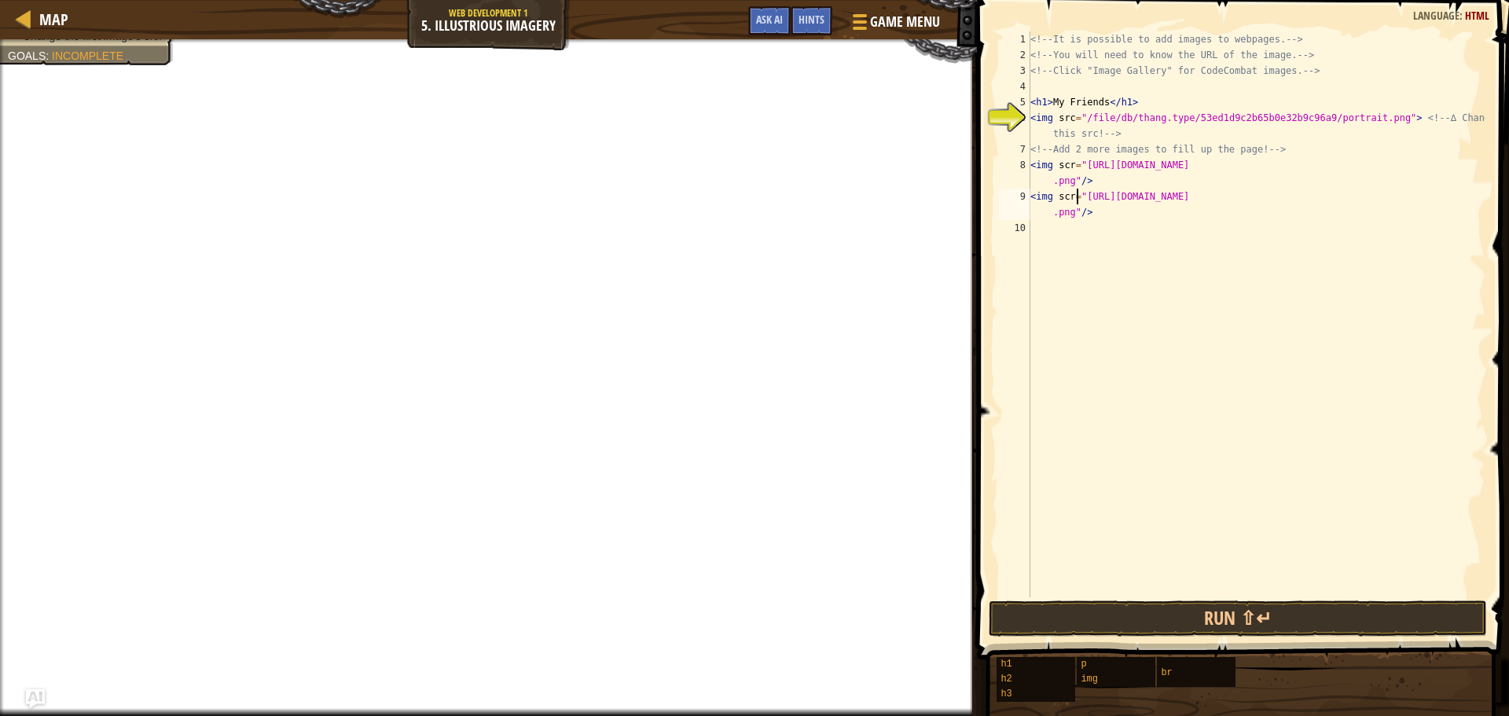
click at [1188, 263] on div "<!-- It is possible to add images to webpages. --> <!-- You will need to know t…" at bounding box center [1256, 329] width 458 height 597
click at [1201, 613] on button "Run ⇧↵" at bounding box center [1238, 618] width 498 height 36
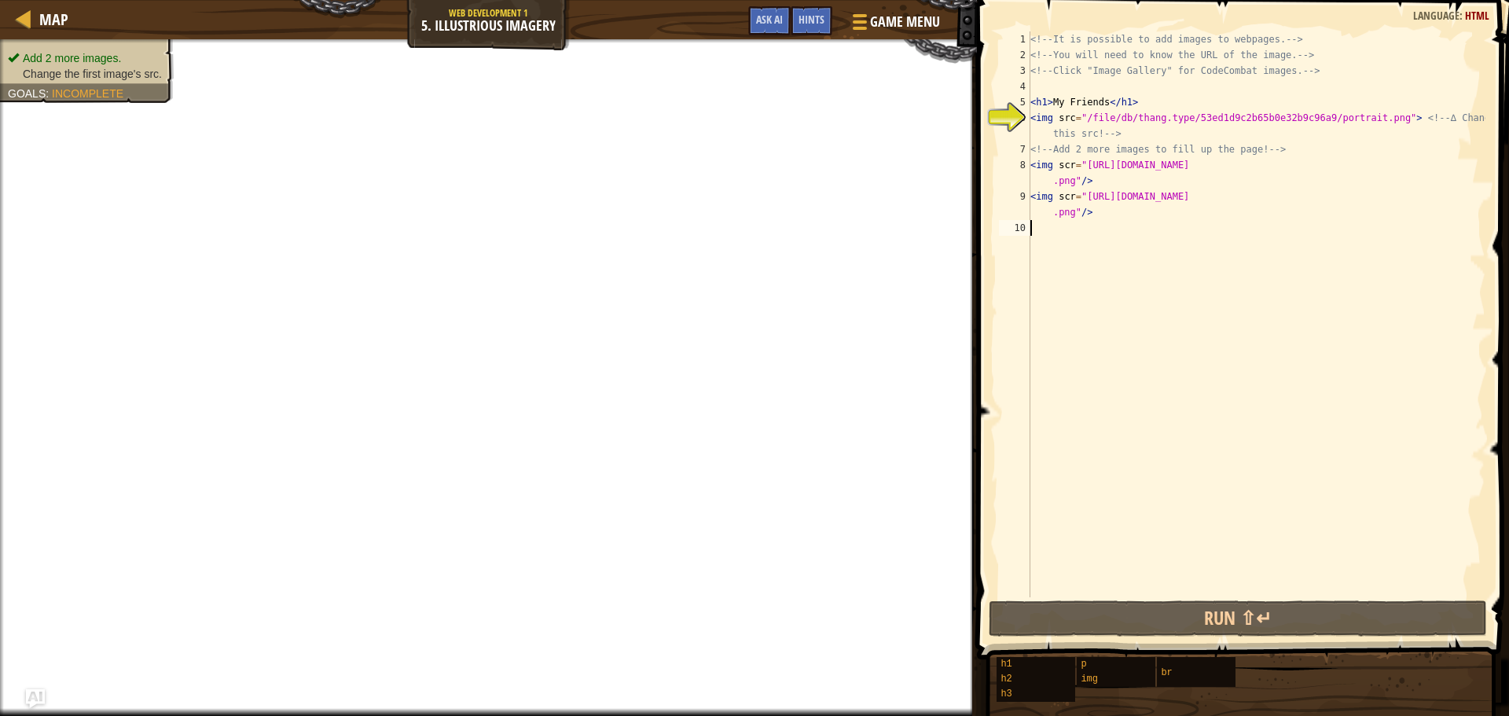
click at [88, 61] on div "Add 2 more images. Change the first image's src. Goals : Incomplete" at bounding box center [87, 65] width 158 height 31
click at [1077, 116] on div "<!-- It is possible to add images to webpages. --> <!-- You will need to know t…" at bounding box center [1256, 329] width 458 height 597
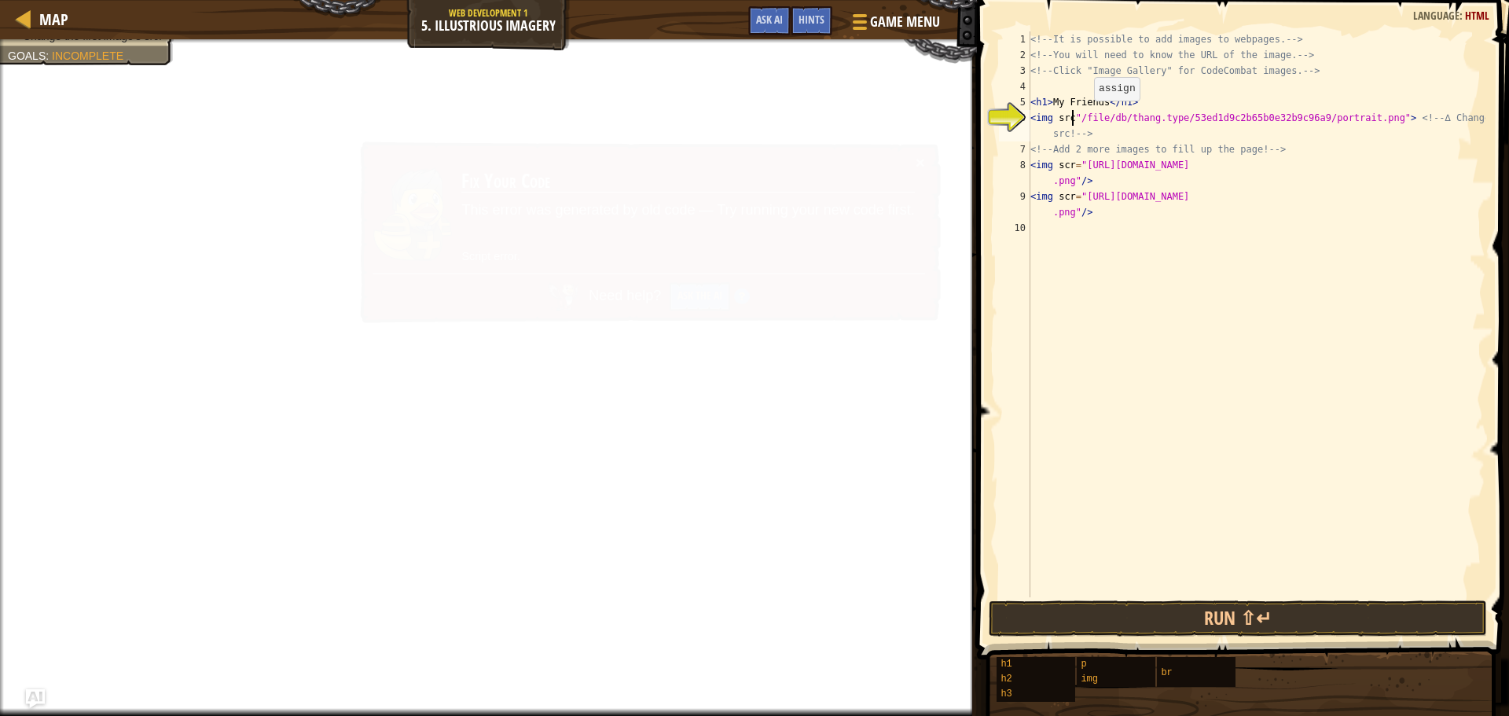
type textarea "<img src="/file/db/thang.type/53ed1d9c2b65b0e32b9c96a9/portrait.png"> <!-- ∆ Ch…"
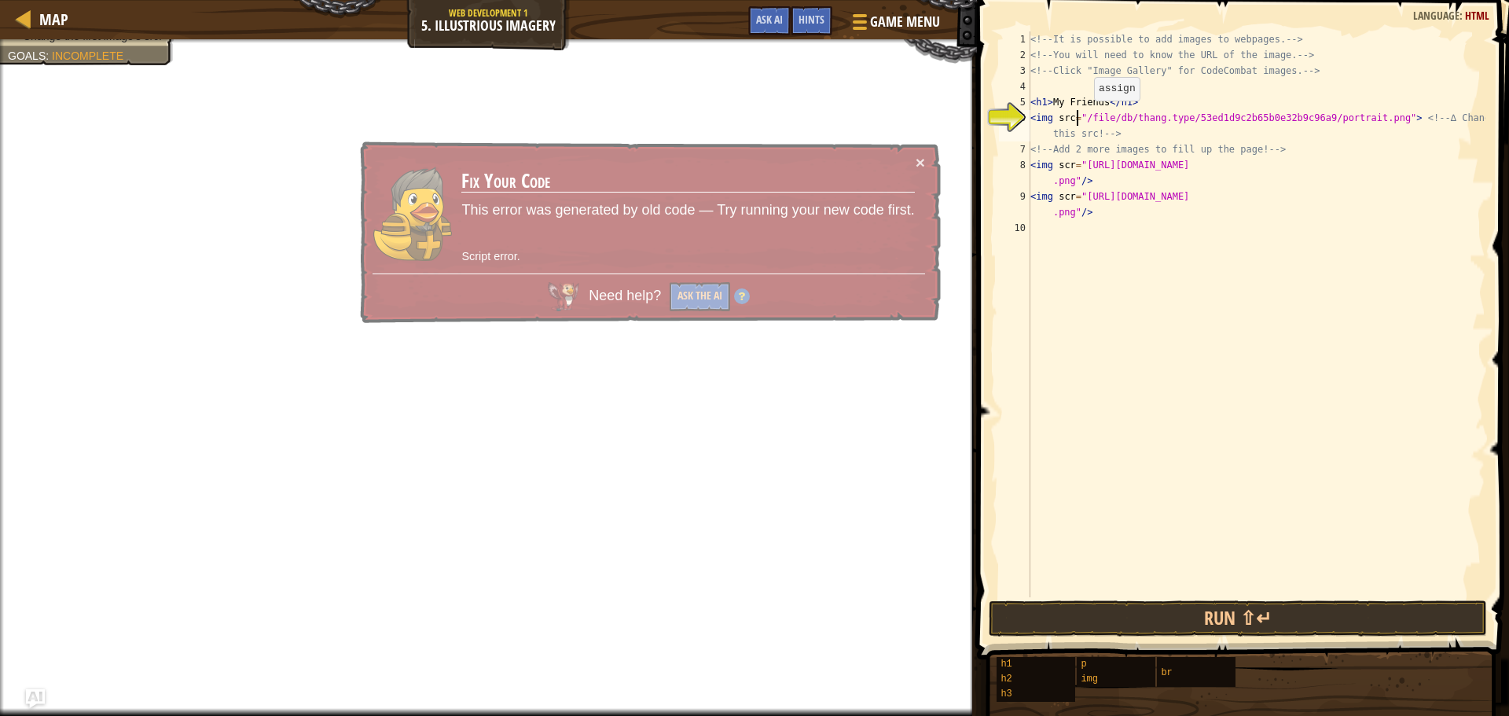
scroll to position [7, 3]
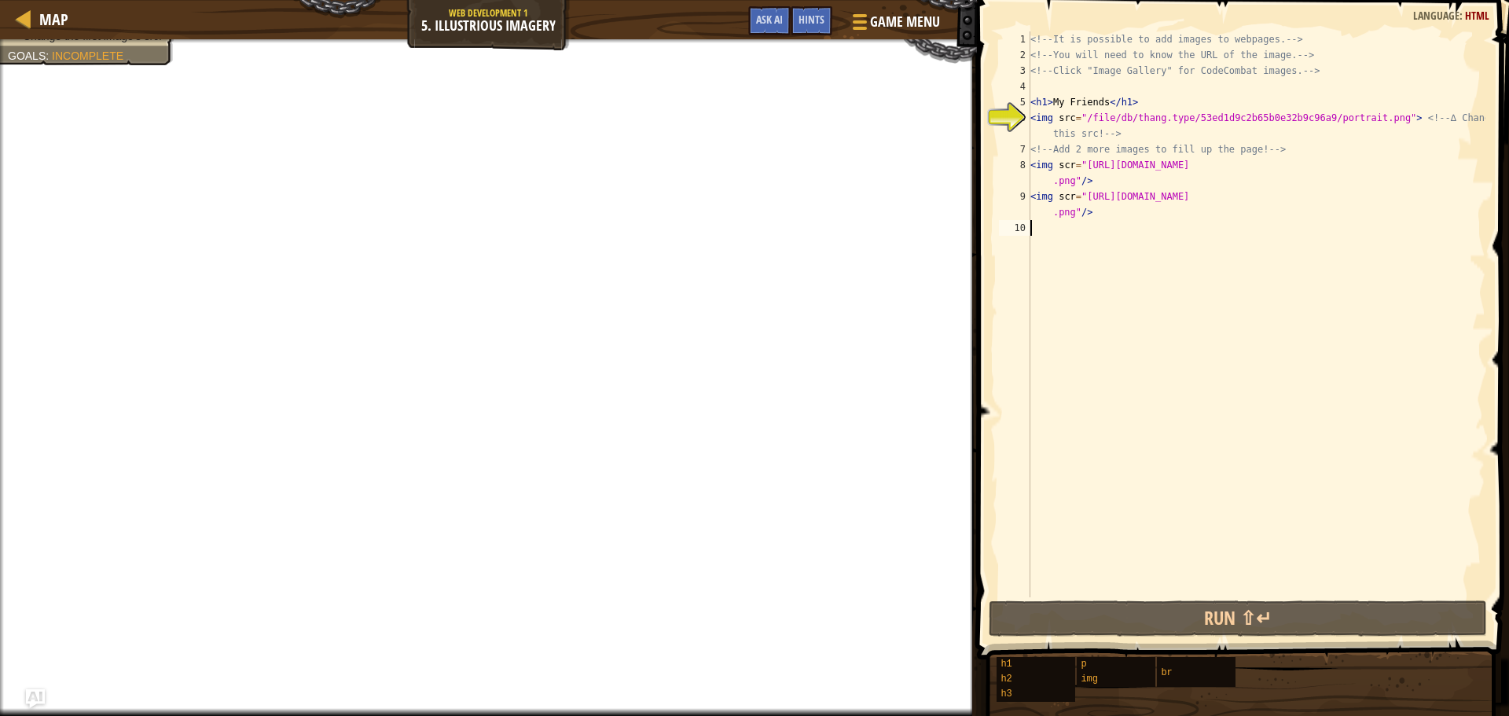
click at [1170, 259] on div "<!-- It is possible to add images to webpages. --> <!-- You will need to know t…" at bounding box center [1256, 329] width 458 height 597
click at [1066, 196] on div "<!-- It is possible to add images to webpages. --> <!-- You will need to know t…" at bounding box center [1256, 329] width 458 height 597
click at [1071, 194] on div "<!-- It is possible to add images to webpages. --> <!-- You will need to know t…" at bounding box center [1256, 329] width 458 height 597
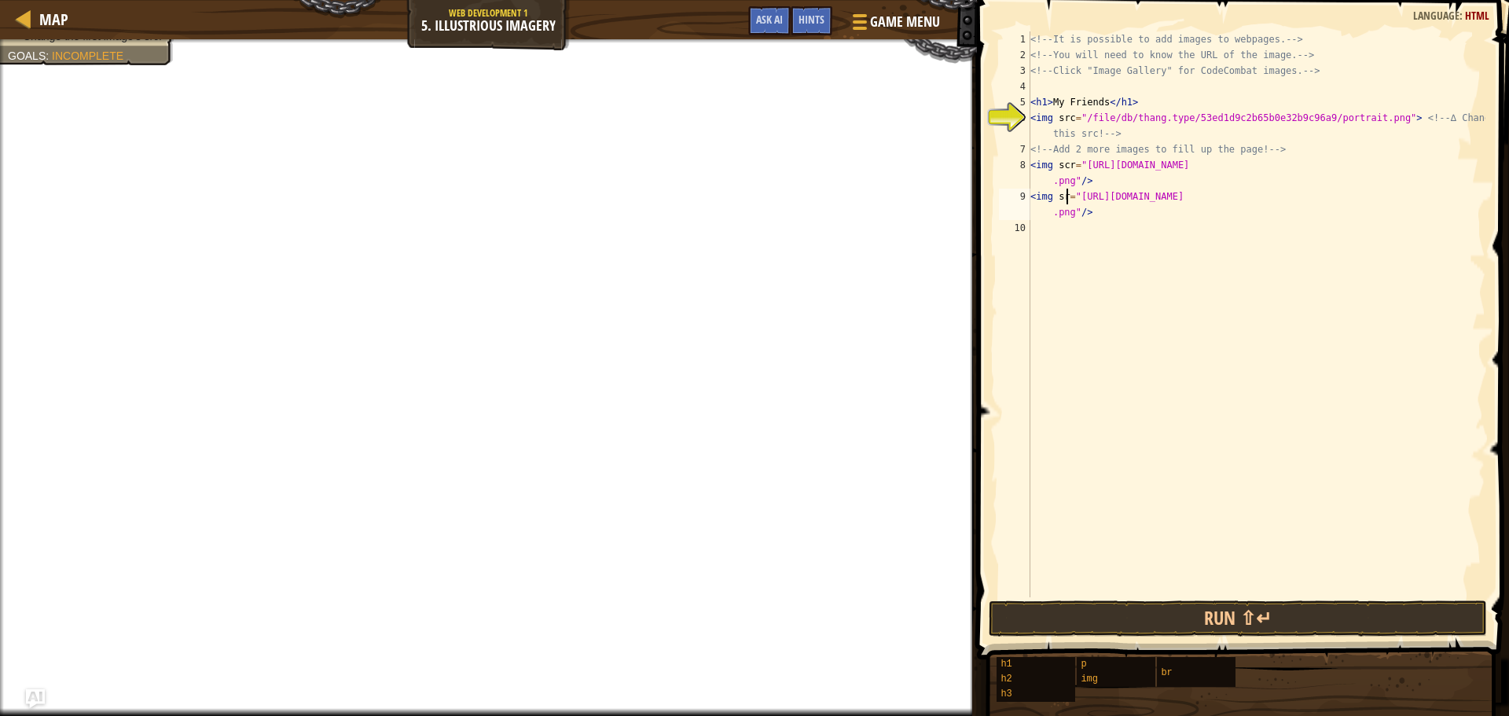
type textarea "<img src="[URL][DOMAIN_NAME]"/>"
click at [1100, 260] on div "<!-- It is possible to add images to webpages. --> <!-- You will need to know t…" at bounding box center [1256, 329] width 458 height 597
click at [1071, 167] on div "<!-- It is possible to add images to webpages. --> <!-- You will need to know t…" at bounding box center [1256, 329] width 458 height 597
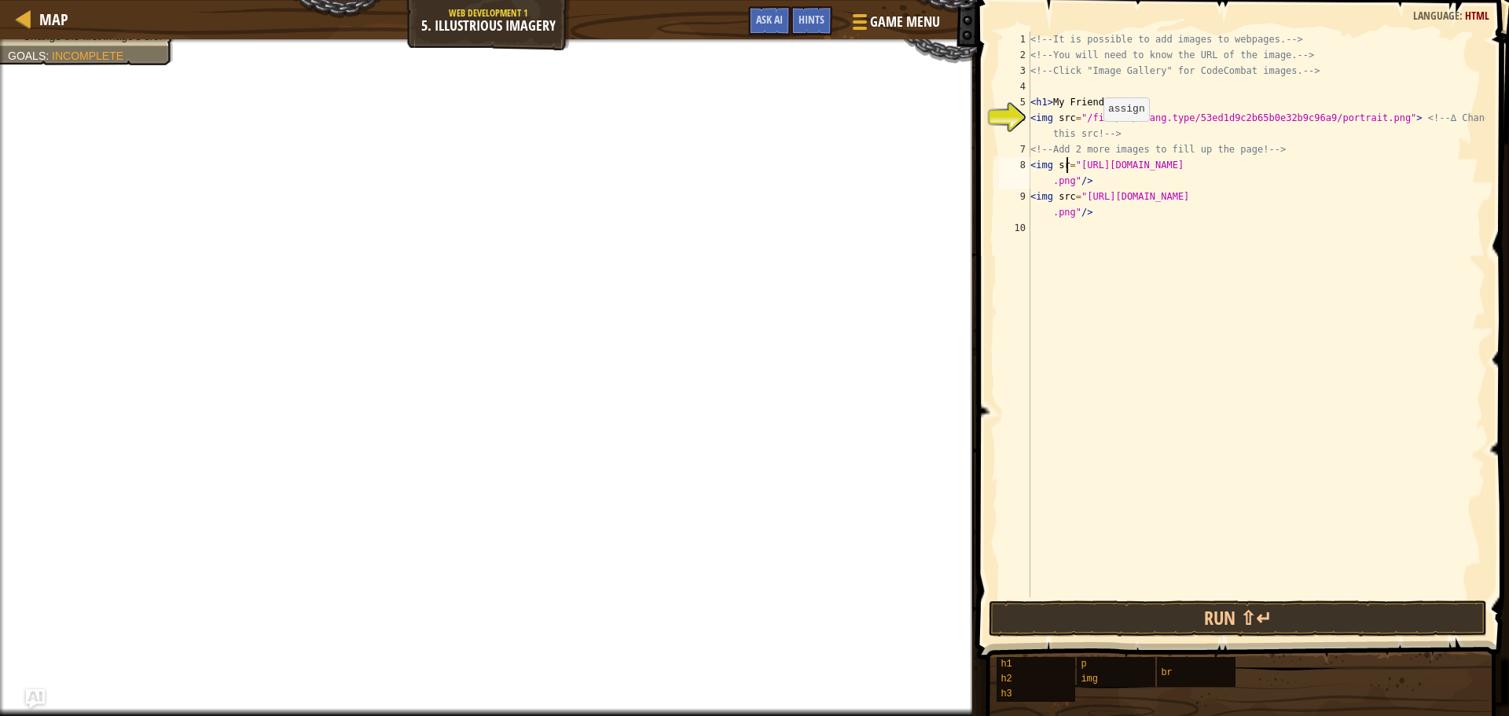
type textarea "<img src="[URL][DOMAIN_NAME]"/>"
drag, startPoint x: 1245, startPoint y: 335, endPoint x: 1254, endPoint y: 351, distance: 18.6
click at [1251, 347] on div "<!-- It is possible to add images to webpages. --> <!-- You will need to know t…" at bounding box center [1256, 329] width 458 height 597
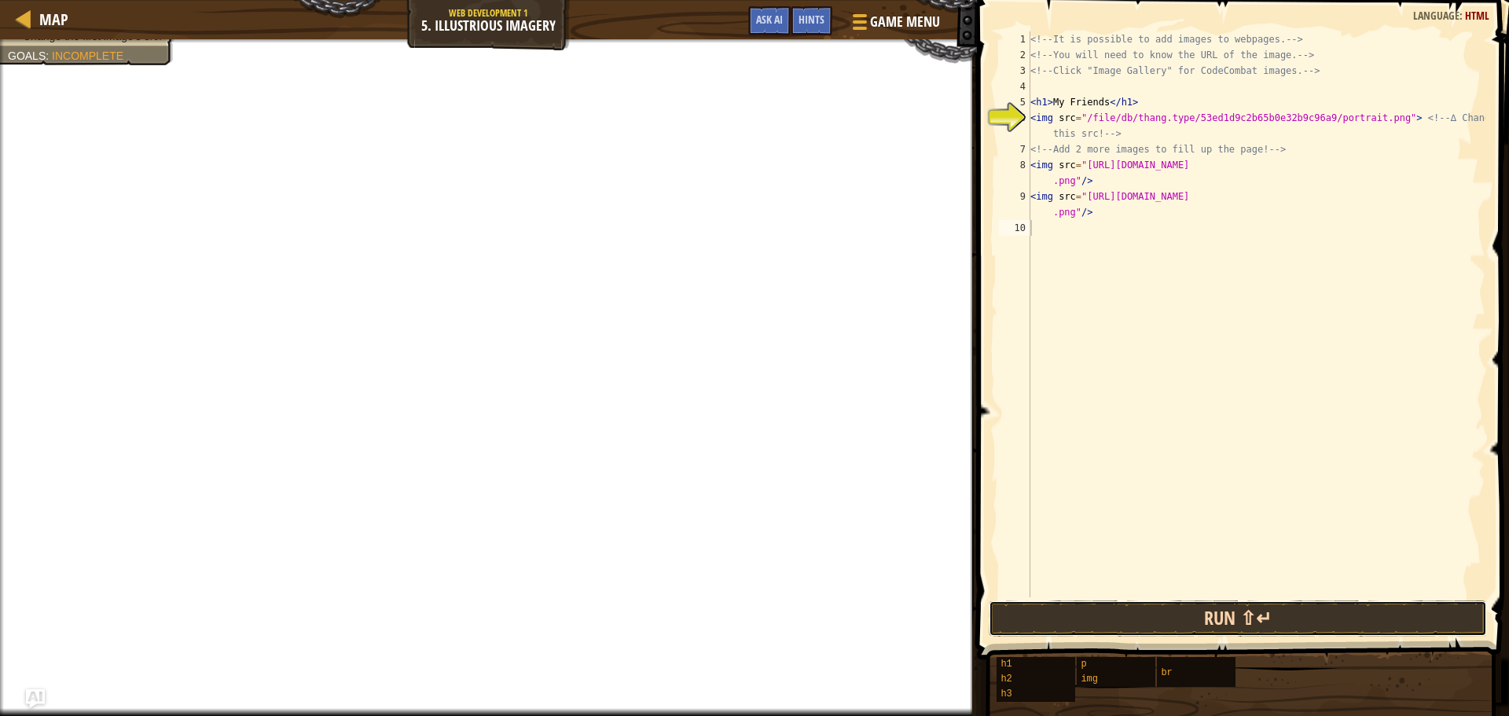
click at [1269, 626] on button "Run ⇧↵" at bounding box center [1238, 618] width 498 height 36
click at [1266, 619] on button "Run ⇧↵" at bounding box center [1238, 618] width 498 height 36
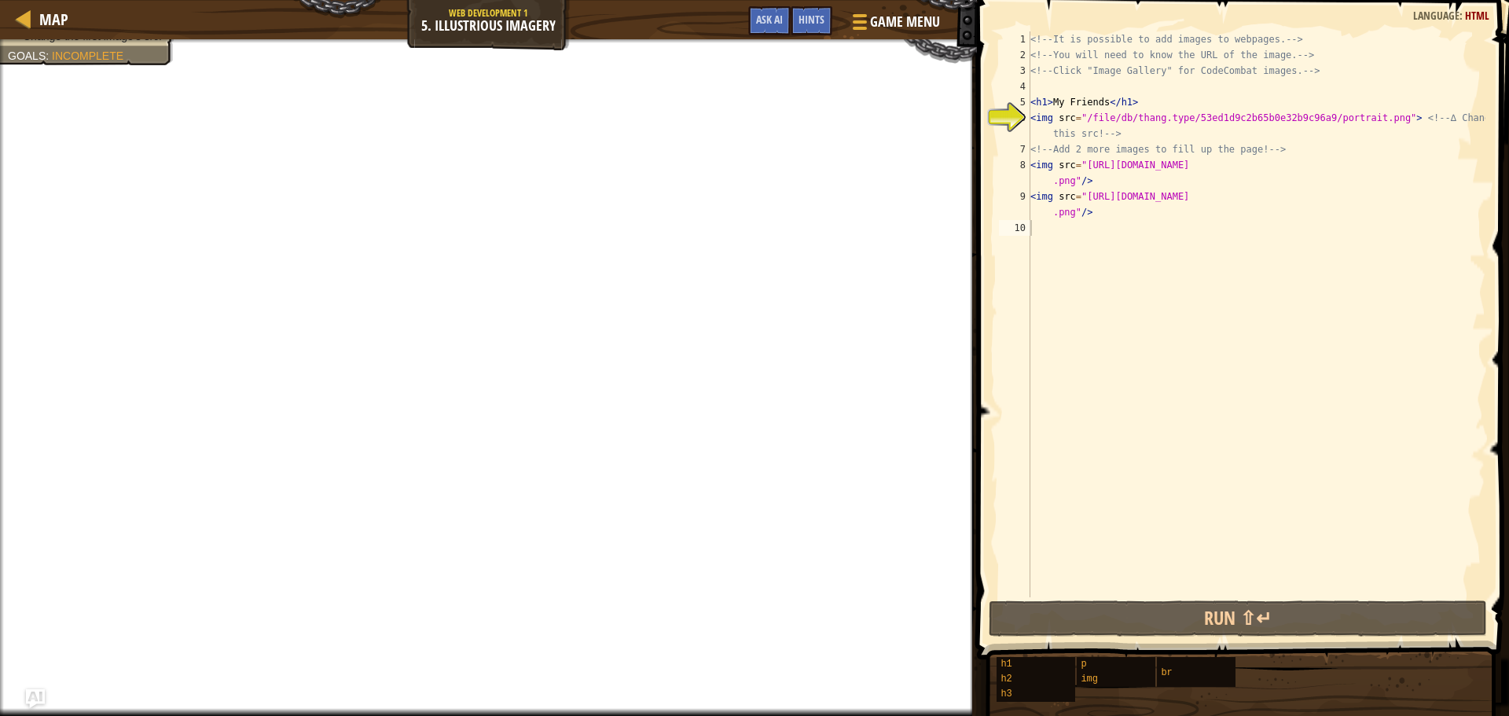
type textarea "<h1>My Friends</h1>"
click at [1100, 99] on div "<!-- It is possible to add images to webpages. --> <!-- You will need to know t…" at bounding box center [1256, 329] width 458 height 597
click at [1104, 99] on div "<!-- It is possible to add images to webpages. --> <!-- You will need to know t…" at bounding box center [1256, 329] width 458 height 597
click at [1159, 91] on div "<!-- It is possible to add images to webpages. --> <!-- You will need to know t…" at bounding box center [1256, 329] width 458 height 597
click at [1122, 237] on div "<!-- It is possible to add images to webpages. --> <!-- You will need to know t…" at bounding box center [1256, 329] width 458 height 597
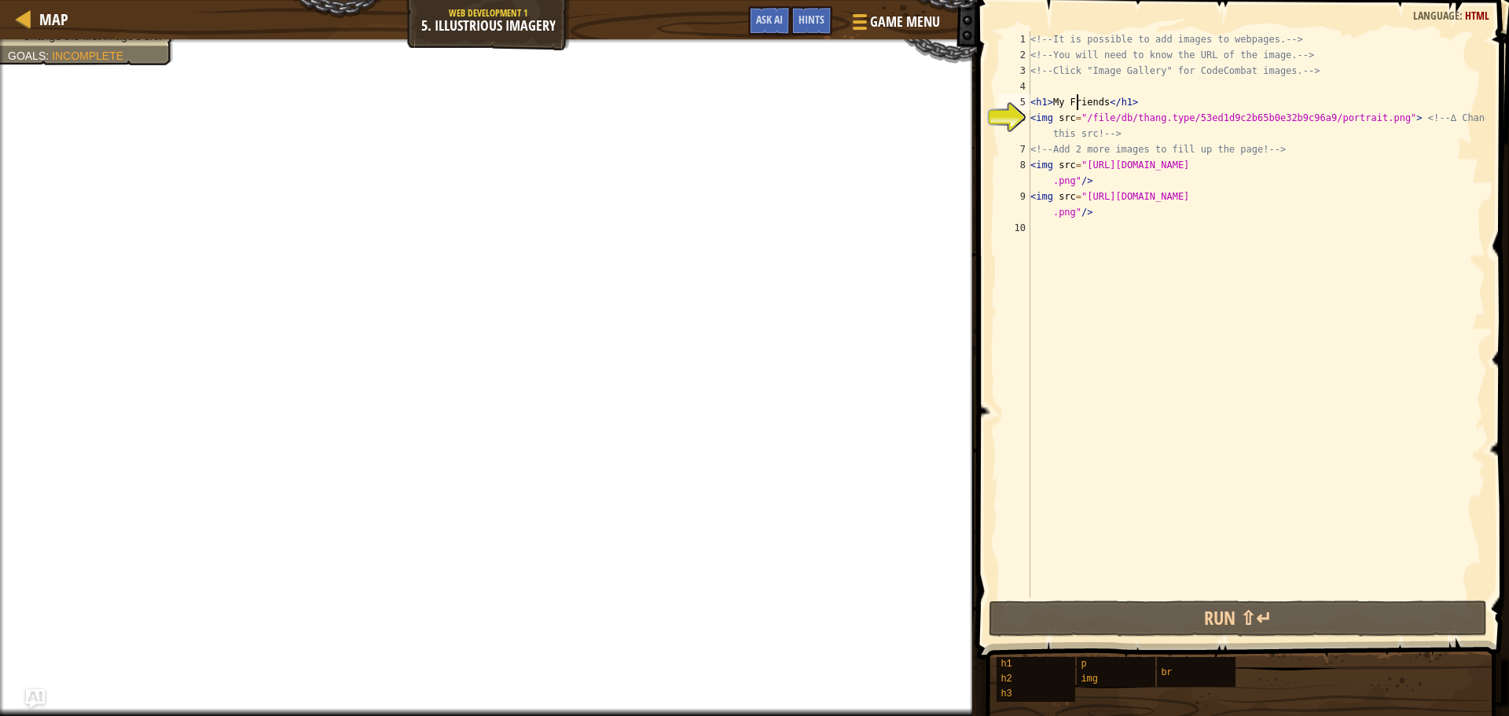
click at [1078, 106] on div "<!-- It is possible to add images to webpages. --> <!-- You will need to know t…" at bounding box center [1256, 329] width 458 height 597
click at [1078, 109] on div "<!-- It is possible to add images to webpages. --> <!-- You will need to know t…" at bounding box center [1256, 329] width 458 height 597
click at [1074, 124] on div "<!-- It is possible to add images to webpages. --> <!-- You will need to know t…" at bounding box center [1256, 329] width 458 height 597
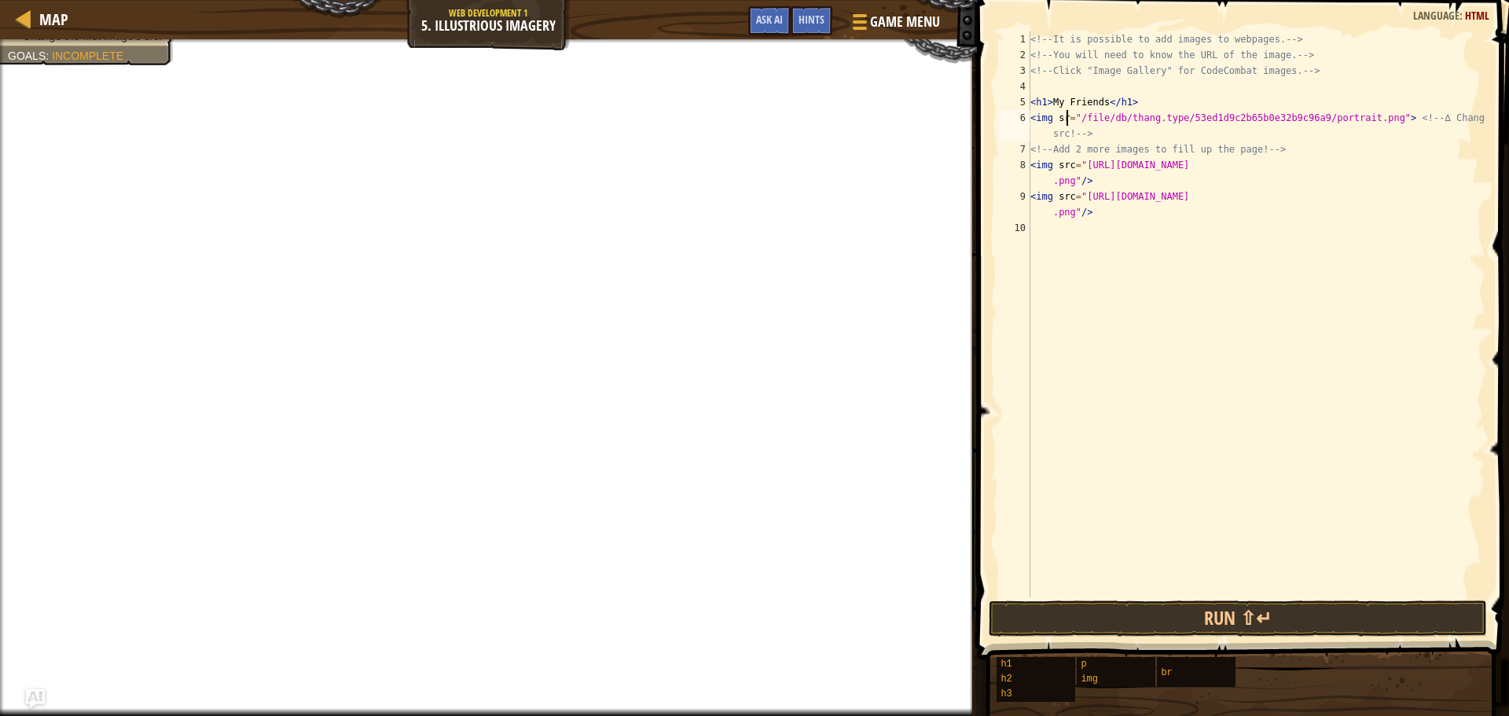
scroll to position [7, 3]
click at [1159, 623] on button "Run ⇧↵" at bounding box center [1238, 618] width 498 height 36
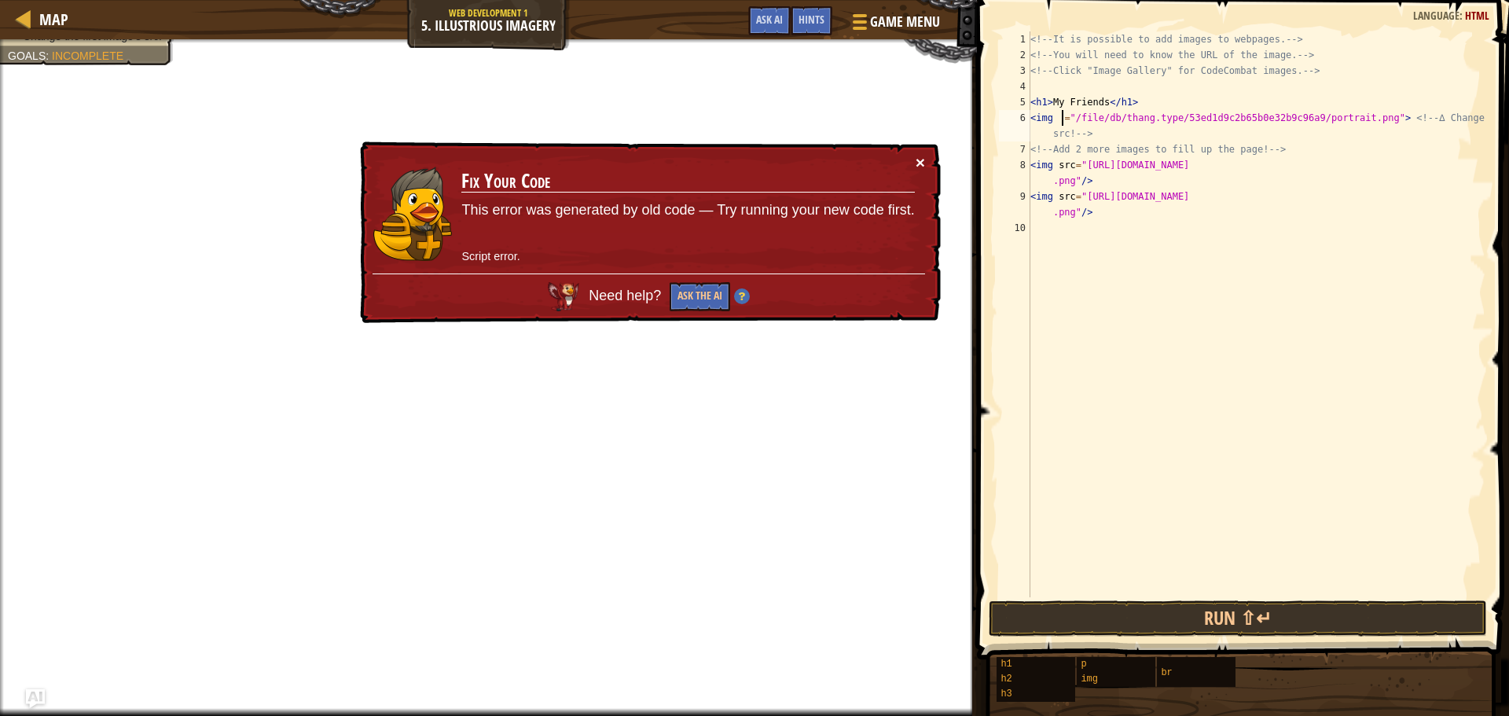
click at [925, 159] on div "× Fix Your Code This error was generated by old code — Try running your new cod…" at bounding box center [649, 233] width 586 height 190
click at [925, 159] on div "× Fix Your Code This error was generated by old code — Try running your new cod…" at bounding box center [649, 232] width 585 height 185
click at [922, 159] on button "×" at bounding box center [920, 164] width 9 height 17
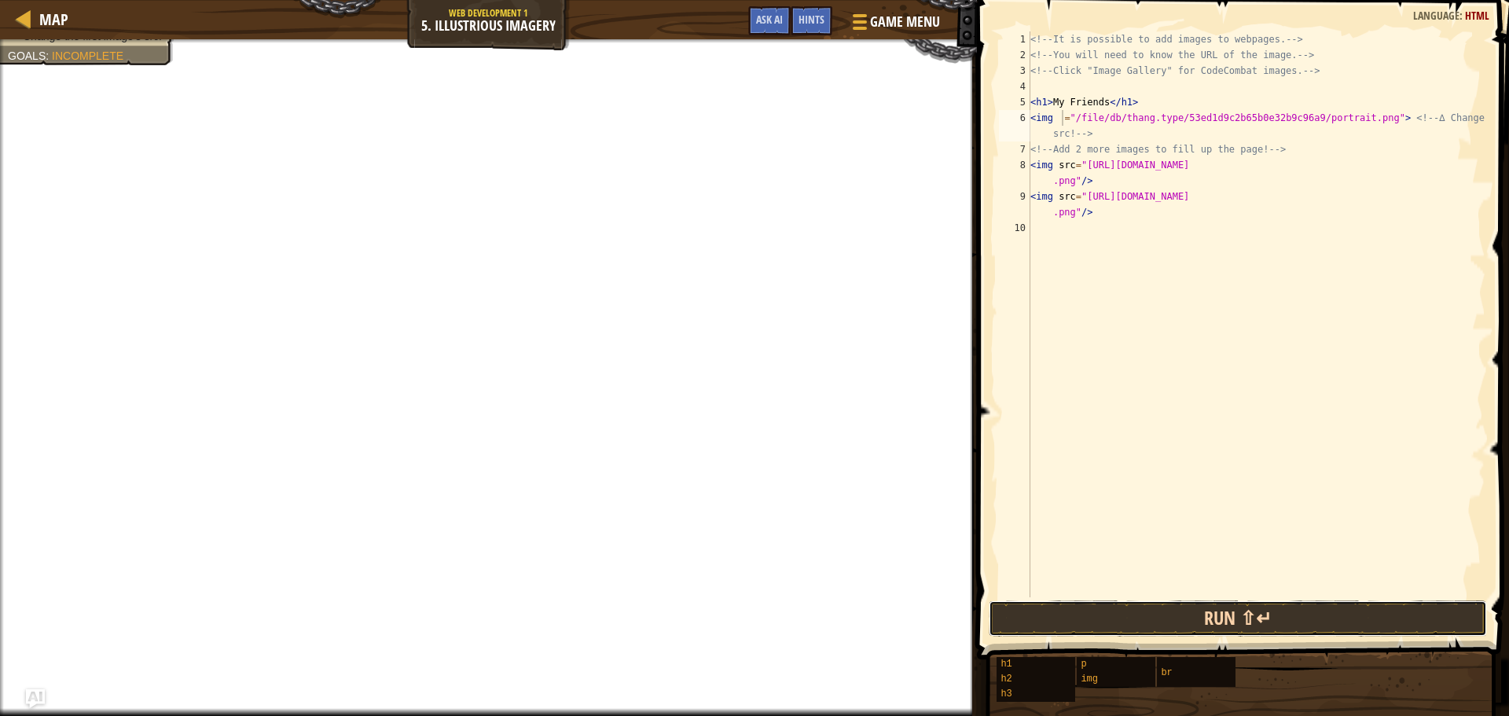
click at [1262, 623] on button "Run ⇧↵" at bounding box center [1238, 618] width 498 height 36
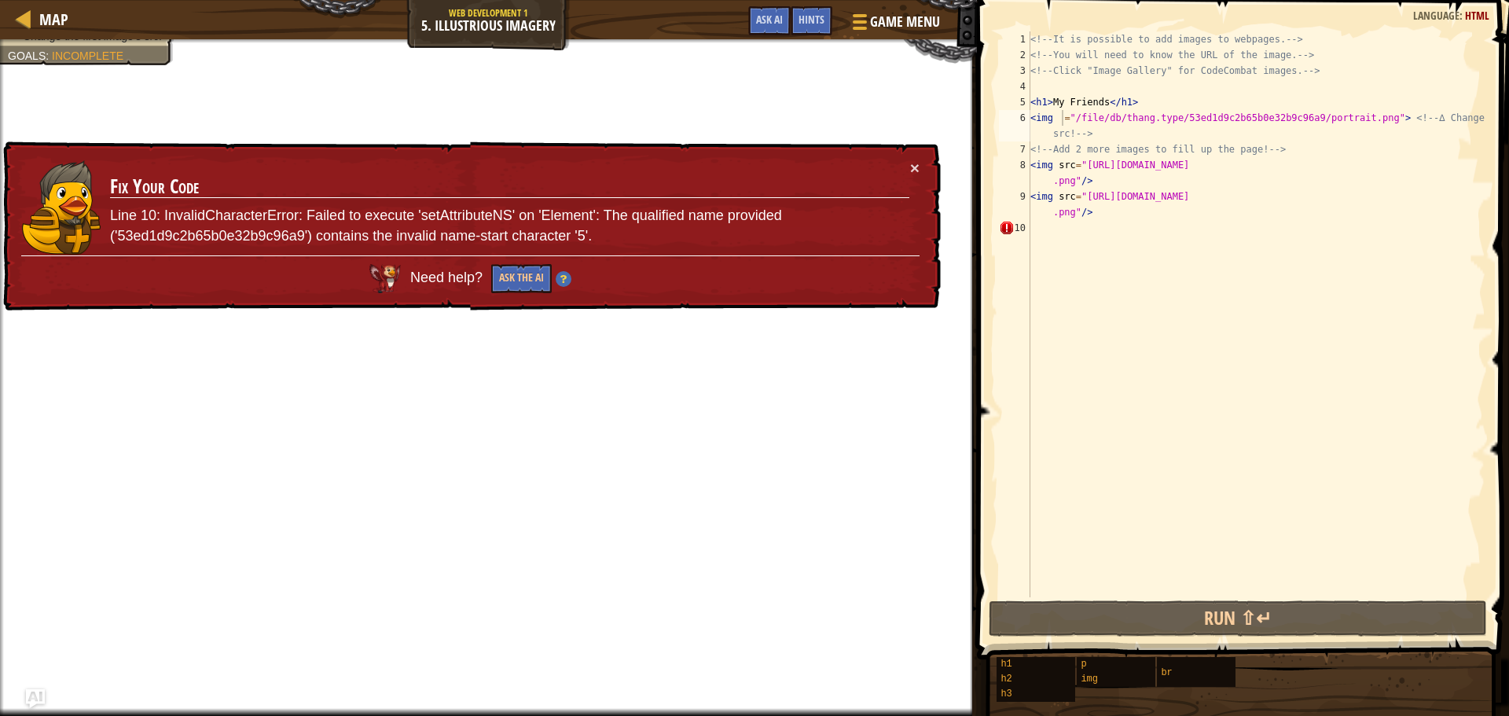
click at [905, 168] on td "Fix Your Code Line 10: InvalidCharacterError: Failed to execute 'setAttributeNS…" at bounding box center [509, 208] width 801 height 97
drag, startPoint x: 907, startPoint y: 167, endPoint x: 923, endPoint y: 153, distance: 21.1
click at [913, 161] on div "× Fix Your Code Line 10: InvalidCharacterError: Failed to execute 'setAttribute…" at bounding box center [469, 226] width 943 height 185
click at [923, 152] on div "× Fix Your Code Line 10: InvalidCharacterError: Failed to execute 'setAttribute…" at bounding box center [471, 226] width 942 height 172
click at [918, 162] on button "×" at bounding box center [914, 160] width 10 height 17
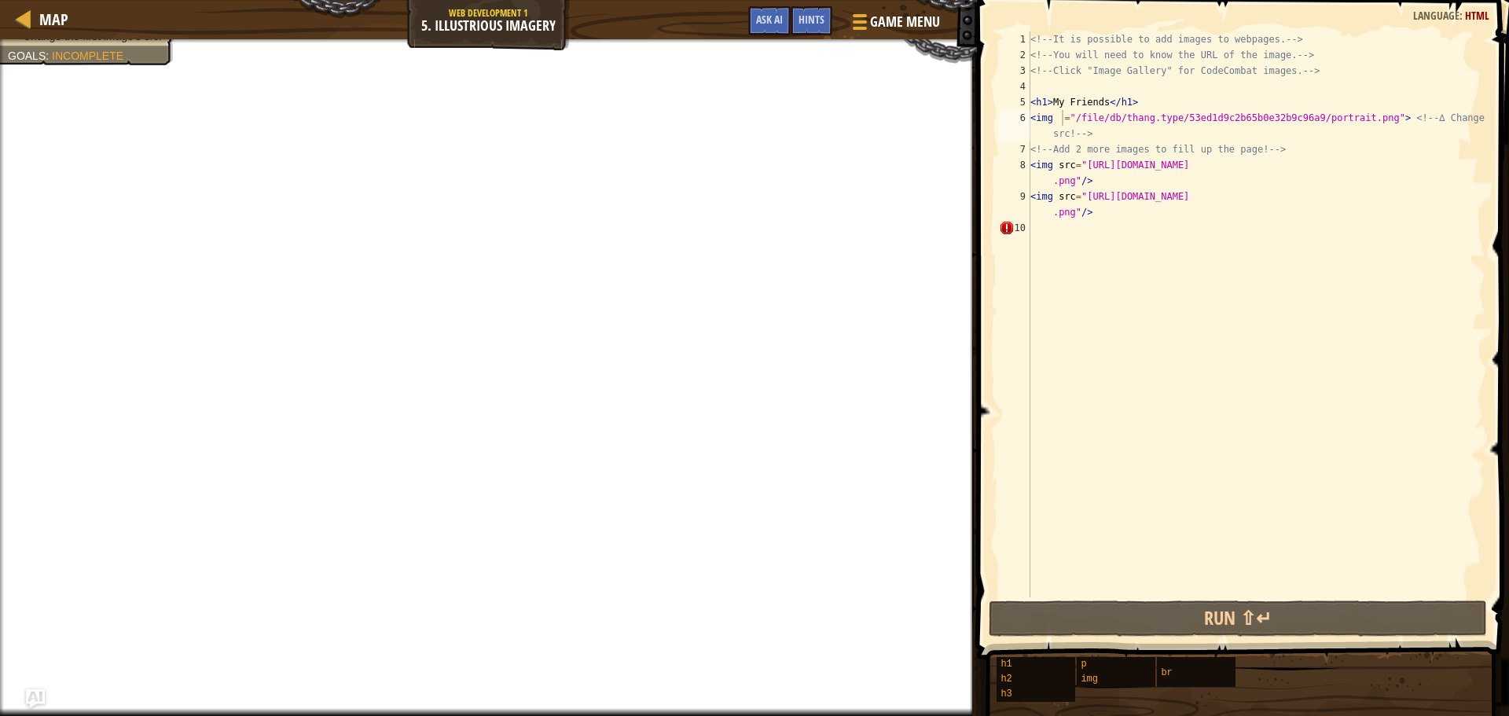
click at [1104, 99] on div "<!-- It is possible to add images to webpages. --> <!-- You will need to know t…" at bounding box center [1256, 329] width 458 height 597
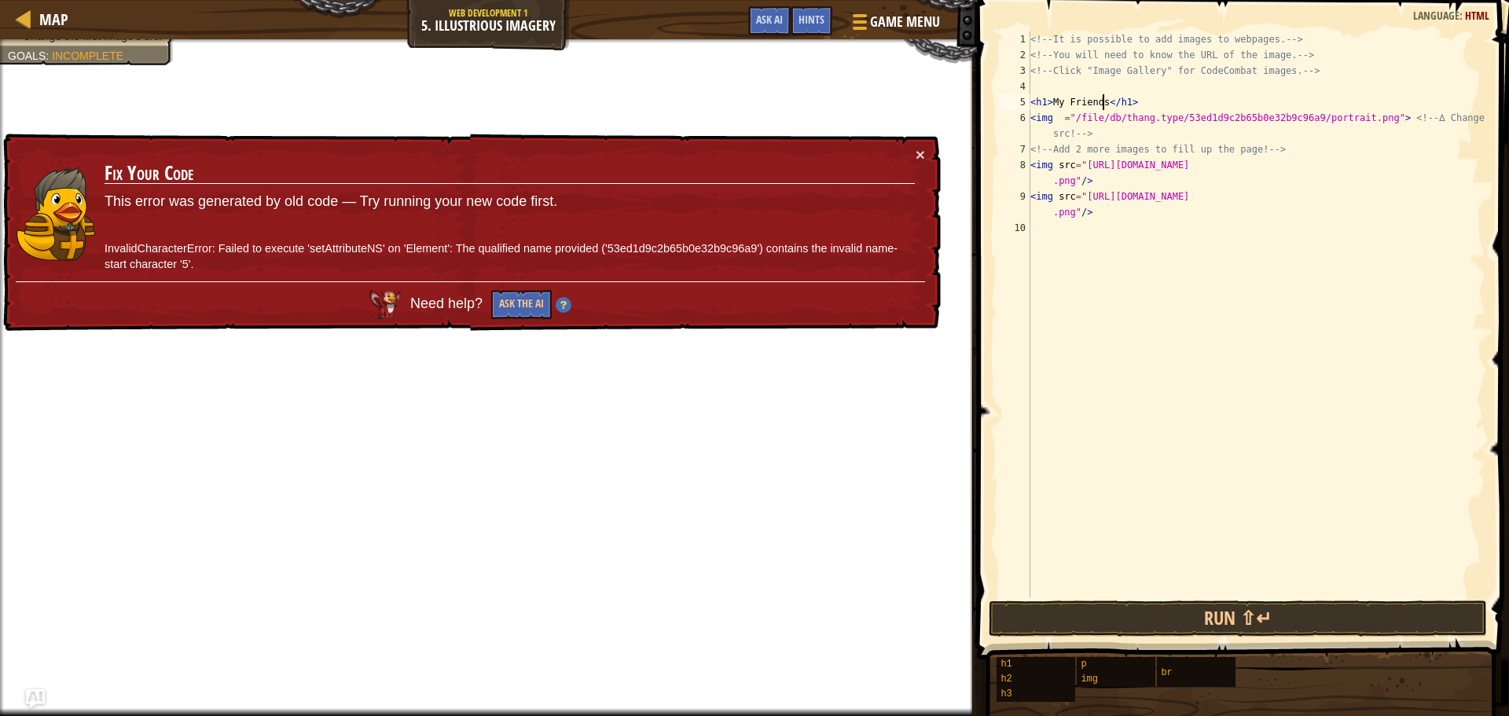
scroll to position [7, 6]
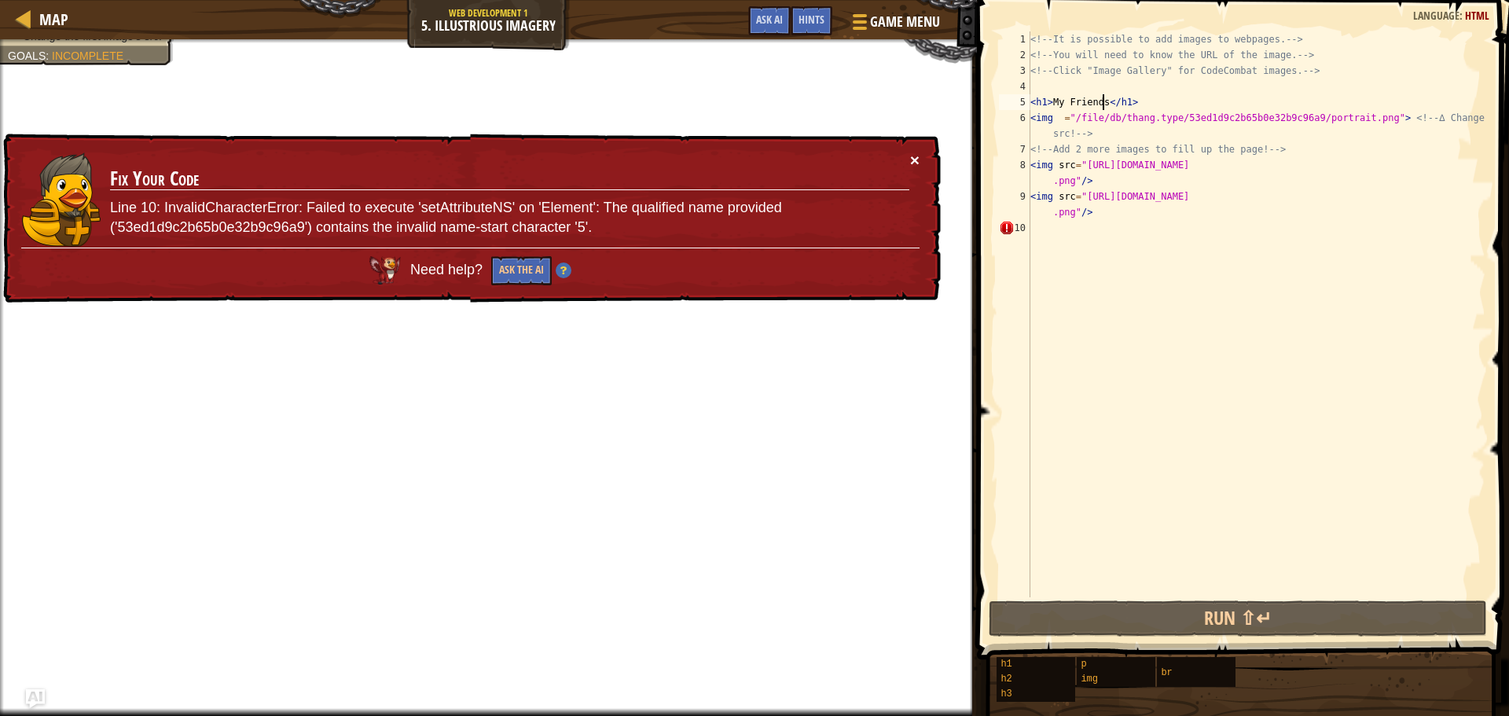
click at [917, 162] on button "×" at bounding box center [916, 167] width 10 height 17
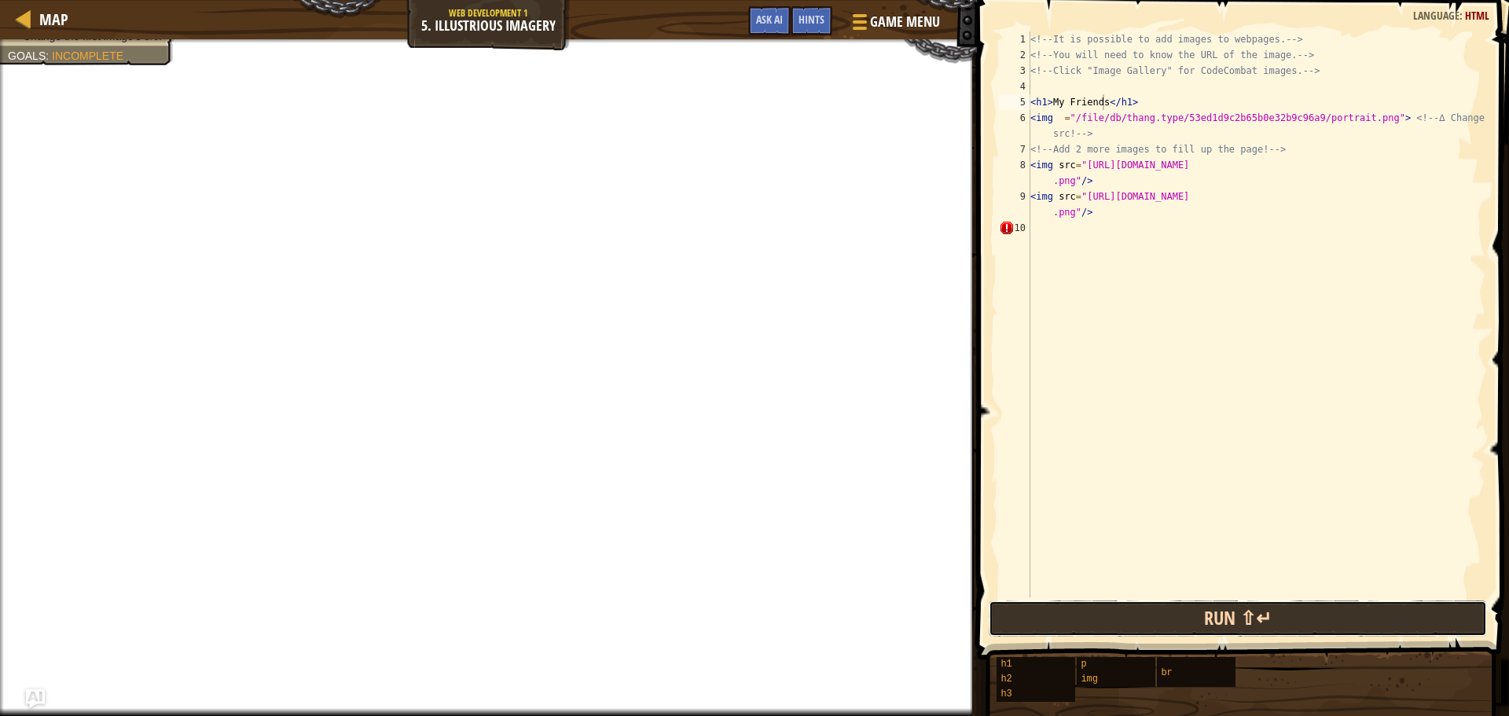
click at [1324, 626] on button "Run ⇧↵" at bounding box center [1238, 618] width 498 height 36
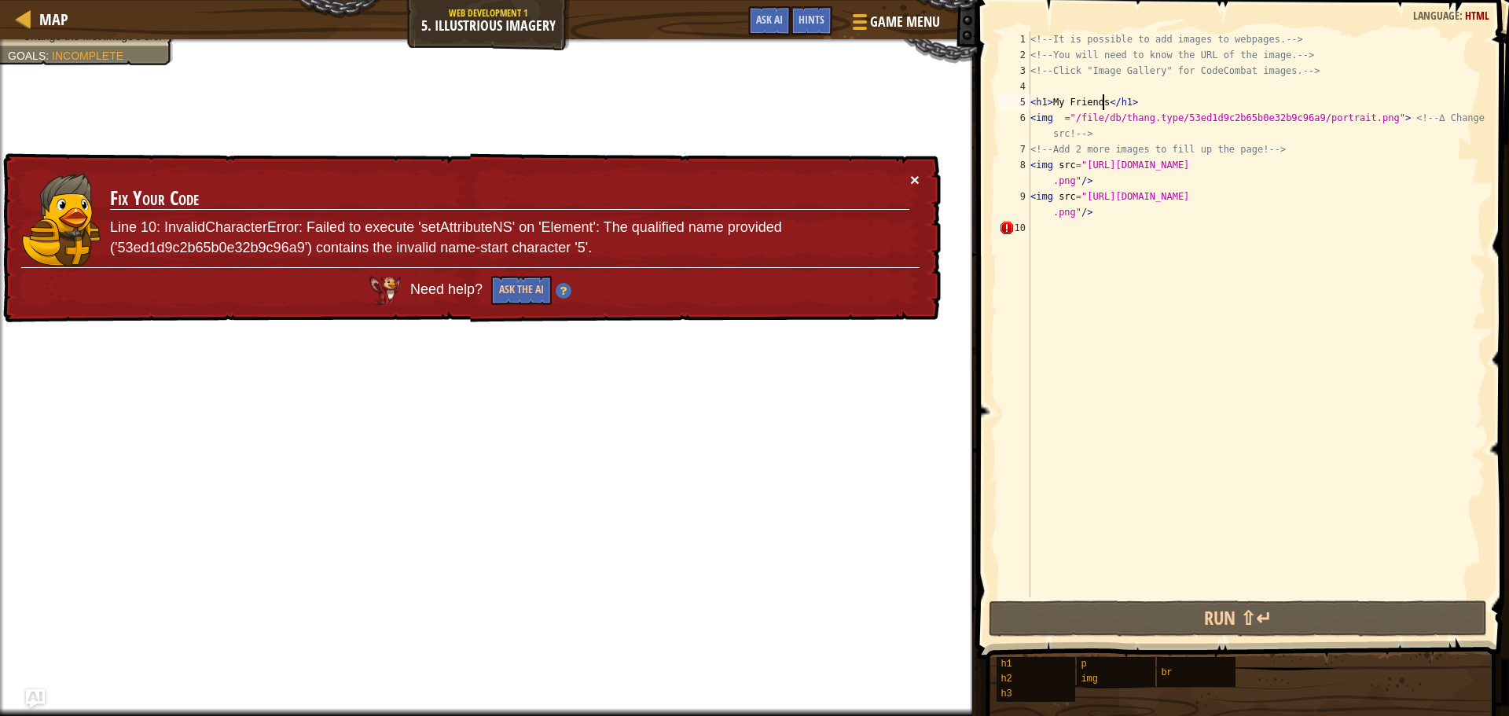
click at [913, 182] on button "×" at bounding box center [916, 186] width 10 height 17
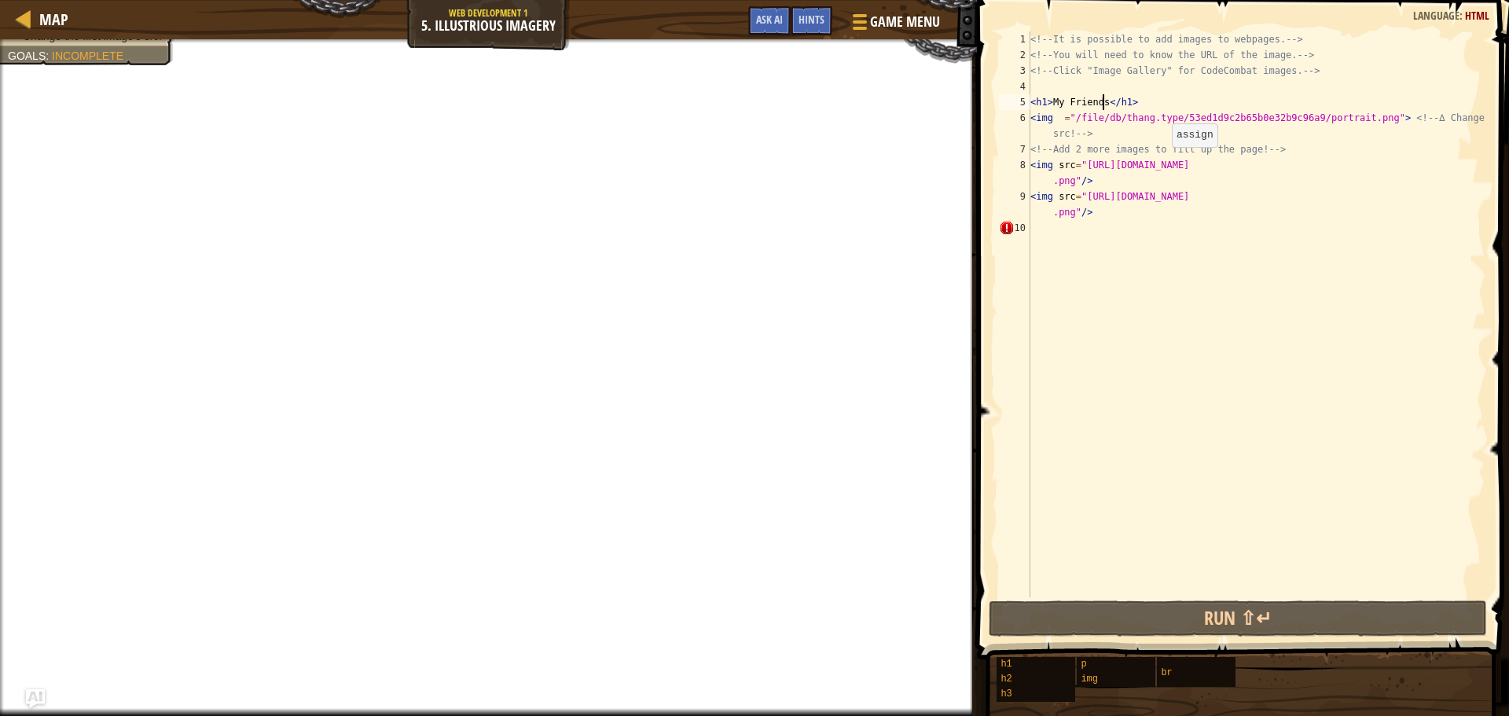
click at [1163, 163] on div "<!-- It is possible to add images to webpages. --> <!-- You will need to know t…" at bounding box center [1256, 329] width 458 height 597
click at [1277, 154] on div "<!-- It is possible to add images to webpages. --> <!-- You will need to know t…" at bounding box center [1256, 329] width 458 height 597
click at [1057, 117] on div "<!-- It is possible to add images to webpages. --> <!-- You will need to know t…" at bounding box center [1256, 329] width 458 height 597
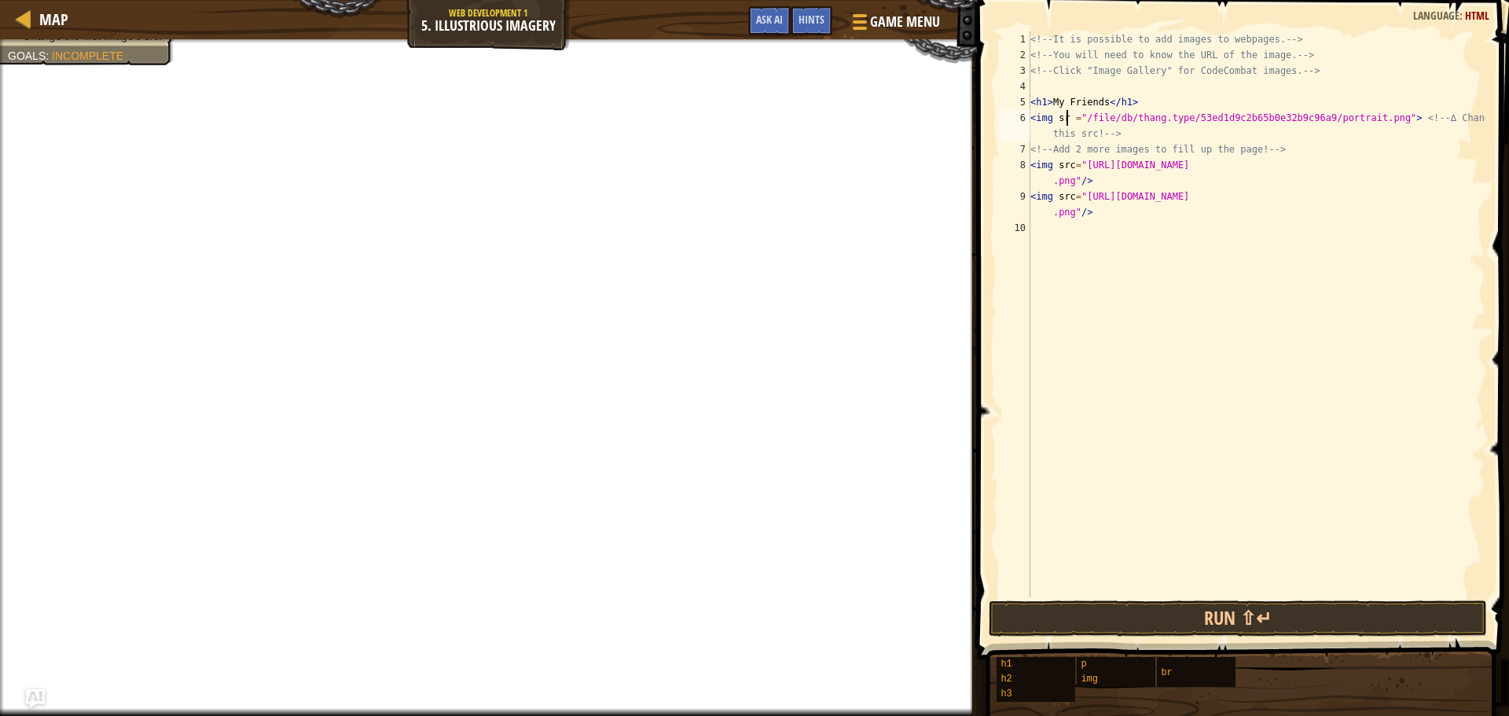
scroll to position [7, 3]
click at [1307, 623] on button "Run ⇧↵" at bounding box center [1238, 618] width 498 height 36
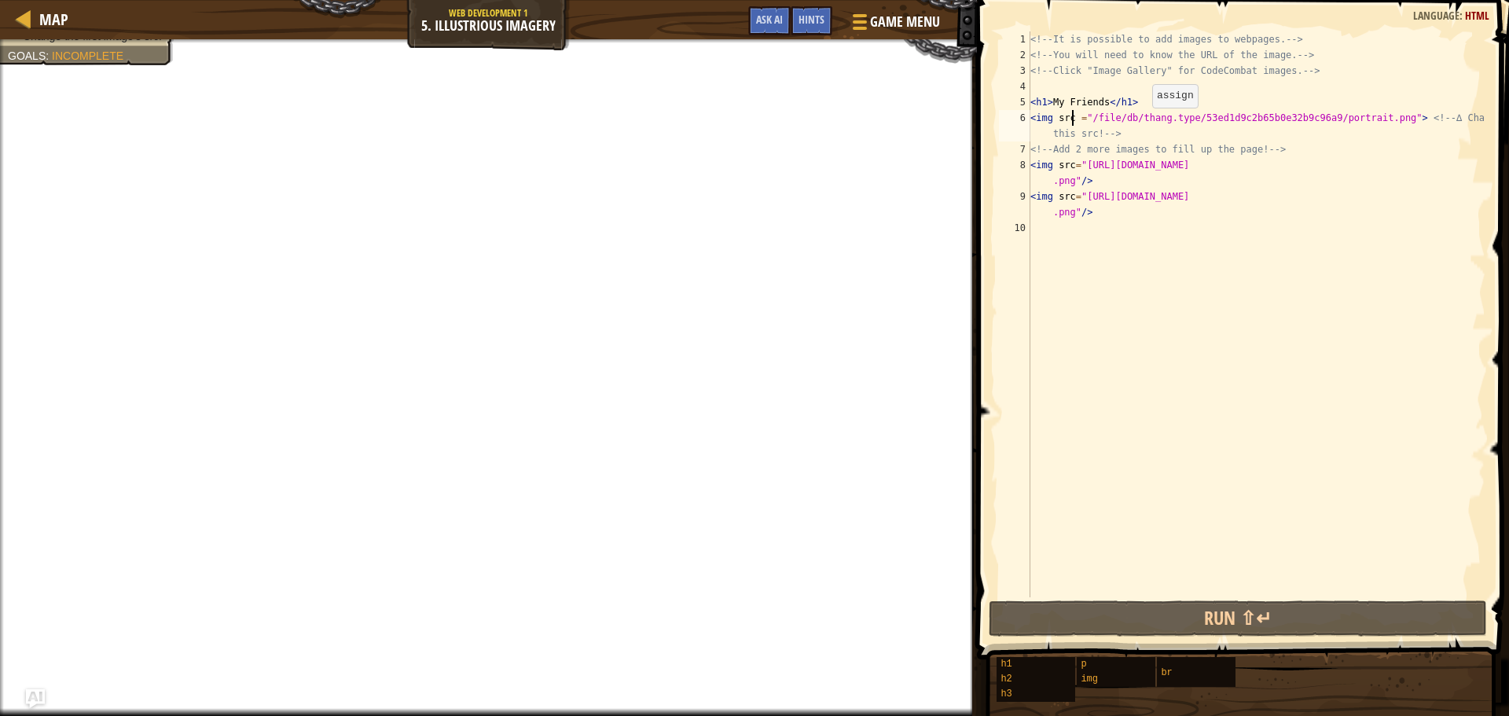
drag, startPoint x: 1145, startPoint y: 123, endPoint x: 1135, endPoint y: 129, distance: 11.6
click at [1135, 129] on div "<!-- It is possible to add images to webpages. --> <!-- You will need to know t…" at bounding box center [1256, 329] width 458 height 597
click at [1122, 134] on div "<!-- It is possible to add images to webpages. --> <!-- You will need to know t…" at bounding box center [1256, 314] width 458 height 566
click at [1122, 128] on div "<!-- It is possible to add images to webpages. --> <!-- You will need to know t…" at bounding box center [1256, 329] width 458 height 597
click at [1101, 103] on div "<!-- It is possible to add images to webpages. --> <!-- You will need to know t…" at bounding box center [1256, 329] width 458 height 597
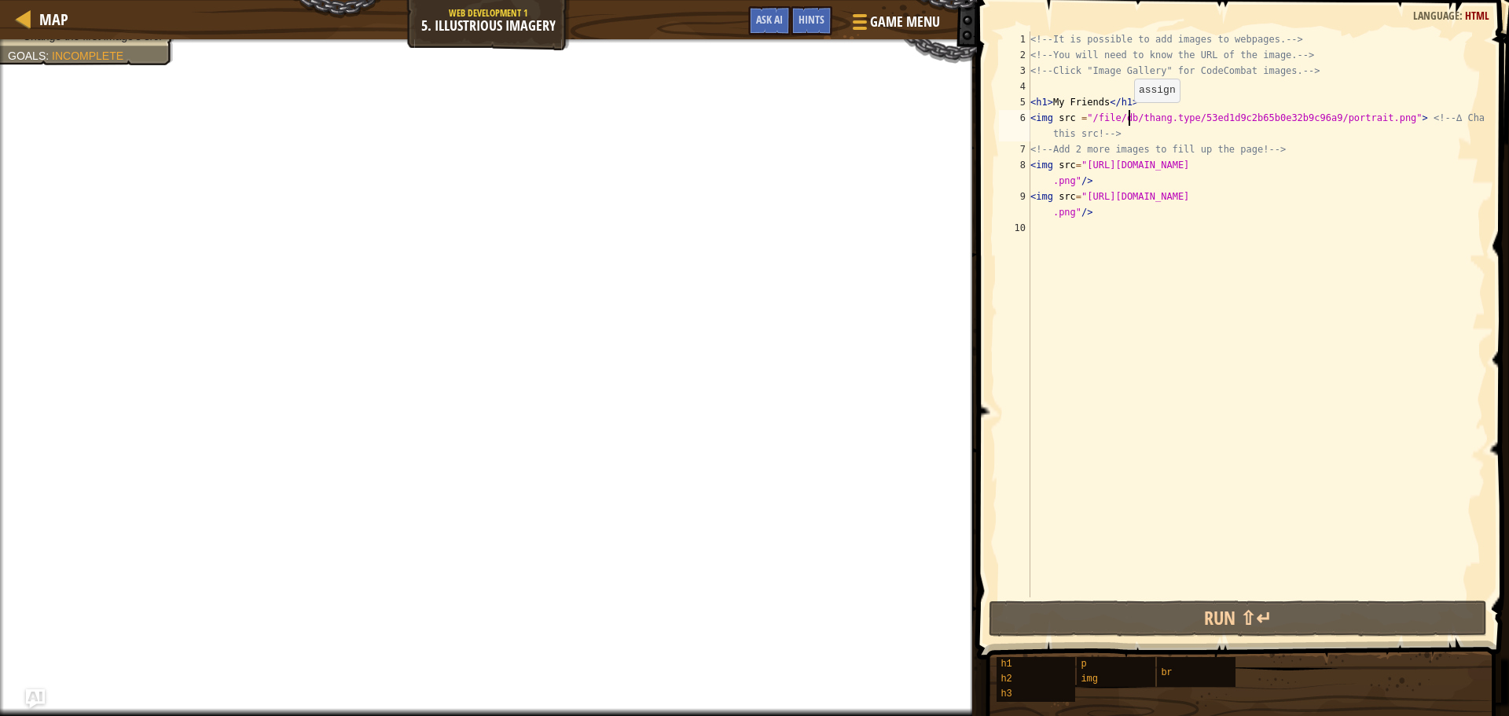
click at [1126, 118] on div "<!-- It is possible to add images to webpages. --> <!-- You will need to know t…" at bounding box center [1256, 329] width 458 height 597
click at [1118, 137] on div "<!-- It is possible to add images to webpages. --> <!-- You will need to know t…" at bounding box center [1256, 329] width 458 height 597
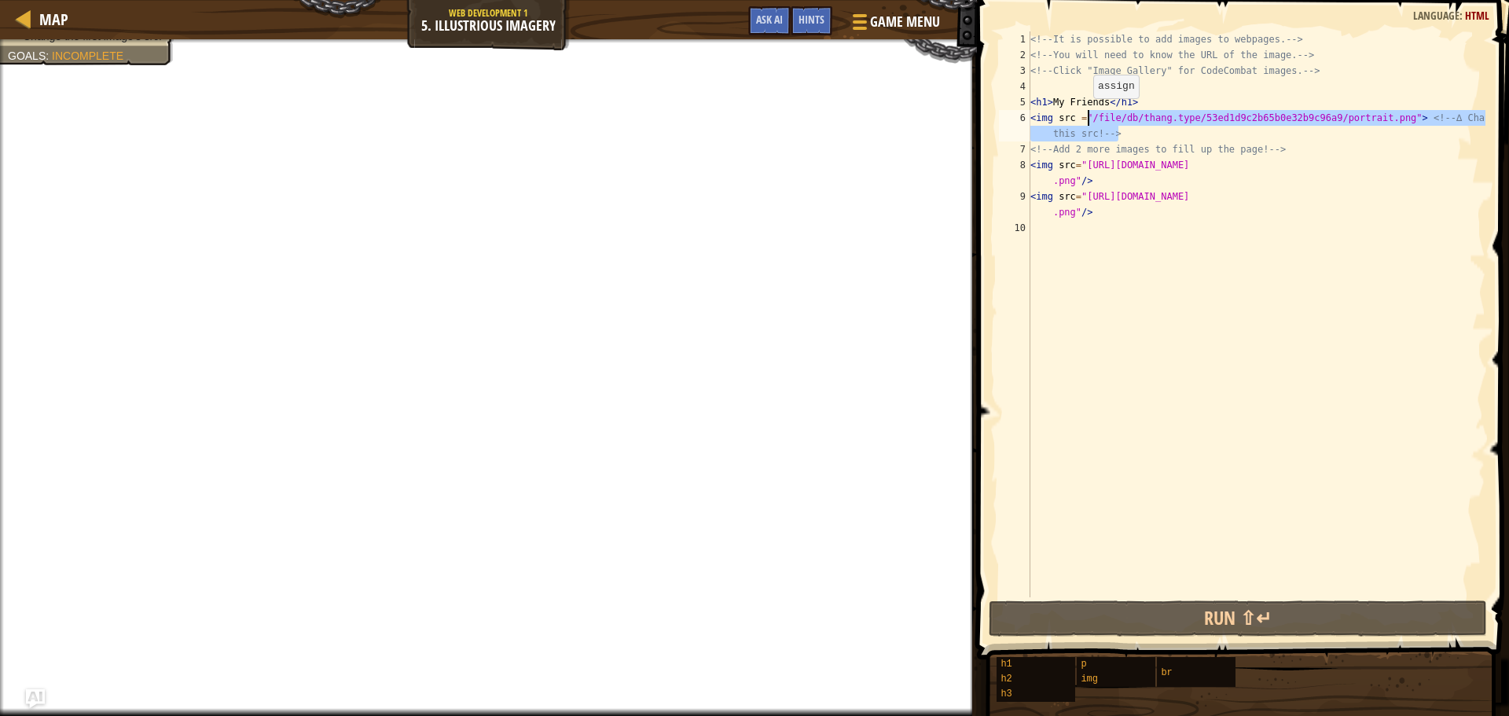
drag, startPoint x: 1118, startPoint y: 134, endPoint x: 1085, endPoint y: 114, distance: 37.7
click at [1085, 114] on div "<!-- It is possible to add images to webpages. --> <!-- You will need to know t…" at bounding box center [1256, 329] width 458 height 597
click at [1137, 128] on div "<!-- It is possible to add images to webpages. --> <!-- You will need to know t…" at bounding box center [1256, 314] width 458 height 566
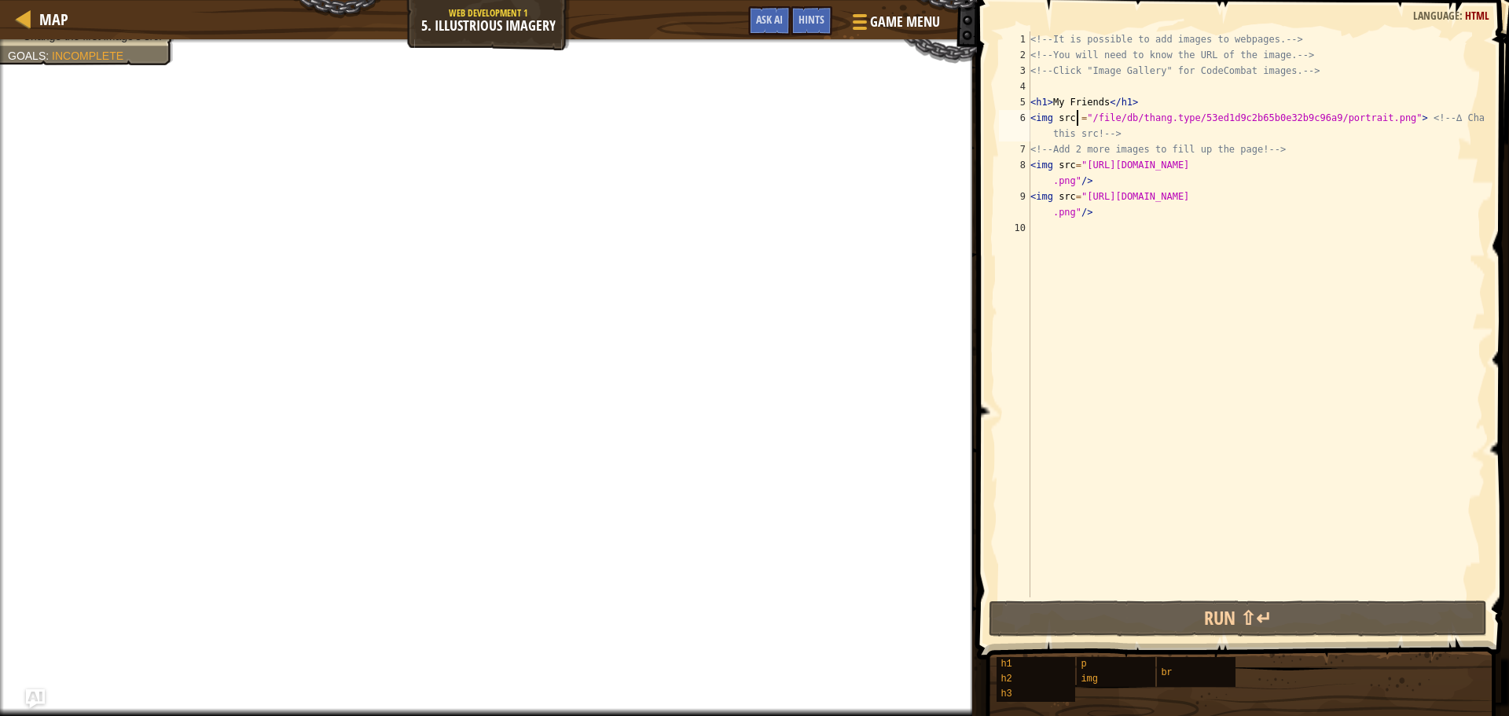
click at [1075, 113] on div "<!-- It is possible to add images to webpages. --> <!-- You will need to know t…" at bounding box center [1256, 329] width 458 height 597
click at [1079, 111] on div "<!-- It is possible to add images to webpages. --> <!-- You will need to know t…" at bounding box center [1256, 329] width 458 height 597
drag, startPoint x: 1079, startPoint y: 111, endPoint x: 1085, endPoint y: 117, distance: 8.9
click at [1082, 116] on div "<!-- It is possible to add images to webpages. --> <!-- You will need to know t…" at bounding box center [1256, 329] width 458 height 597
click at [1080, 119] on div "<!-- It is possible to add images to webpages. --> <!-- You will need to know t…" at bounding box center [1256, 314] width 458 height 566
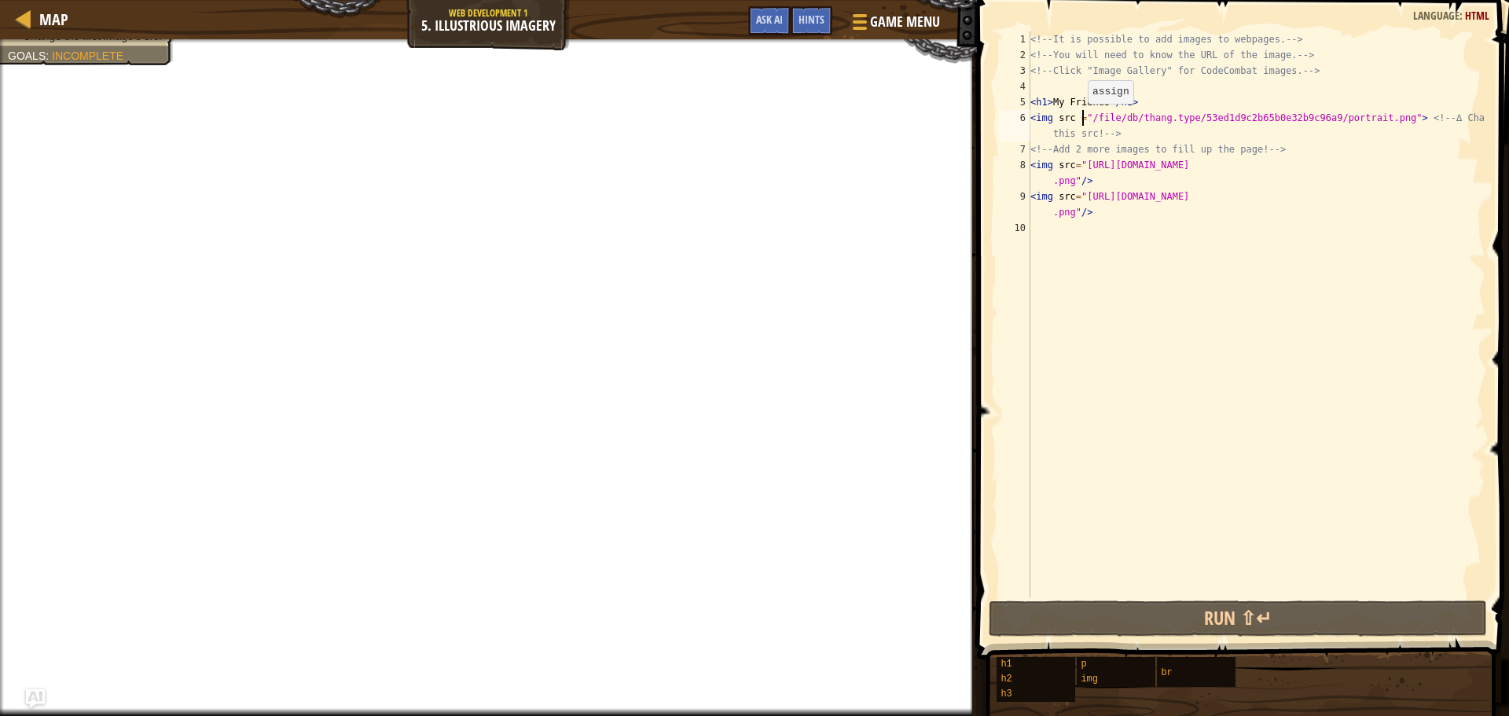
click at [1080, 119] on div "<!-- It is possible to add images to webpages. --> <!-- You will need to know t…" at bounding box center [1256, 329] width 458 height 597
click at [1082, 111] on div "<!-- It is possible to add images to webpages. --> <!-- You will need to know t…" at bounding box center [1256, 314] width 458 height 566
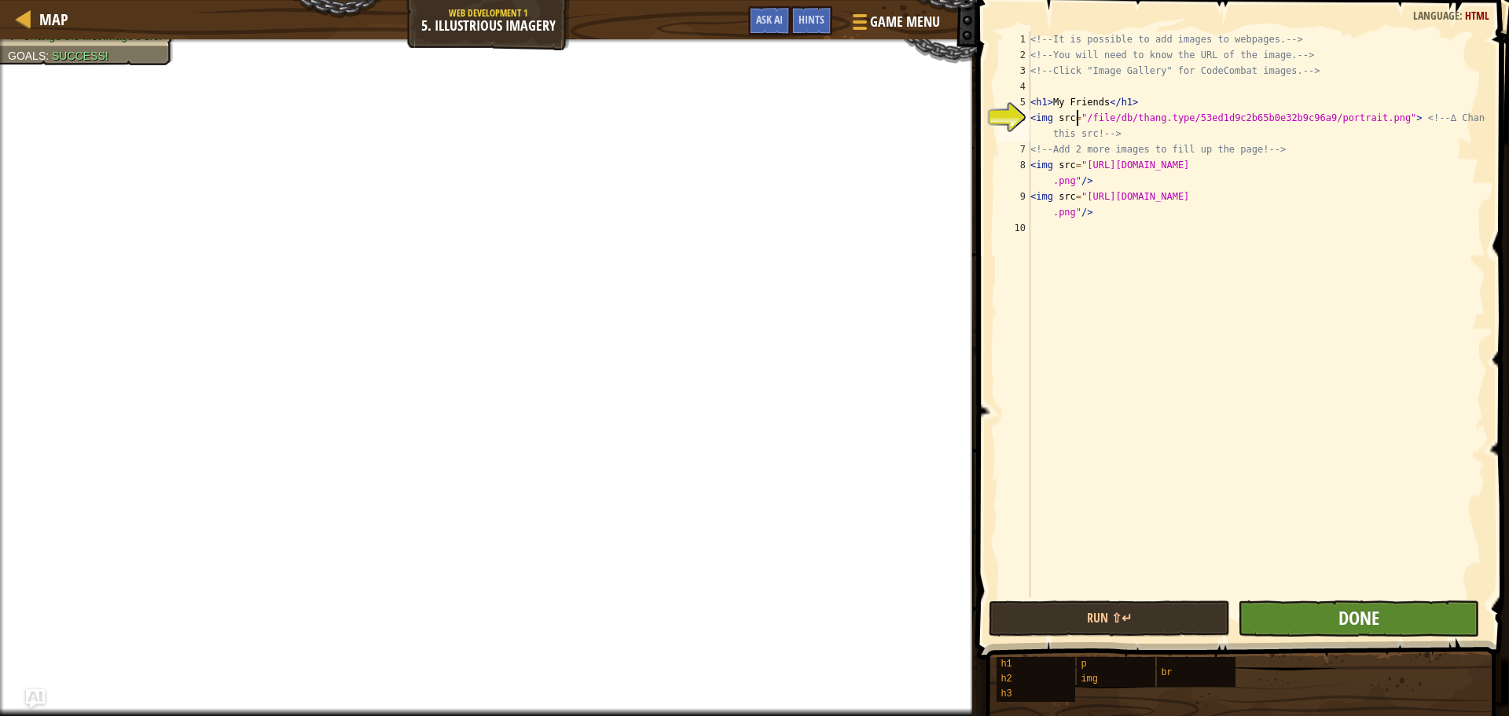
type textarea "<img src="/file/db/thang.type/53ed1d9c2b65b0e32b9c96a9/portrait.png"> <!-- ∆ Ch…"
click at [1361, 615] on span "Done" at bounding box center [1359, 617] width 41 height 25
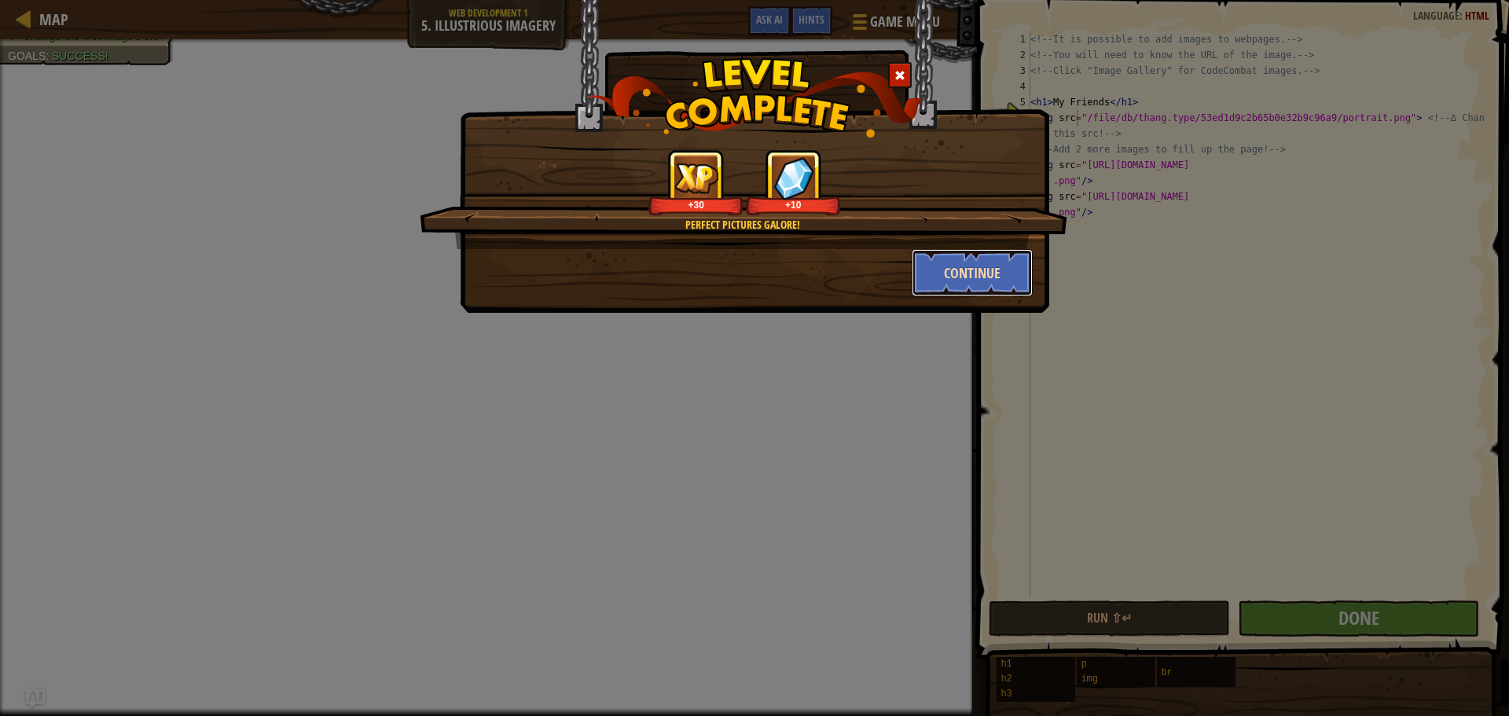
click at [943, 270] on button "Continue" at bounding box center [973, 272] width 122 height 47
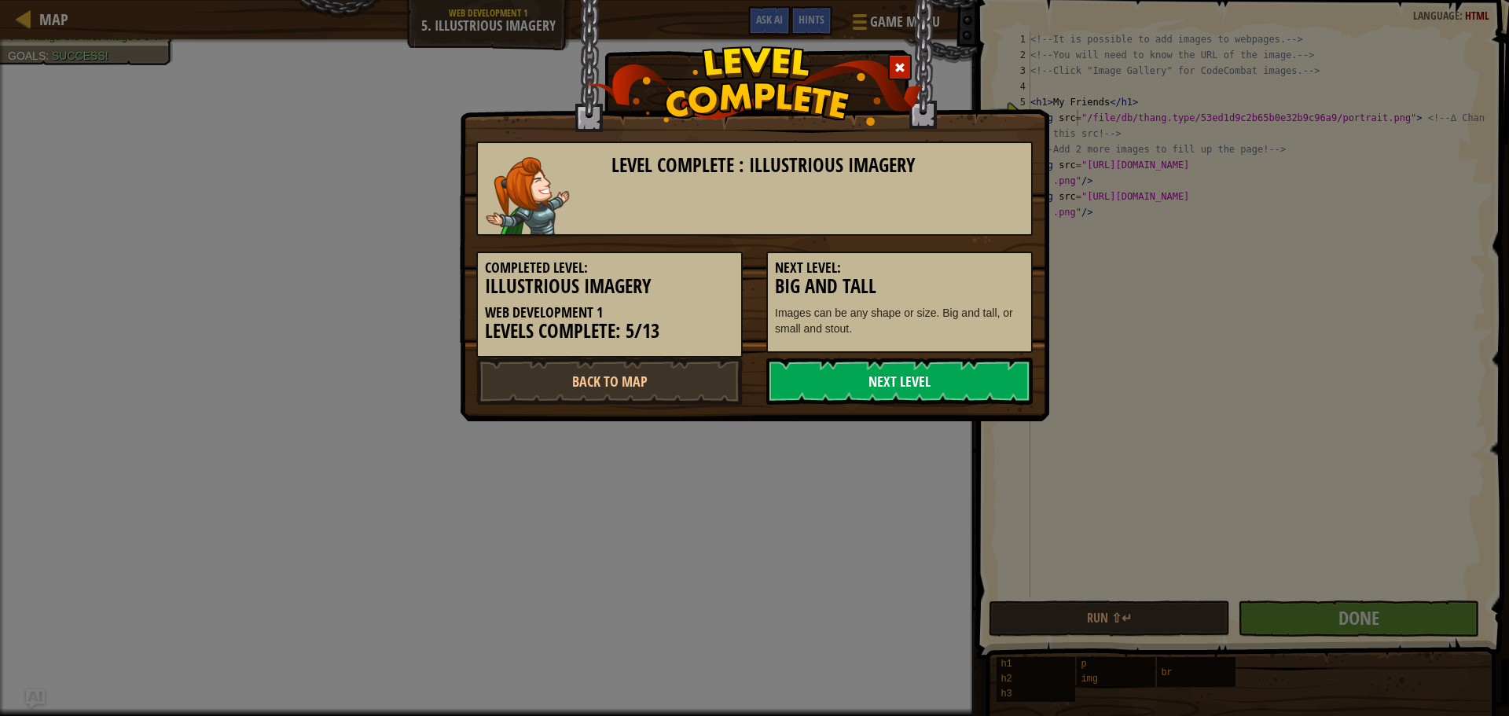
click at [986, 369] on link "Next Level" at bounding box center [899, 381] width 266 height 47
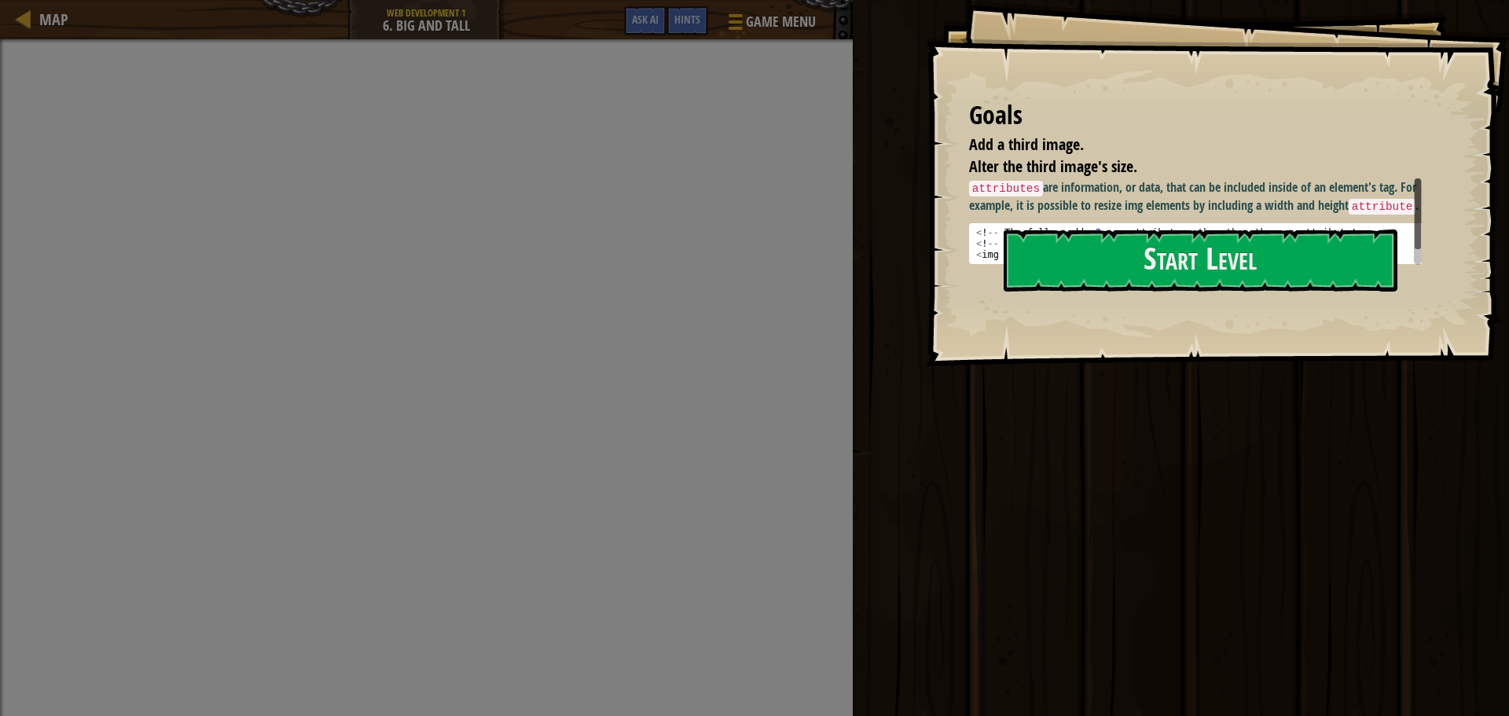
scroll to position [7, 0]
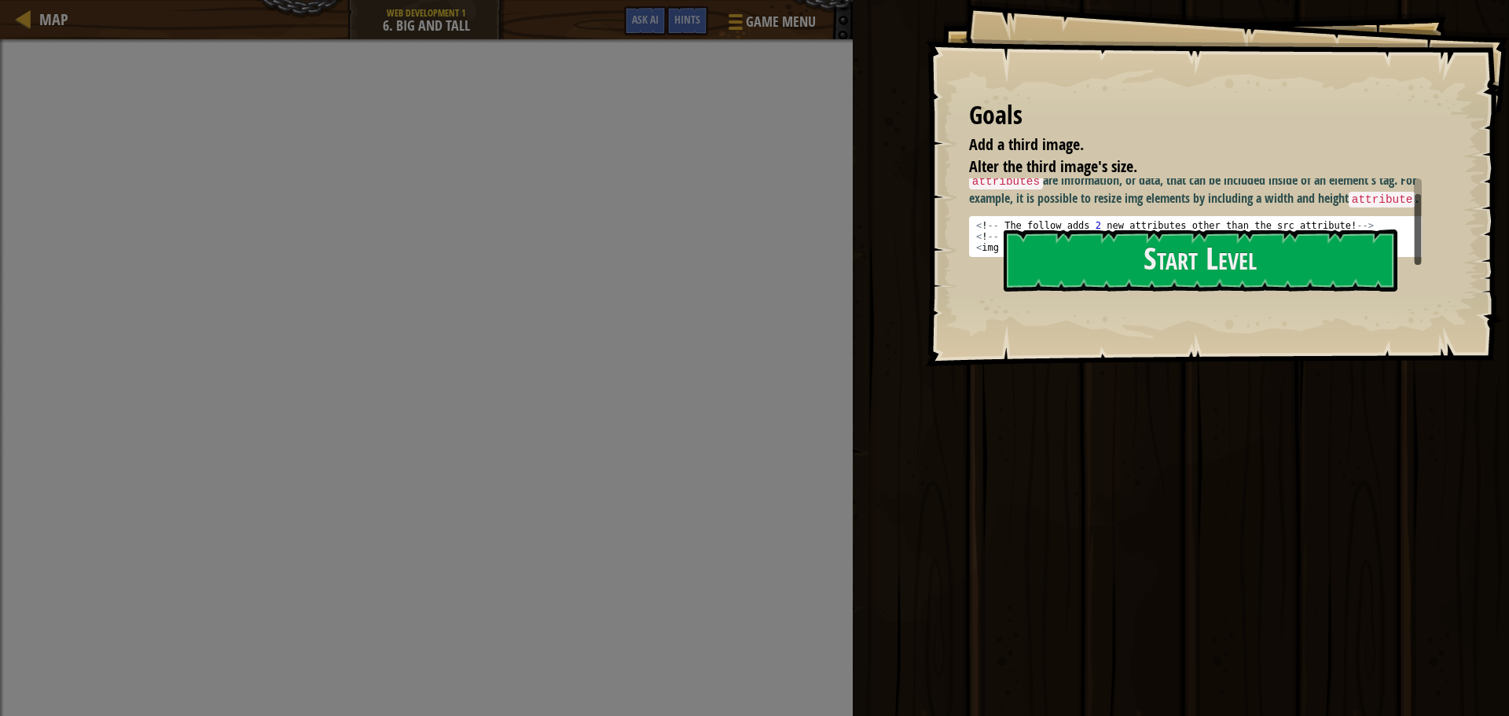
drag, startPoint x: 1415, startPoint y: 226, endPoint x: 1334, endPoint y: 300, distance: 109.6
click at [1391, 371] on div "Goals Add a third image. Alter the third image's size. attributes are informati…" at bounding box center [754, 358] width 1509 height 716
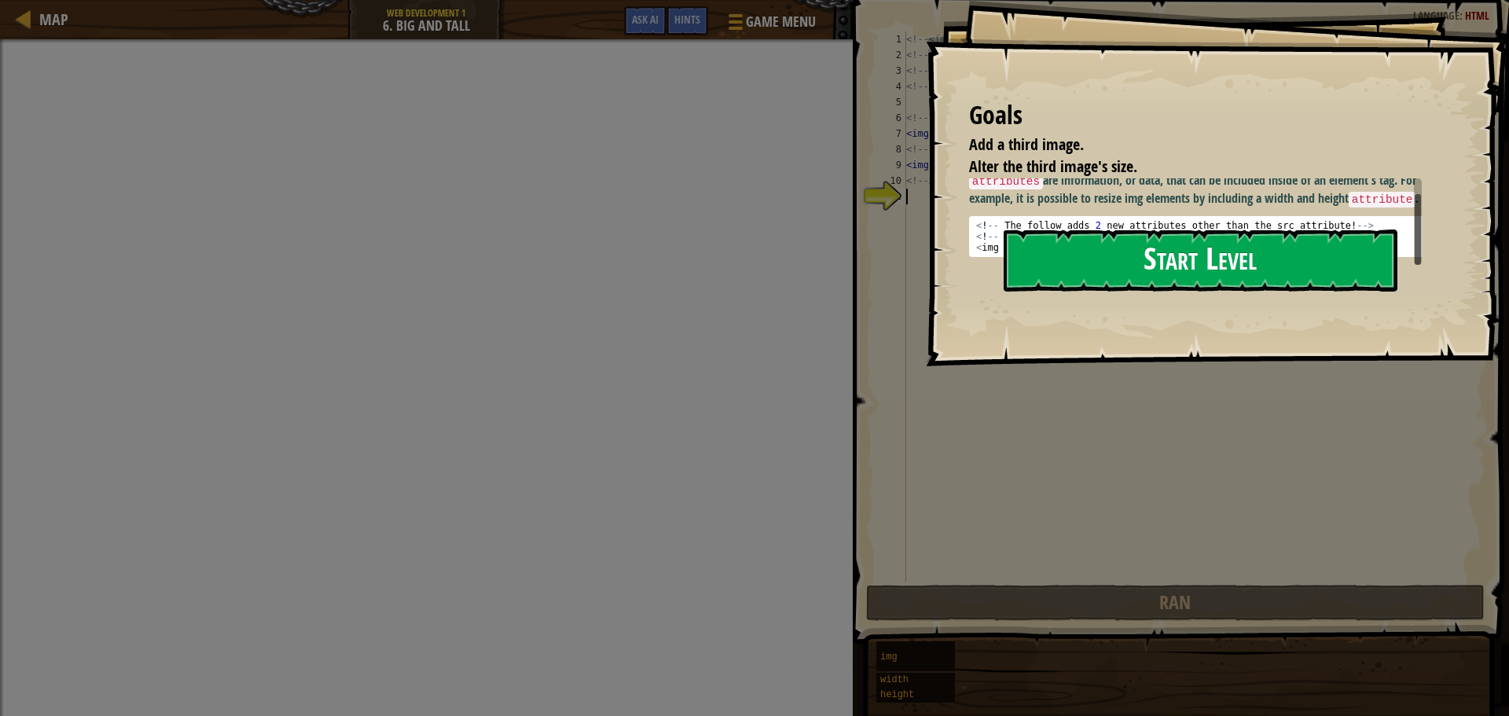
click at [1229, 280] on button "Start Level" at bounding box center [1201, 261] width 394 height 62
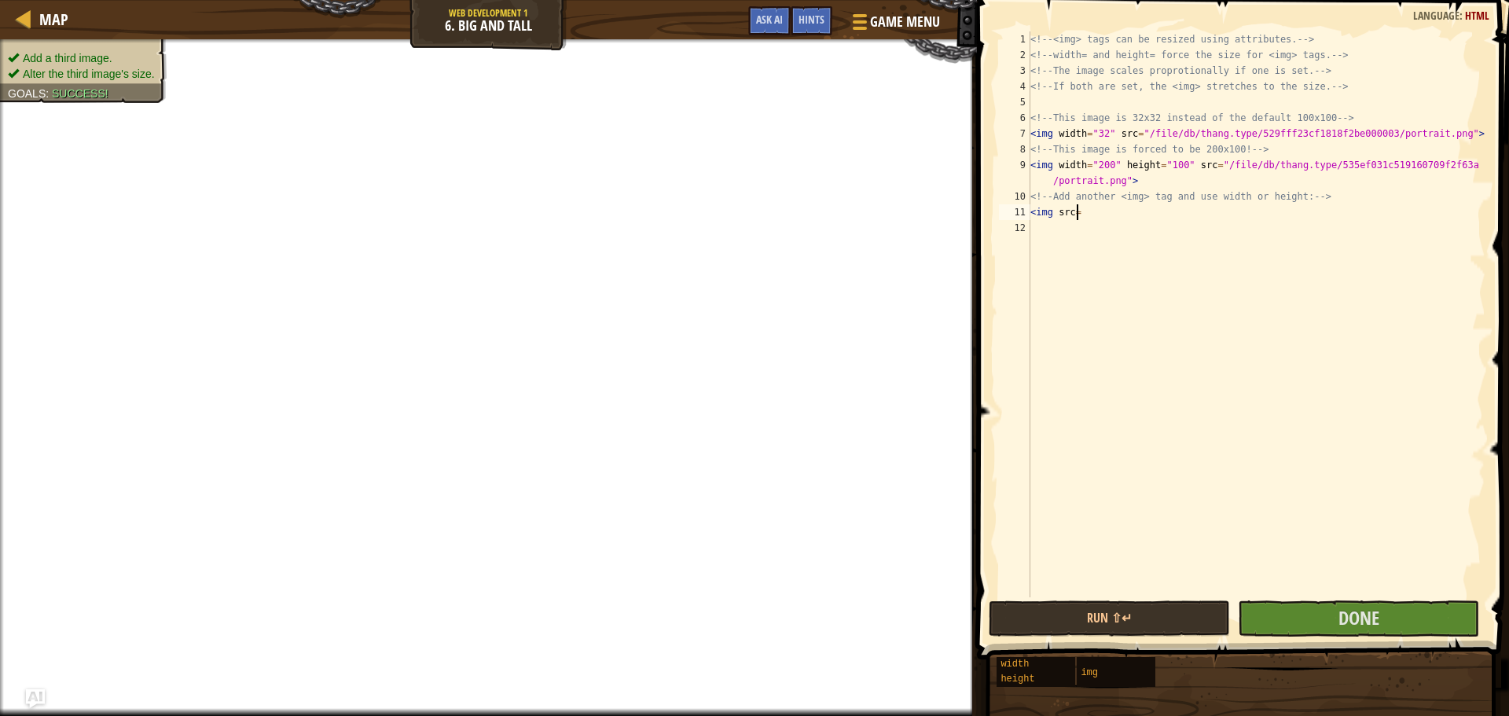
scroll to position [7, 3]
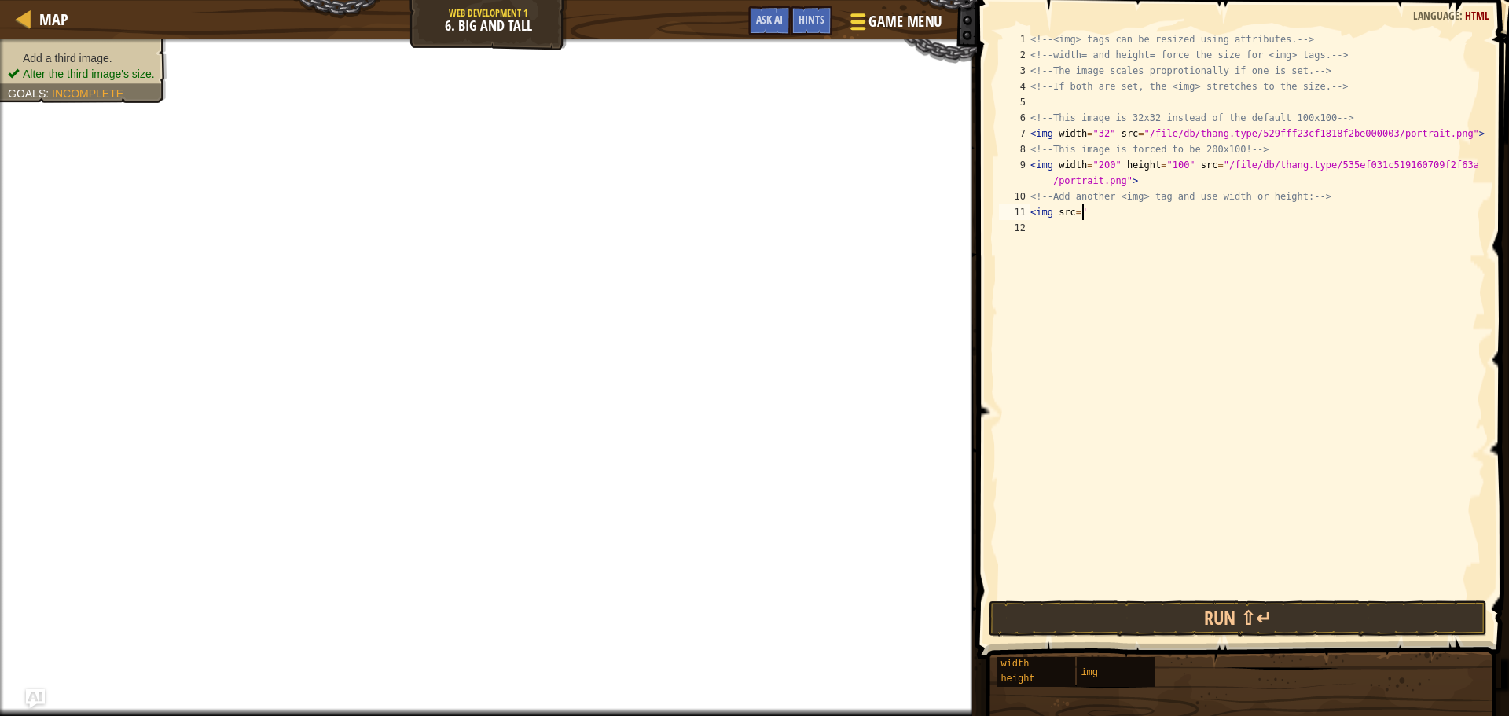
click at [913, 33] on button "Game Menu" at bounding box center [894, 25] width 115 height 39
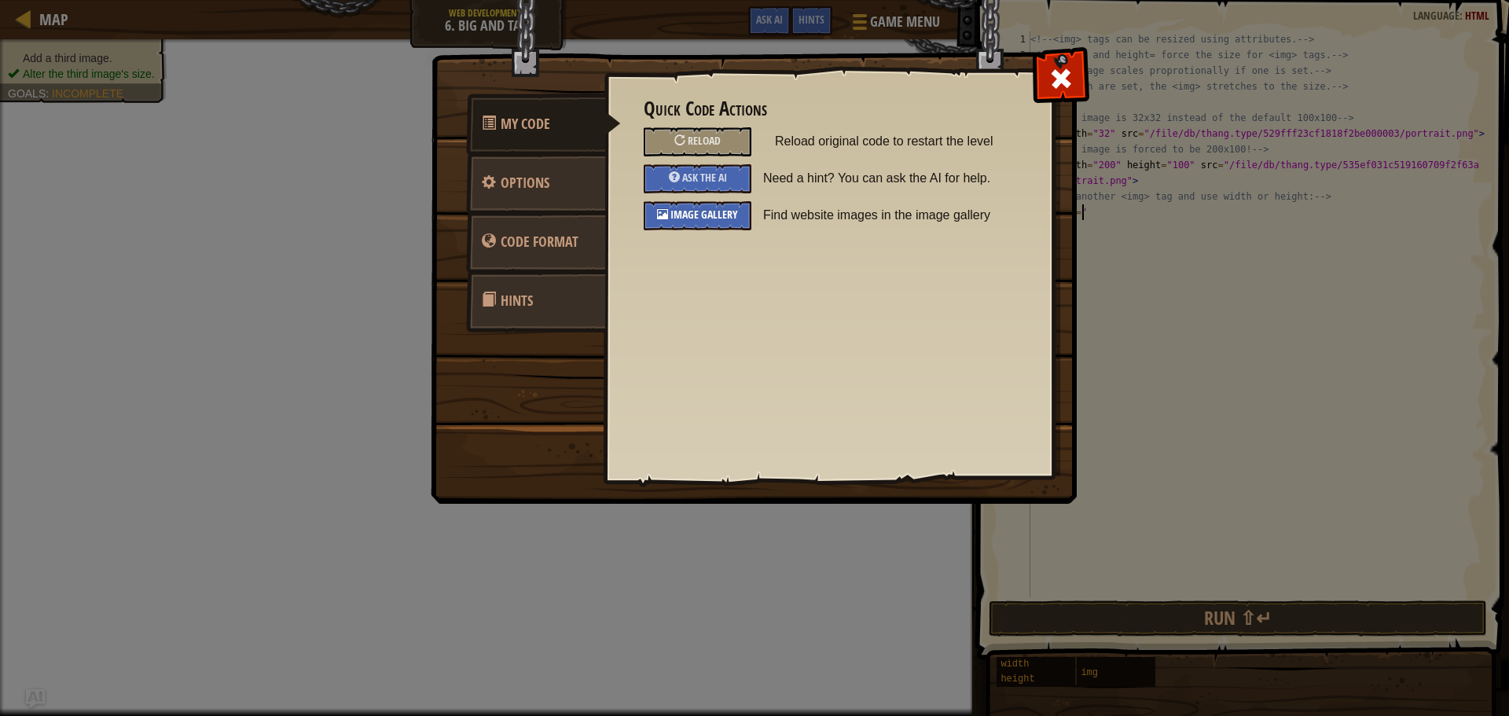
click at [717, 209] on span "Image Gallery" at bounding box center [704, 214] width 68 height 15
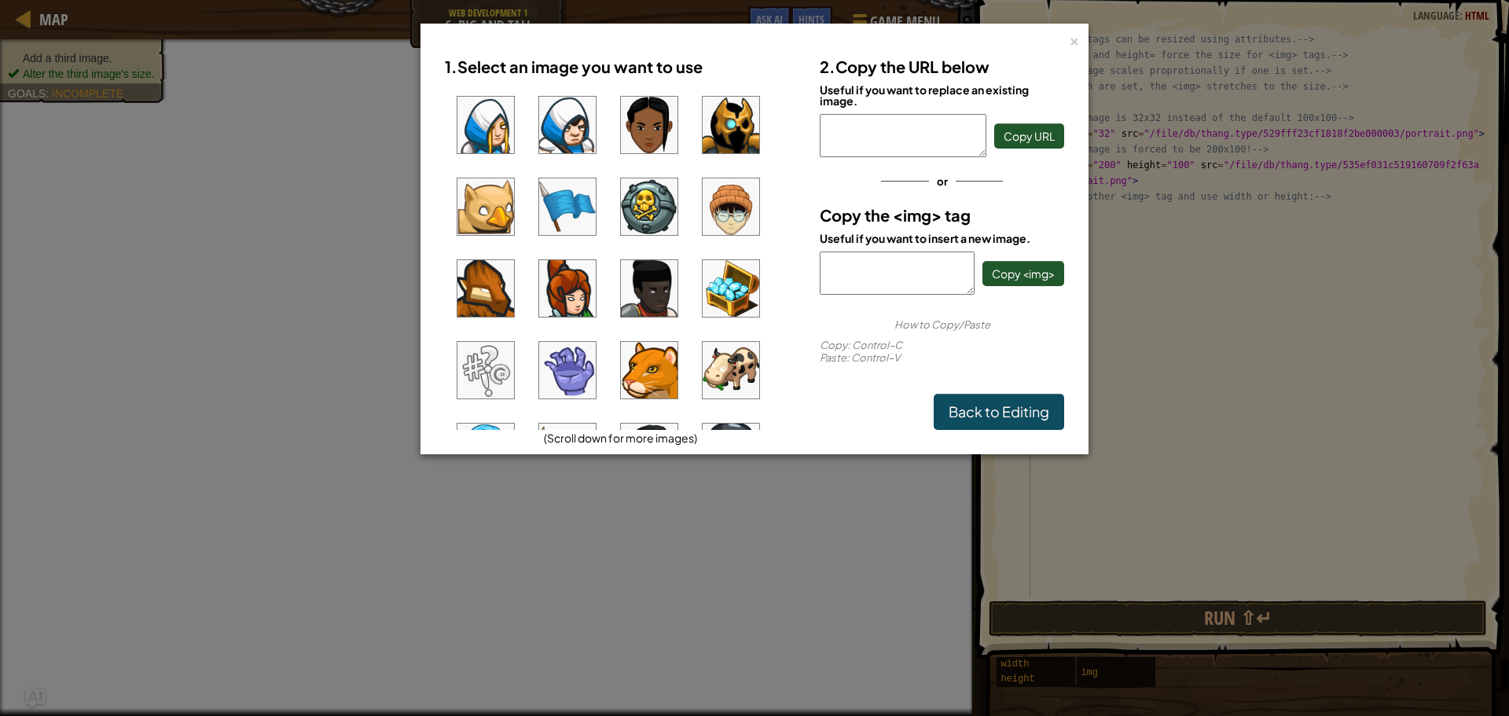
scroll to position [236, 0]
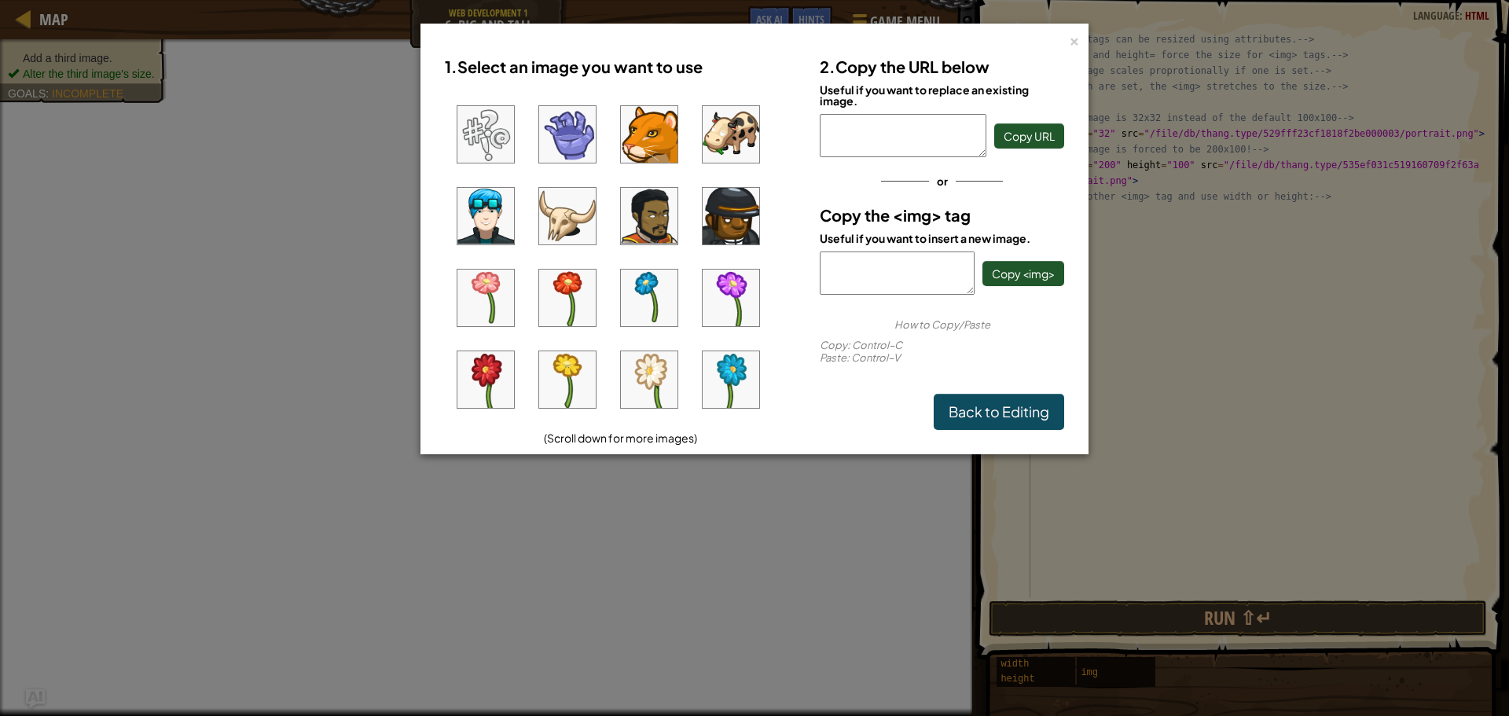
click at [741, 299] on img at bounding box center [731, 298] width 57 height 57
click at [1001, 277] on span "Copy <img>" at bounding box center [1023, 273] width 63 height 14
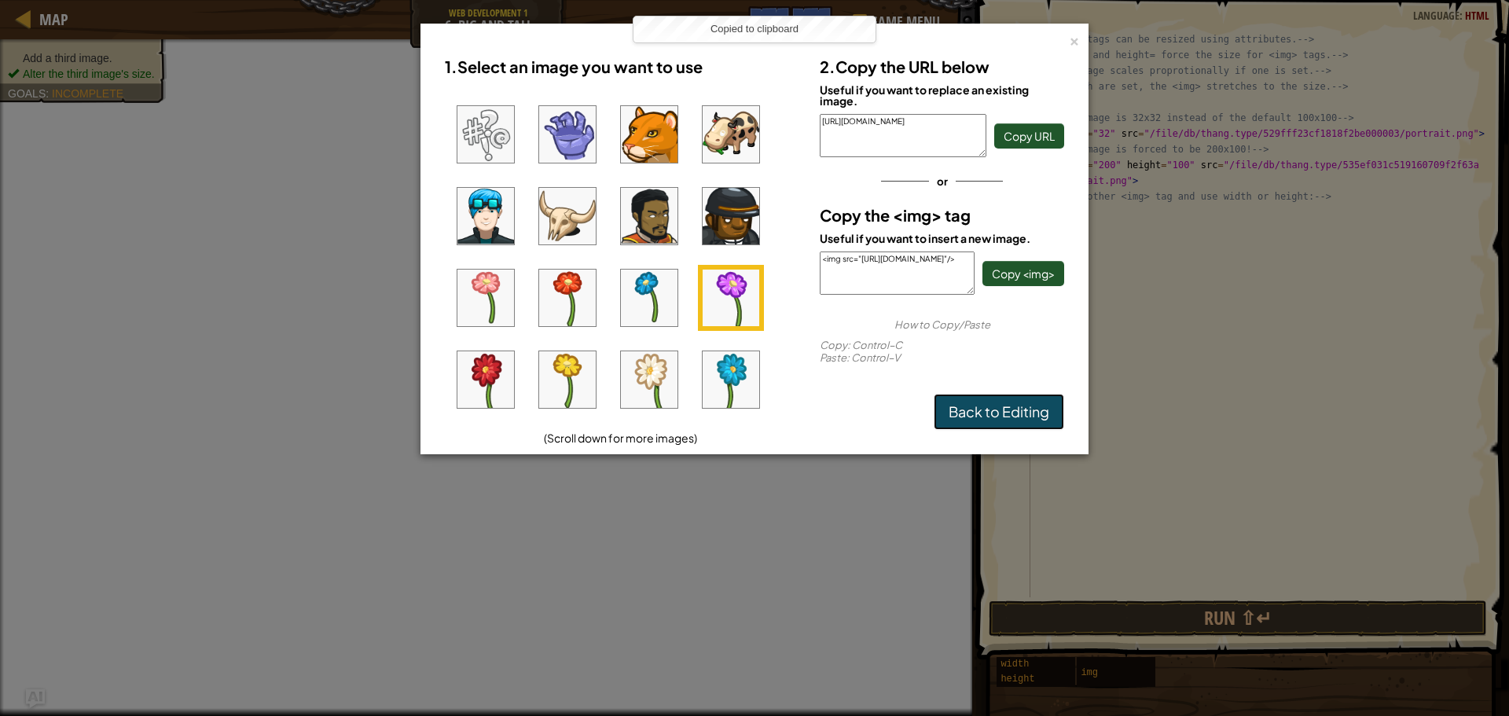
click at [998, 414] on link "Back to Editing" at bounding box center [999, 412] width 130 height 36
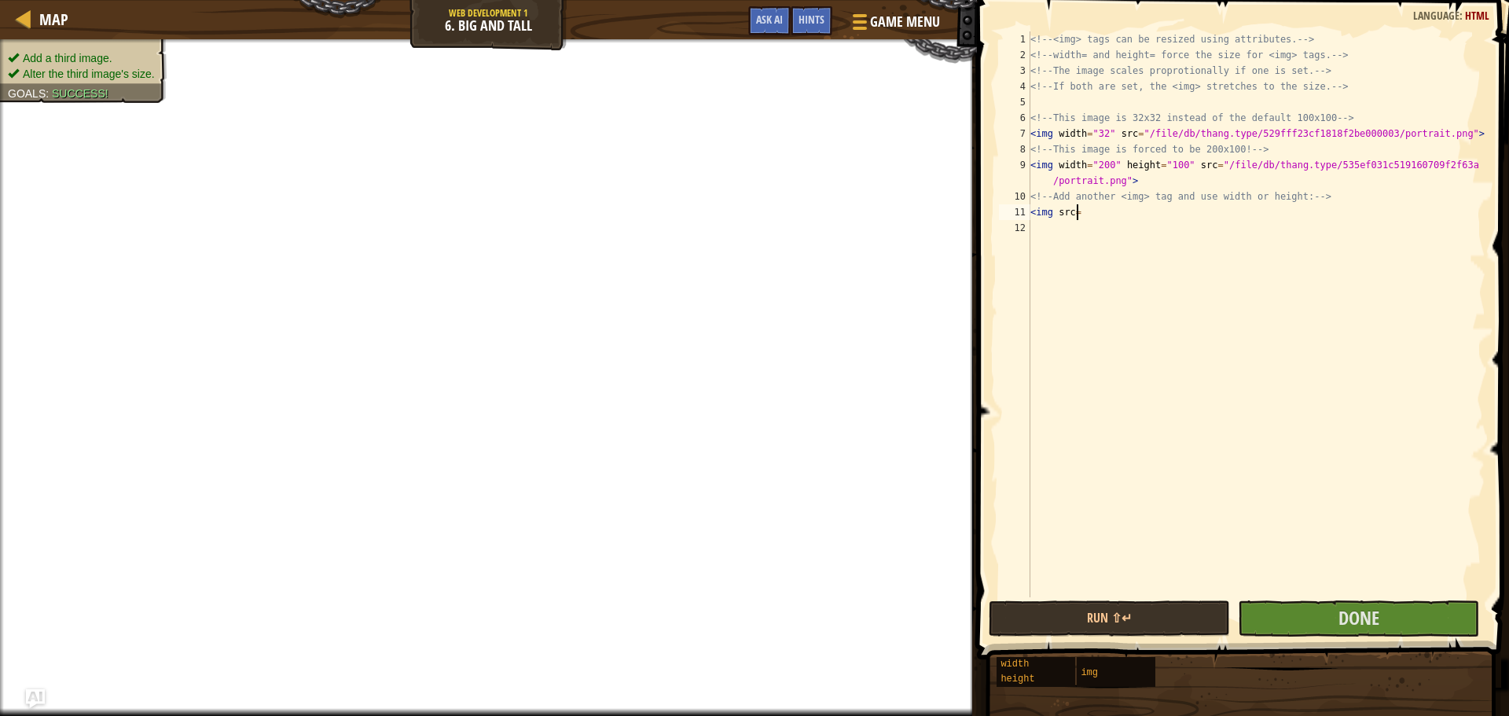
paste textarea "<img src="[URL][DOMAIN_NAME]"/>"
click at [1119, 214] on div "<!-- <img> tags can be resized using attributes. --> <!-- width= and height= fo…" at bounding box center [1256, 329] width 458 height 597
click at [1118, 208] on div "<!-- <img> tags can be resized using attributes. --> <!-- width= and height= fo…" at bounding box center [1256, 314] width 458 height 566
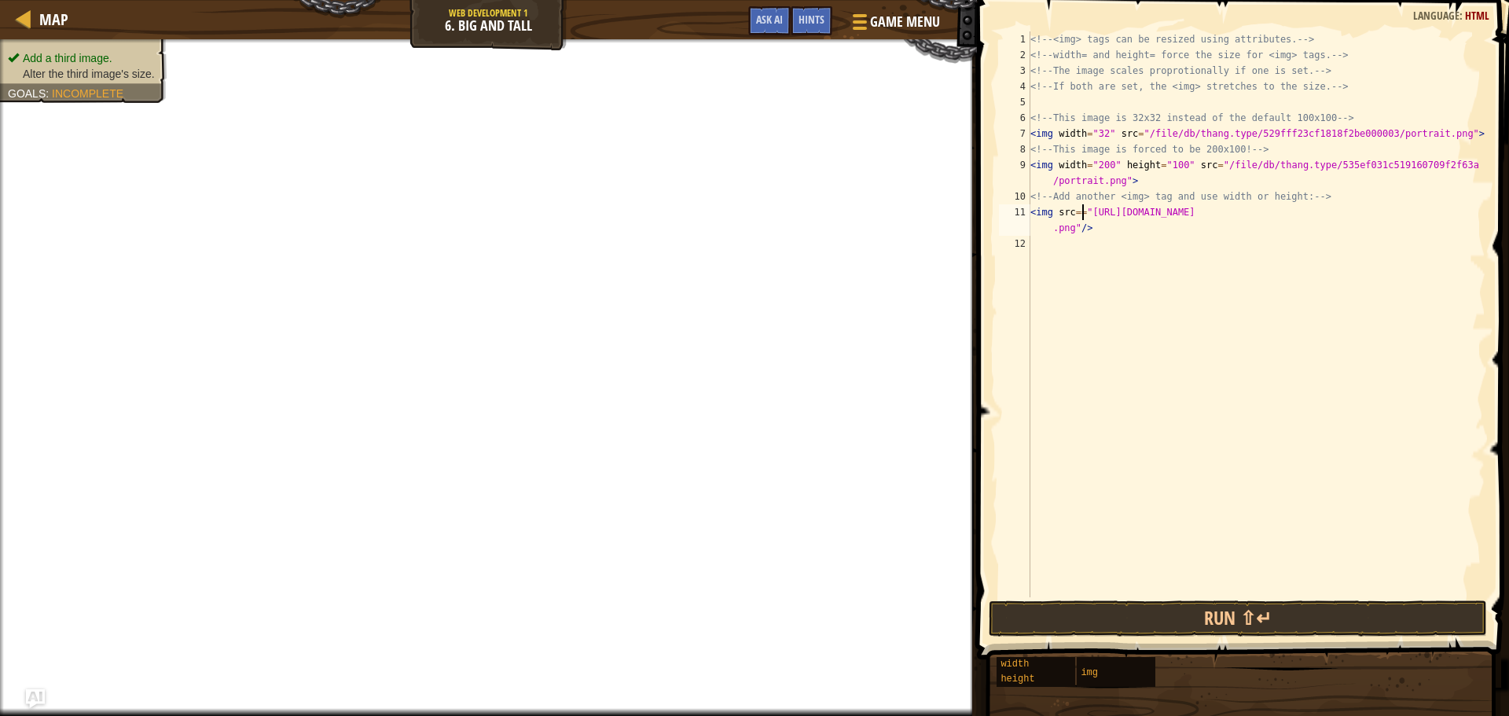
scroll to position [7, 4]
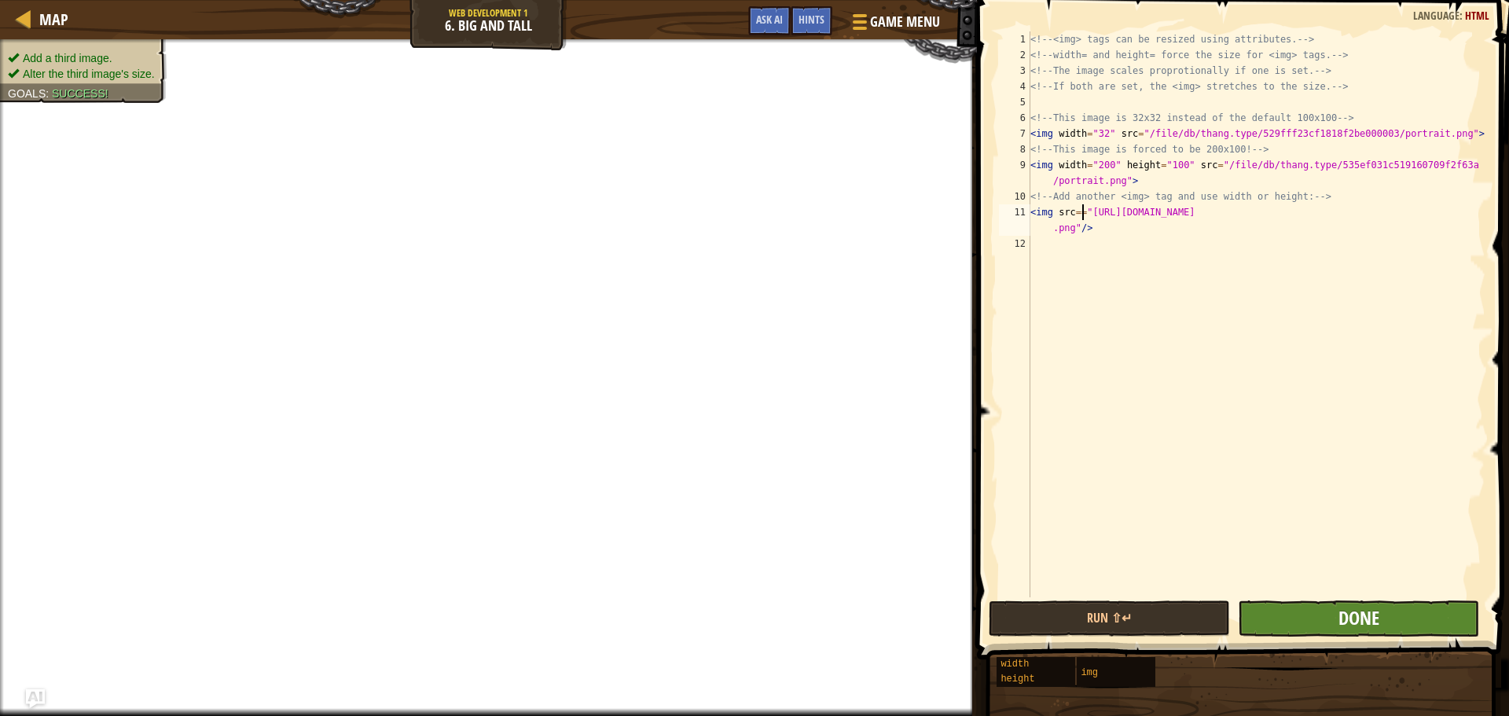
type textarea "<img src=="[URL][DOMAIN_NAME]"/>"
click at [1353, 612] on span "Done" at bounding box center [1359, 617] width 41 height 25
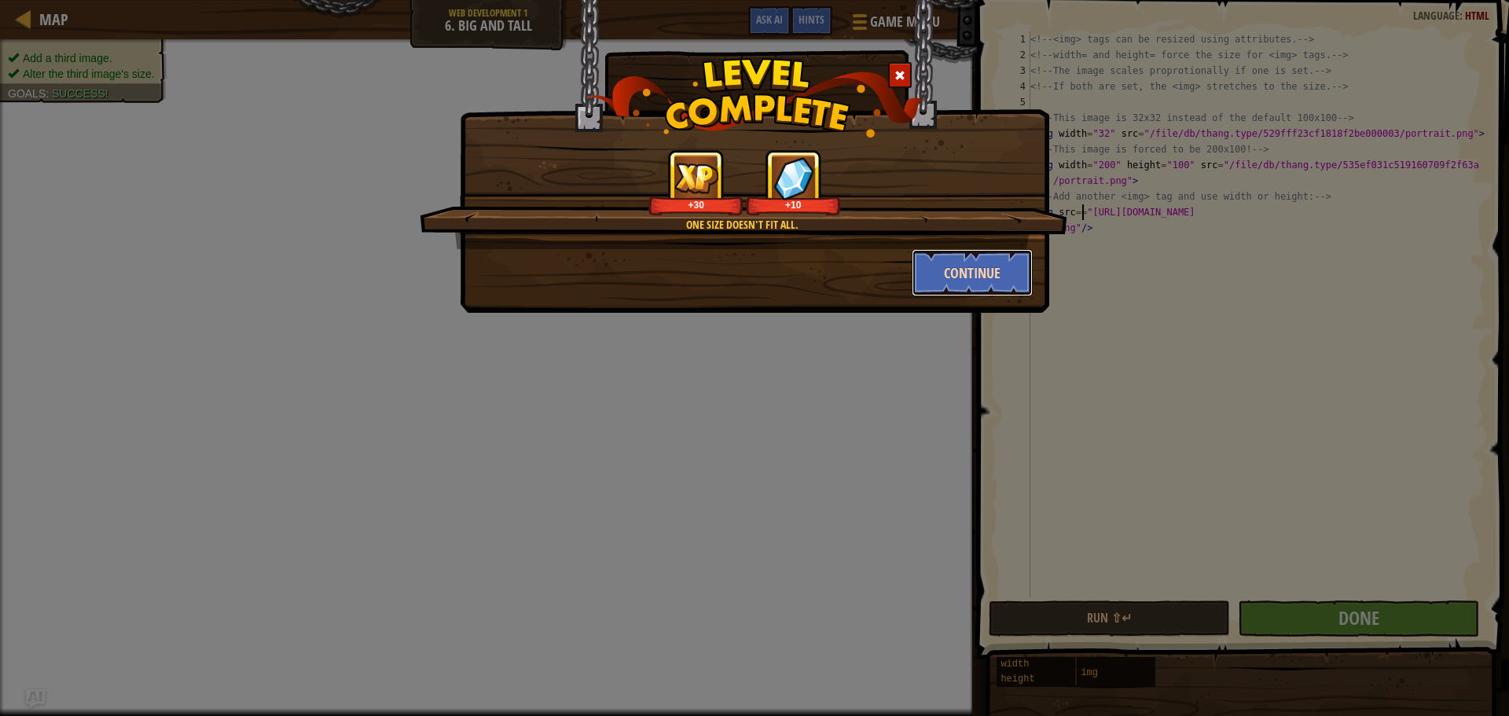
click at [985, 268] on button "Continue" at bounding box center [973, 272] width 122 height 47
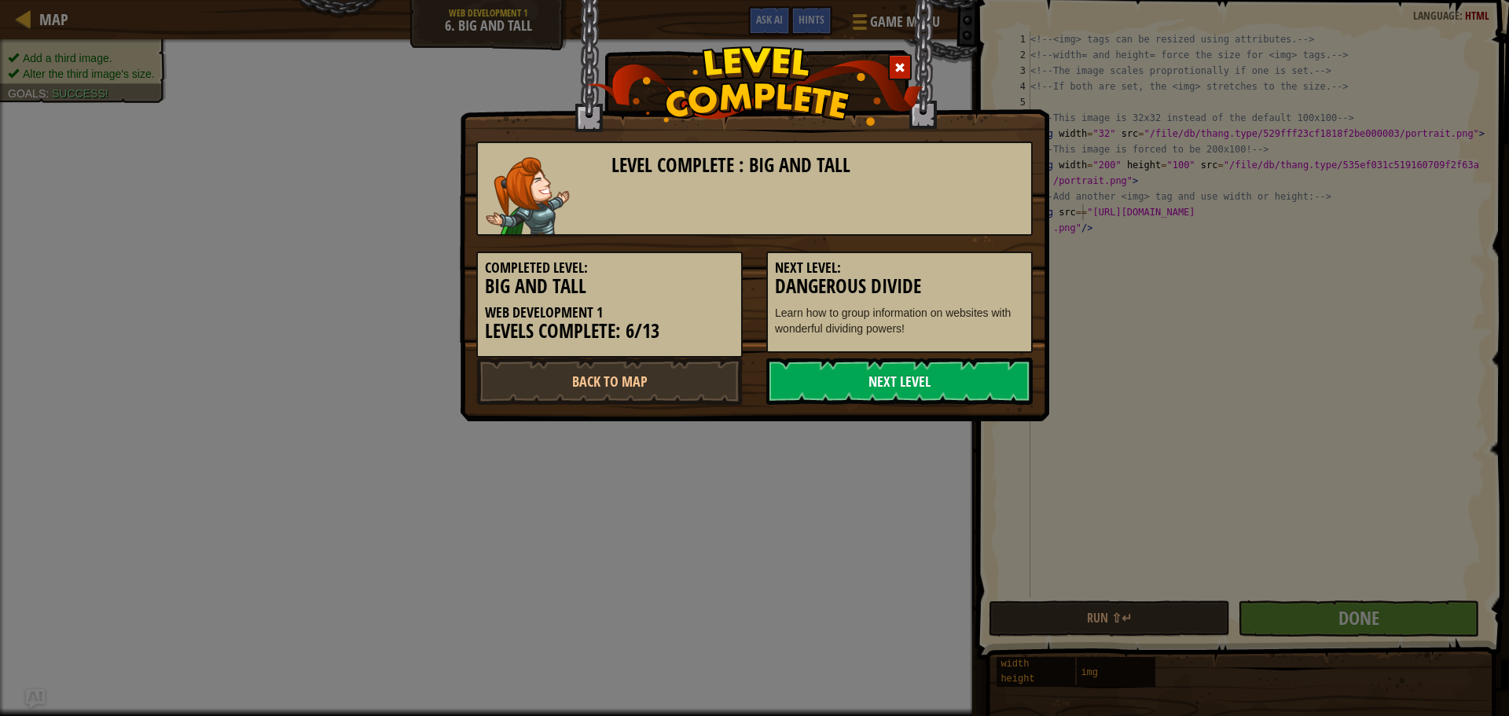
click at [887, 401] on link "Next Level" at bounding box center [899, 381] width 266 height 47
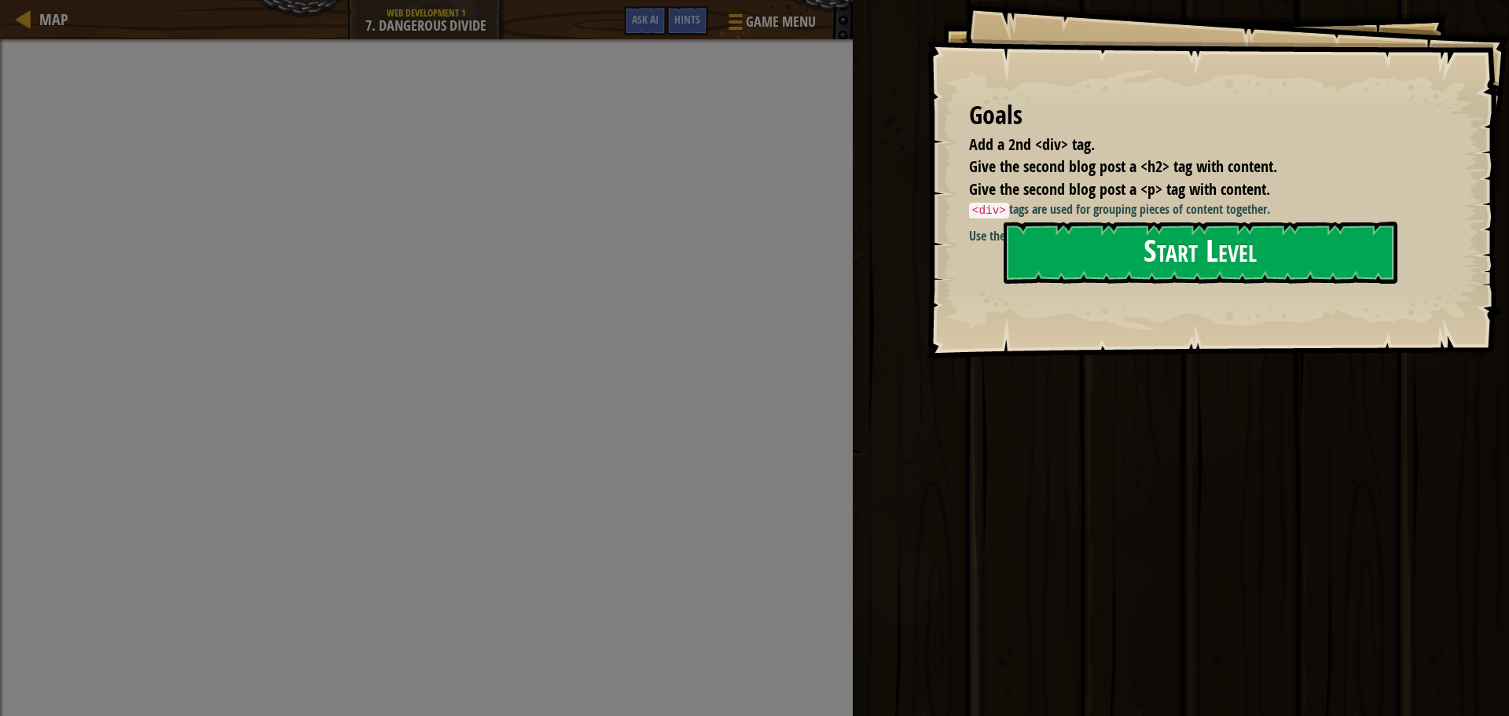
click at [1020, 265] on button "Start Level" at bounding box center [1201, 253] width 394 height 62
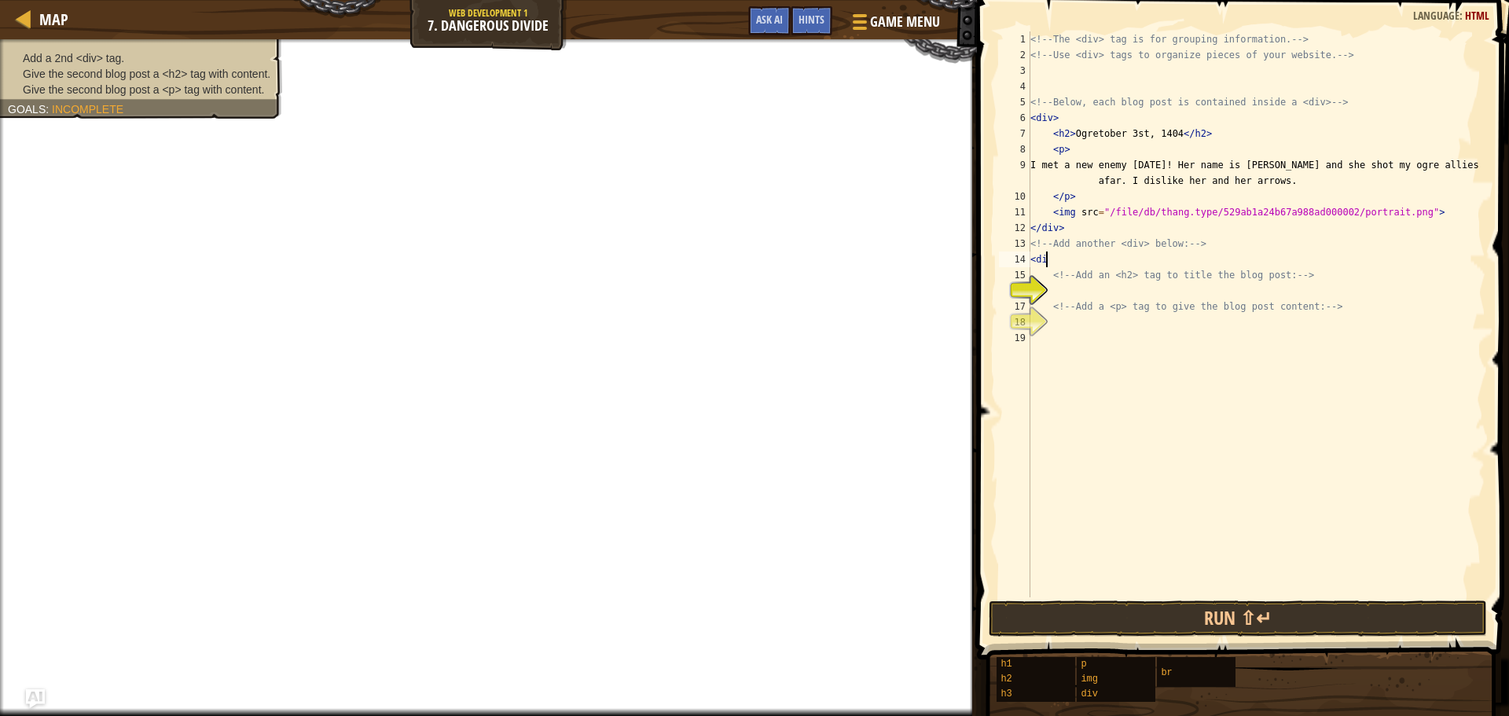
scroll to position [7, 1]
click at [1071, 299] on div "<!-- The <div> tag is for grouping information. --> <!-- Use <div> tags to orga…" at bounding box center [1256, 329] width 458 height 597
type textarea "<!-- Add a <p> tag to give the blog post content: -->"
click at [1063, 294] on div "<!-- The <div> tag is for grouping information. --> <!-- Use <div> tags to orga…" at bounding box center [1256, 329] width 458 height 597
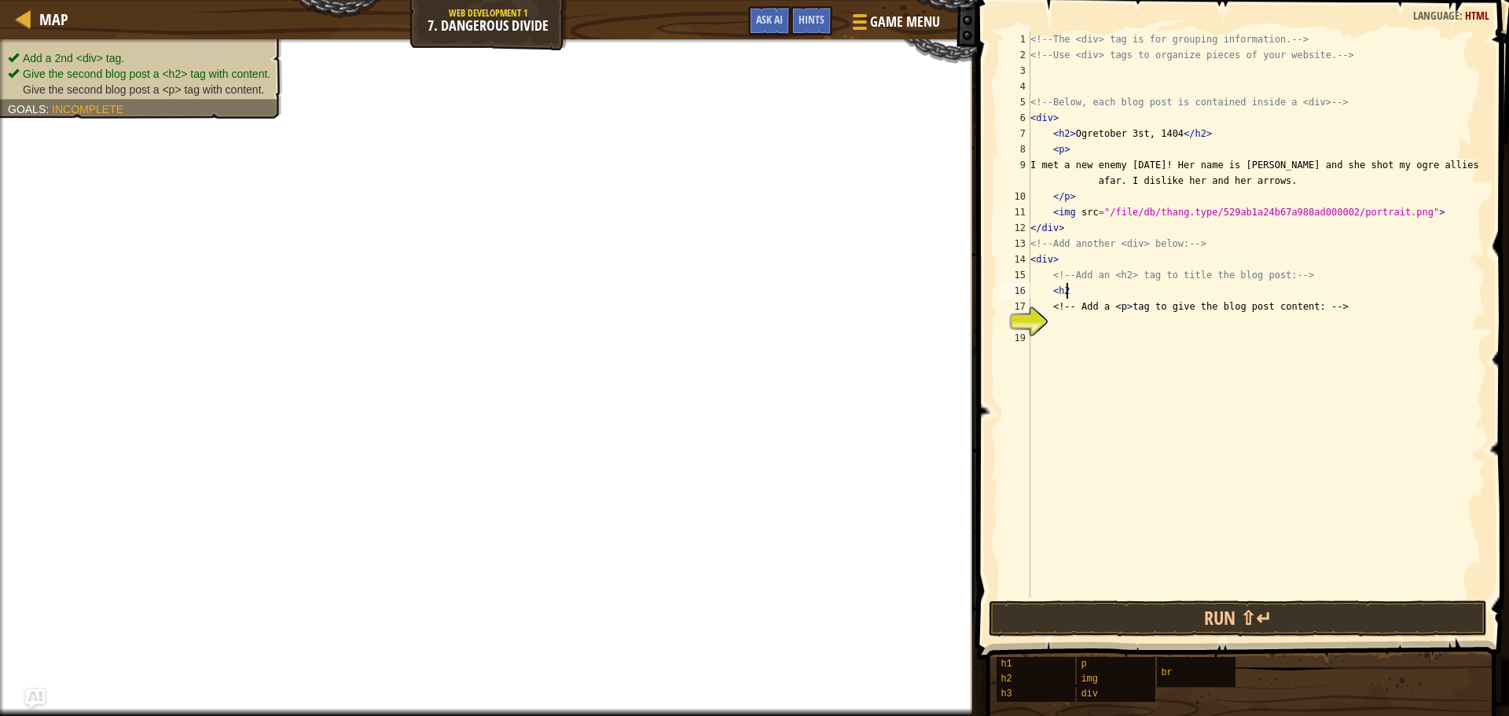
type textarea "<h2>"
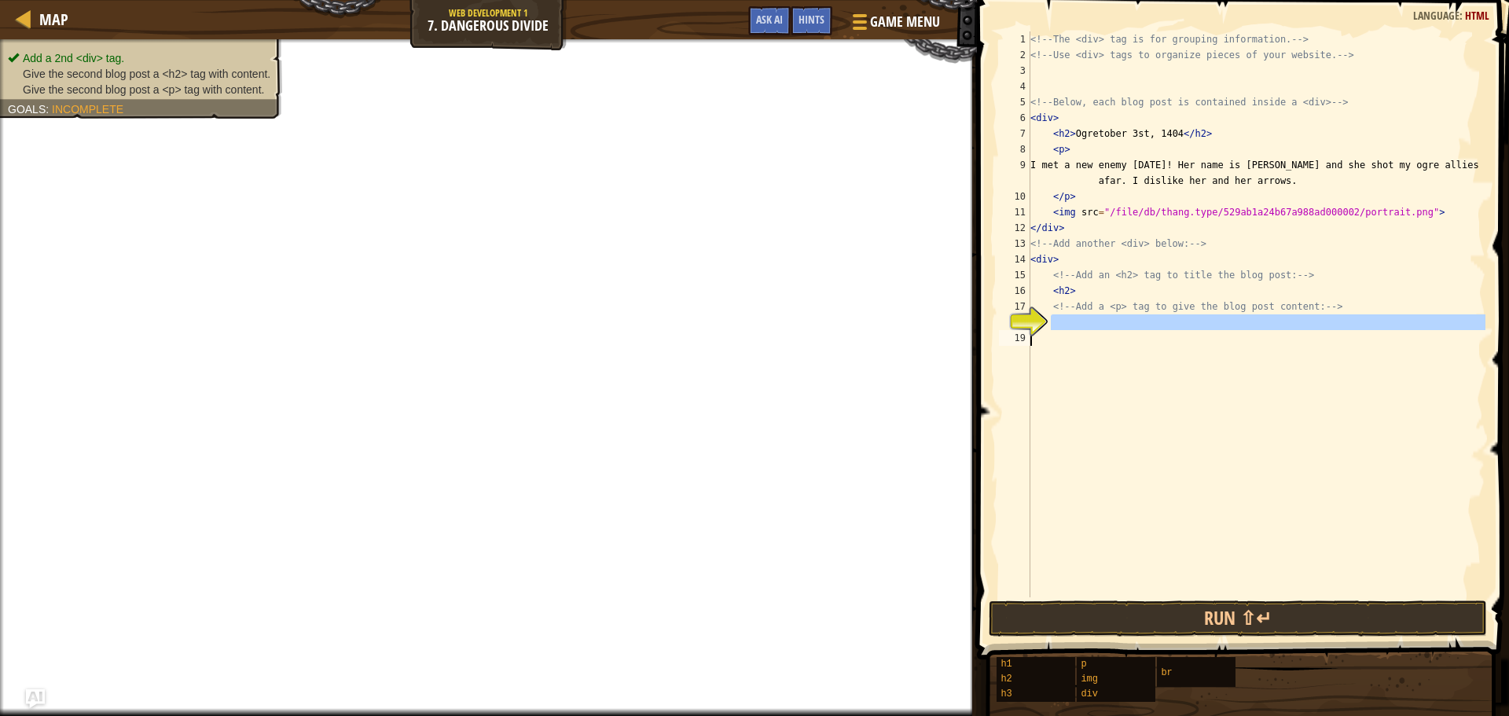
drag, startPoint x: 1065, startPoint y: 329, endPoint x: 1076, endPoint y: 340, distance: 15.6
click at [1076, 340] on div "<!-- The <div> tag is for grouping information. --> <!-- Use <div> tags to orga…" at bounding box center [1256, 329] width 458 height 597
click at [1071, 335] on div "<!-- The <div> tag is for grouping information. --> <!-- Use <div> tags to orga…" at bounding box center [1256, 314] width 458 height 566
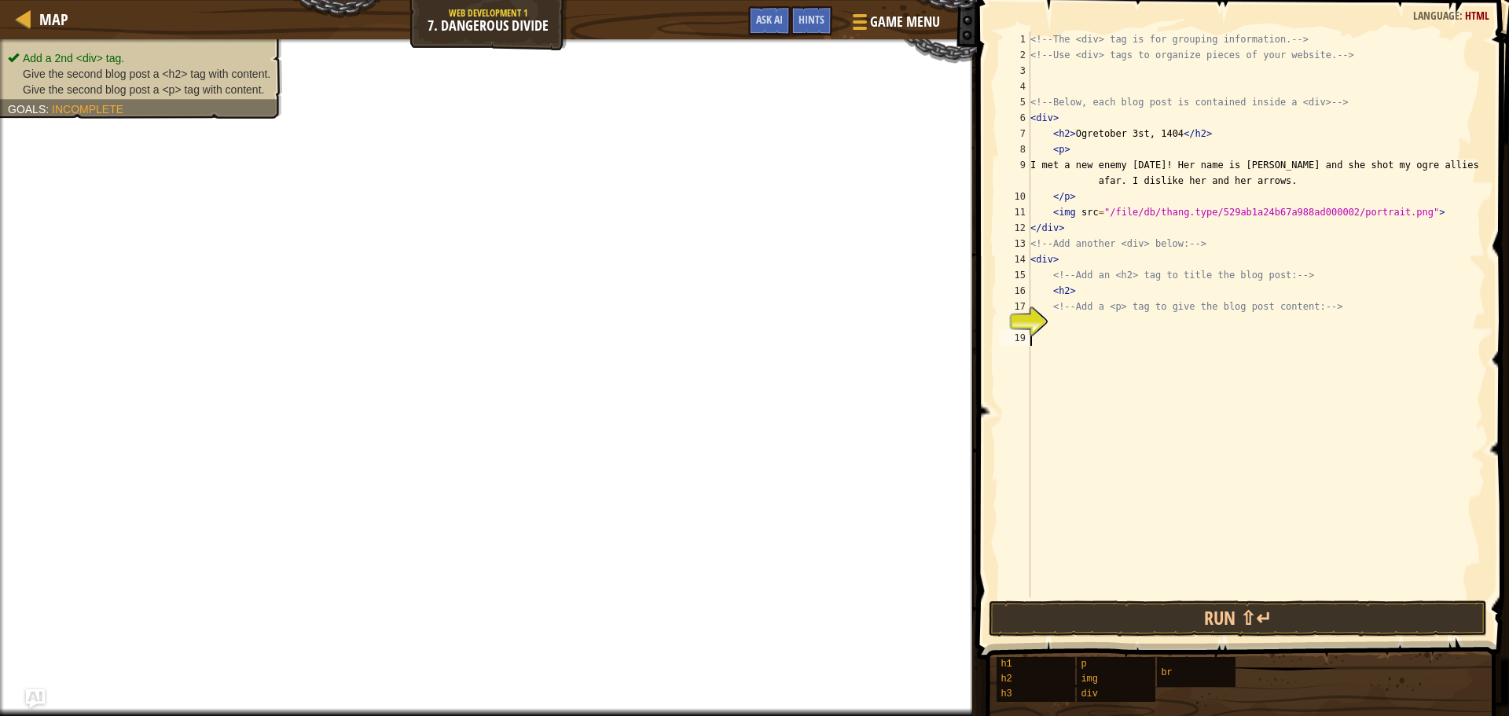
click at [1059, 329] on div "<!-- The <div> tag is for grouping information. --> <!-- Use <div> tags to orga…" at bounding box center [1256, 329] width 458 height 597
type textarea "<p>"
click at [1074, 331] on div "<!-- The <div> tag is for grouping information. --> <!-- Use <div> tags to orga…" at bounding box center [1256, 329] width 458 height 597
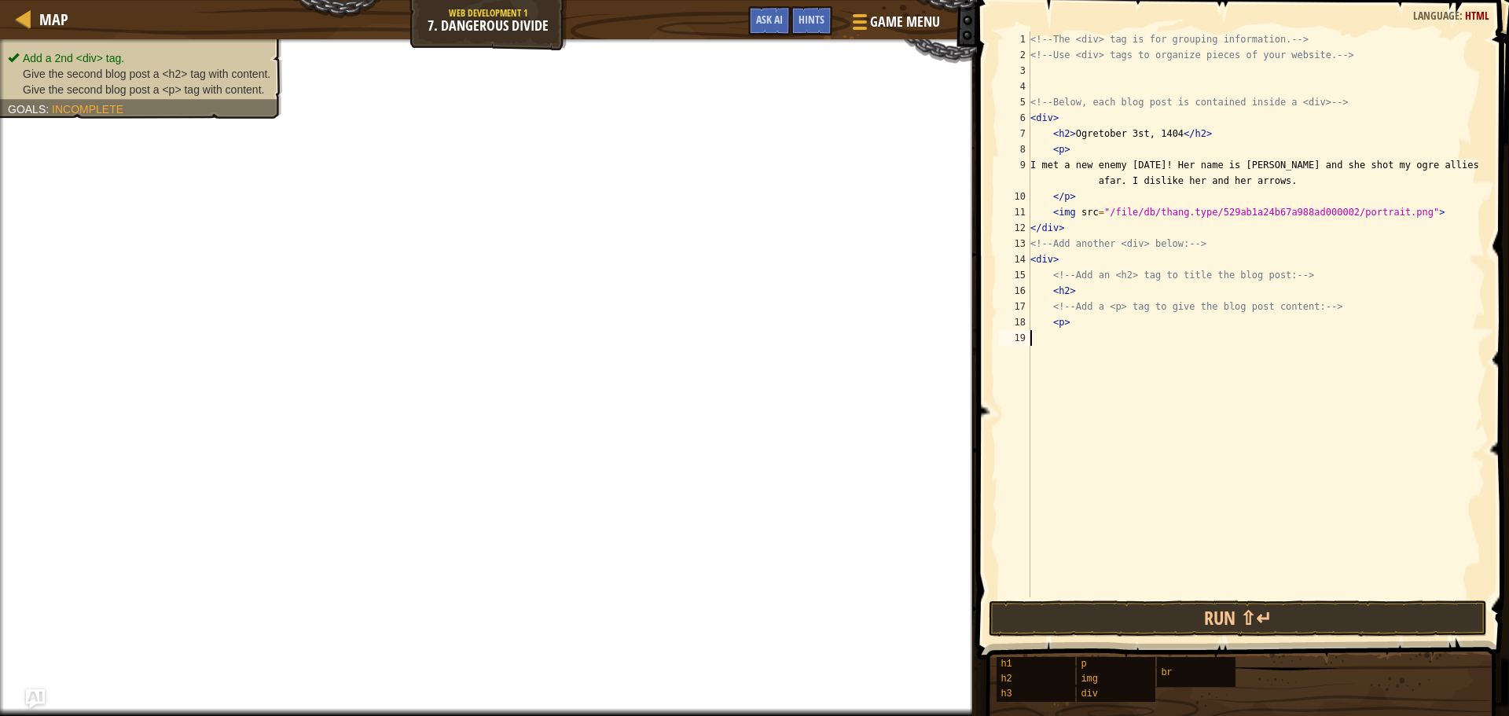
click at [1078, 293] on div "<!-- The <div> tag is for grouping information. --> <!-- Use <div> tags to orga…" at bounding box center [1256, 329] width 458 height 597
drag, startPoint x: 1102, startPoint y: 329, endPoint x: 1109, endPoint y: 320, distance: 11.2
click at [1104, 328] on div "<!-- The <div> tag is for grouping information. --> <!-- Use <div> tags to orga…" at bounding box center [1256, 329] width 458 height 597
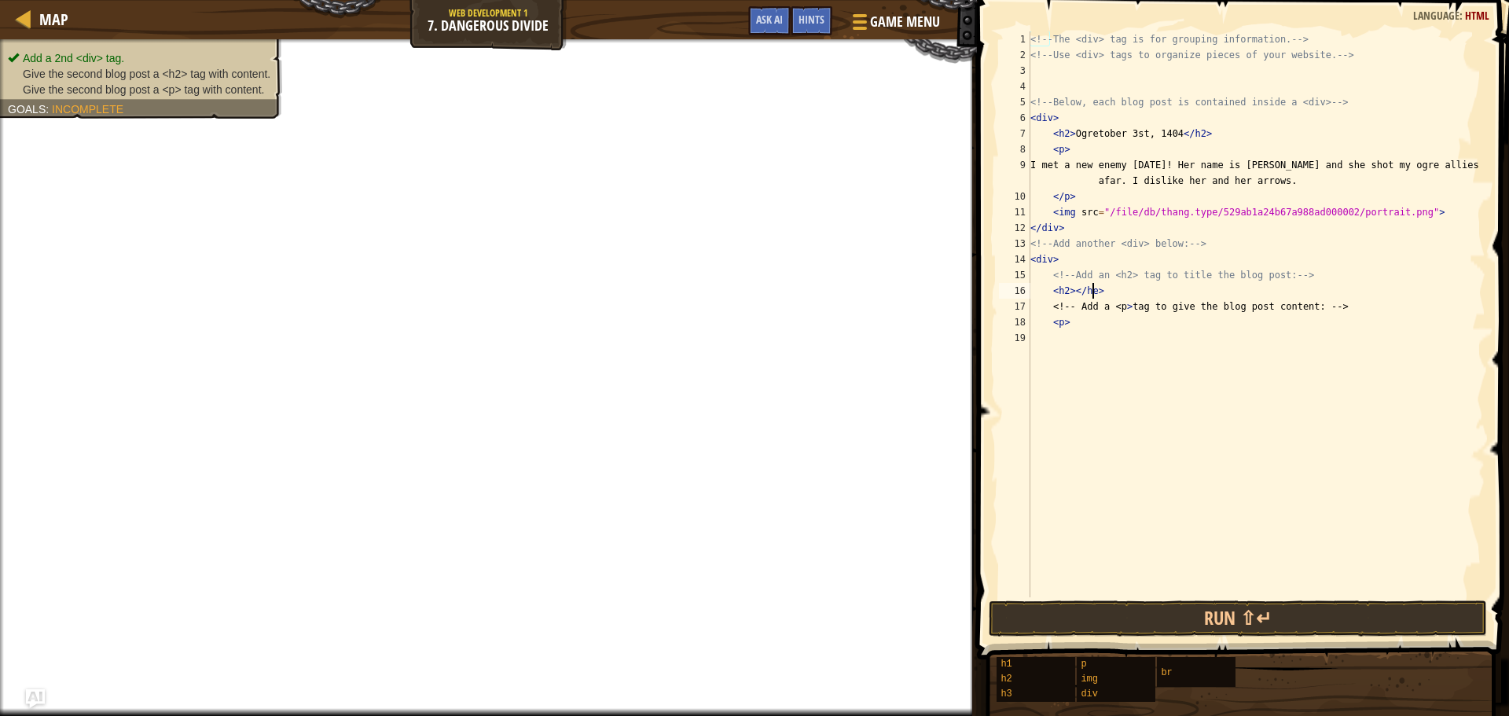
click at [1093, 284] on div "<!-- The <div> tag is for grouping information. --> <!-- Use <div> tags to orga…" at bounding box center [1256, 329] width 458 height 597
click at [1093, 299] on div "<!-- The <div> tag is for grouping information. --> <!-- Use <div> tags to orga…" at bounding box center [1256, 329] width 458 height 597
click at [1063, 279] on div "<!-- The <div> tag is for grouping information. --> <!-- Use <div> tags to orga…" at bounding box center [1256, 329] width 458 height 597
click at [1074, 285] on div "<!-- The <div> tag is for grouping information. --> <!-- Use <div> tags to orga…" at bounding box center [1256, 329] width 458 height 597
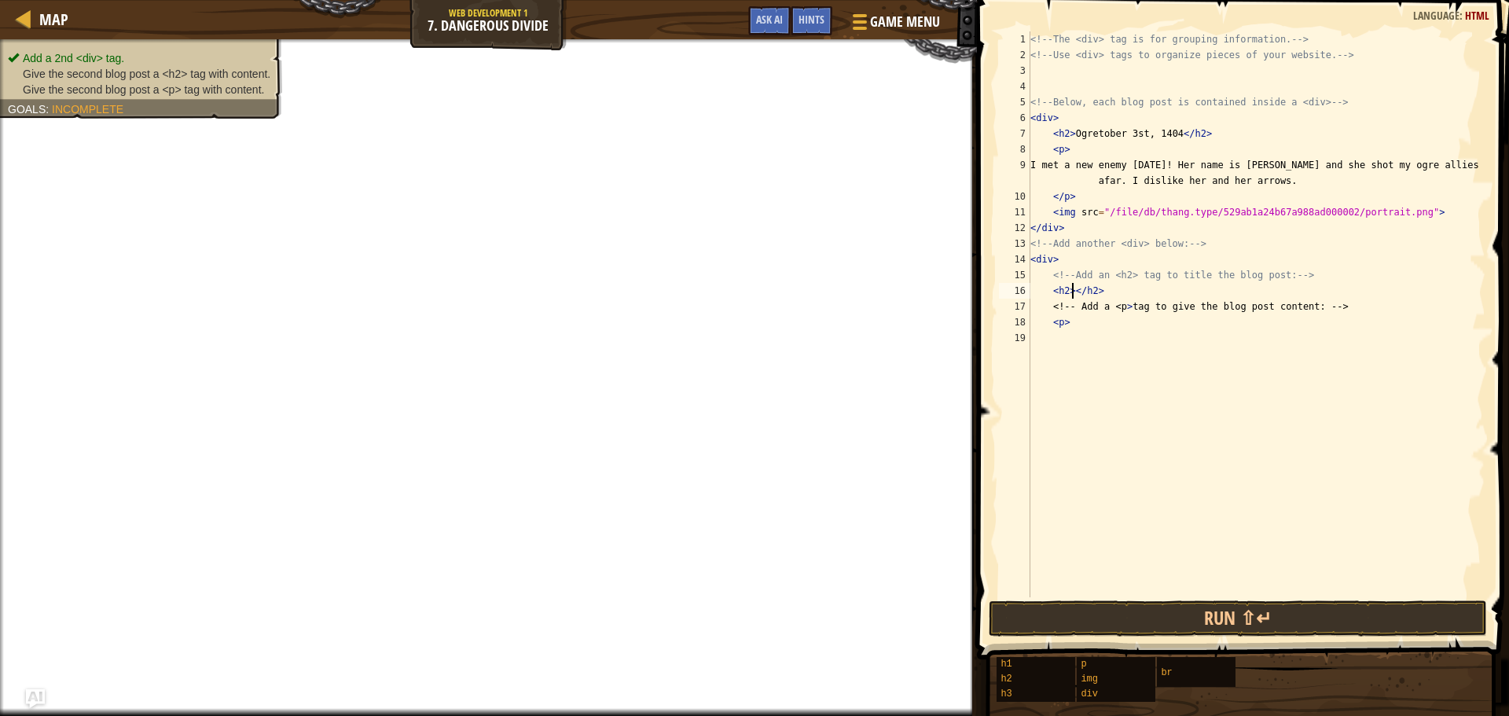
type textarea "<h2>a</h2>"
click at [1082, 336] on div "<!-- The <div> tag is for grouping information. --> <!-- Use <div> tags to orga…" at bounding box center [1256, 329] width 458 height 597
click at [1082, 329] on div "<!-- The <div> tag is for grouping information. --> <!-- Use <div> tags to orga…" at bounding box center [1256, 329] width 458 height 597
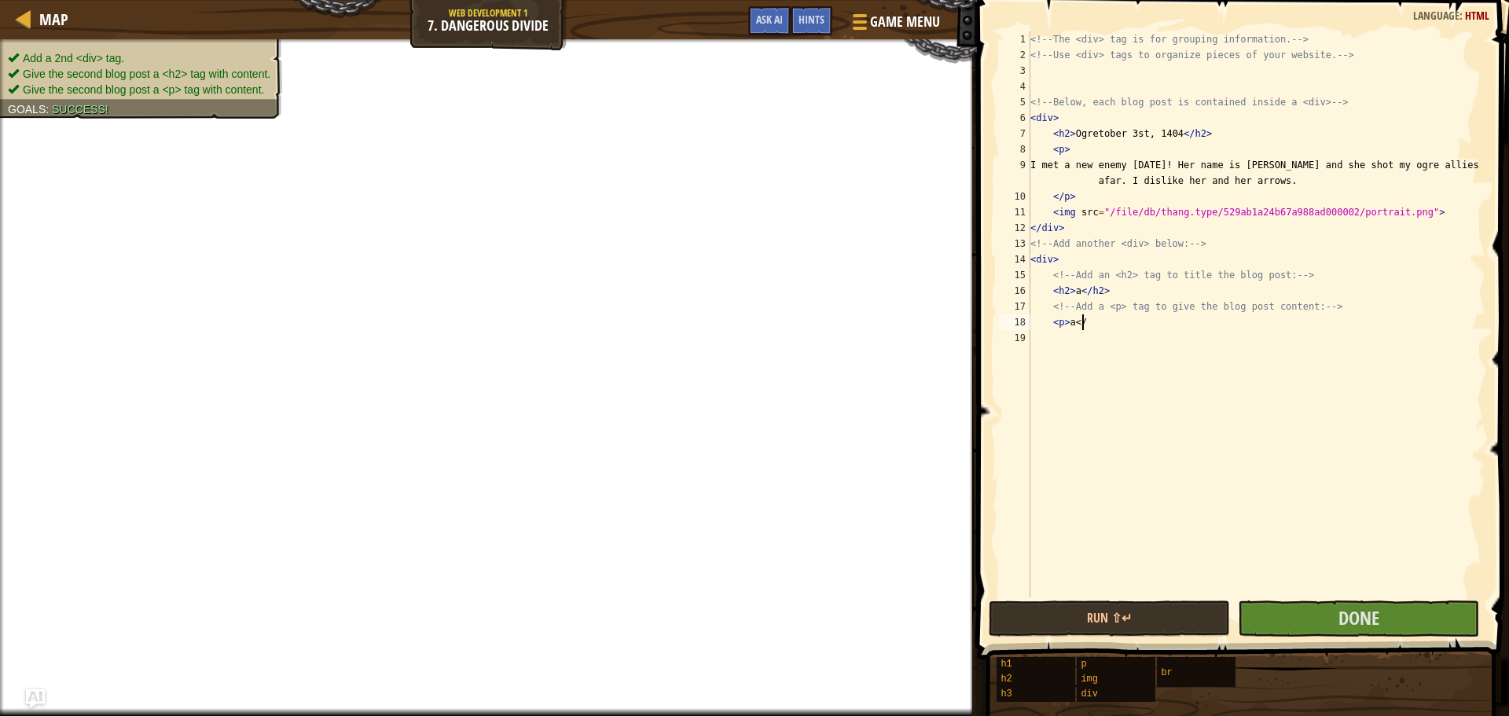
scroll to position [7, 4]
type textarea "<p>a</p>"
click at [1128, 448] on div "<!-- The <div> tag is for grouping information. --> <!-- Use <div> tags to orga…" at bounding box center [1256, 329] width 458 height 597
click at [1346, 615] on span "Done" at bounding box center [1359, 617] width 41 height 25
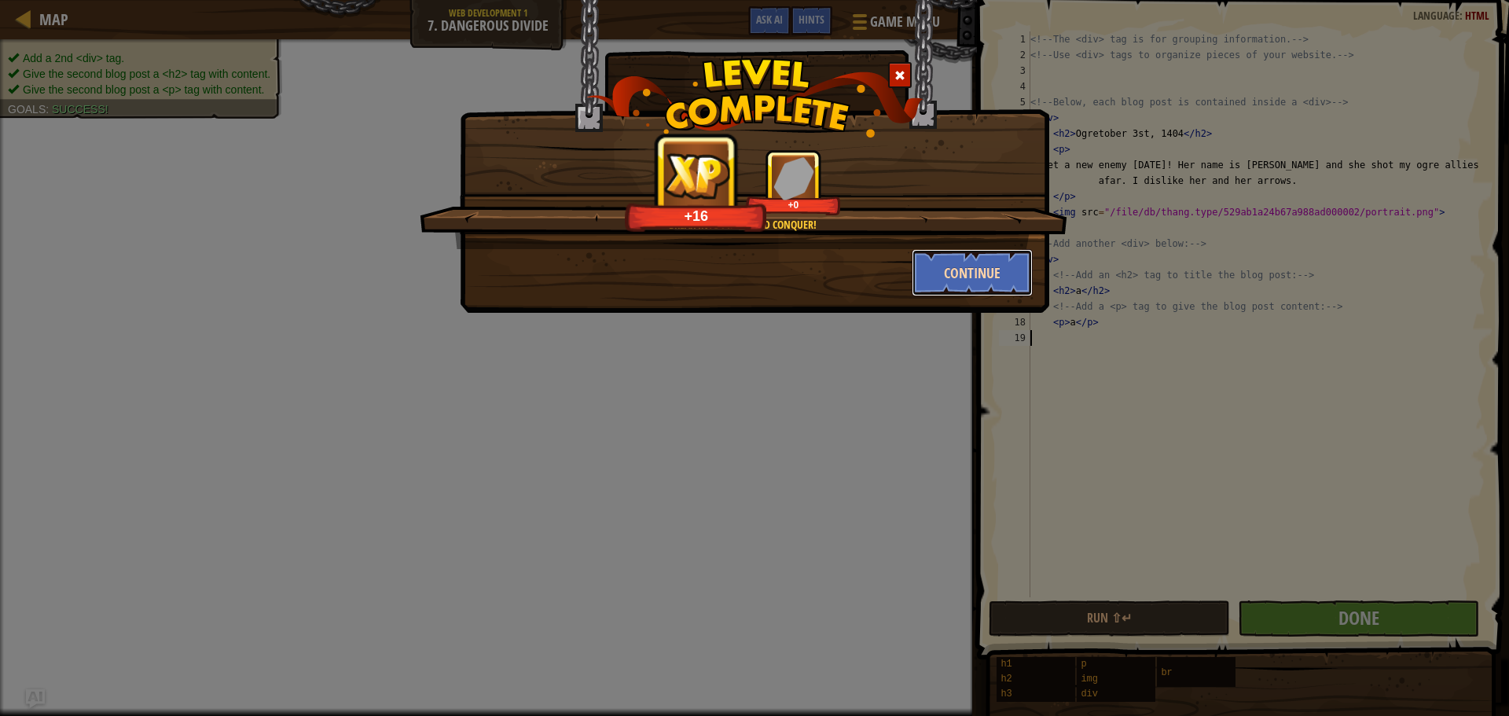
click at [970, 266] on button "Continue" at bounding box center [973, 272] width 122 height 47
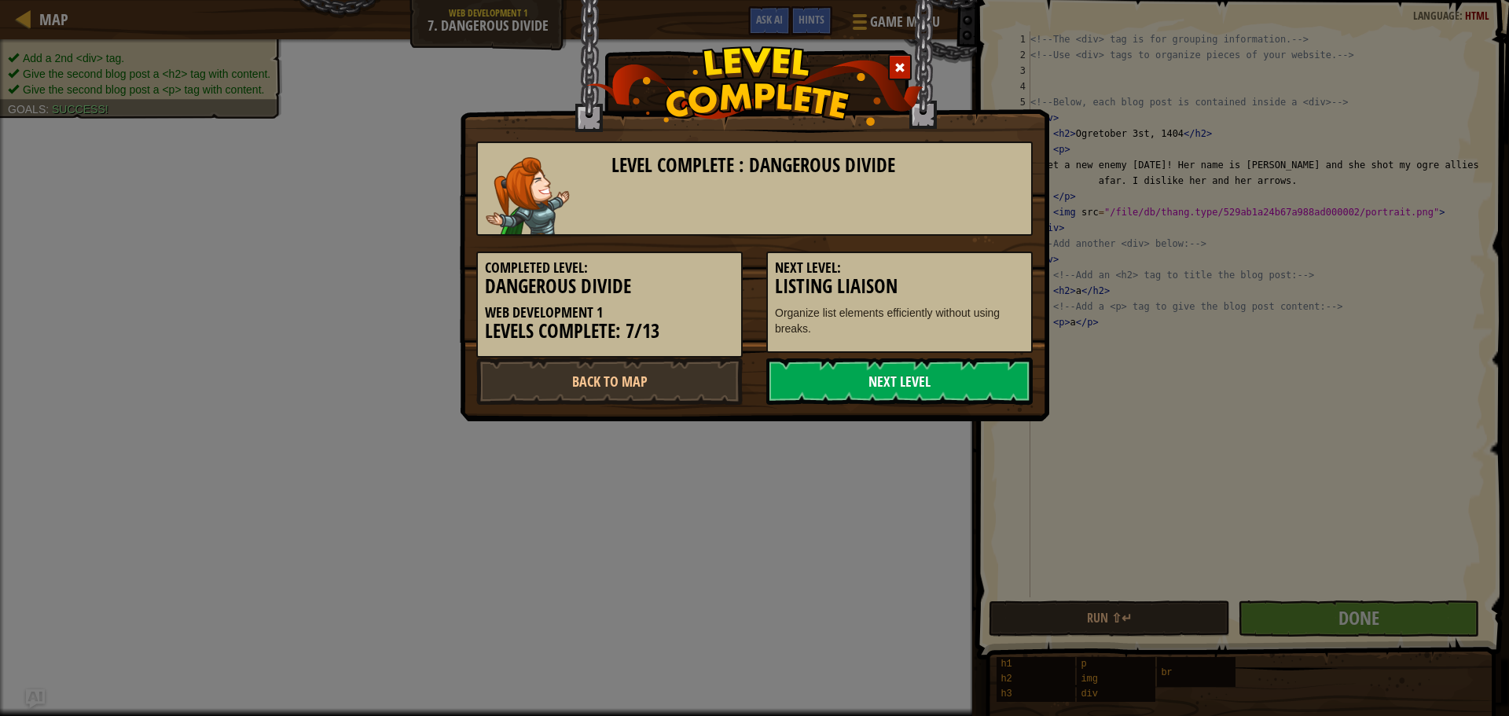
click at [949, 376] on link "Next Level" at bounding box center [899, 381] width 266 height 47
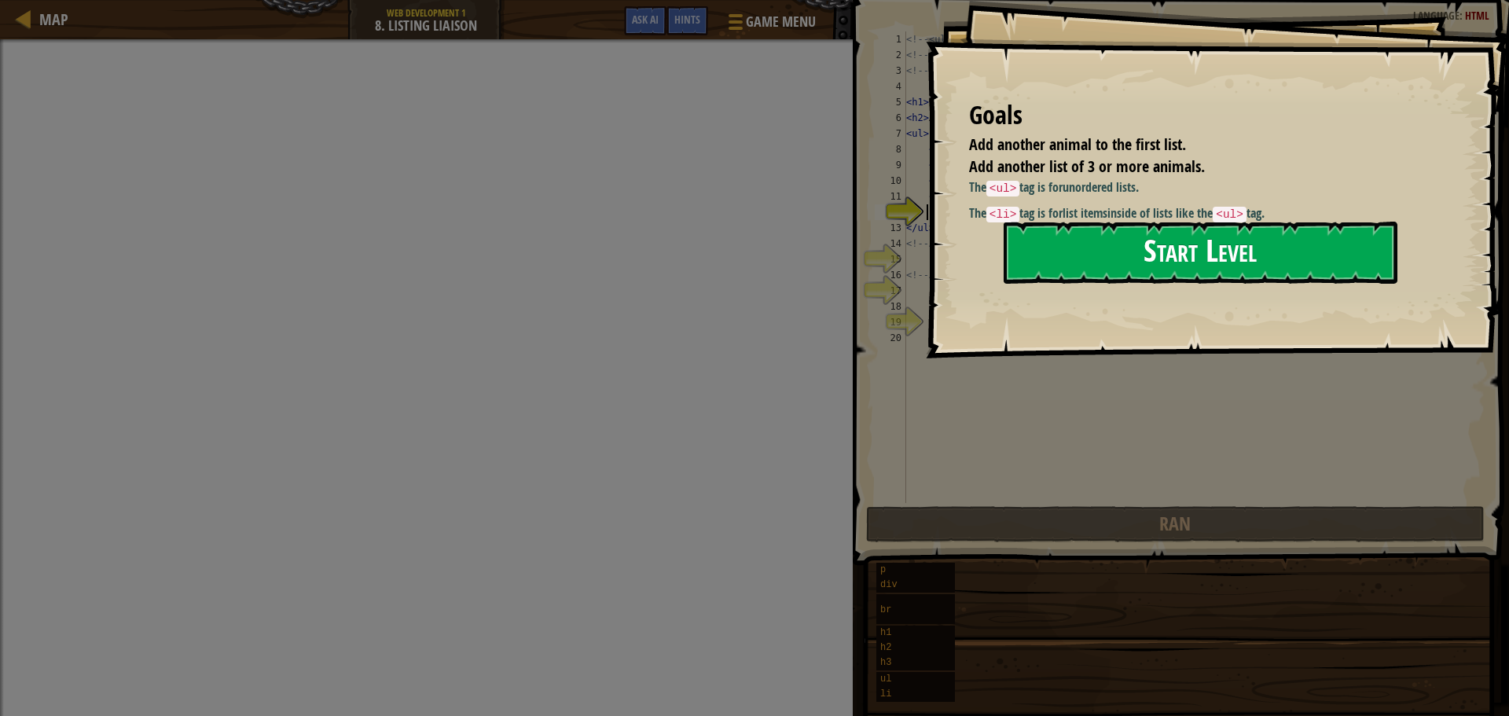
click at [1142, 251] on button "Start Level" at bounding box center [1201, 253] width 394 height 62
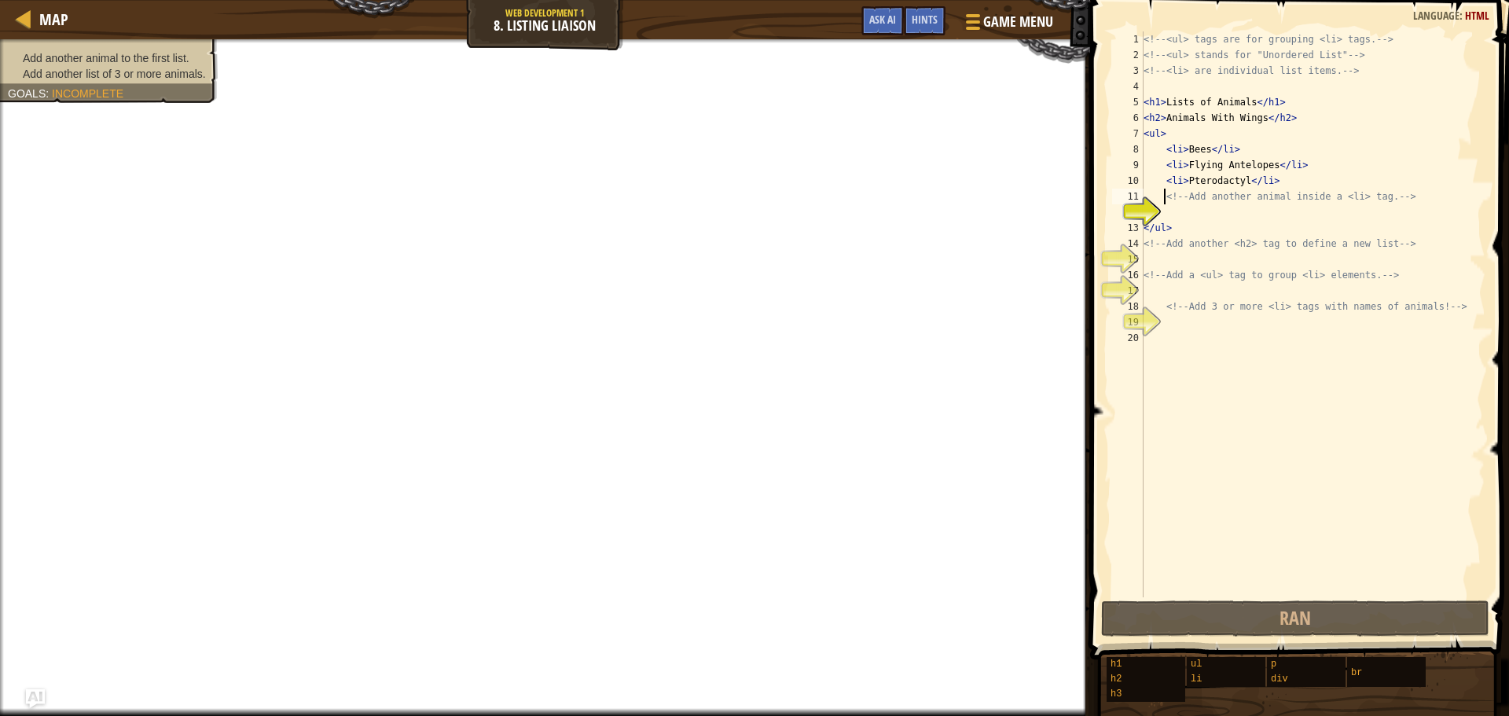
click at [1166, 191] on div "<!-- <ul> tags are for grouping <li> tags. --> <!-- <ul> stands for "Unordered …" at bounding box center [1312, 329] width 345 height 597
type textarea "<!-- Add another animal inside a <li> tag. -->"
click at [1166, 215] on div "<!-- <ul> tags are for grouping <li> tags. --> <!-- <ul> stands for "Unordered …" at bounding box center [1312, 329] width 345 height 597
type textarea "<"
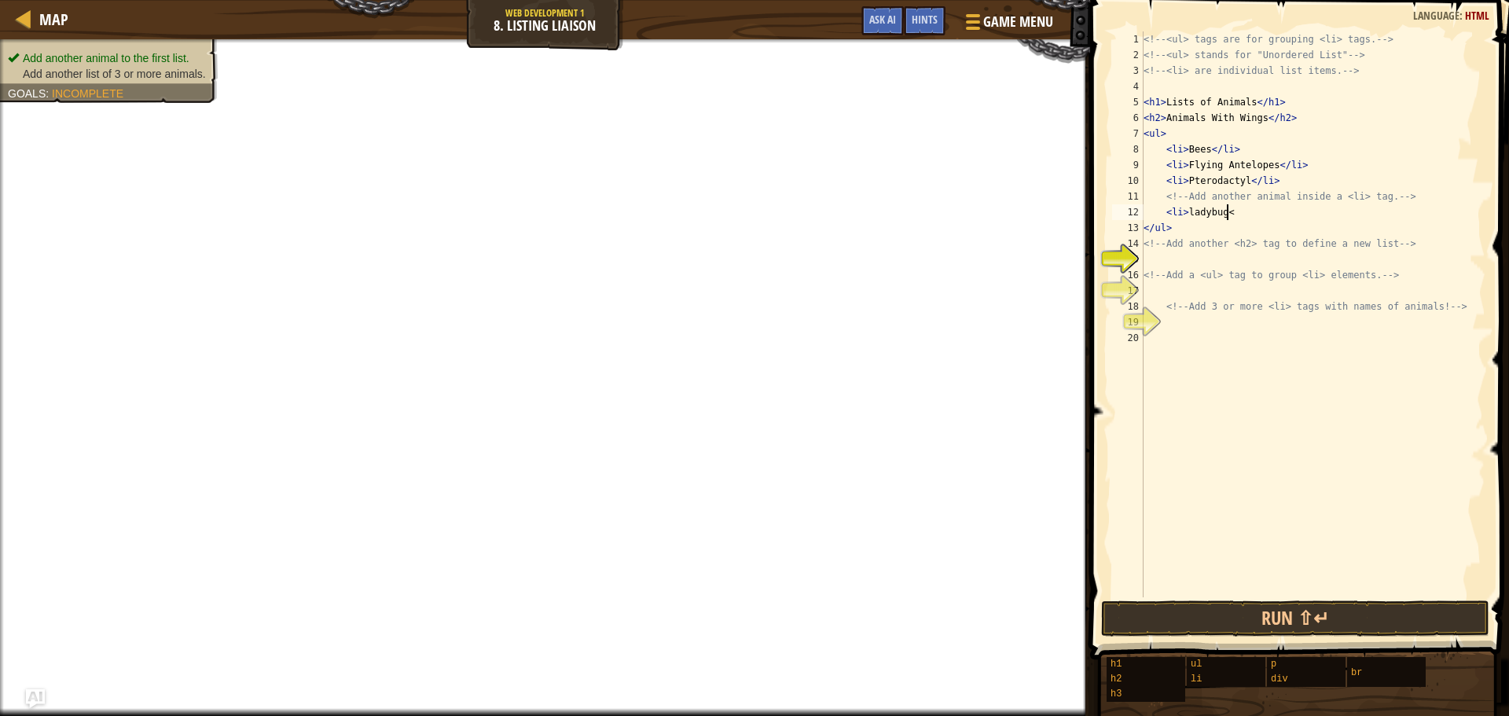
scroll to position [7, 6]
type textarea "<li>ladybug</li>"
click at [1254, 264] on div "<!-- <ul> tags are for grouping <li> tags. --> <!-- <ul> stands for "Unordered …" at bounding box center [1312, 329] width 345 height 597
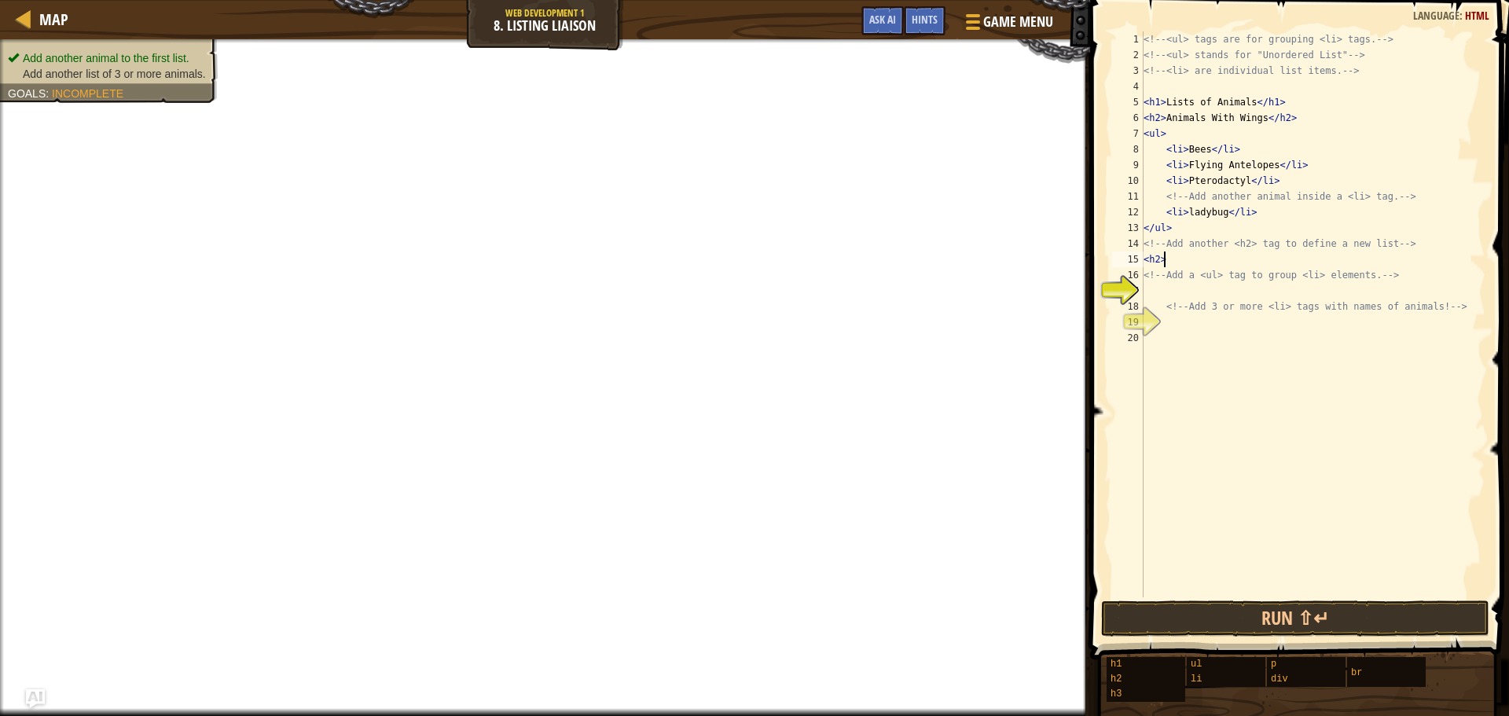
click at [1174, 285] on div "<!-- <ul> tags are for grouping <li> tags. --> <!-- <ul> stands for "Unordered …" at bounding box center [1312, 329] width 345 height 597
type textarea "<!-- Add a <ul> tag to group <li> elements. -->"
click at [1173, 289] on div "<!-- <ul> tags are for grouping <li> tags. --> <!-- <ul> stands for "Unordered …" at bounding box center [1312, 314] width 345 height 566
click at [1159, 291] on div "<!-- <ul> tags are for grouping <li> tags. --> <!-- <ul> stands for "Unordered …" at bounding box center [1312, 329] width 345 height 597
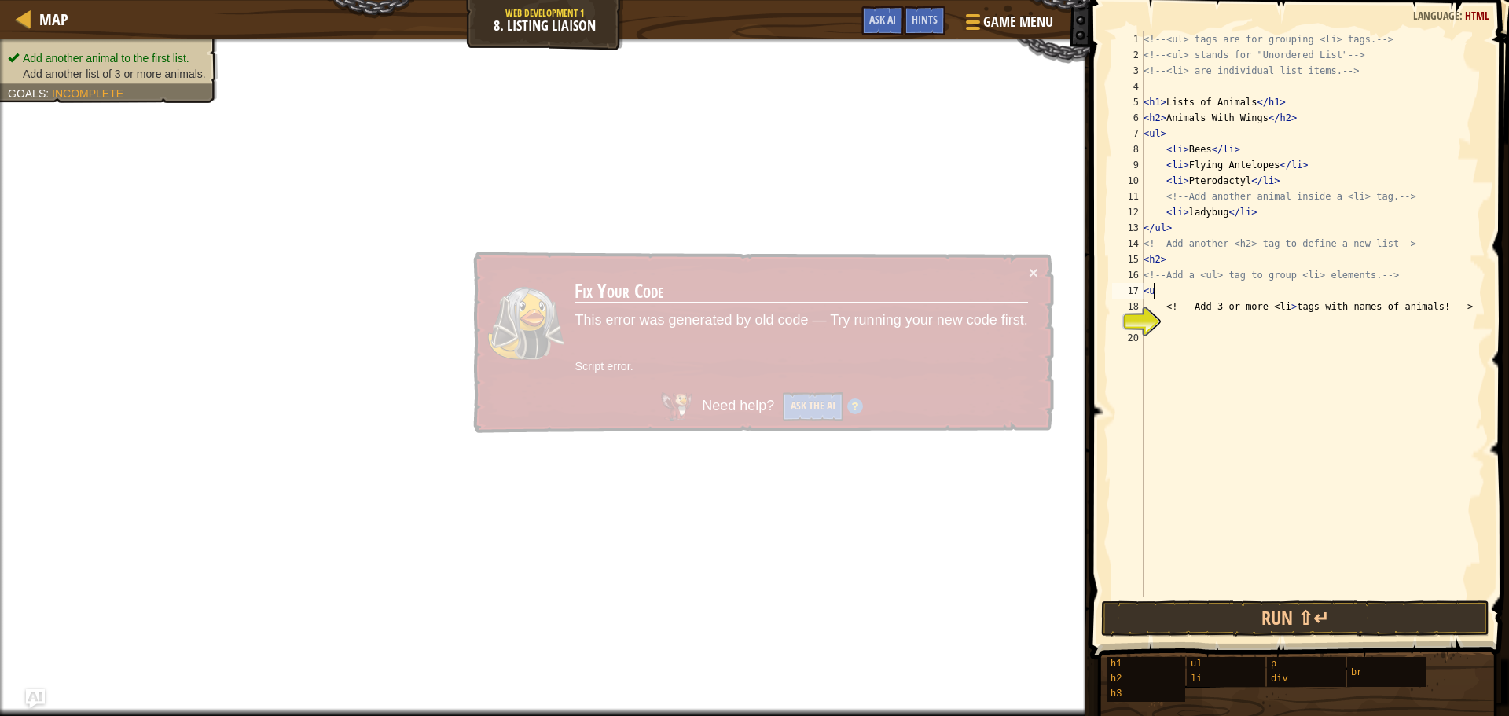
type textarea "<"
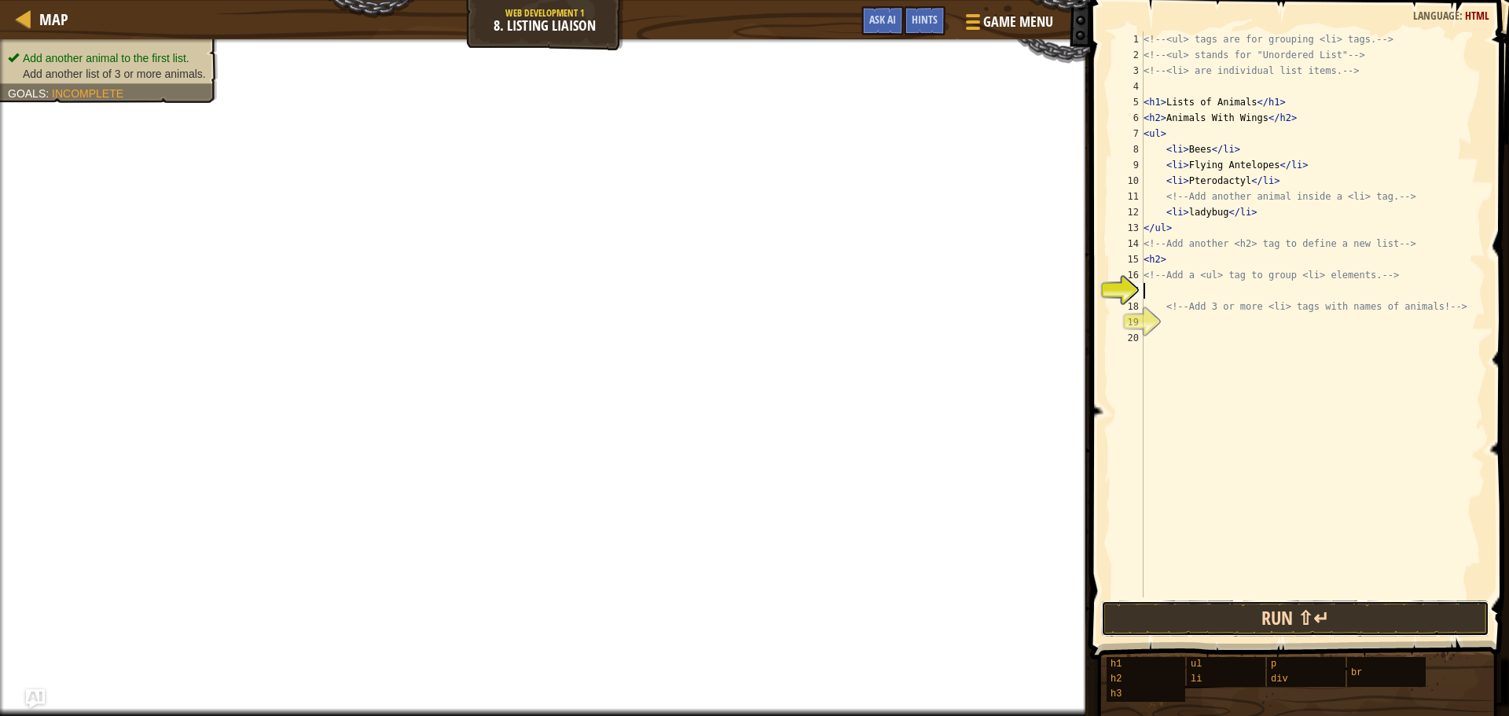
click at [1346, 630] on button "Run ⇧↵" at bounding box center [1295, 618] width 388 height 36
click at [1345, 623] on button "Run ⇧↵" at bounding box center [1295, 618] width 388 height 36
click at [1344, 620] on button "Run ⇧↵" at bounding box center [1295, 618] width 388 height 36
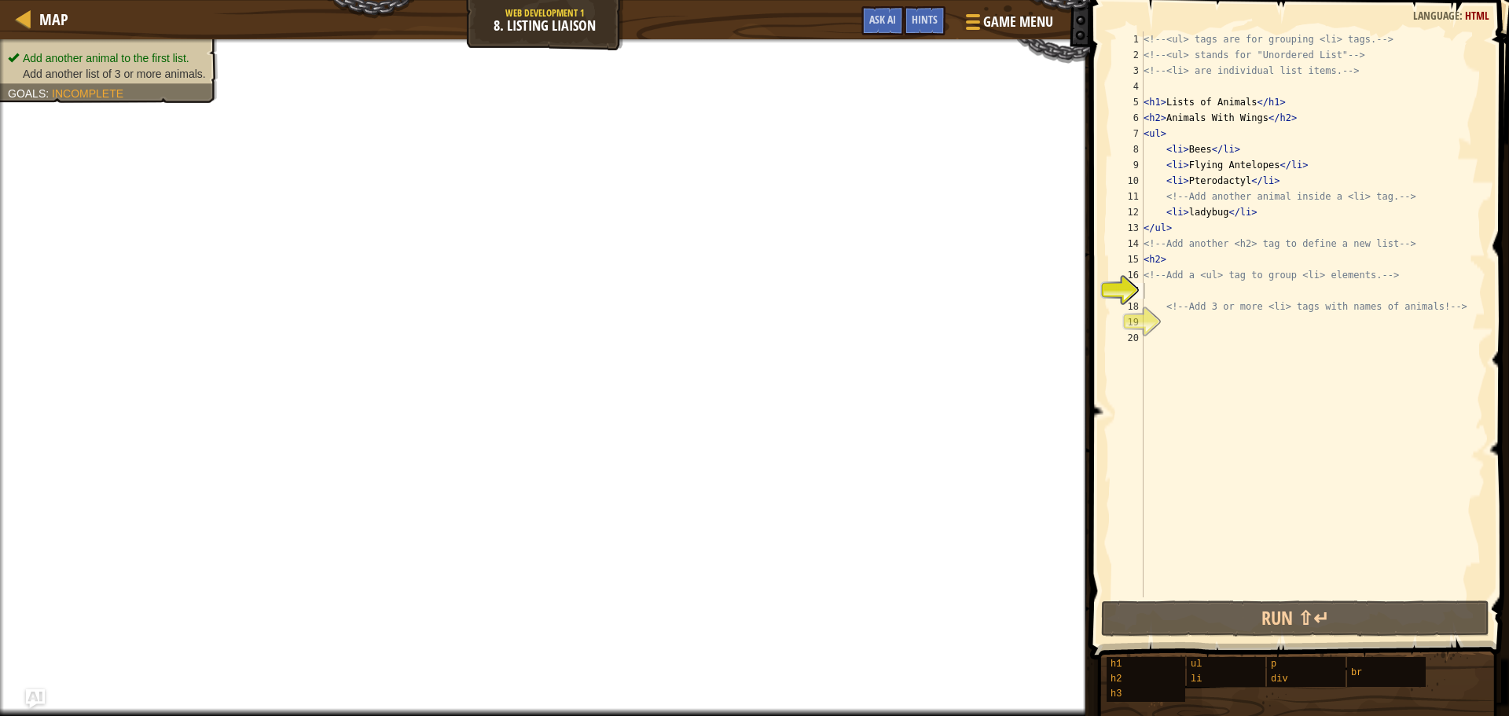
drag, startPoint x: 81, startPoint y: 73, endPoint x: 123, endPoint y: 79, distance: 42.9
click at [123, 79] on span "Add another list of 3 or more animals." at bounding box center [114, 74] width 183 height 13
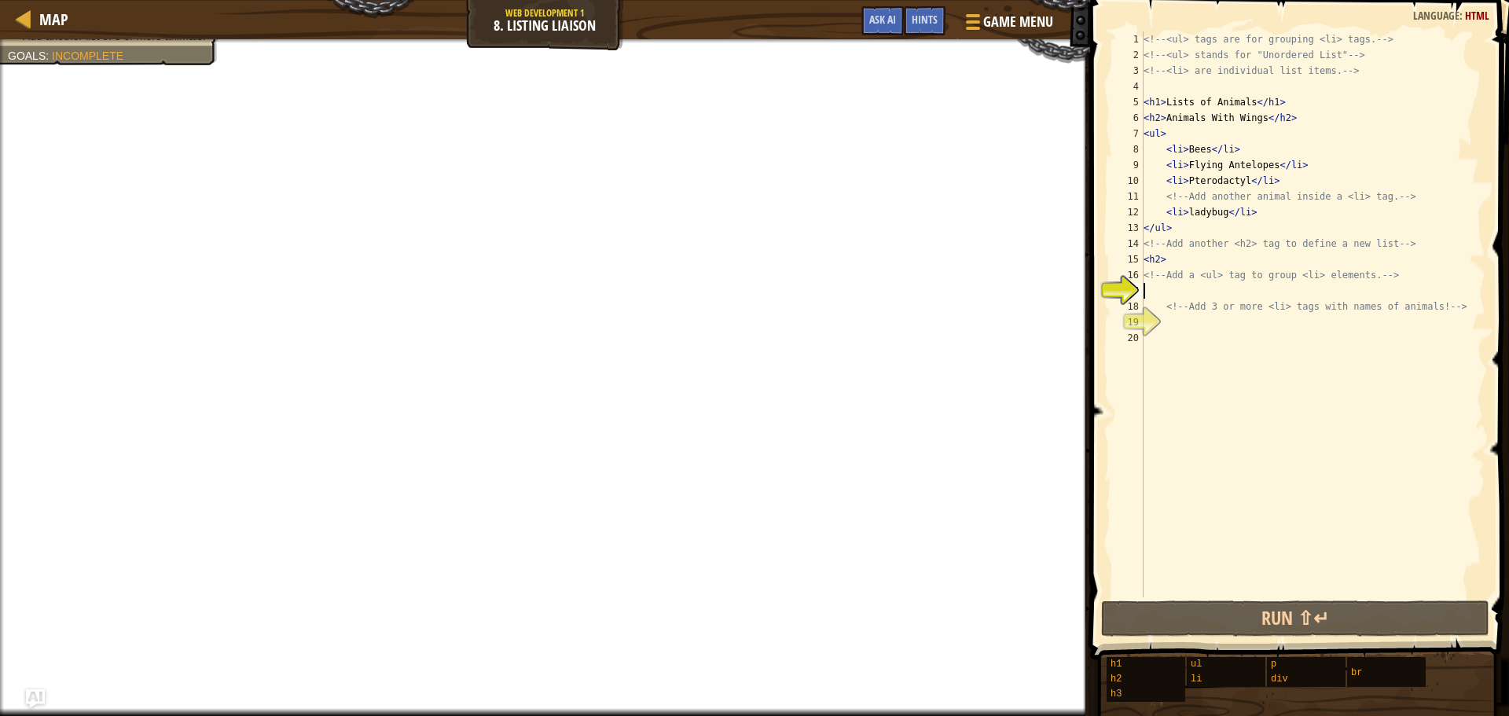
click at [1162, 286] on div "<!-- <ul> tags are for grouping <li> tags. --> <!-- <ul> stands for "Unordered …" at bounding box center [1312, 329] width 345 height 597
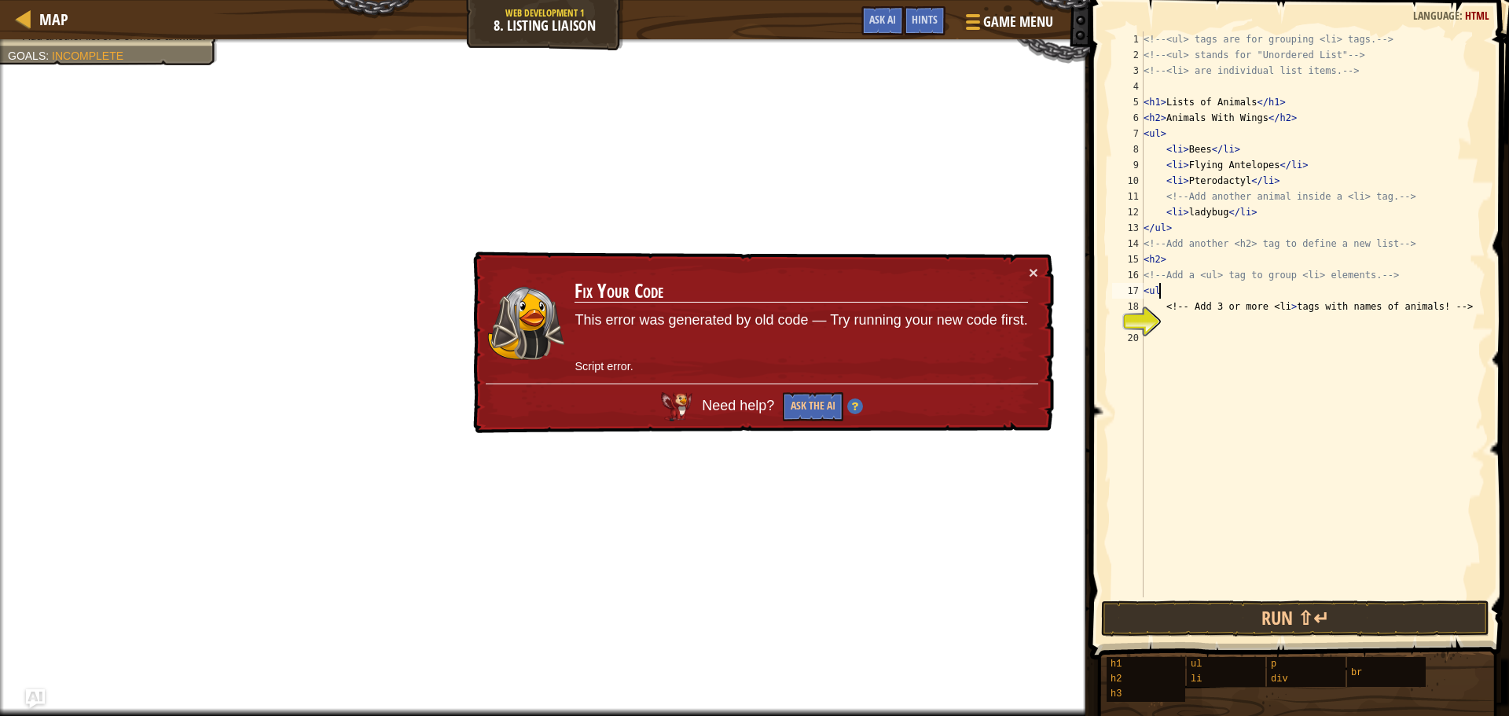
scroll to position [7, 1]
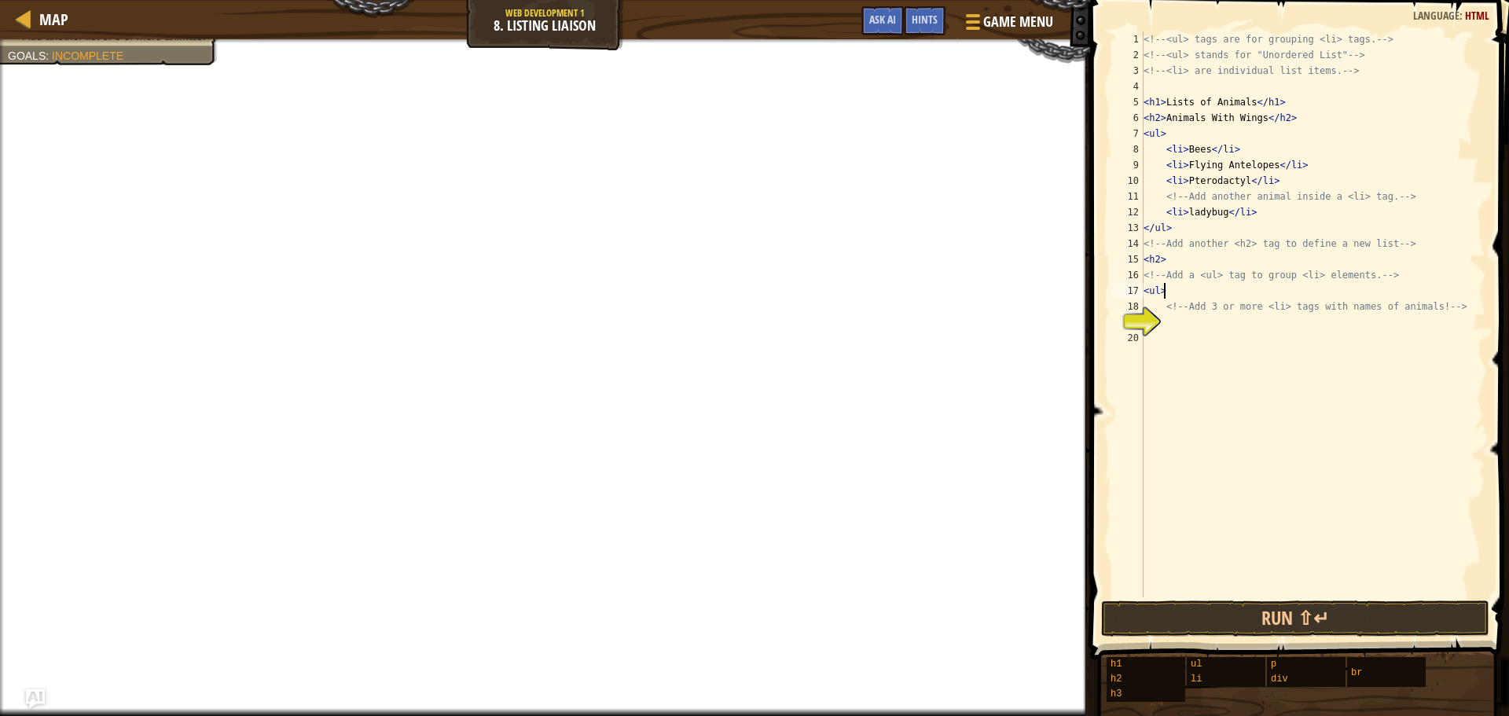
click at [1144, 314] on div "19" at bounding box center [1127, 322] width 31 height 16
type textarea "<!-- Add 3 or more <li> tags with names of animals! -->"
click at [1144, 317] on div "19" at bounding box center [1127, 322] width 31 height 16
click at [1166, 325] on div "<!-- <ul> tags are for grouping <li> tags. --> <!-- <ul> stands for "Unordered …" at bounding box center [1312, 329] width 345 height 597
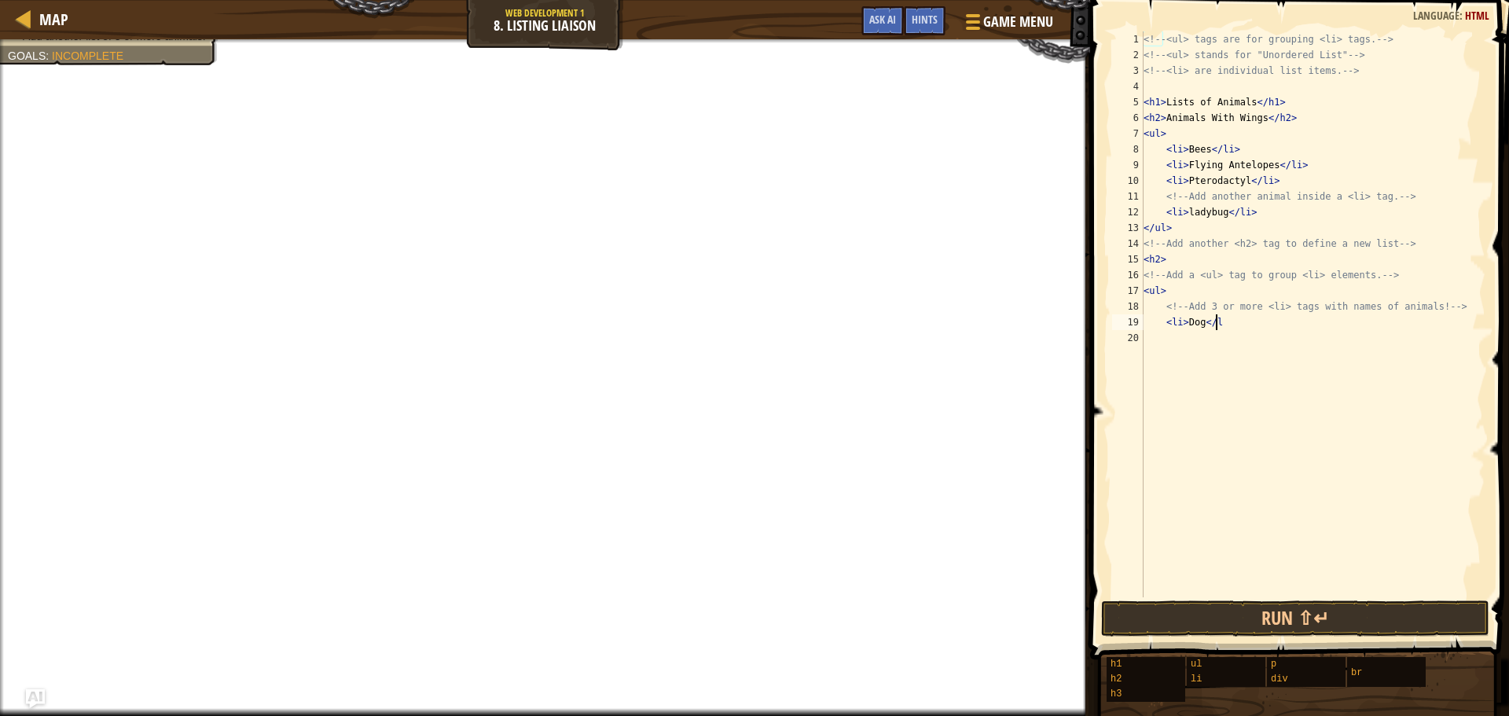
scroll to position [7, 6]
type textarea "<li>Dog</li>"
type textarea "<li>cat</li>"
type textarea "<"
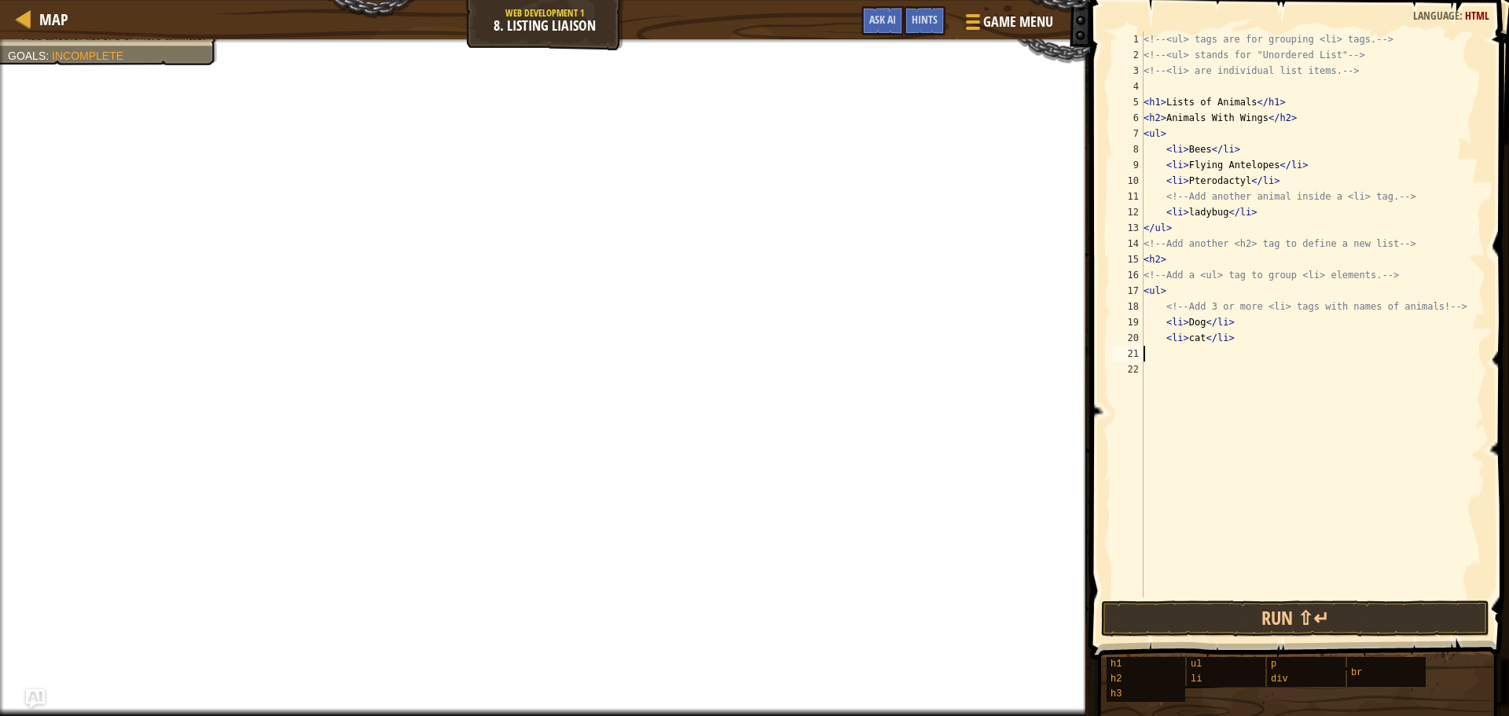
type textarea "<li>cat</li>"
type textarea "<li>bunny</li>"
click at [1175, 398] on div "<!-- <ul> tags are for grouping <li> tags. --> <!-- <ul> stands for "Unordered …" at bounding box center [1312, 329] width 345 height 597
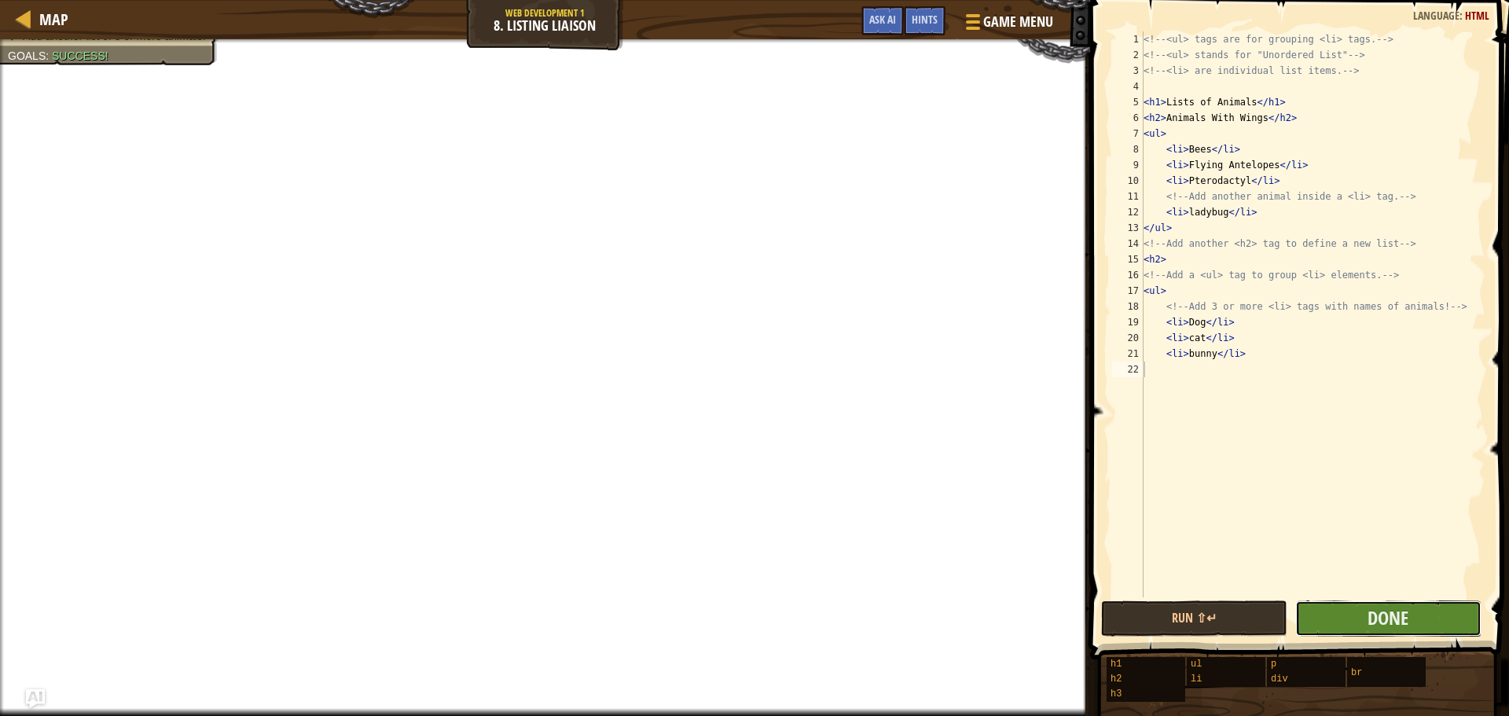
click at [1339, 619] on button "Done" at bounding box center [1388, 618] width 186 height 36
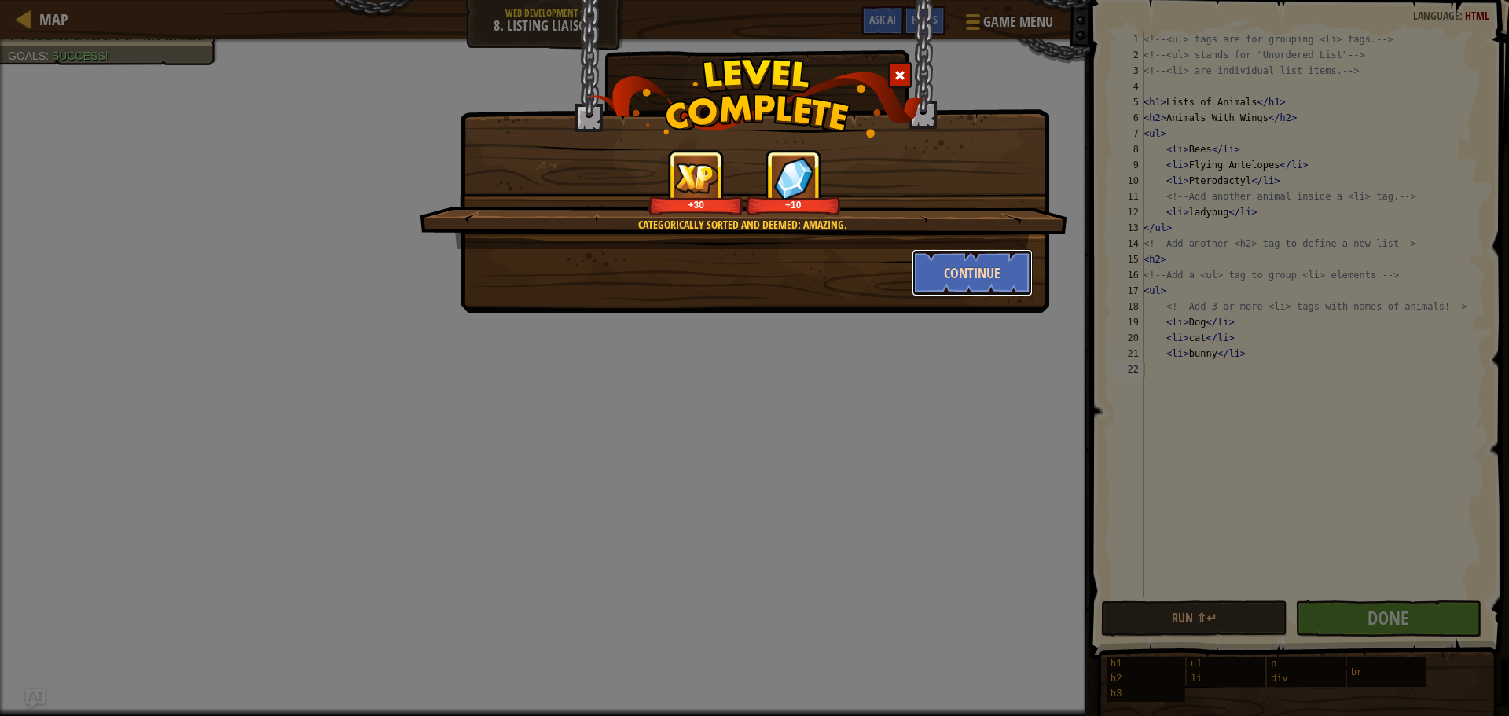
click at [974, 272] on button "Continue" at bounding box center [973, 272] width 122 height 47
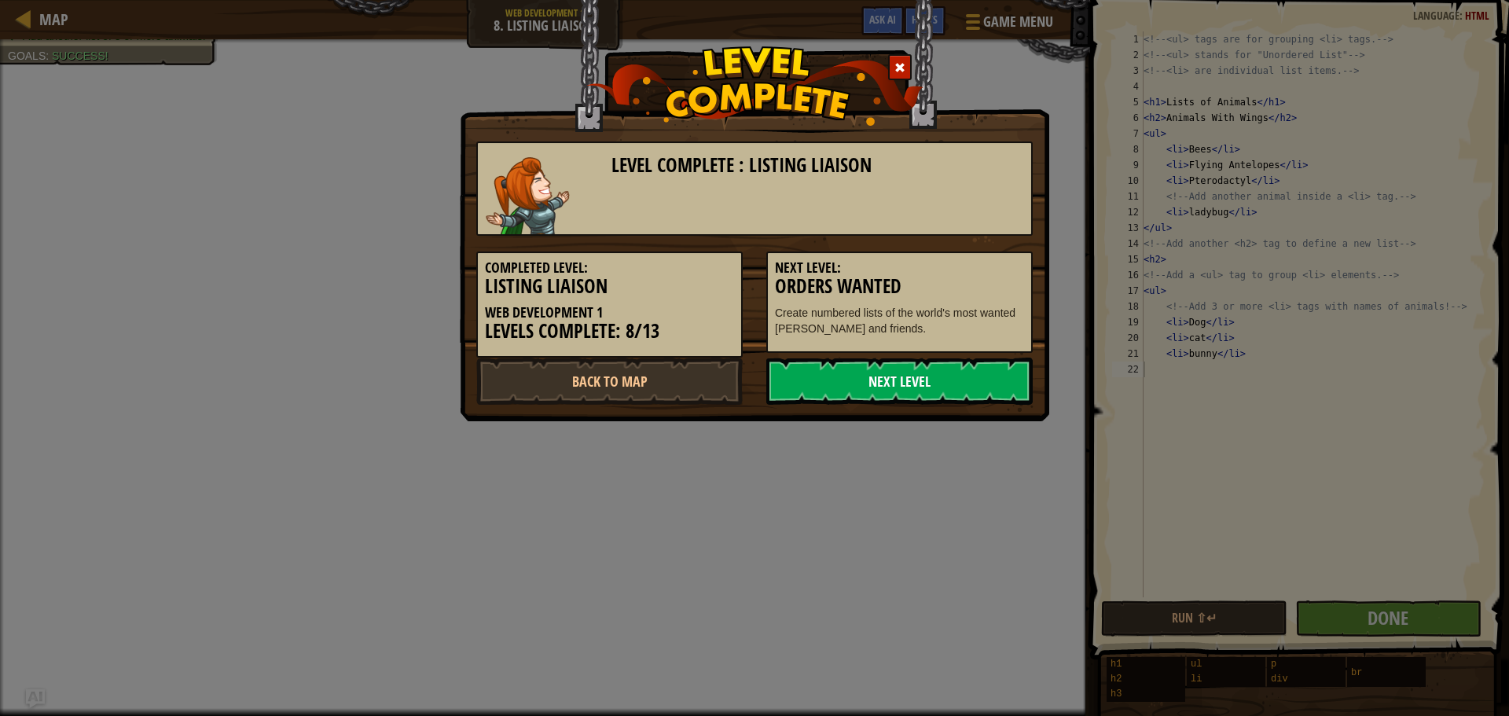
click at [832, 391] on link "Next Level" at bounding box center [899, 381] width 266 height 47
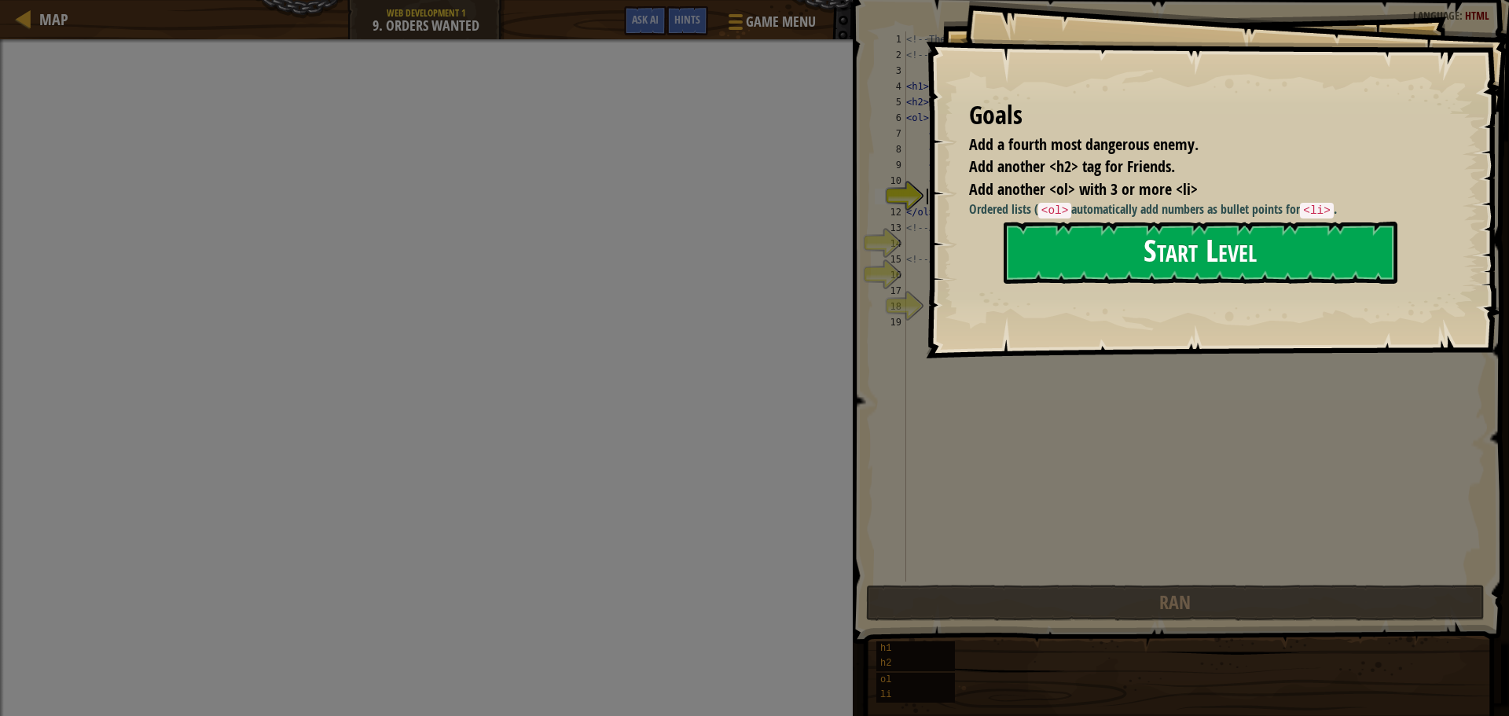
click at [1037, 266] on button "Start Level" at bounding box center [1201, 253] width 394 height 62
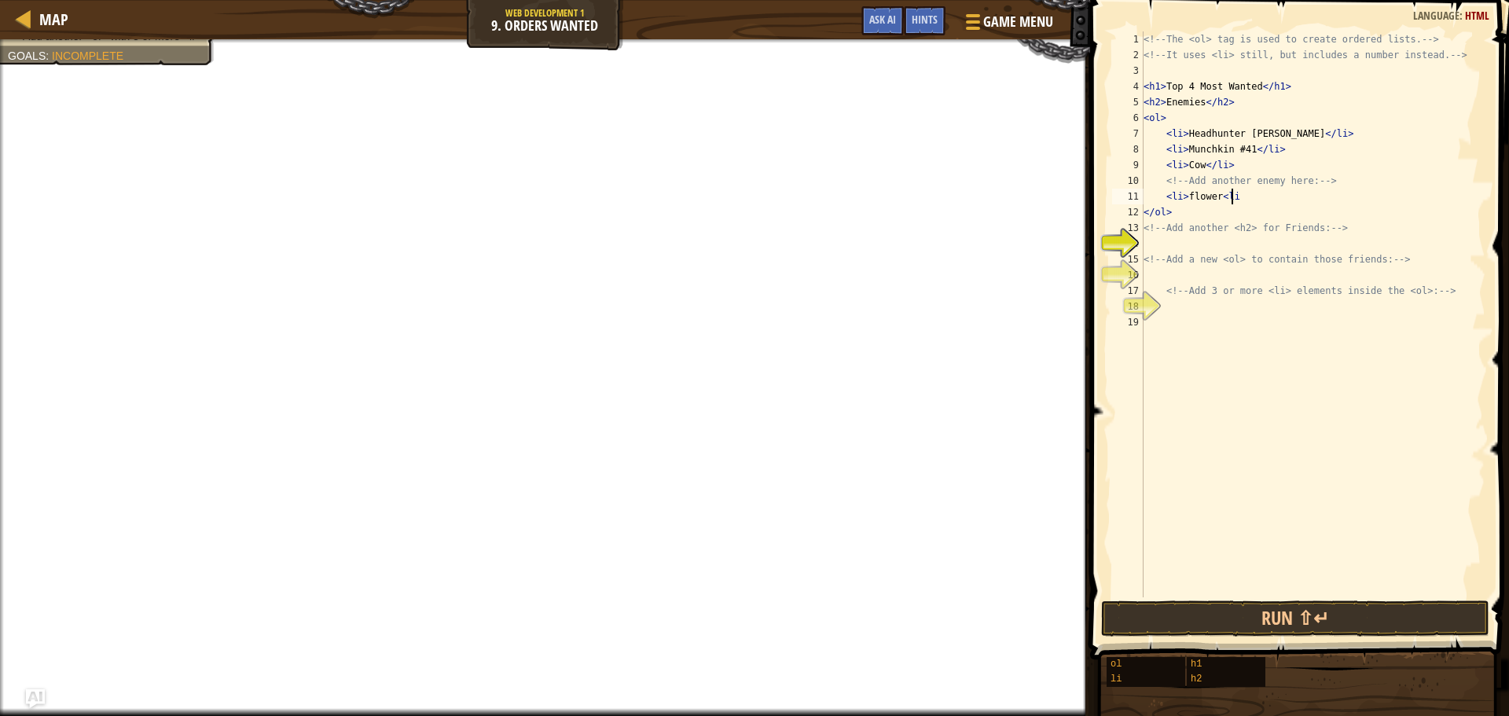
scroll to position [7, 6]
click at [1225, 197] on div "<!-- The <ol> tag is used to create ordered lists. --> <!-- It uses <li> still,…" at bounding box center [1312, 329] width 345 height 597
click at [1242, 218] on div "<!-- The <ol> tag is used to create ordered lists. --> <!-- It uses <li> still,…" at bounding box center [1312, 329] width 345 height 597
type textarea "</ol>"
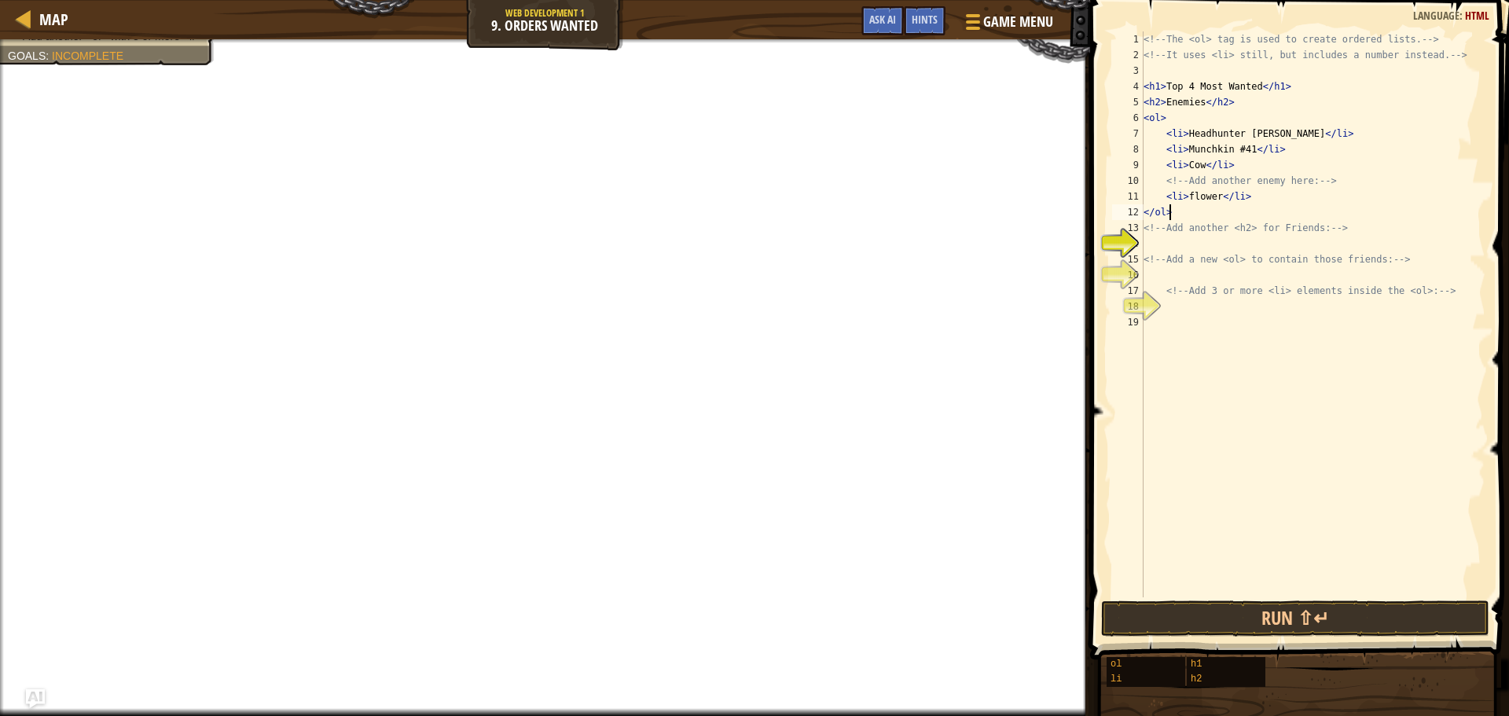
scroll to position [7, 2]
click at [1165, 242] on div "<!-- The <ol> tag is used to create ordered lists. --> <!-- It uses <li> still,…" at bounding box center [1312, 329] width 345 height 597
type textarea "H"
type textarea "<h2>"
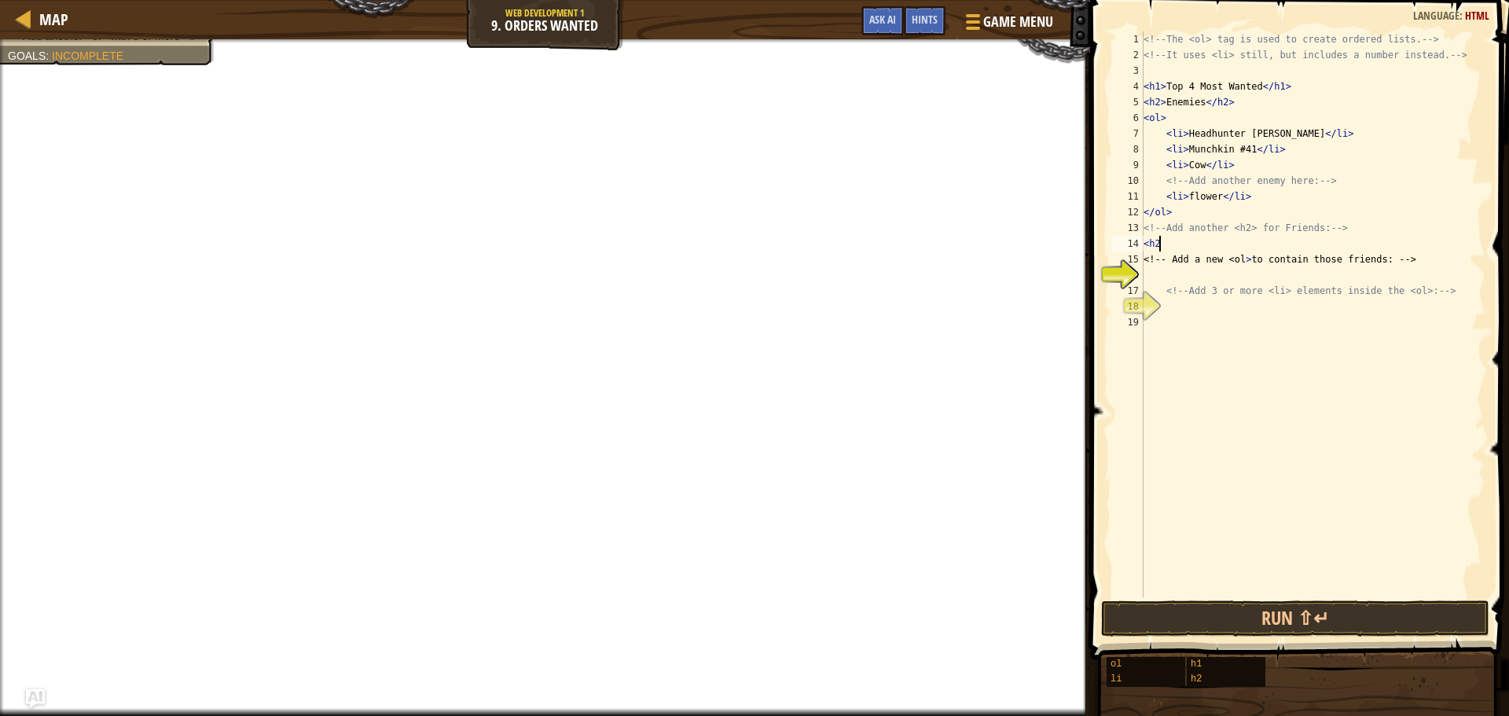
scroll to position [7, 1]
click at [1177, 270] on div "<!-- The <ol> tag is used to create ordered lists. --> <!-- It uses <li> still,…" at bounding box center [1312, 329] width 345 height 597
click at [1188, 248] on div "<!-- The <ol> tag is used to create ordered lists. --> <!-- It uses <li> still,…" at bounding box center [1312, 329] width 345 height 597
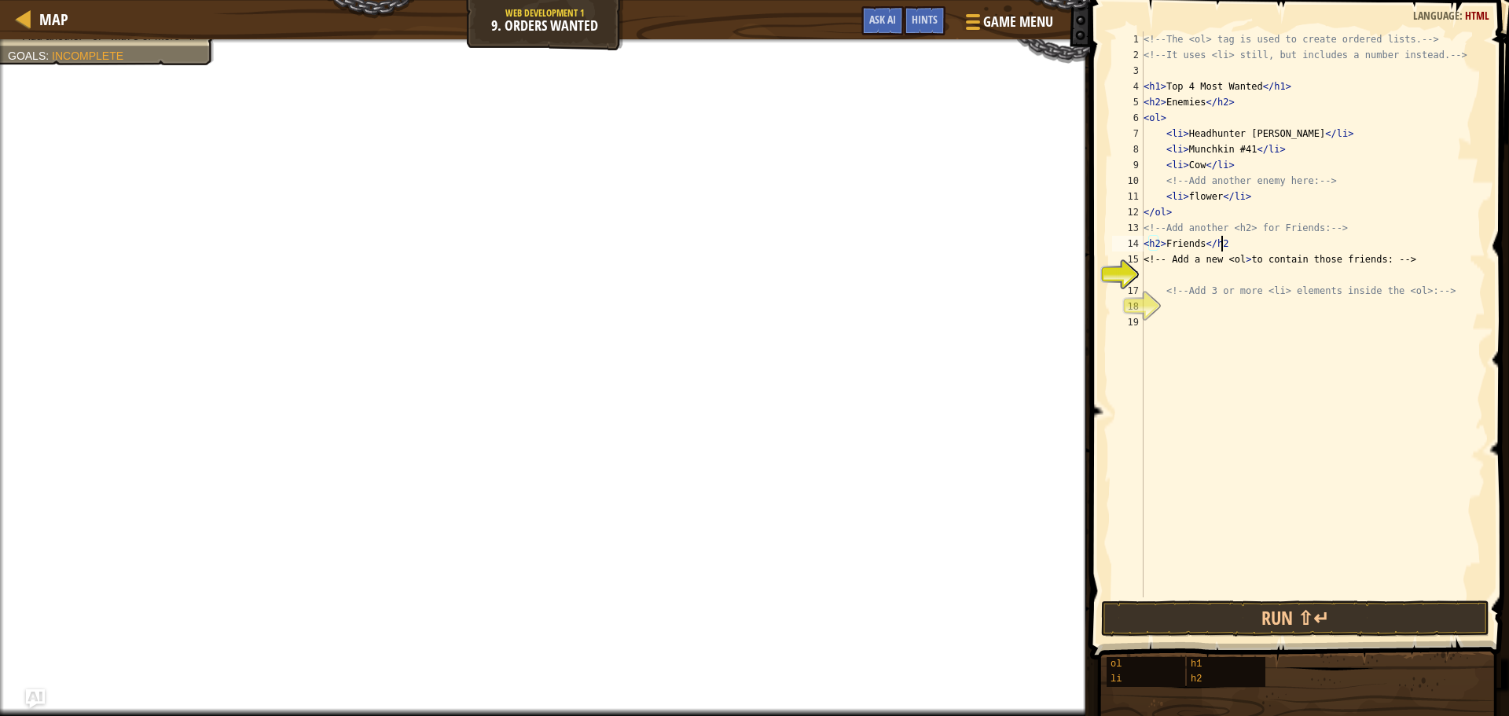
type textarea "<h2>Friends</h2>"
click at [1184, 271] on div "<!-- The <ol> tag is used to create ordered lists. --> <!-- It uses <li> still,…" at bounding box center [1312, 329] width 345 height 597
type textarea "O"
type textarea "<ol>"
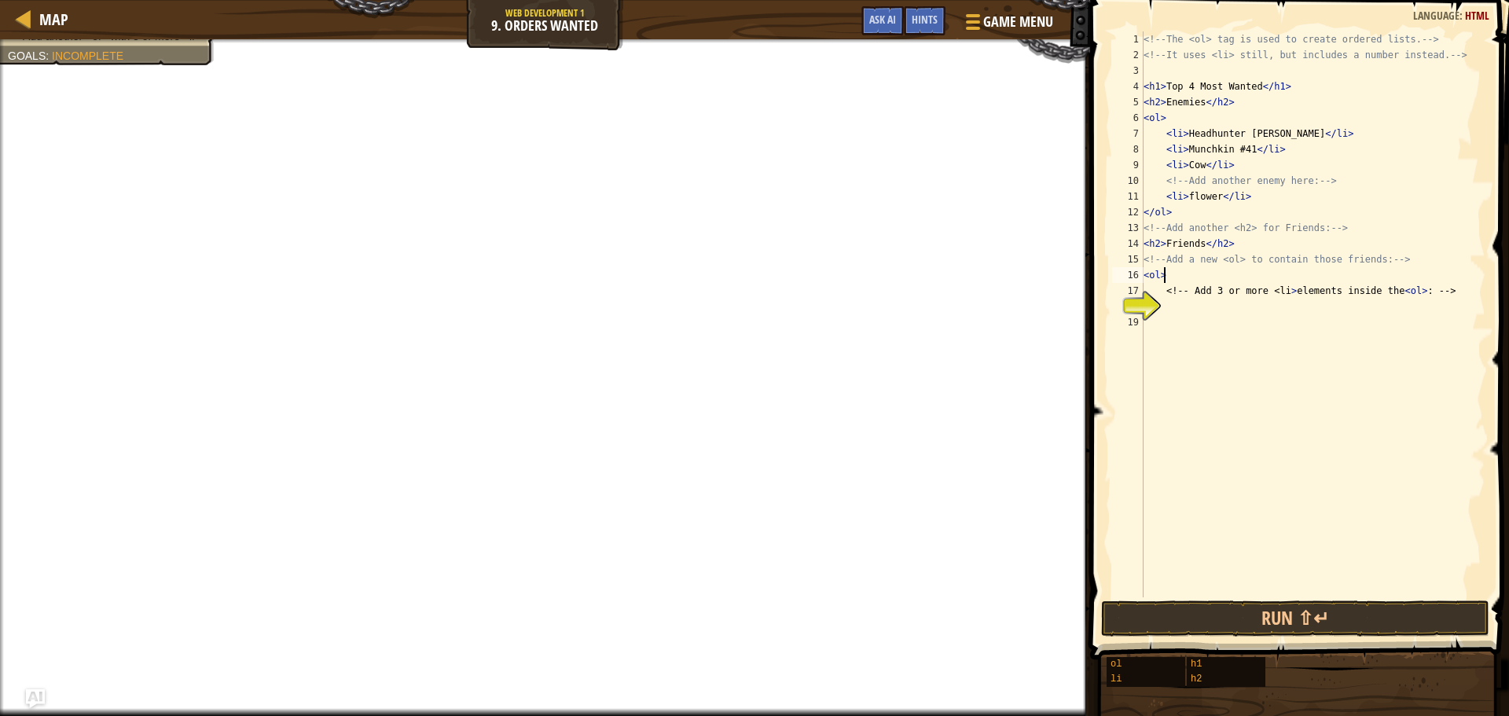
scroll to position [7, 1]
click at [1186, 313] on div "<!-- The <ol> tag is used to create ordered lists. --> <!-- It uses <li> still,…" at bounding box center [1312, 329] width 345 height 597
type textarea "<li>[PERSON_NAME]</li>"
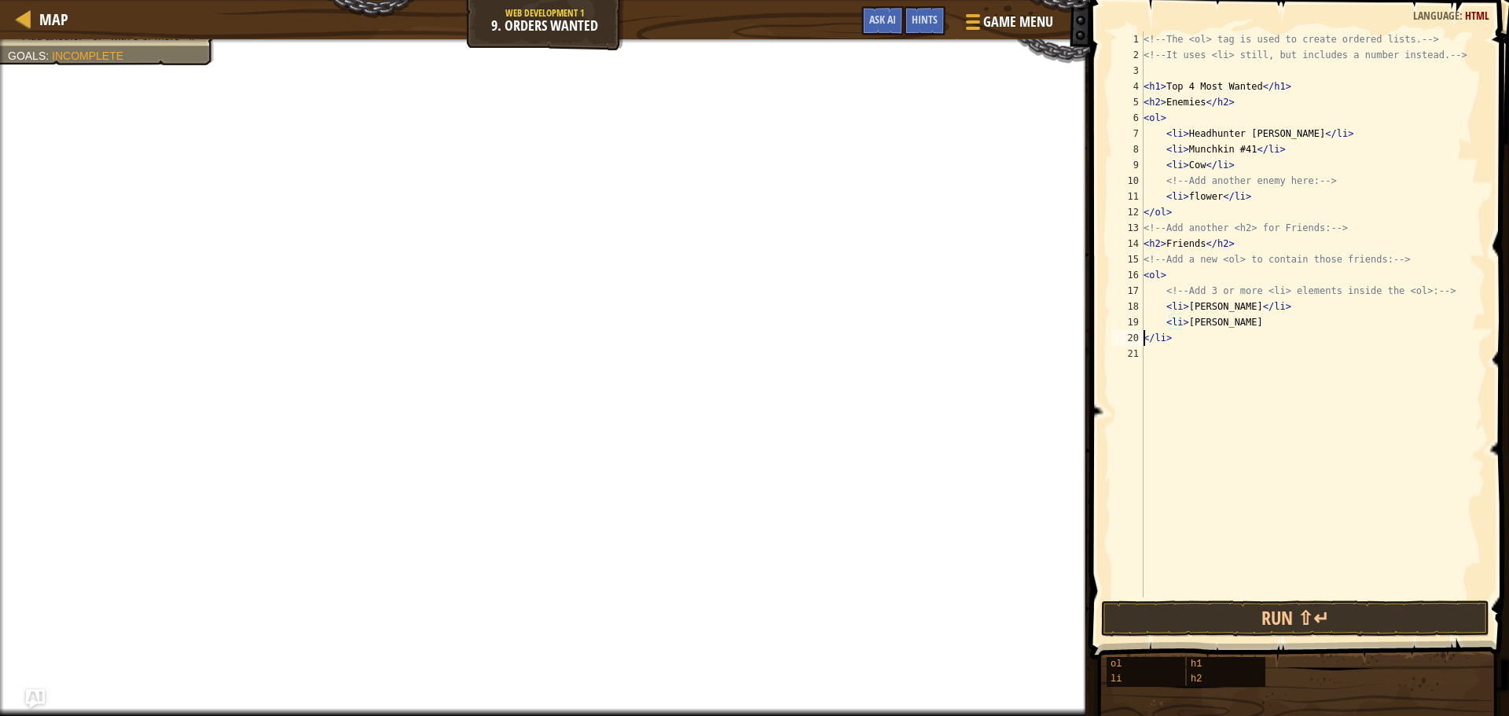
type textarea "<li>[PERSON_NAME]</li>"
click at [1259, 329] on div "<!-- The <ol> tag is used to create ordered lists. --> <!-- It uses <li> still,…" at bounding box center [1312, 329] width 345 height 597
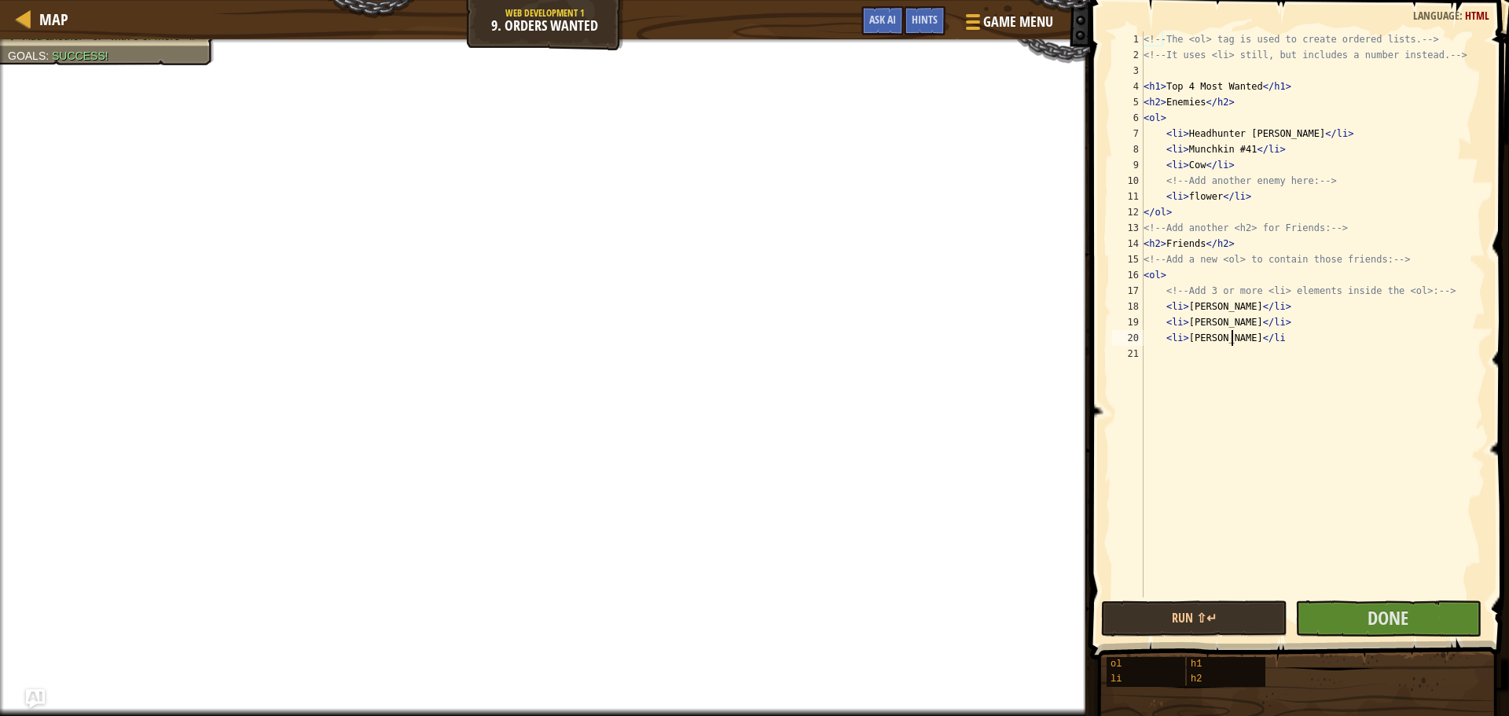
scroll to position [7, 6]
type textarea "<li>[PERSON_NAME]</li>"
click at [1430, 619] on button "Done" at bounding box center [1388, 618] width 186 height 36
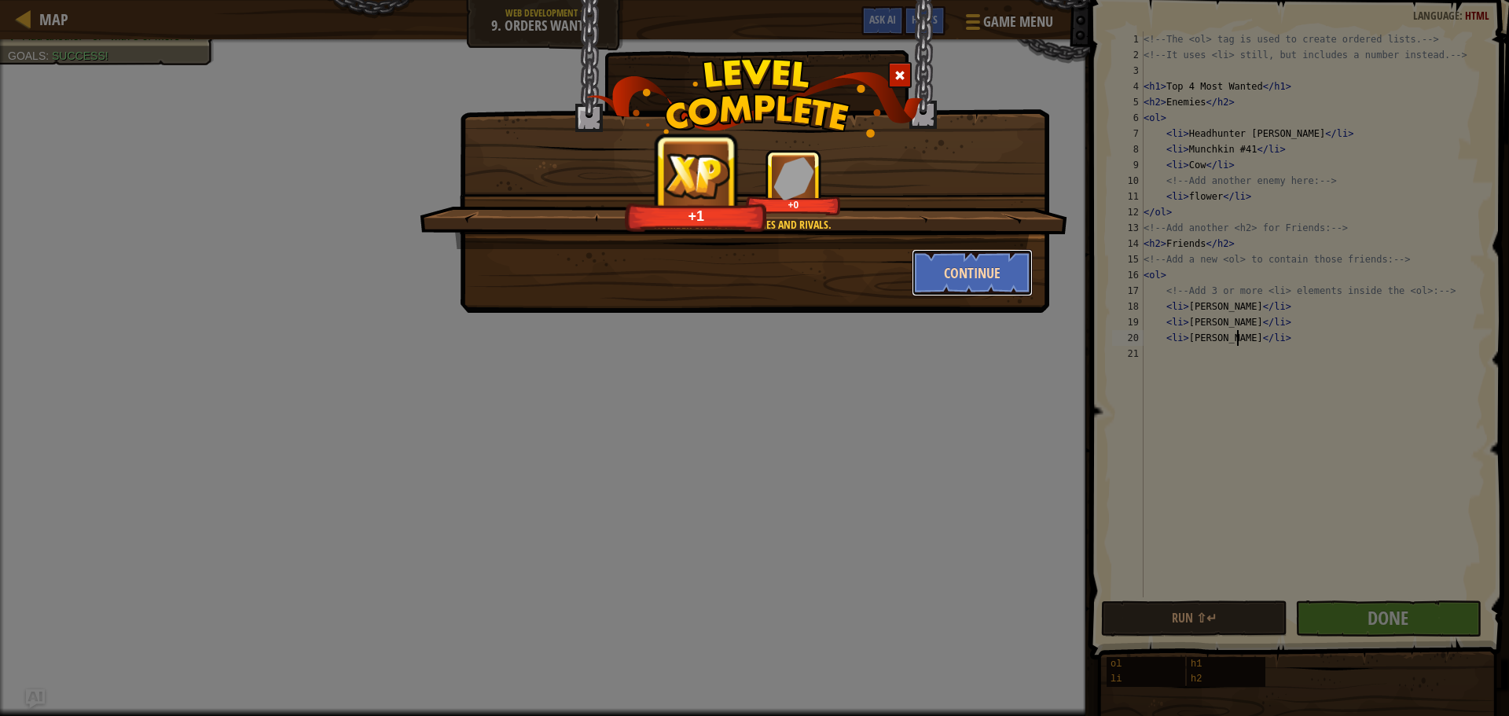
click at [1014, 259] on button "Continue" at bounding box center [973, 272] width 122 height 47
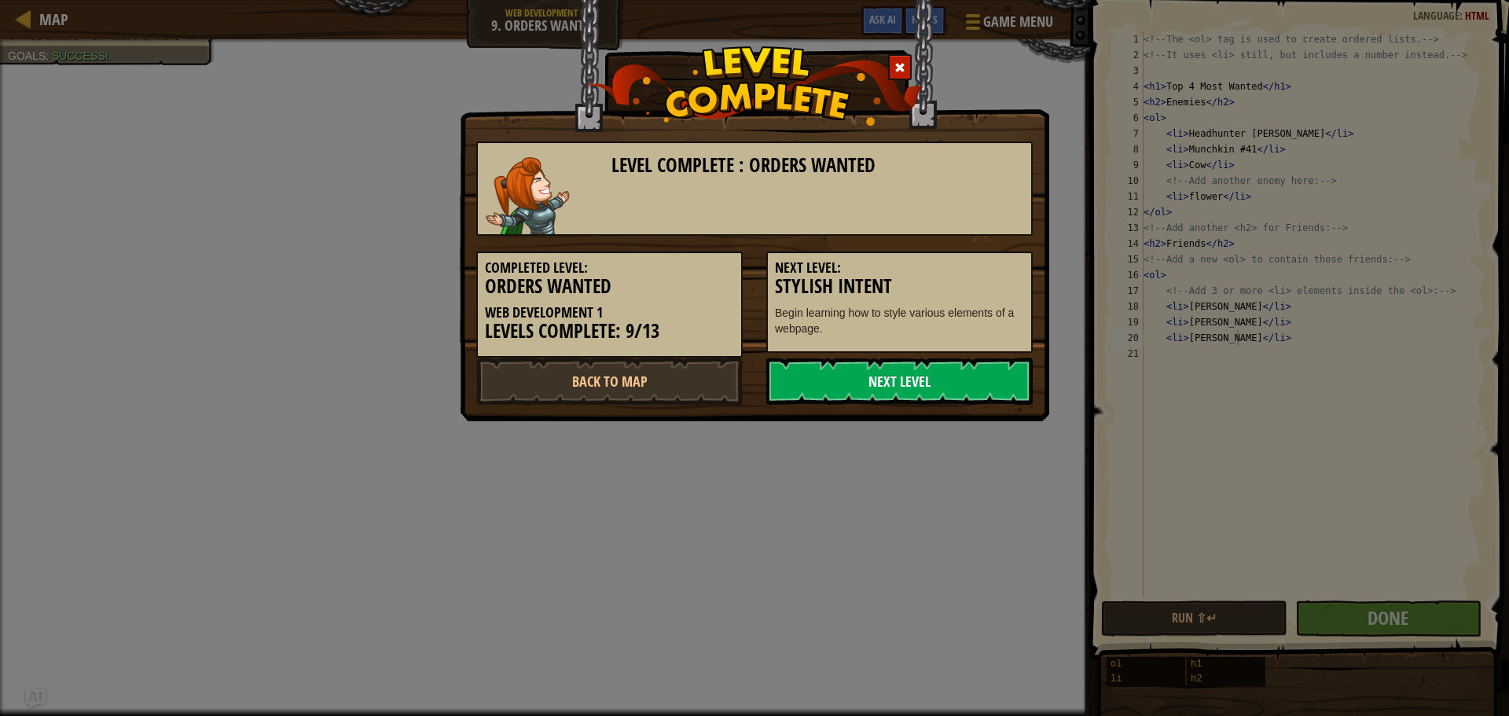
click at [953, 379] on link "Next Level" at bounding box center [899, 381] width 266 height 47
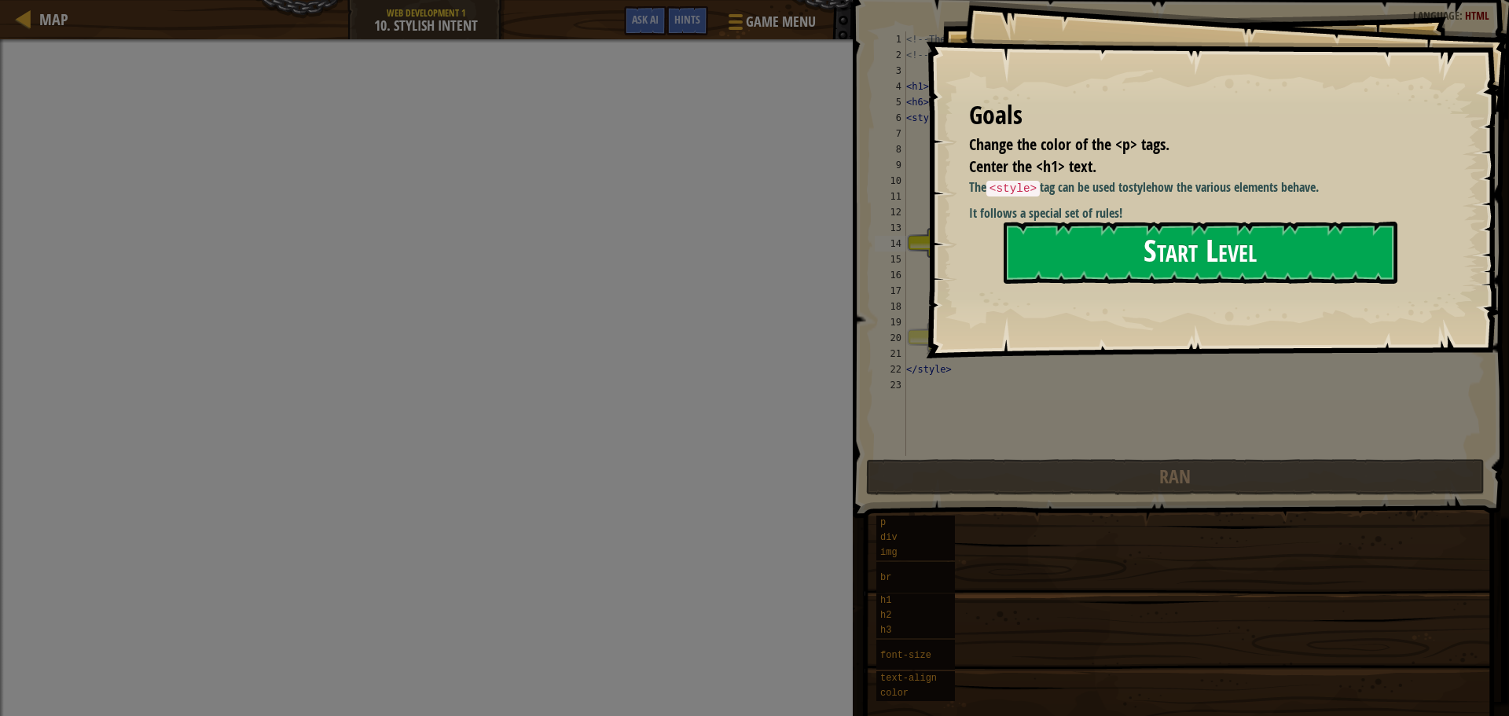
click at [1070, 258] on button "Start Level" at bounding box center [1201, 253] width 394 height 62
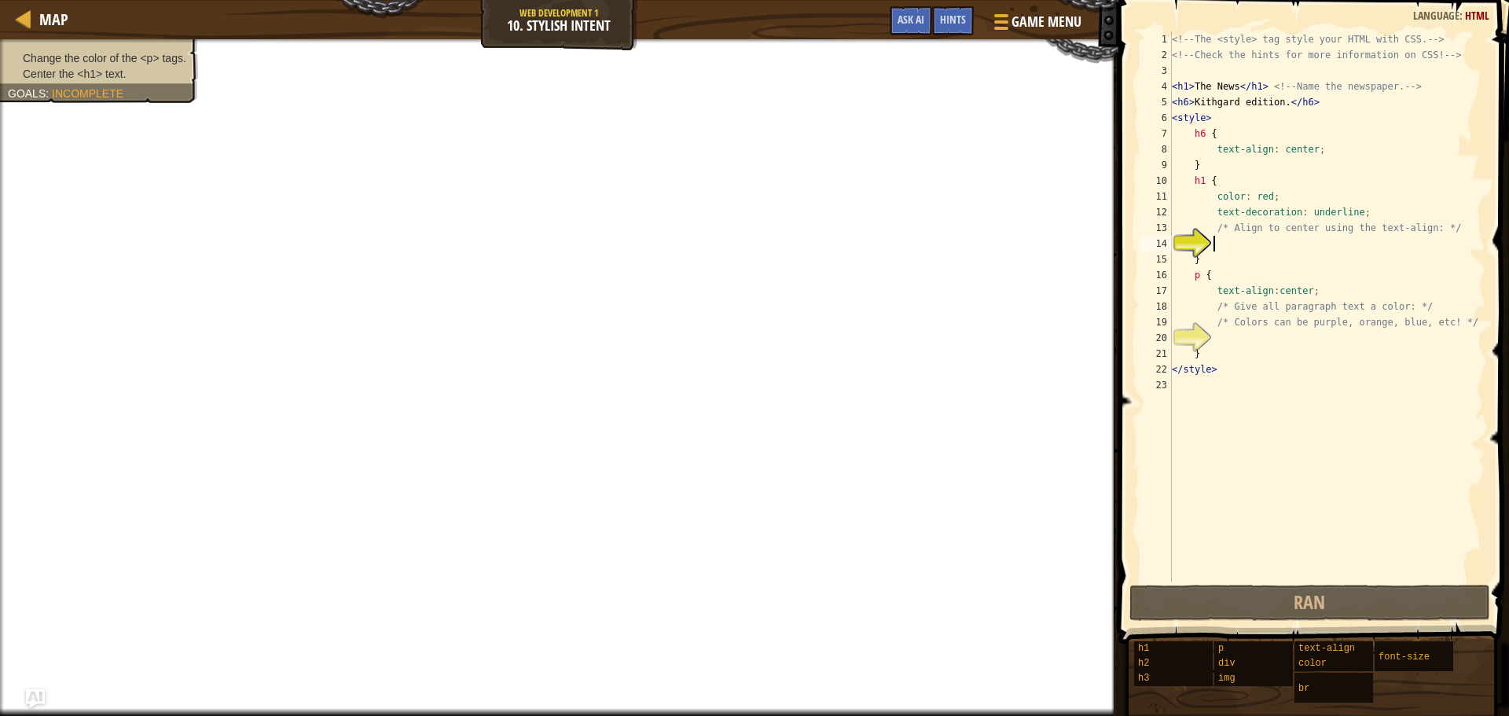
click at [102, 51] on ul "Change the color of the <p> tags. Center the <h1> text." at bounding box center [99, 65] width 182 height 31
type textarea "}"
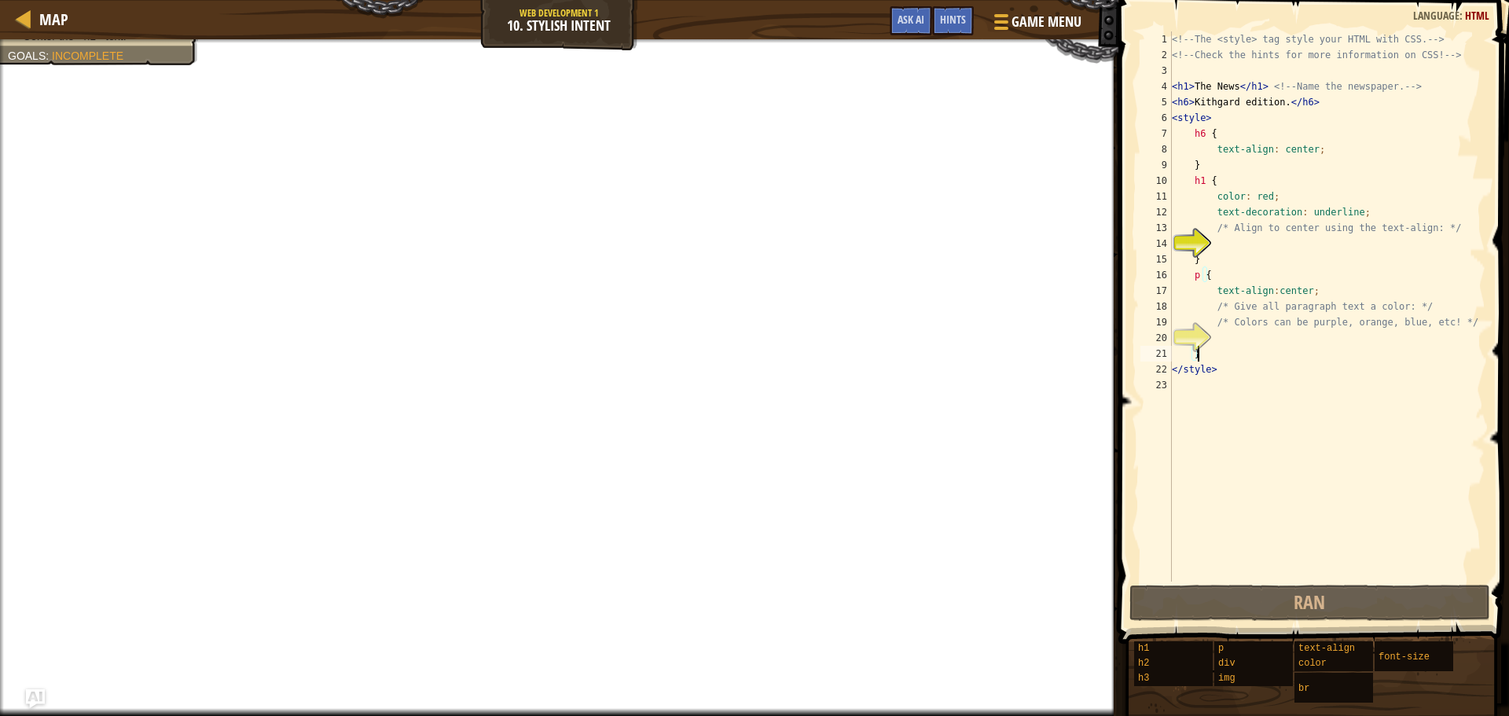
click at [1229, 352] on div "<!-- The <style> tag style your HTML with CSS. --> <!-- Check the hints for mor…" at bounding box center [1327, 322] width 317 height 582
click at [1227, 343] on div "<!-- The <style> tag style your HTML with CSS. --> <!-- Check the hints for mor…" at bounding box center [1327, 322] width 317 height 582
click at [1230, 242] on div "<!-- The <style> tag style your HTML with CSS. --> <!-- Check the hints for mor…" at bounding box center [1327, 322] width 317 height 582
type textarea "T"
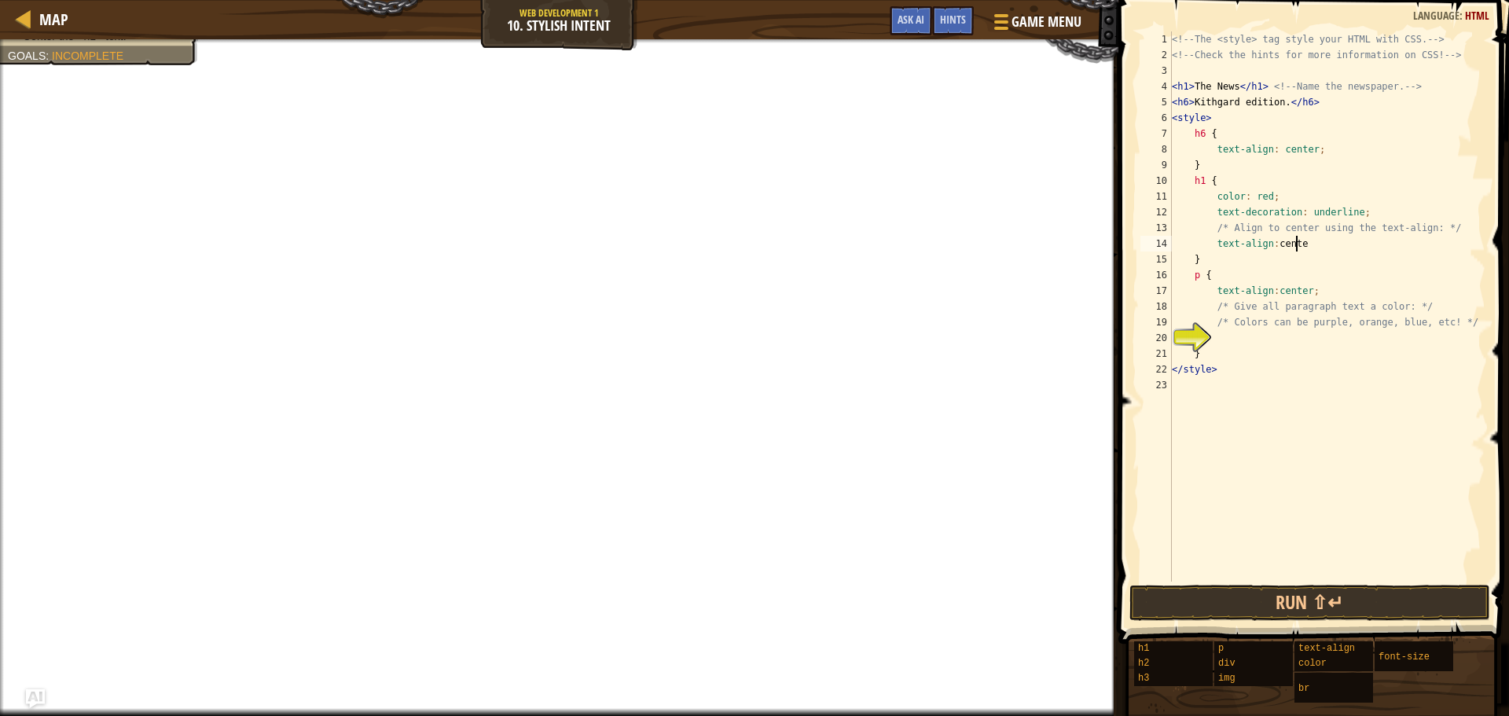
scroll to position [7, 9]
type textarea "text-align:center"
click at [1247, 340] on div "<!-- The <style> tag style your HTML with CSS. --> <!-- Check the hints for mor…" at bounding box center [1327, 322] width 317 height 582
type textarea "T"
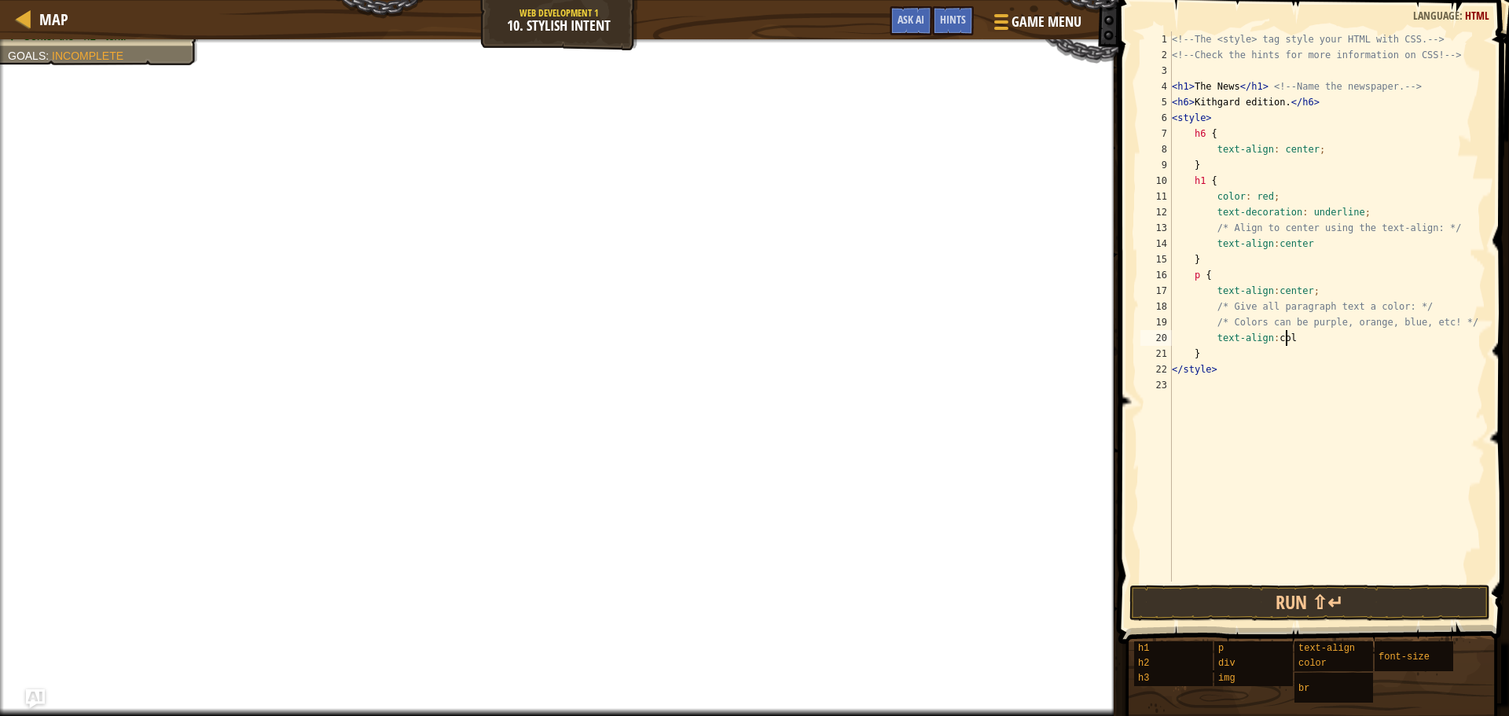
scroll to position [7, 9]
type textarea "text-align:color"
click at [1383, 436] on div "<!-- The <style> tag style your HTML with CSS. --> <!-- Check the hints for mor…" at bounding box center [1327, 322] width 317 height 582
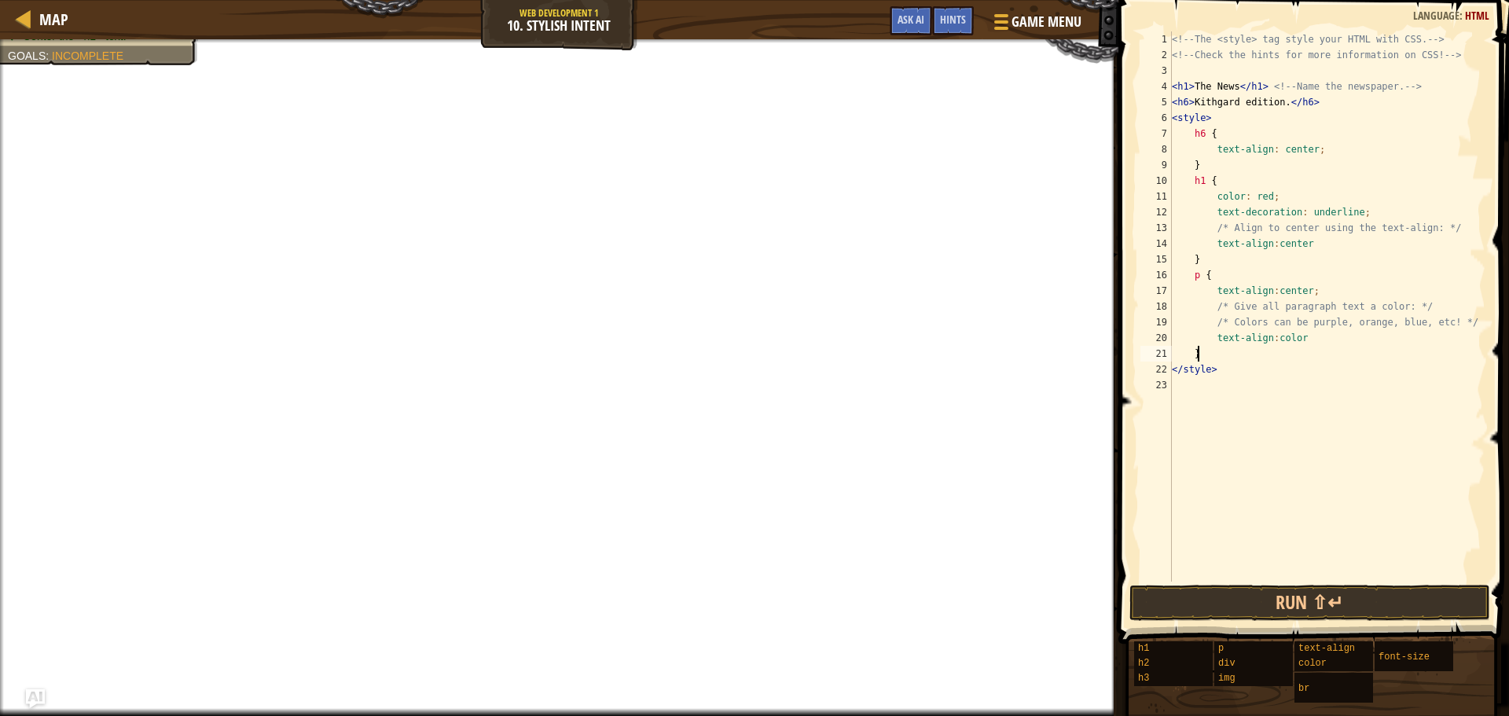
click at [1247, 356] on div "<!-- The <style> tag style your HTML with CSS. --> <!-- Check the hints for mor…" at bounding box center [1327, 322] width 317 height 582
click at [1300, 341] on div "<!-- The <style> tag style your HTML with CSS. --> <!-- Check the hints for mor…" at bounding box center [1327, 322] width 317 height 582
type textarea "text-align:color puple"
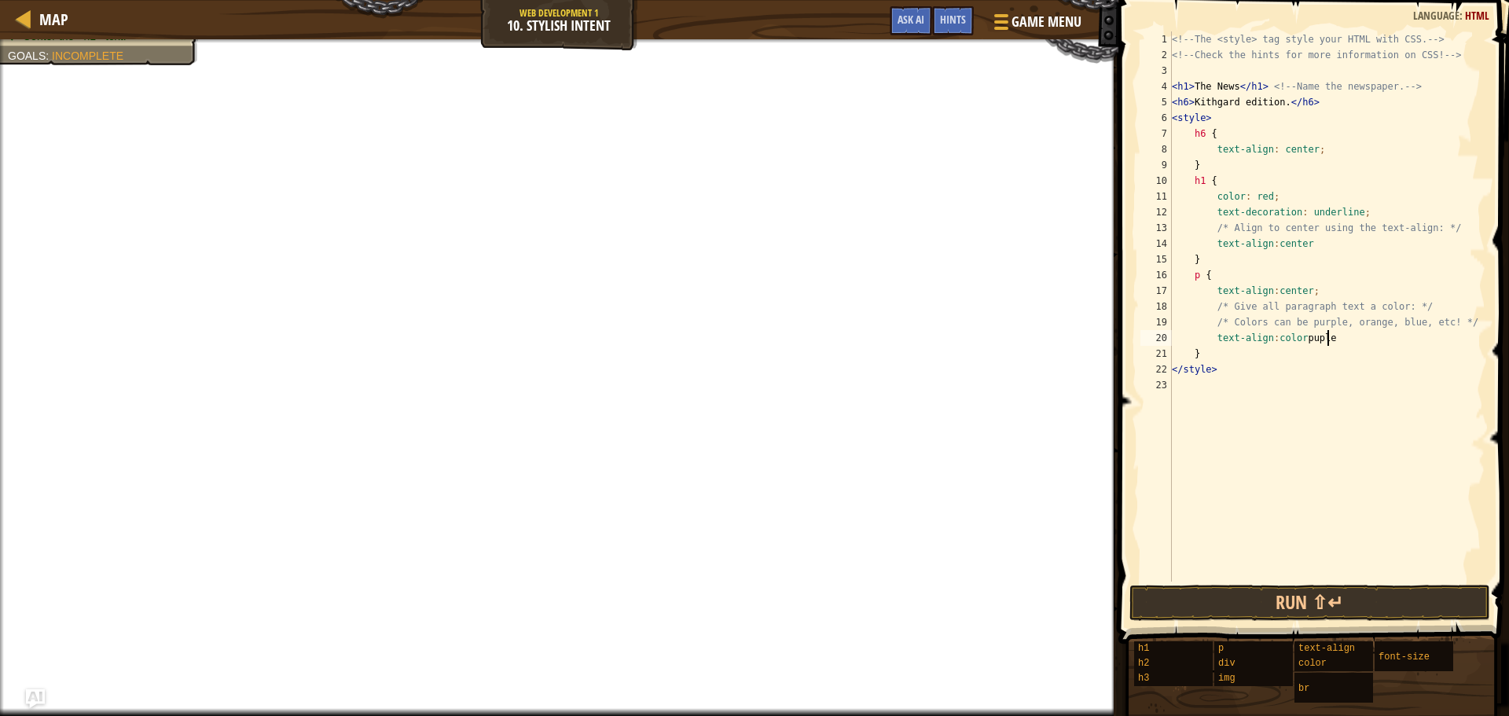
click at [1302, 391] on div "<!-- The <style> tag style your HTML with CSS. --> <!-- Check the hints for mor…" at bounding box center [1327, 322] width 317 height 582
click at [1348, 601] on div "1 2 3 4 5 6 7 8 9 10 11 12 13 14 15 16 17 18 19 20 21 22 23 <!-- The <style> ta…" at bounding box center [1311, 353] width 395 height 690
click at [1355, 611] on button "Run ⇧↵" at bounding box center [1309, 603] width 361 height 36
click at [1359, 597] on button "Run ⇧↵" at bounding box center [1309, 603] width 361 height 36
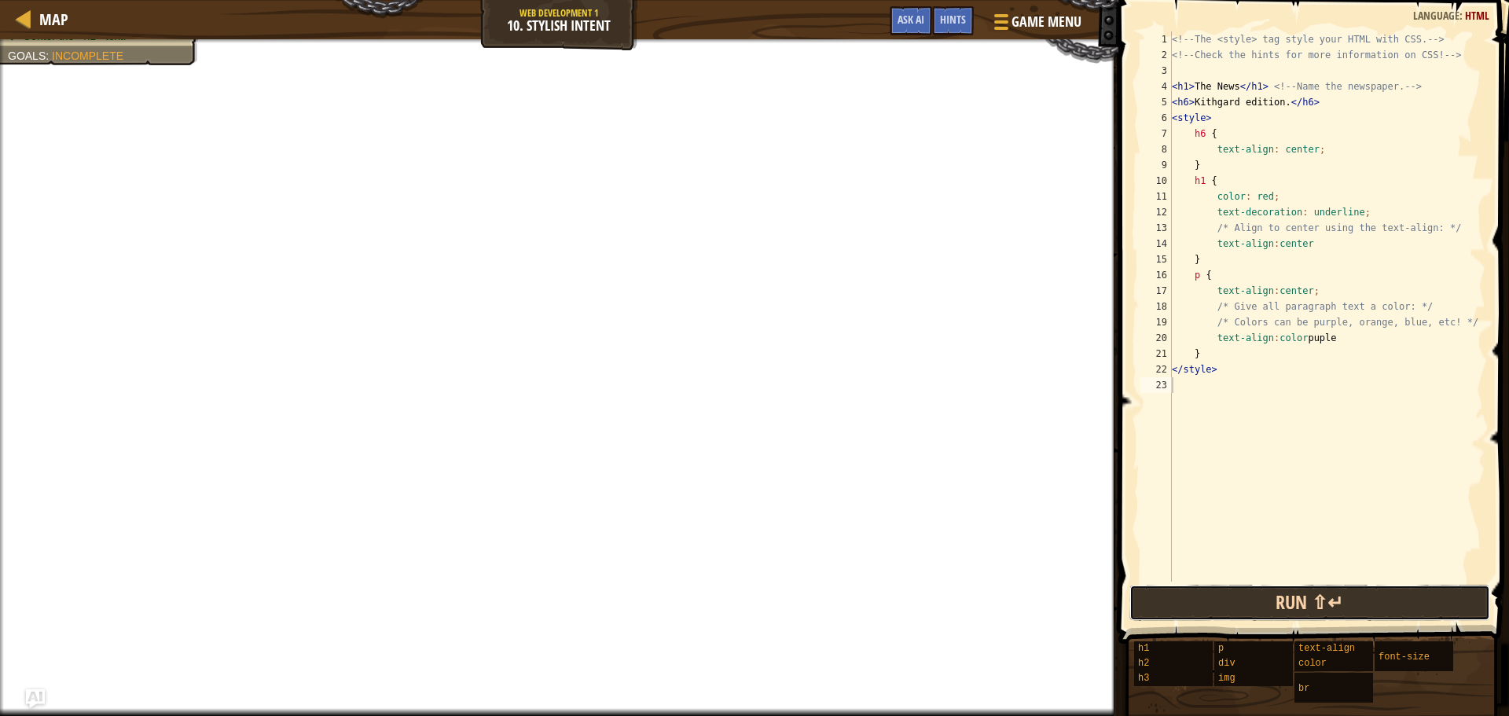
click at [1330, 585] on button "Run ⇧↵" at bounding box center [1309, 603] width 361 height 36
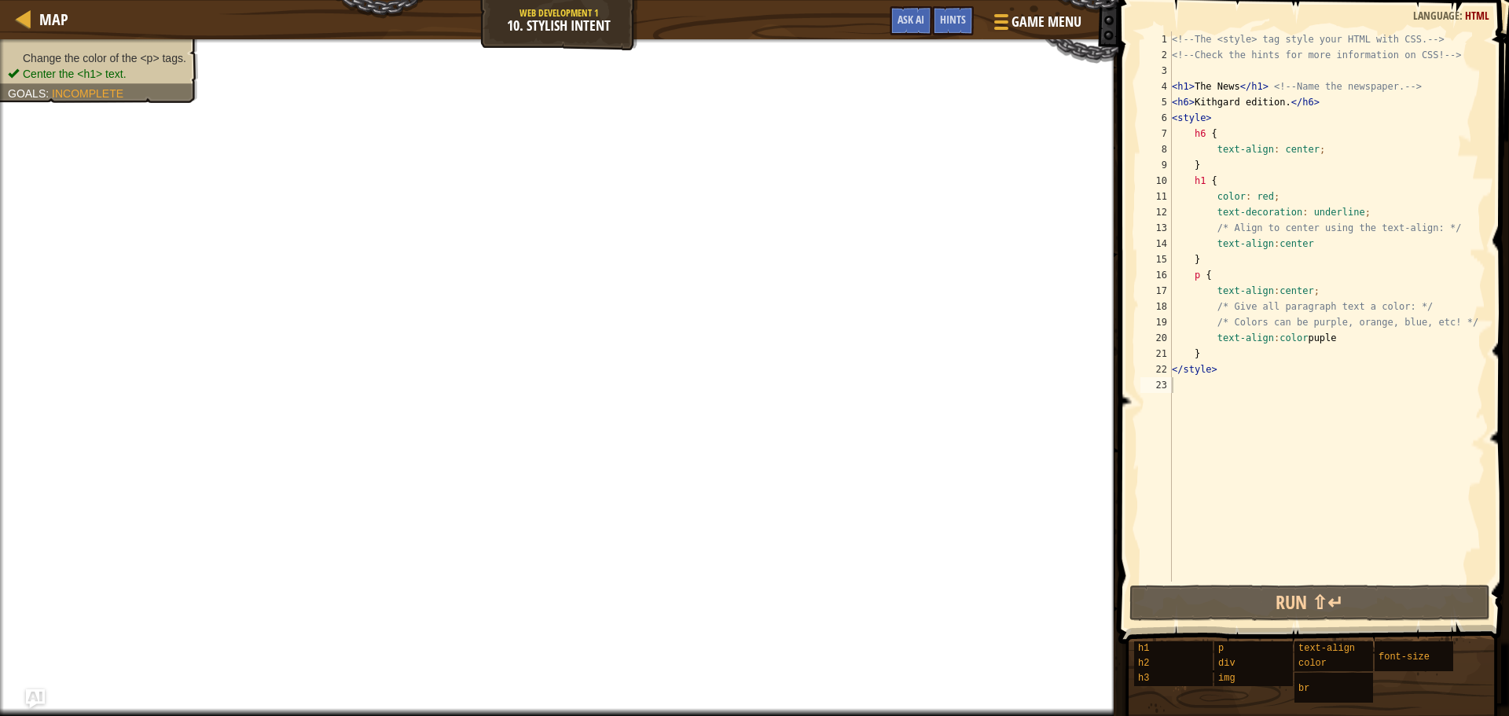
click at [116, 53] on ul "Change the color of the <p> tags. Center the <h1> text." at bounding box center [99, 65] width 182 height 31
click at [128, 73] on li "Center the <h1> text." at bounding box center [97, 74] width 178 height 16
click at [1198, 274] on div "<!-- The <style> tag style your HTML with CSS. --> <!-- Check the hints for mor…" at bounding box center [1327, 322] width 317 height 582
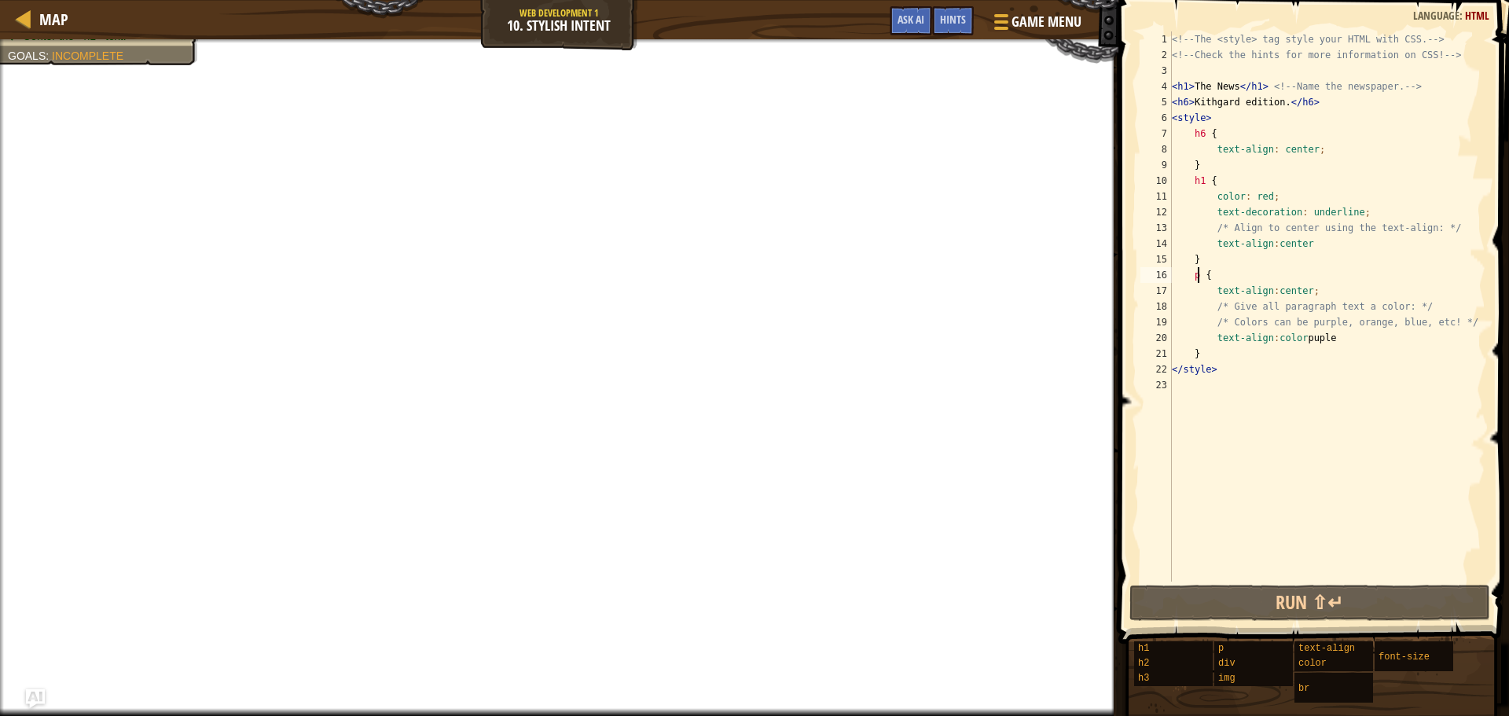
click at [1254, 279] on div "<!-- The <style> tag style your HTML with CSS. --> <!-- Check the hints for mor…" at bounding box center [1327, 322] width 317 height 582
drag, startPoint x: 1369, startPoint y: 347, endPoint x: 1360, endPoint y: 347, distance: 9.4
click at [1361, 347] on div "<!-- The <style> tag style your HTML with CSS. --> <!-- Check the hints for mor…" at bounding box center [1327, 322] width 317 height 582
click at [1335, 343] on div "<!-- The <style> tag style your HTML with CSS. --> <!-- Check the hints for mor…" at bounding box center [1327, 322] width 317 height 582
click at [1324, 342] on div "<!-- The <style> tag style your HTML with CSS. --> <!-- Check the hints for mor…" at bounding box center [1327, 322] width 317 height 582
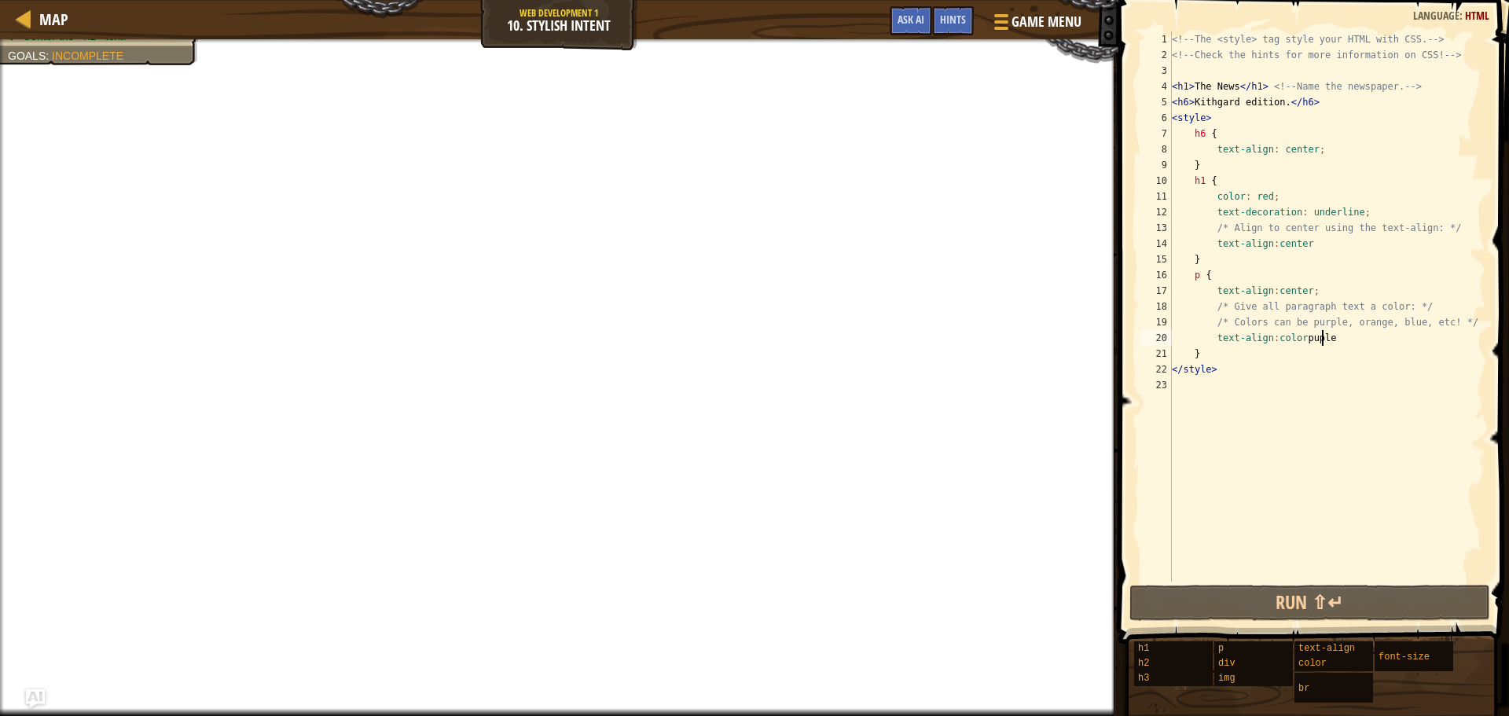
click at [1328, 342] on div "<!-- The <style> tag style your HTML with CSS. --> <!-- Check the hints for mor…" at bounding box center [1327, 322] width 317 height 582
click at [1330, 338] on div "<!-- The <style> tag style your HTML with CSS. --> <!-- Check the hints for mor…" at bounding box center [1327, 322] width 317 height 582
click at [1324, 347] on div "<!-- The <style> tag style your HTML with CSS. --> <!-- Check the hints for mor…" at bounding box center [1327, 322] width 317 height 582
click at [1339, 338] on div "<!-- The <style> tag style your HTML with CSS. --> <!-- Check the hints for mor…" at bounding box center [1327, 322] width 317 height 582
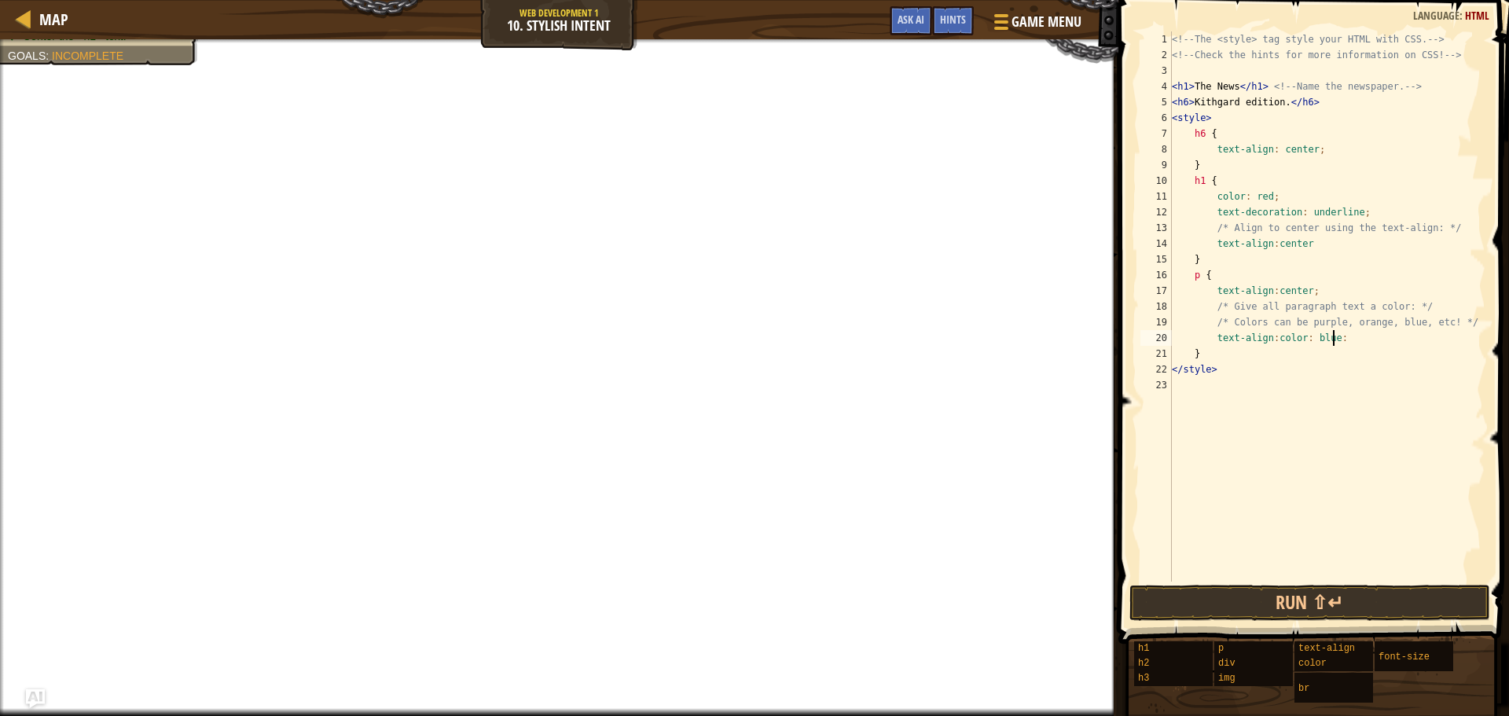
scroll to position [7, 13]
click at [1229, 596] on button "Run ⇧↵" at bounding box center [1309, 603] width 361 height 36
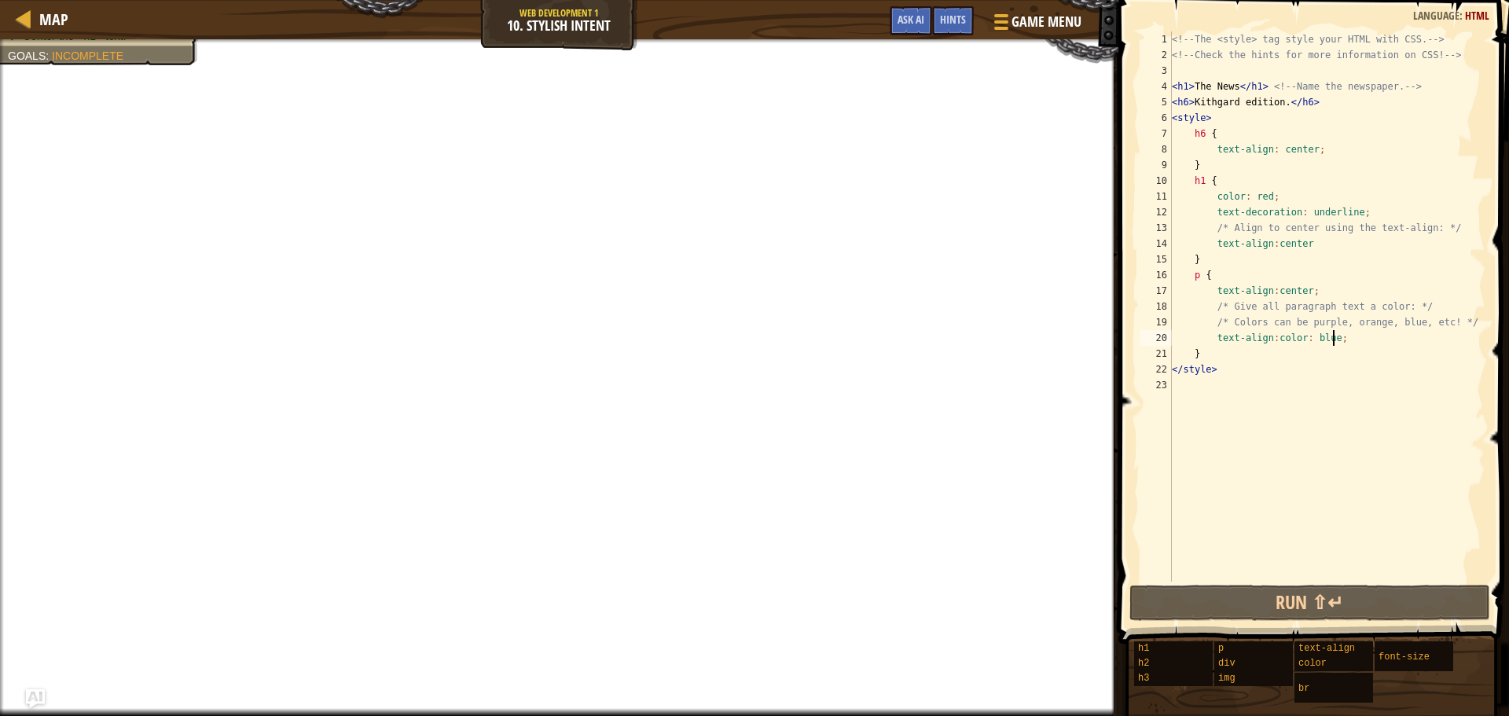
click at [1362, 346] on div "<!-- The <style> tag style your HTML with CSS. --> <!-- Check the hints for mor…" at bounding box center [1327, 322] width 317 height 582
click at [1361, 346] on div "<!-- The <style> tag style your HTML with CSS. --> <!-- Check the hints for mor…" at bounding box center [1327, 322] width 317 height 582
click at [1310, 343] on div "<!-- The <style> tag style your HTML with CSS. --> <!-- Check the hints for mor…" at bounding box center [1327, 322] width 317 height 582
click at [1296, 365] on div "<!-- The <style> tag style your HTML with CSS. --> <!-- Check the hints for mor…" at bounding box center [1327, 322] width 317 height 582
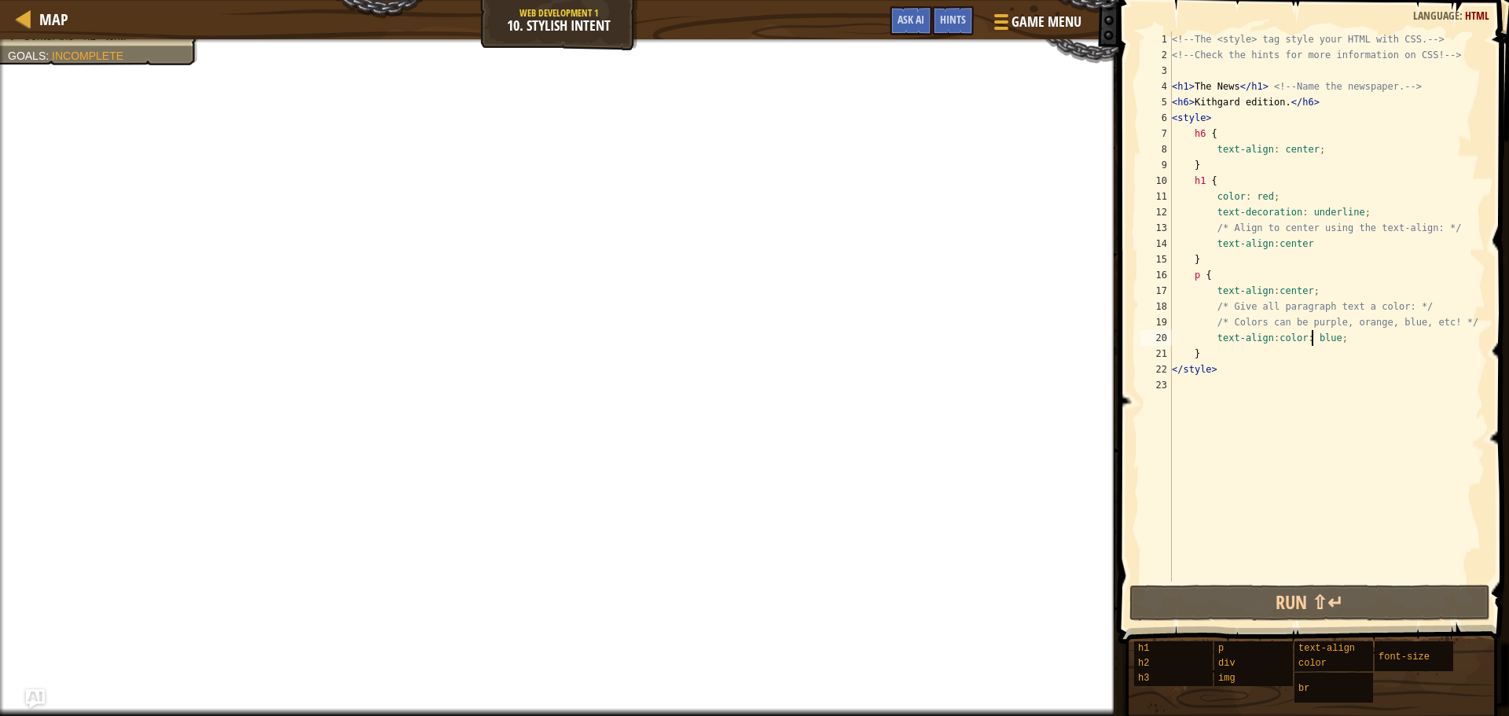
type textarea "</style>"
click at [1300, 398] on div "<!-- The <style> tag style your HTML with CSS. --> <!-- Check the hints for mor…" at bounding box center [1327, 322] width 317 height 582
click at [1202, 237] on div "<!-- The <style> tag style your HTML with CSS. --> <!-- Check the hints for mor…" at bounding box center [1327, 322] width 317 height 582
click at [1196, 277] on div "<!-- The <style> tag style your HTML with CSS. --> <!-- Check the hints for mor…" at bounding box center [1327, 322] width 317 height 582
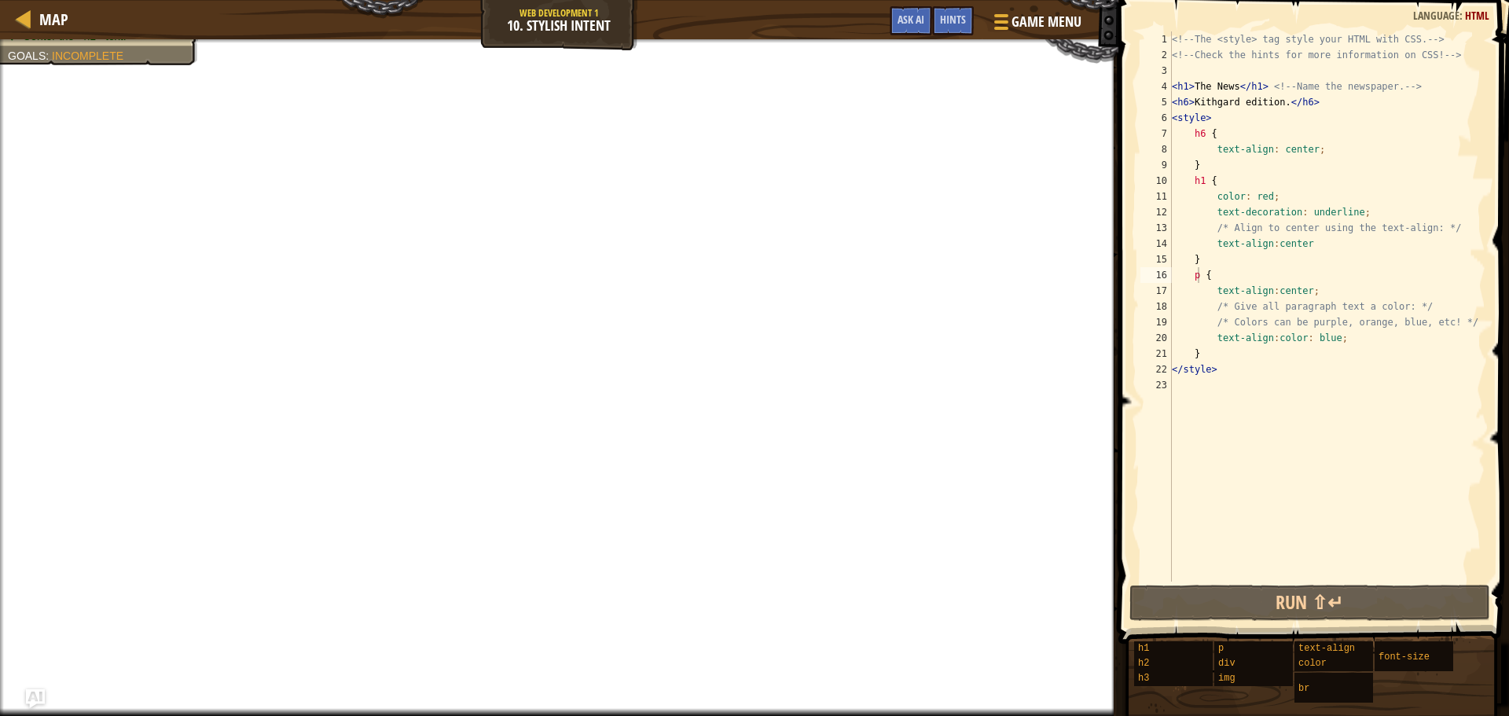
drag, startPoint x: 1111, startPoint y: 239, endPoint x: 1116, endPoint y: 167, distance: 71.7
click at [1116, 167] on div "Hints Image Gallery p { 1 2 3 4 5 6 7 8 9 10 11 12 13 14 15 16 17 18 19 20 21 2…" at bounding box center [1311, 358] width 395 height 716
drag, startPoint x: 1111, startPoint y: 162, endPoint x: 1113, endPoint y: 243, distance: 81.0
click at [1115, 242] on div "Hints Image Gallery p { 1 2 3 4 5 6 7 8 9 10 11 12 13 14 15 16 17 18 19 20 21 2…" at bounding box center [1311, 358] width 395 height 716
click at [1265, 343] on div "<!-- The <style> tag style your HTML with CSS. --> <!-- Check the hints for mor…" at bounding box center [1327, 322] width 317 height 582
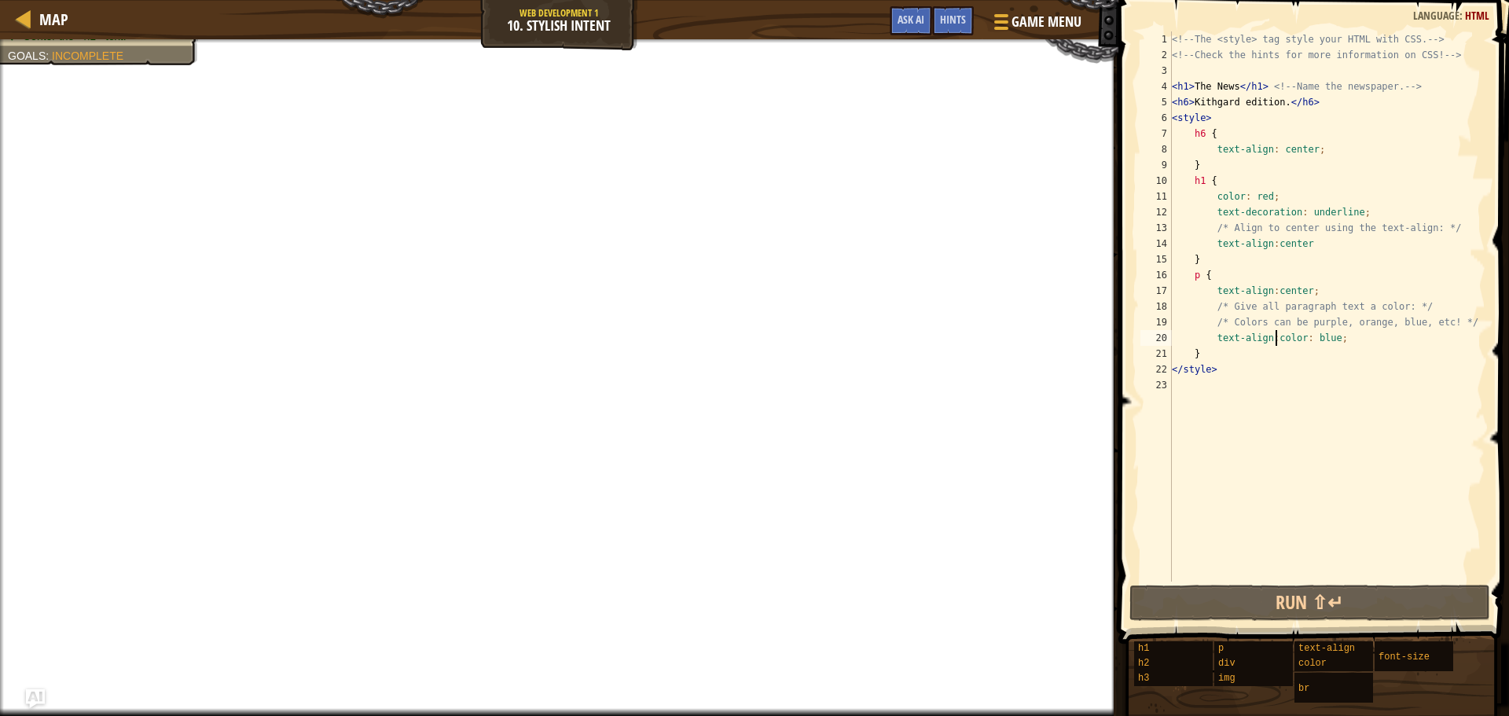
click at [1274, 342] on div "<!-- The <style> tag style your HTML with CSS. --> <!-- Check the hints for mor…" at bounding box center [1327, 322] width 317 height 582
click at [1271, 338] on div "<!-- The <style> tag style your HTML with CSS. --> <!-- Check the hints for mor…" at bounding box center [1327, 322] width 317 height 582
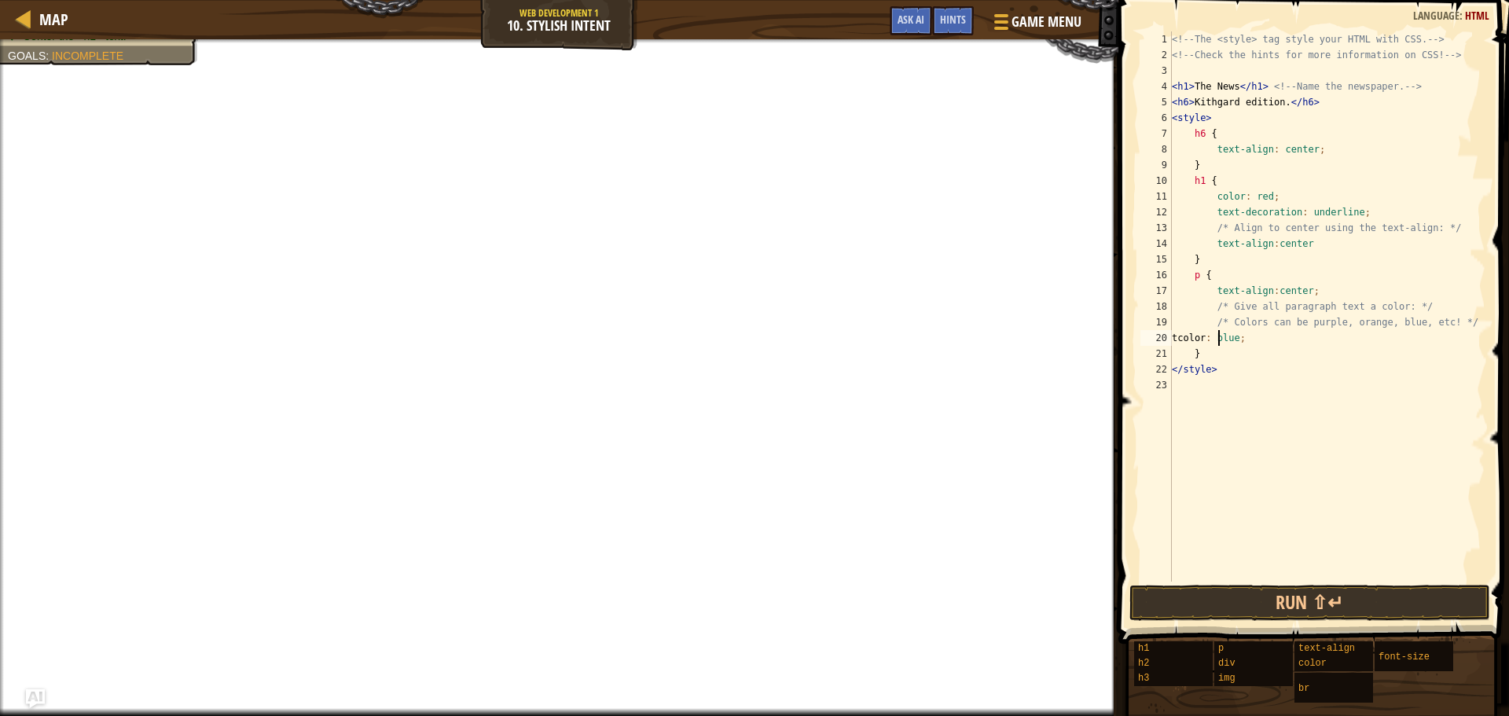
type textarea "color: blue;"
click at [1246, 414] on div "<!-- The <style> tag style your HTML with CSS. --> <!-- Check the hints for mor…" at bounding box center [1327, 322] width 317 height 582
click at [1394, 605] on span "Done" at bounding box center [1395, 601] width 41 height 25
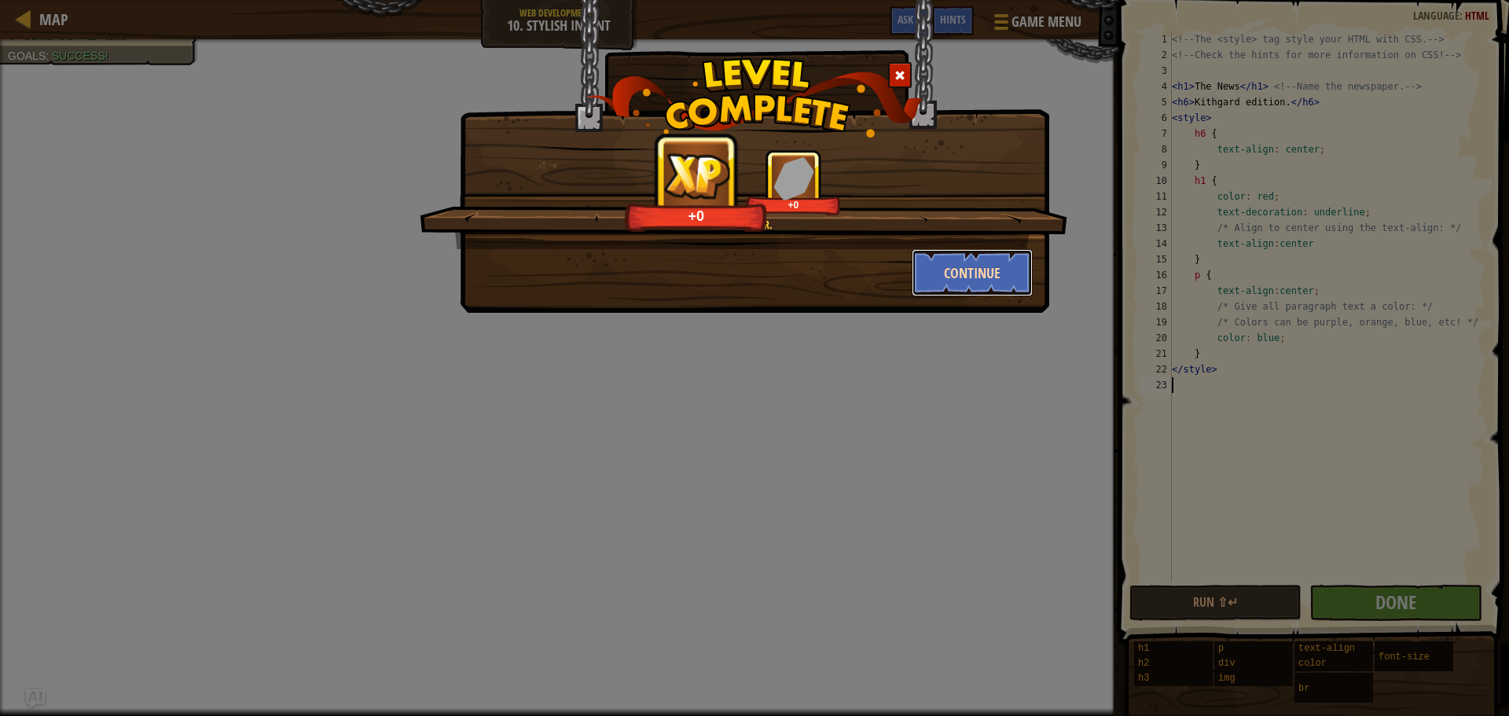
click at [953, 276] on button "Continue" at bounding box center [973, 272] width 122 height 47
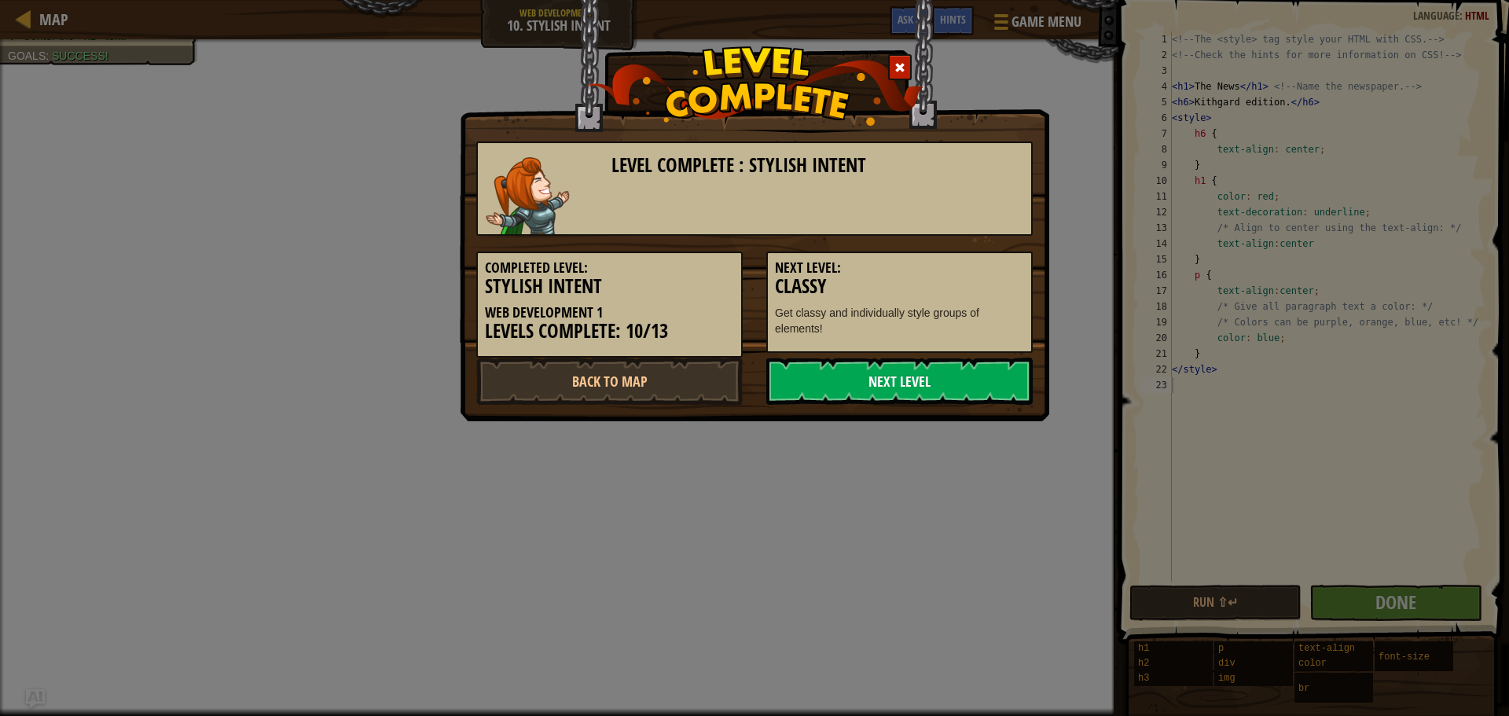
click at [843, 388] on link "Next Level" at bounding box center [899, 381] width 266 height 47
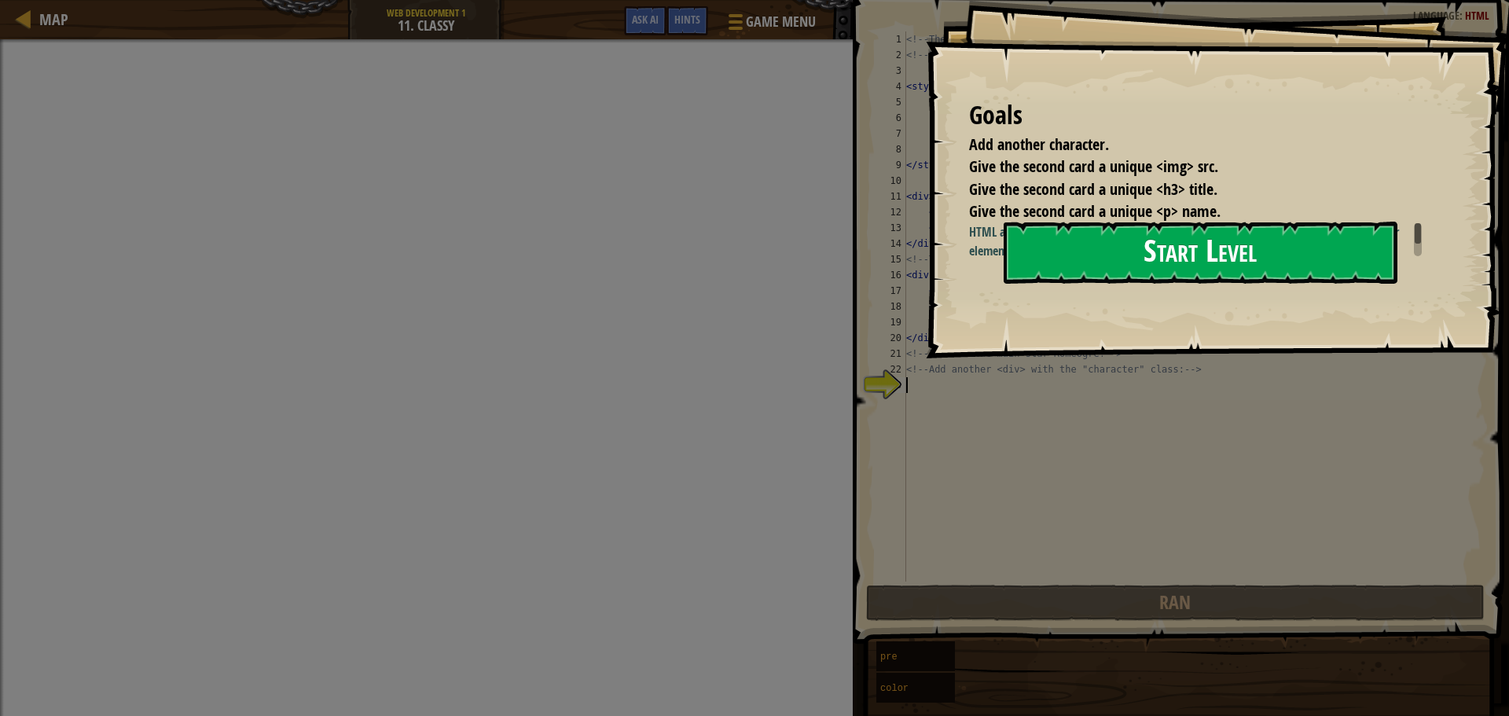
click at [1155, 233] on button "Start Level" at bounding box center [1201, 253] width 394 height 62
